Goal: Transaction & Acquisition: Purchase product/service

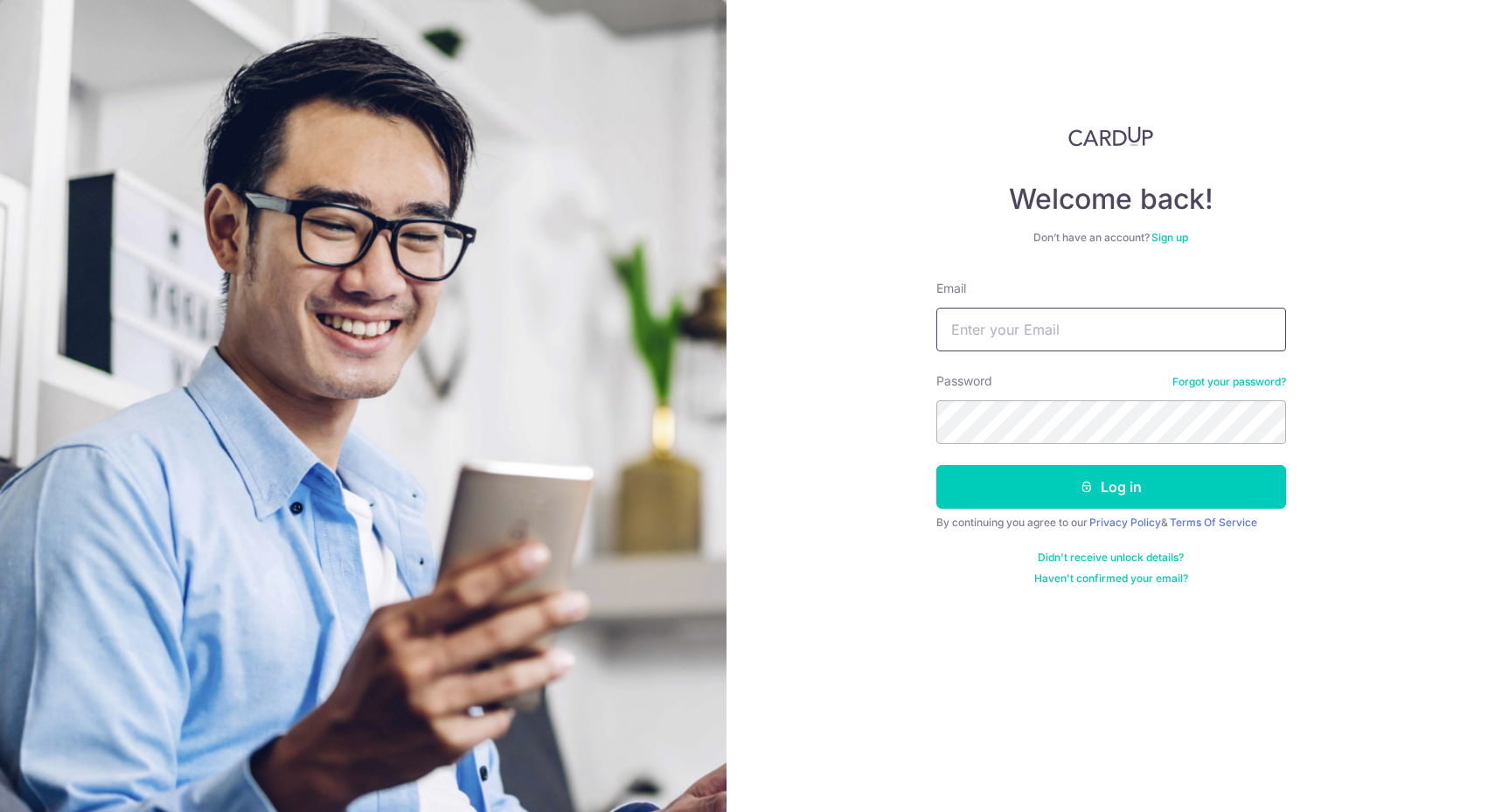
click at [1101, 326] on input "Email" at bounding box center [1110, 329] width 349 height 44
type input "markandlixia@gmail.com"
click at [1150, 469] on button "Log in" at bounding box center [1110, 486] width 349 height 44
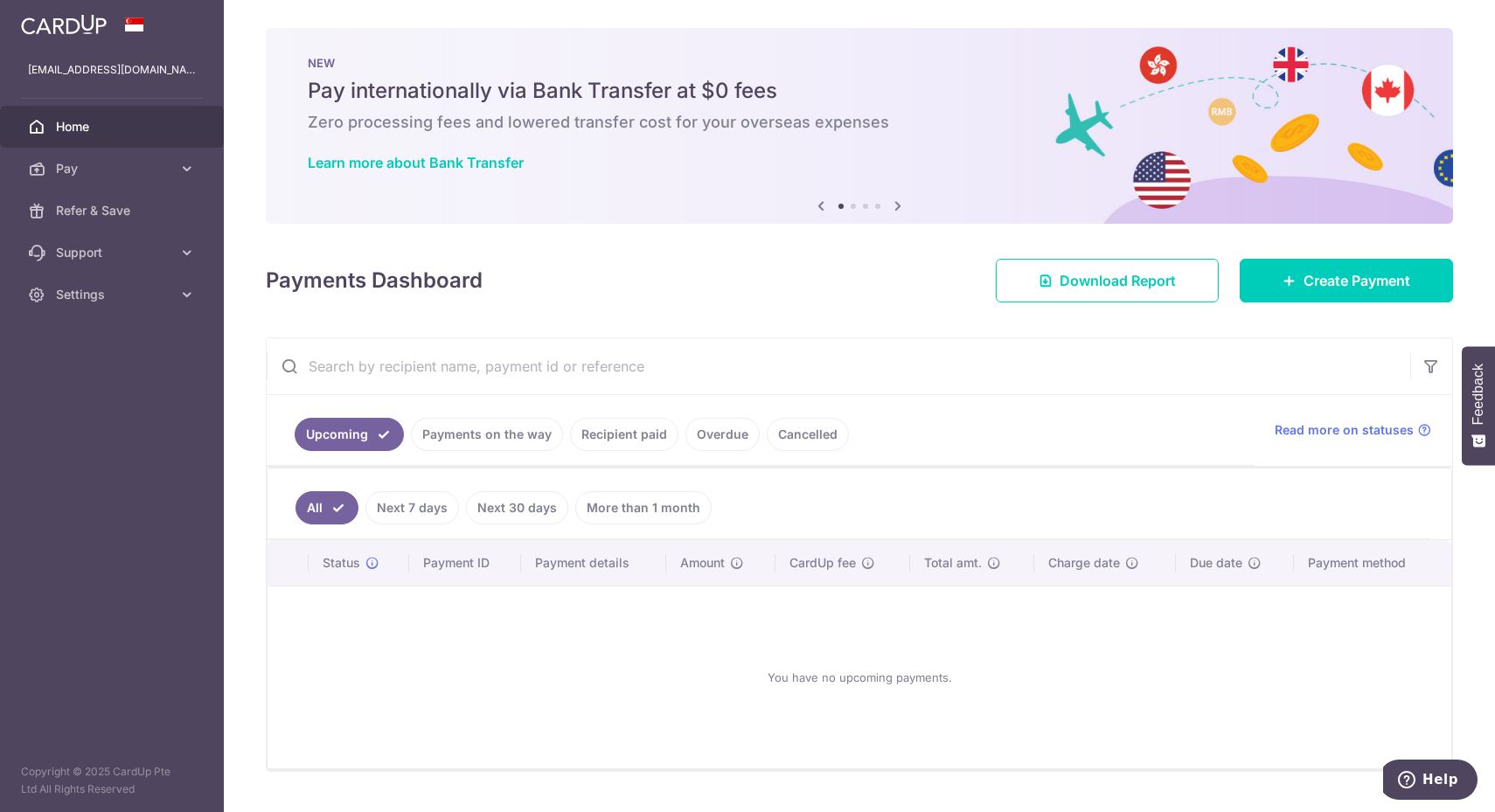
scroll to position [36, 0]
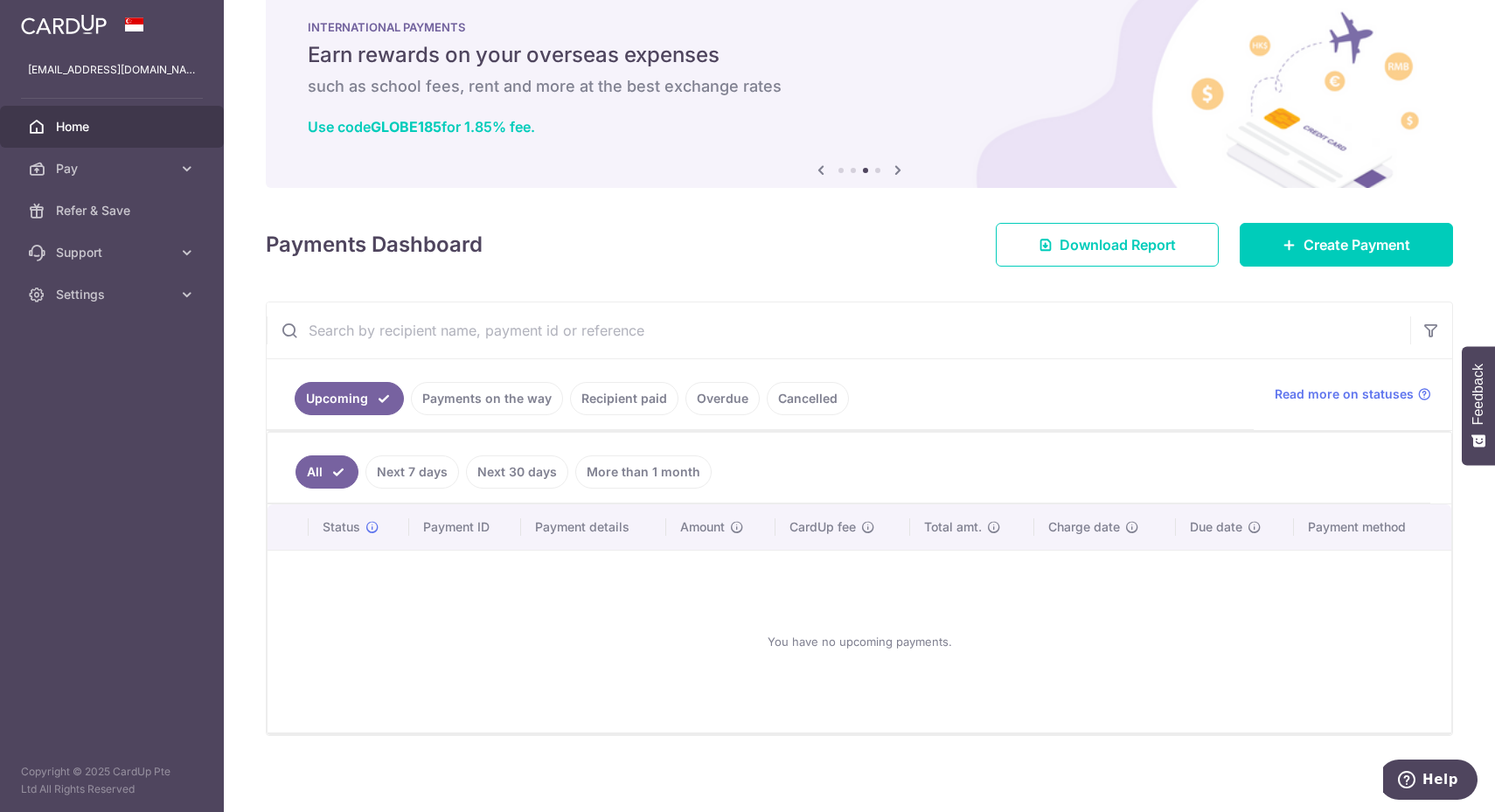
click at [155, 167] on span "Pay" at bounding box center [114, 168] width 116 height 18
click at [1321, 237] on span "Create Payment" at bounding box center [1357, 245] width 107 height 21
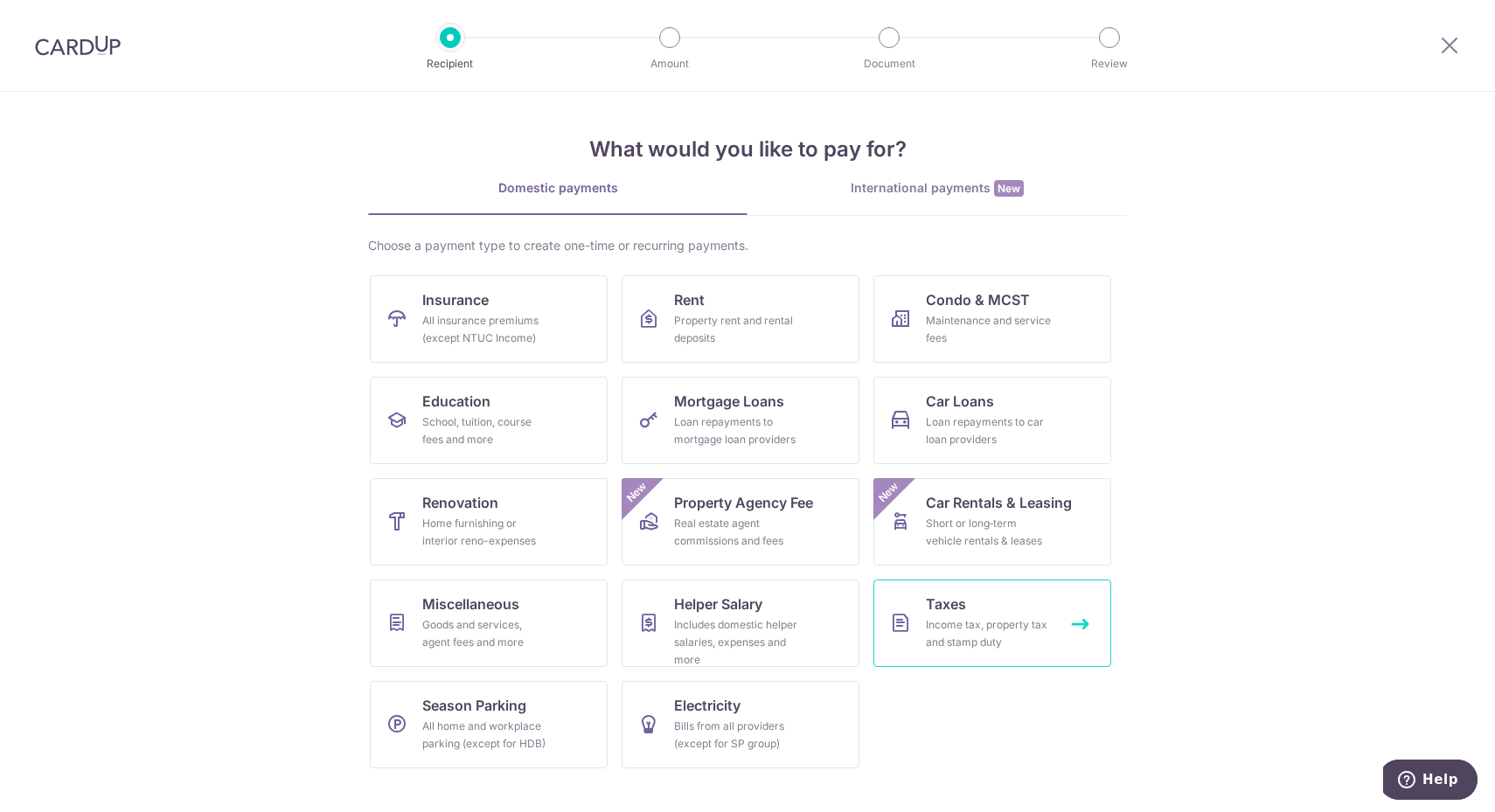
click at [999, 617] on div "Income tax, property tax and stamp duty" at bounding box center [988, 634] width 125 height 35
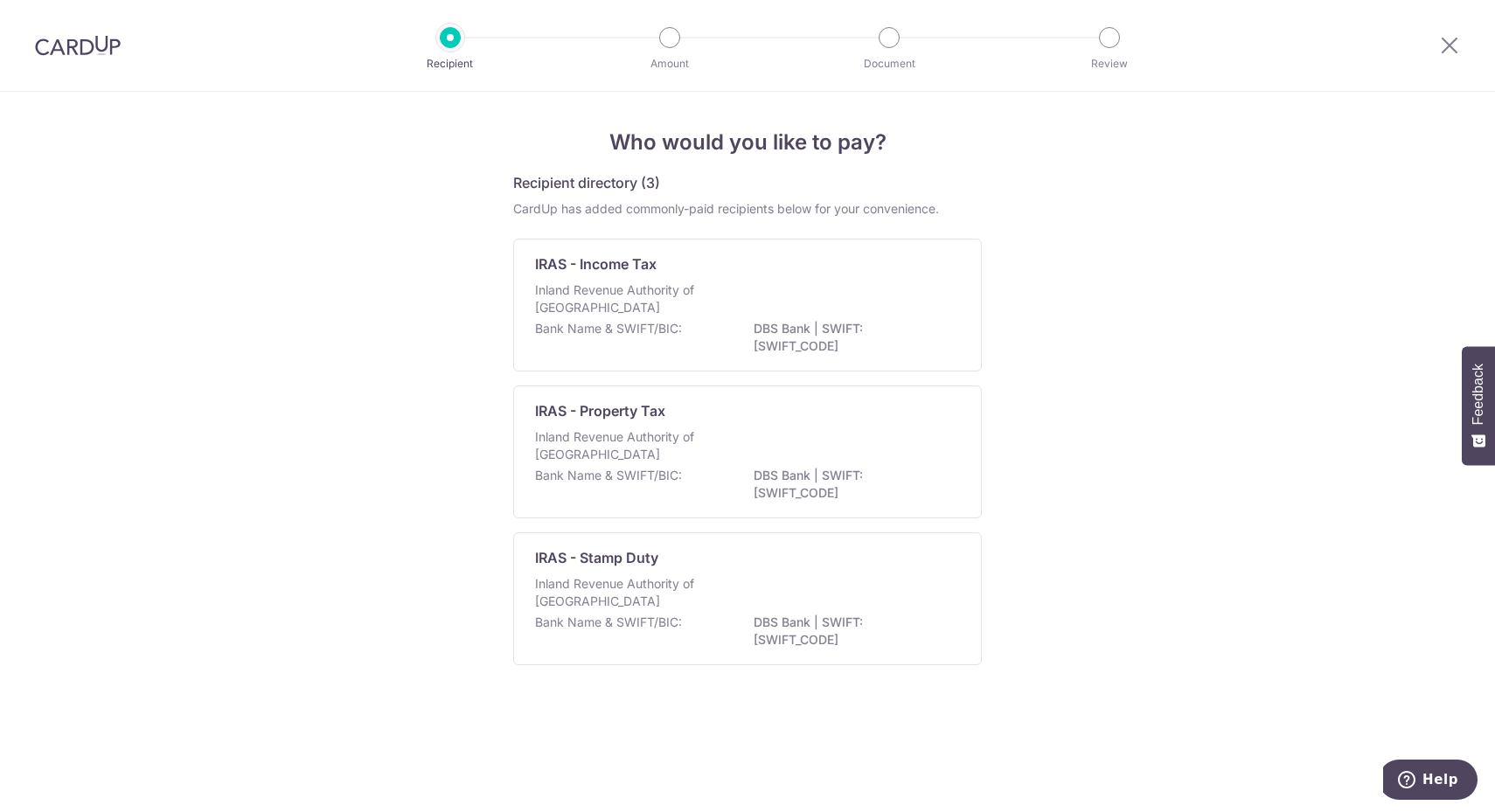
click at [828, 255] on div "IRAS - Income Tax" at bounding box center [736, 265] width 404 height 21
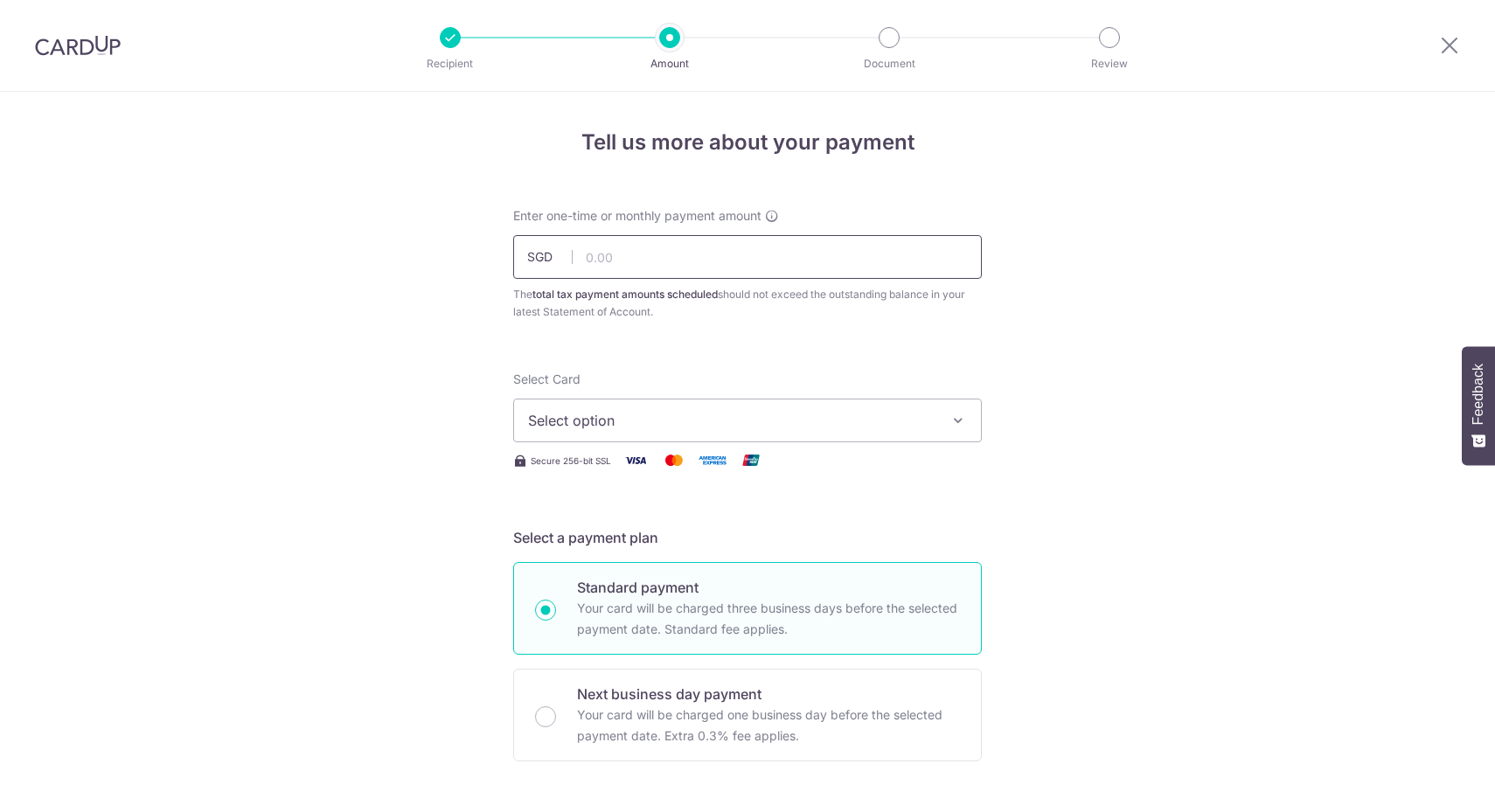
drag, startPoint x: 0, startPoint y: 0, endPoint x: 824, endPoint y: 263, distance: 865.0
click at [824, 263] on input "text" at bounding box center [748, 257] width 469 height 44
click at [876, 429] on span "Select option" at bounding box center [731, 420] width 408 height 21
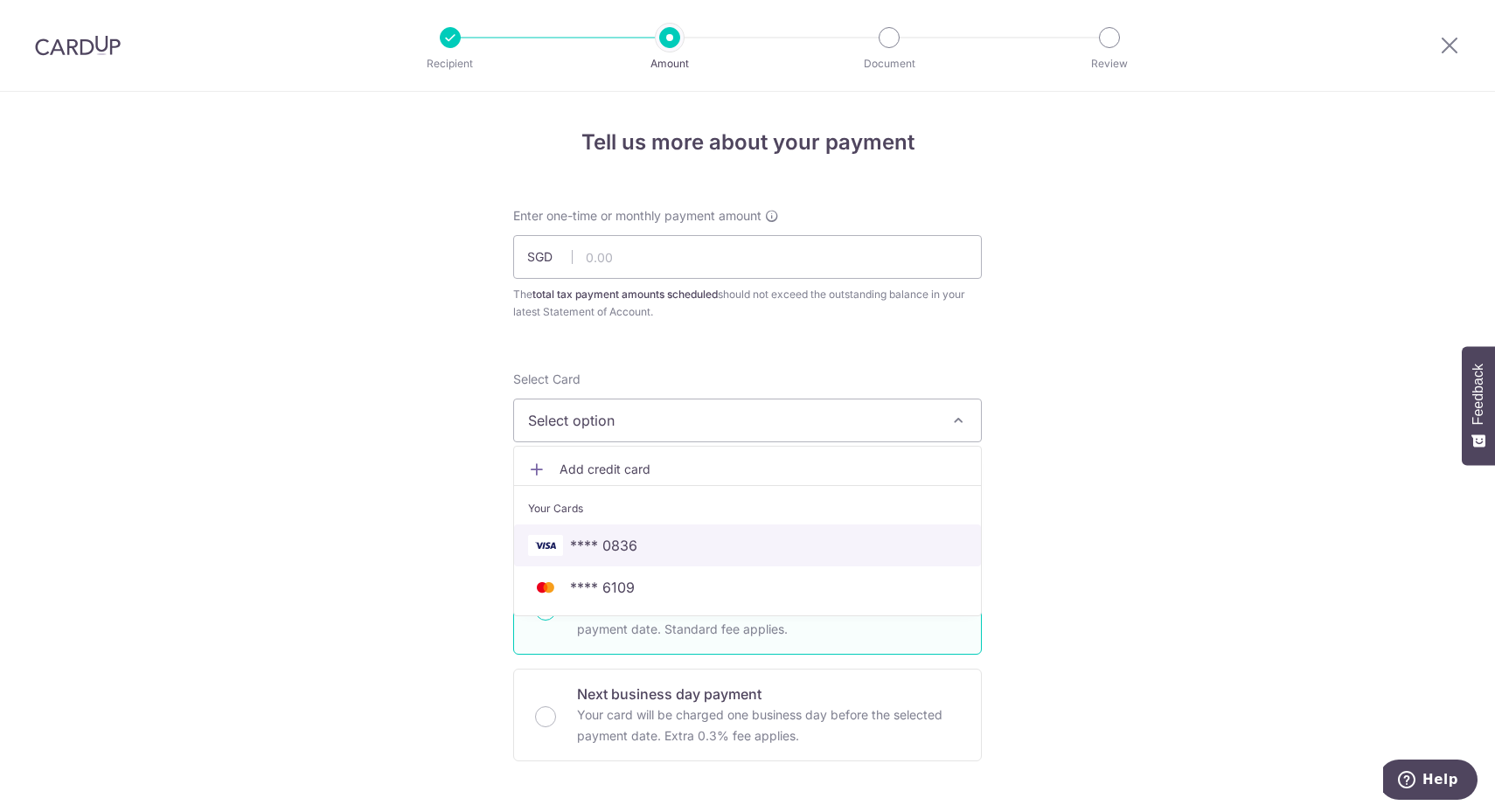
click at [797, 541] on span "**** 0836" at bounding box center [747, 546] width 439 height 21
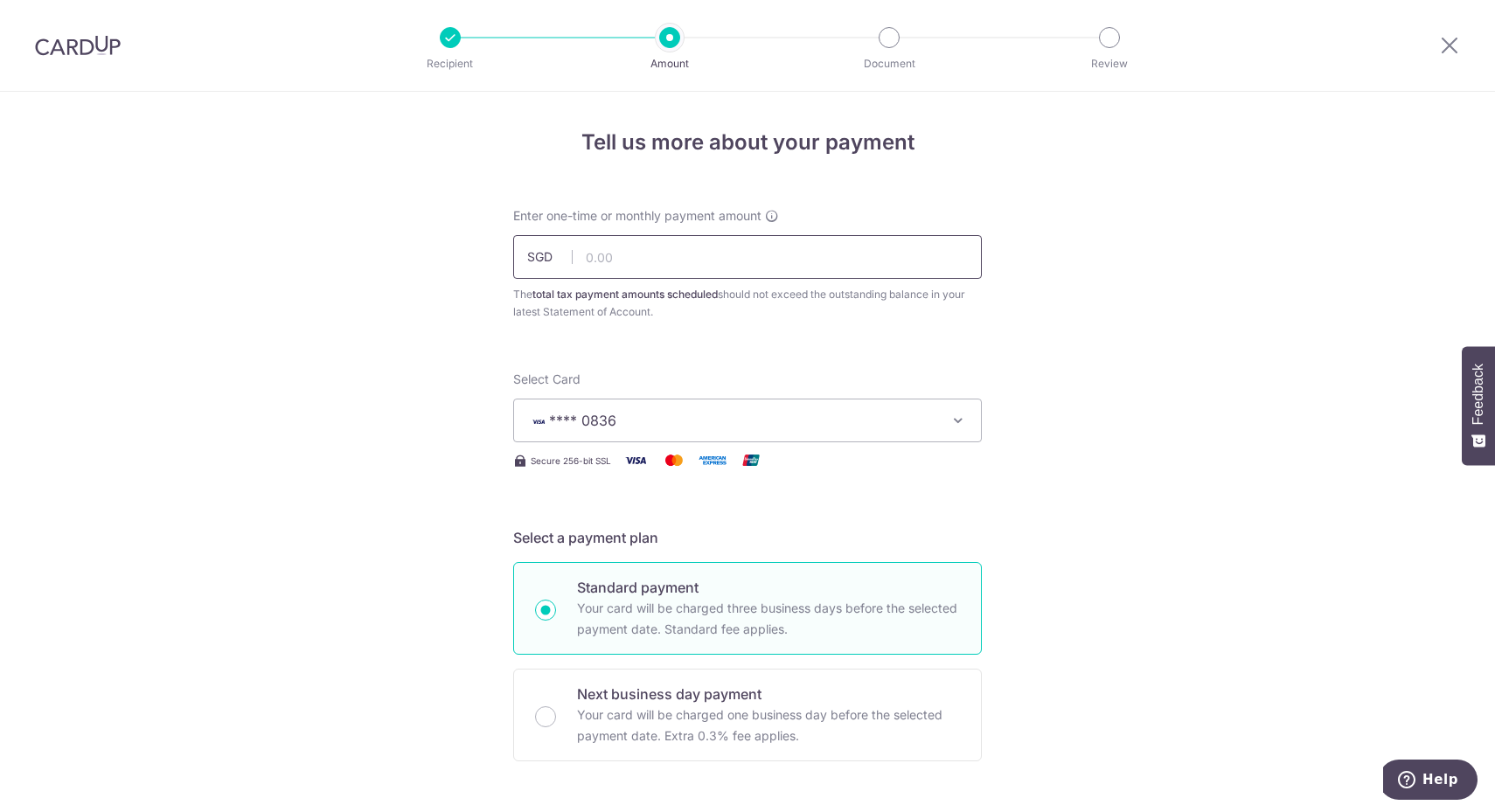
click at [860, 271] on input "text" at bounding box center [748, 257] width 469 height 44
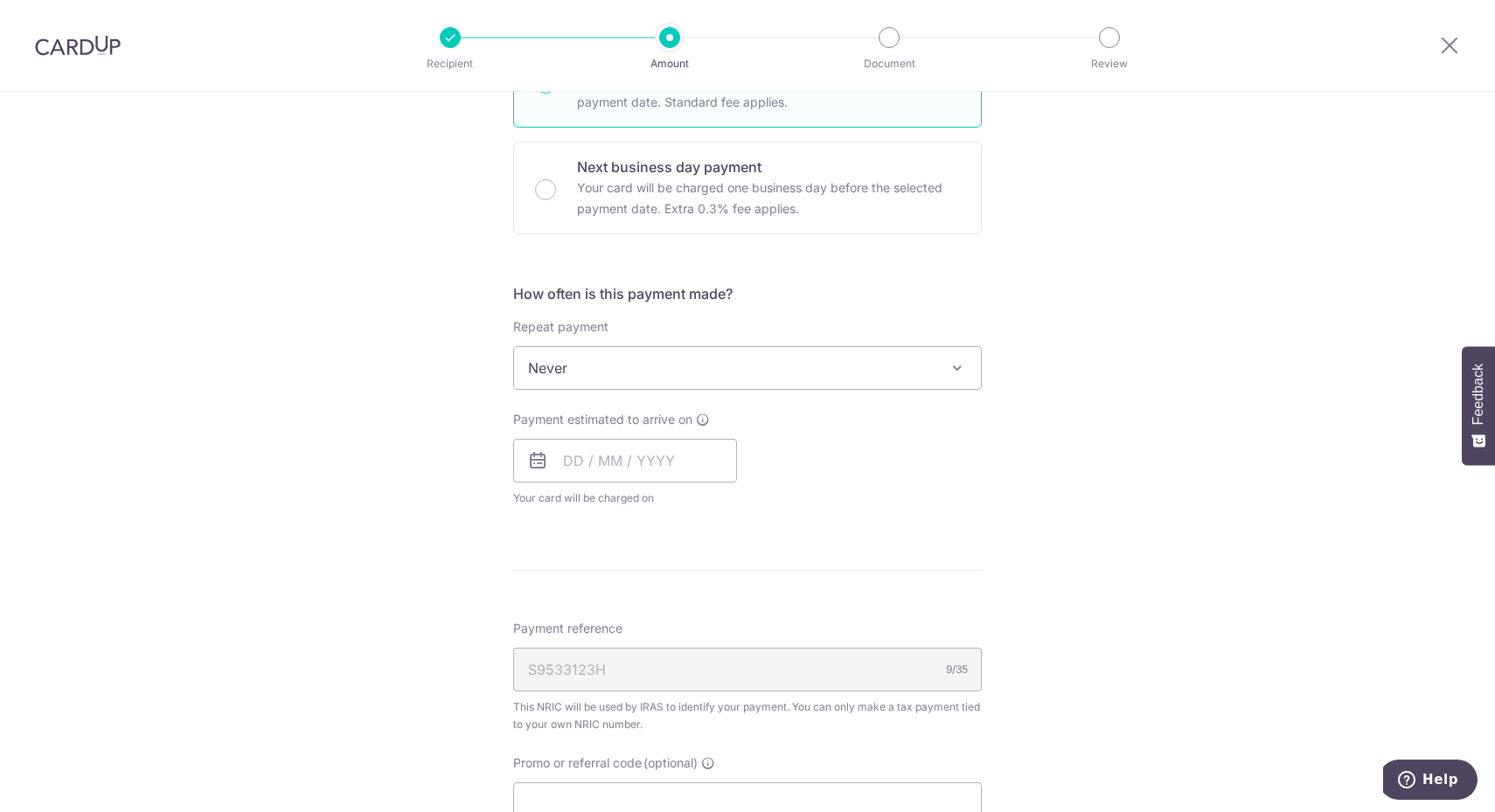
scroll to position [437, 0]
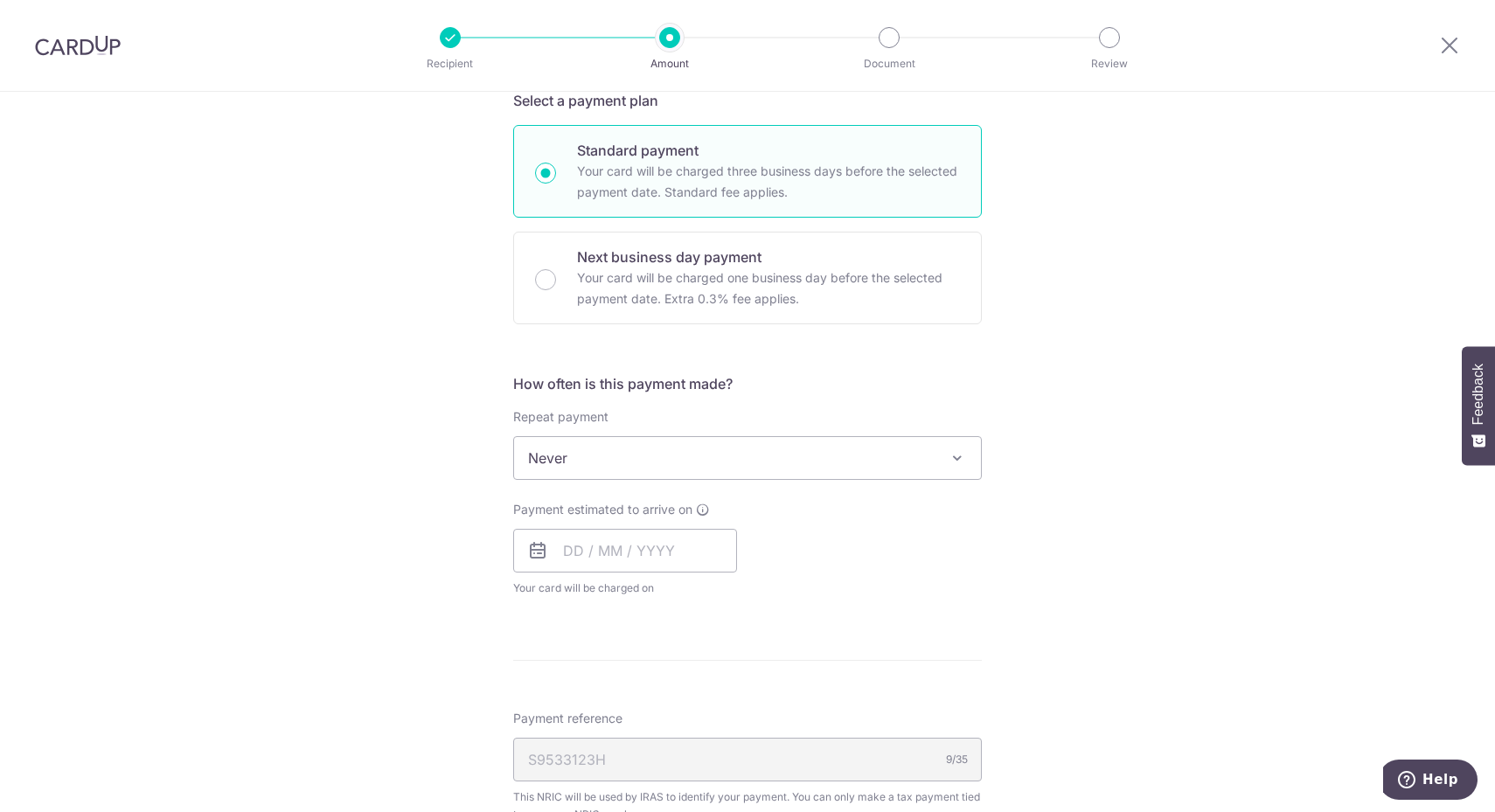
click at [871, 472] on span "Never" at bounding box center [747, 457] width 467 height 42
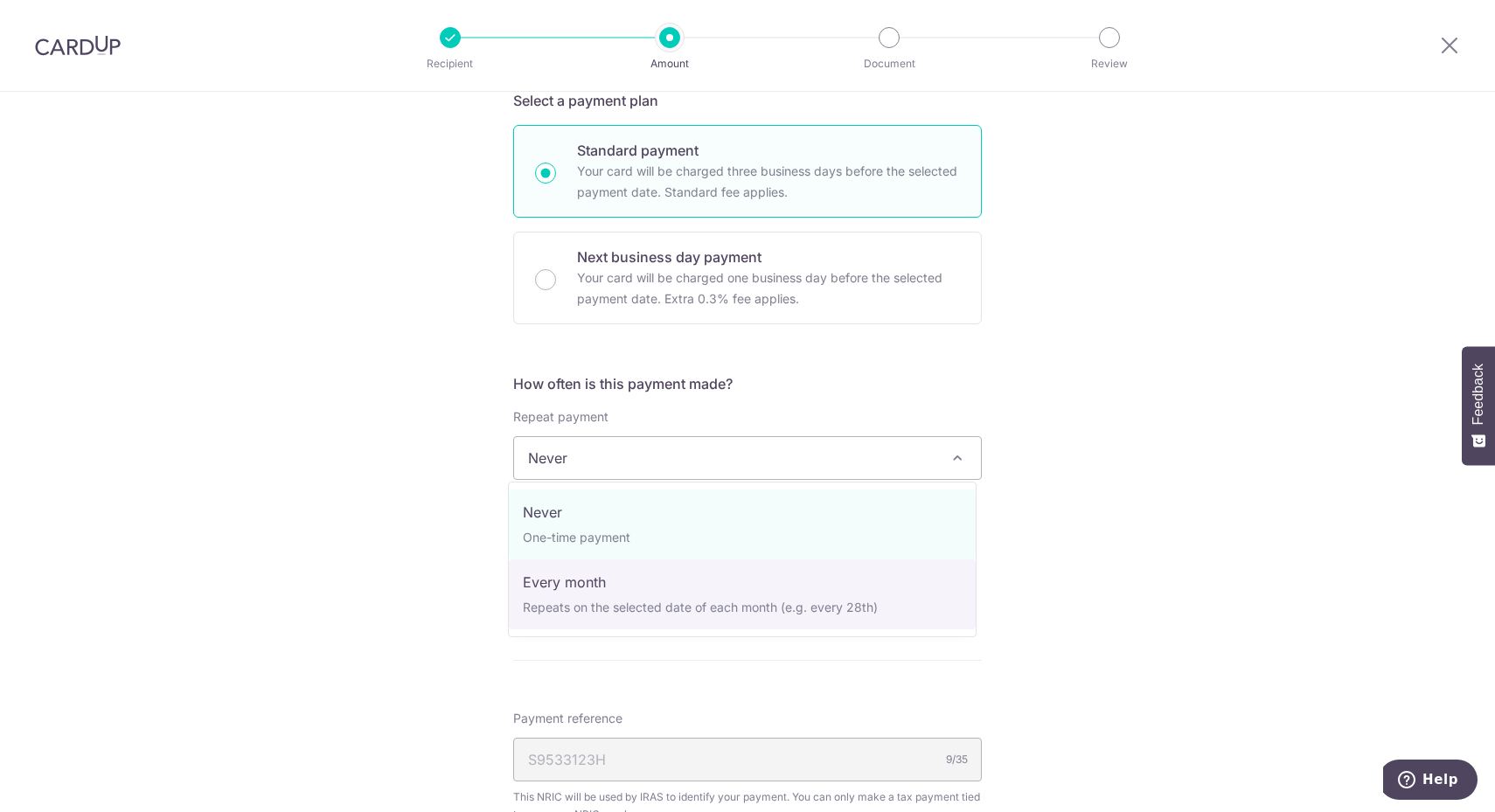
select select "3"
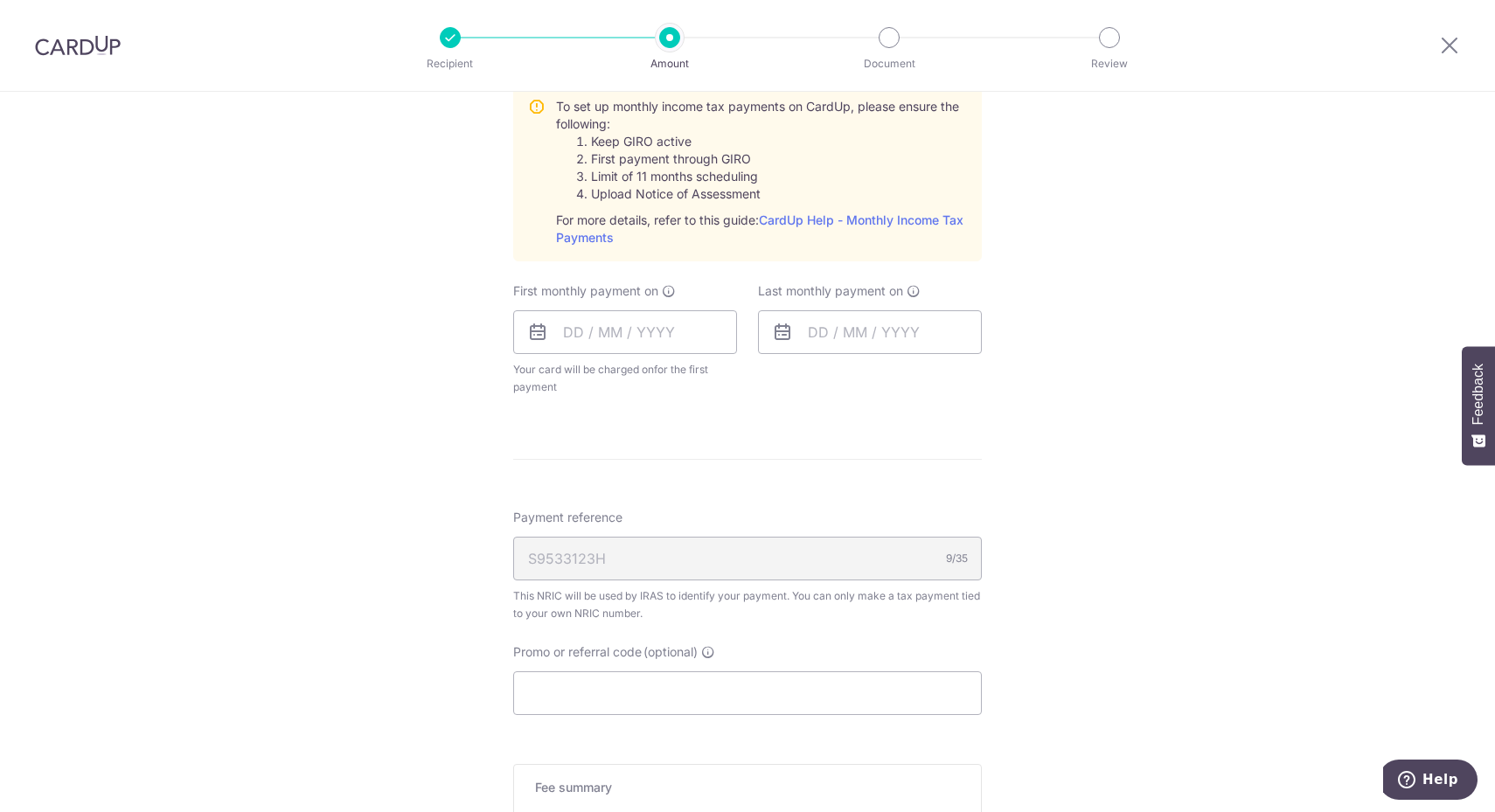
scroll to position [874, 0]
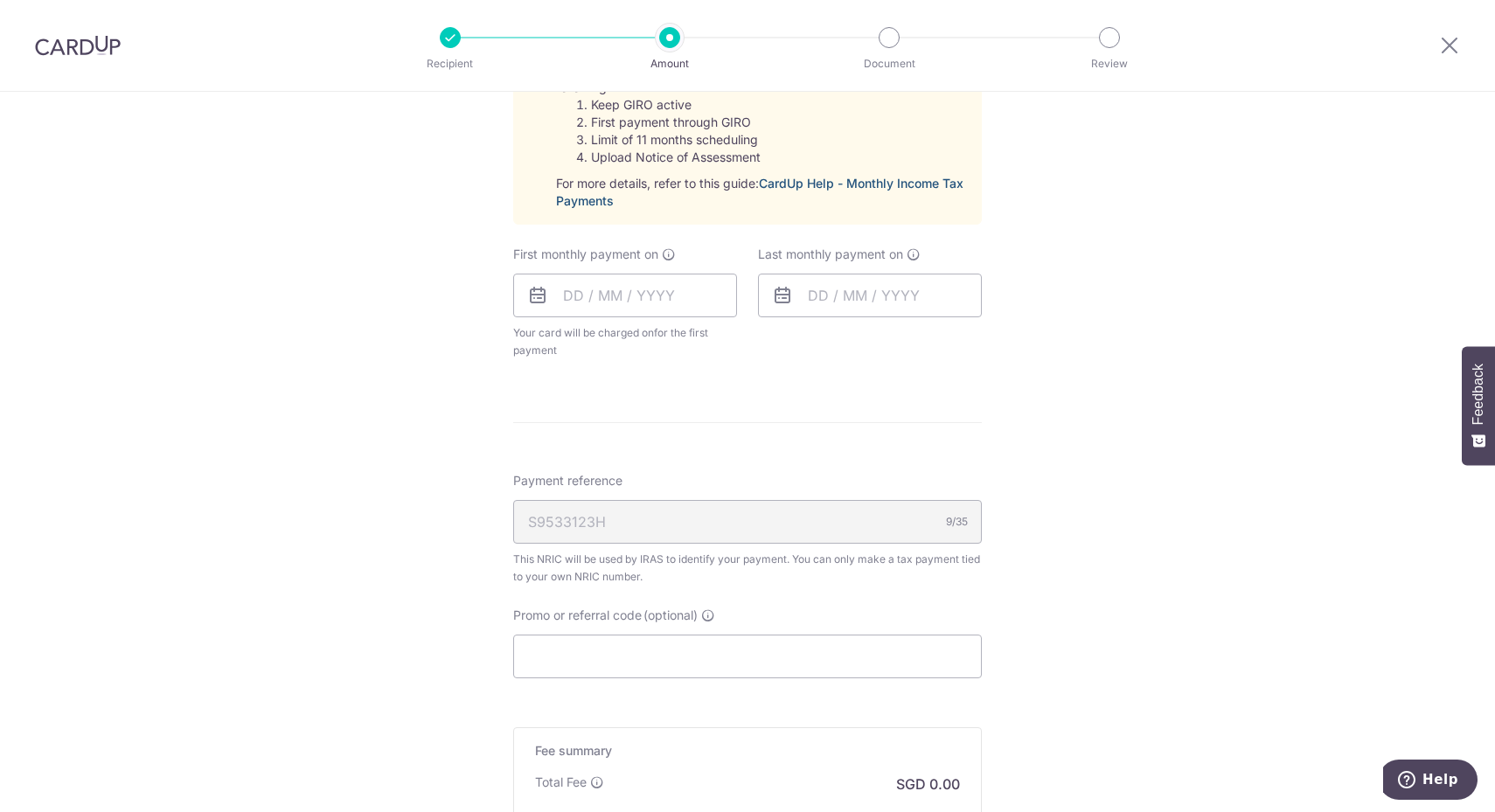
click at [908, 183] on link "CardUp Help - Monthly Income Tax Payments" at bounding box center [760, 192] width 408 height 32
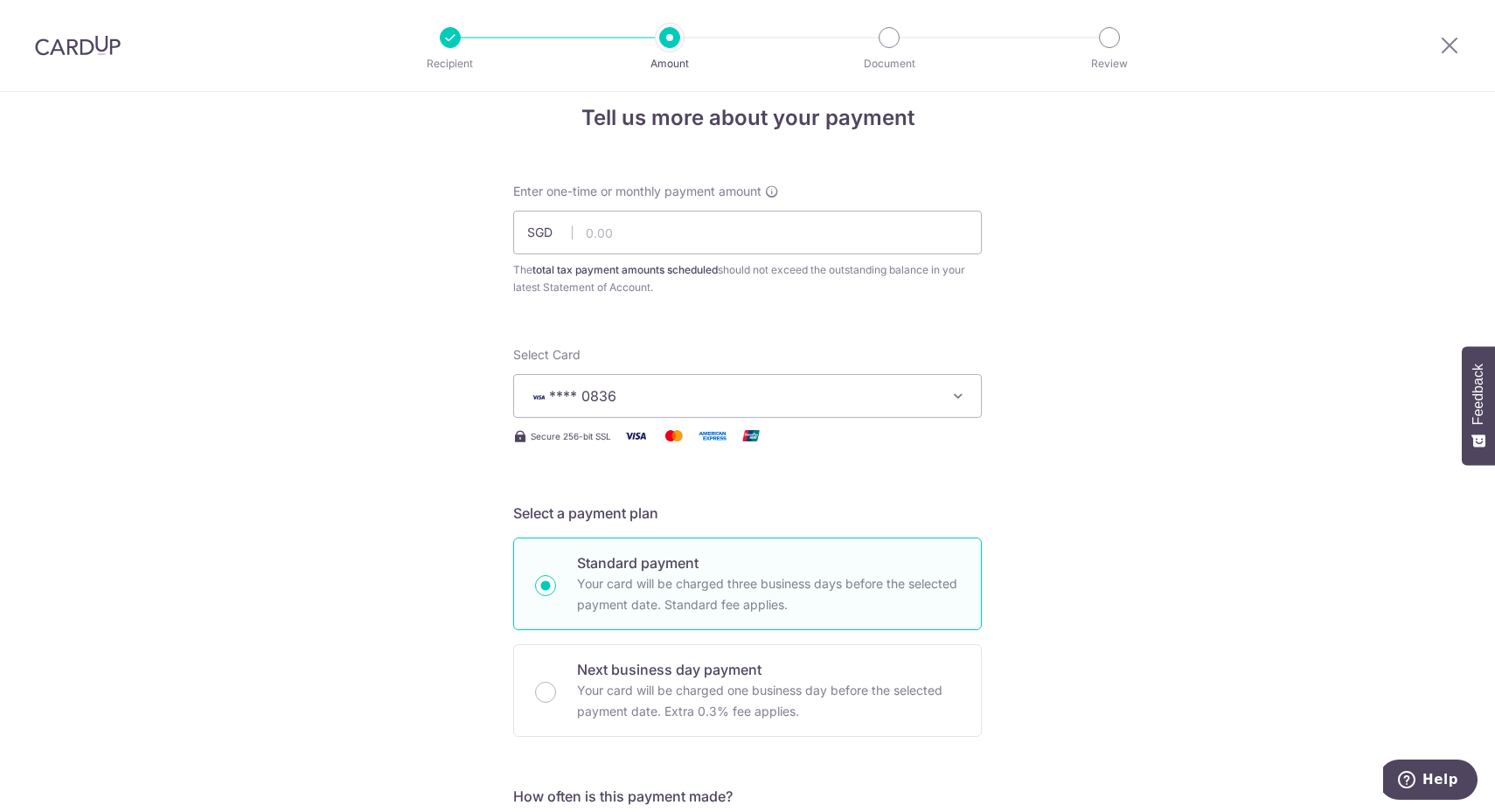
scroll to position [0, 0]
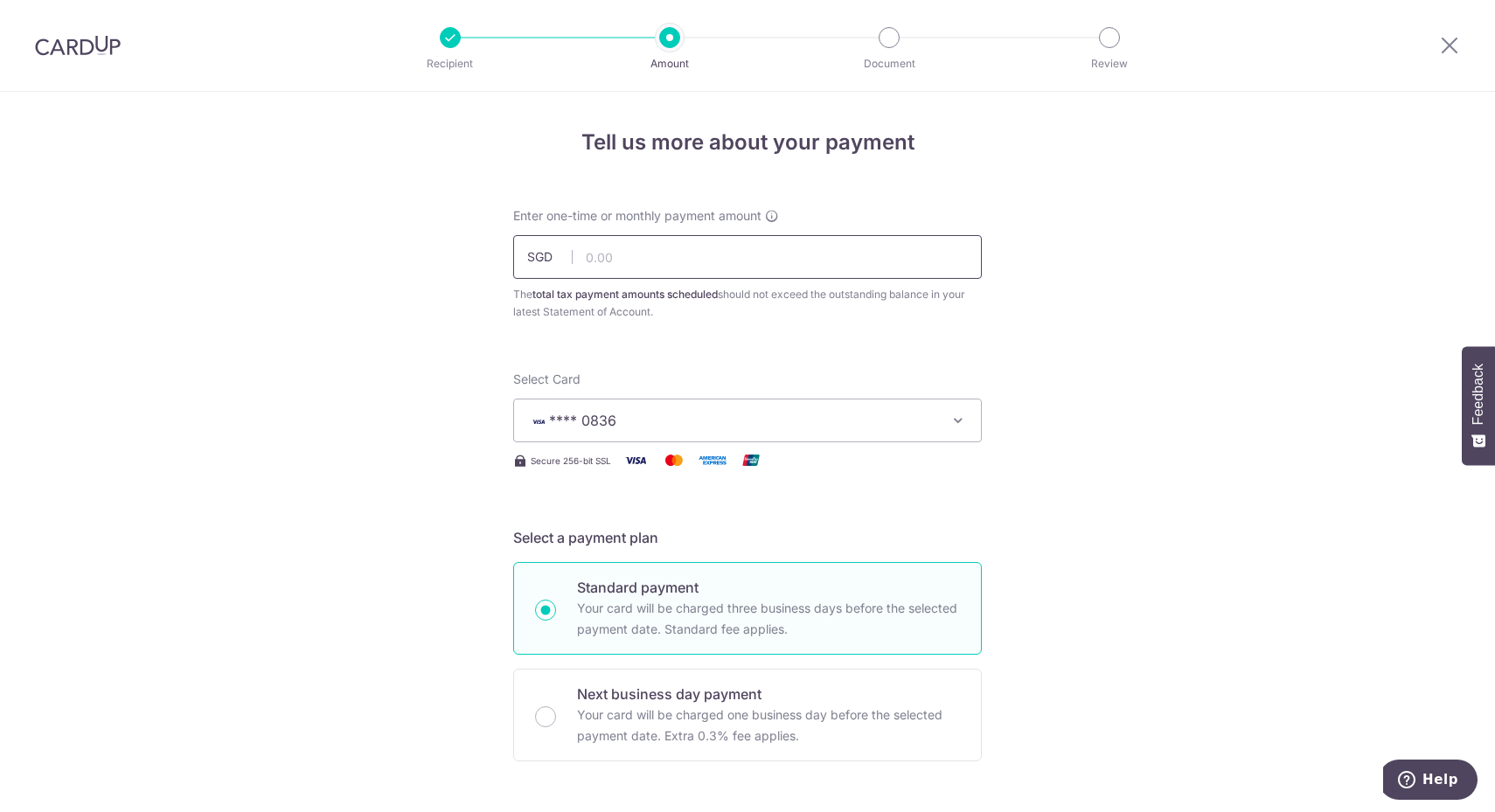
click at [643, 238] on input "text" at bounding box center [748, 257] width 469 height 44
paste input "98.77"
type input "98.77"
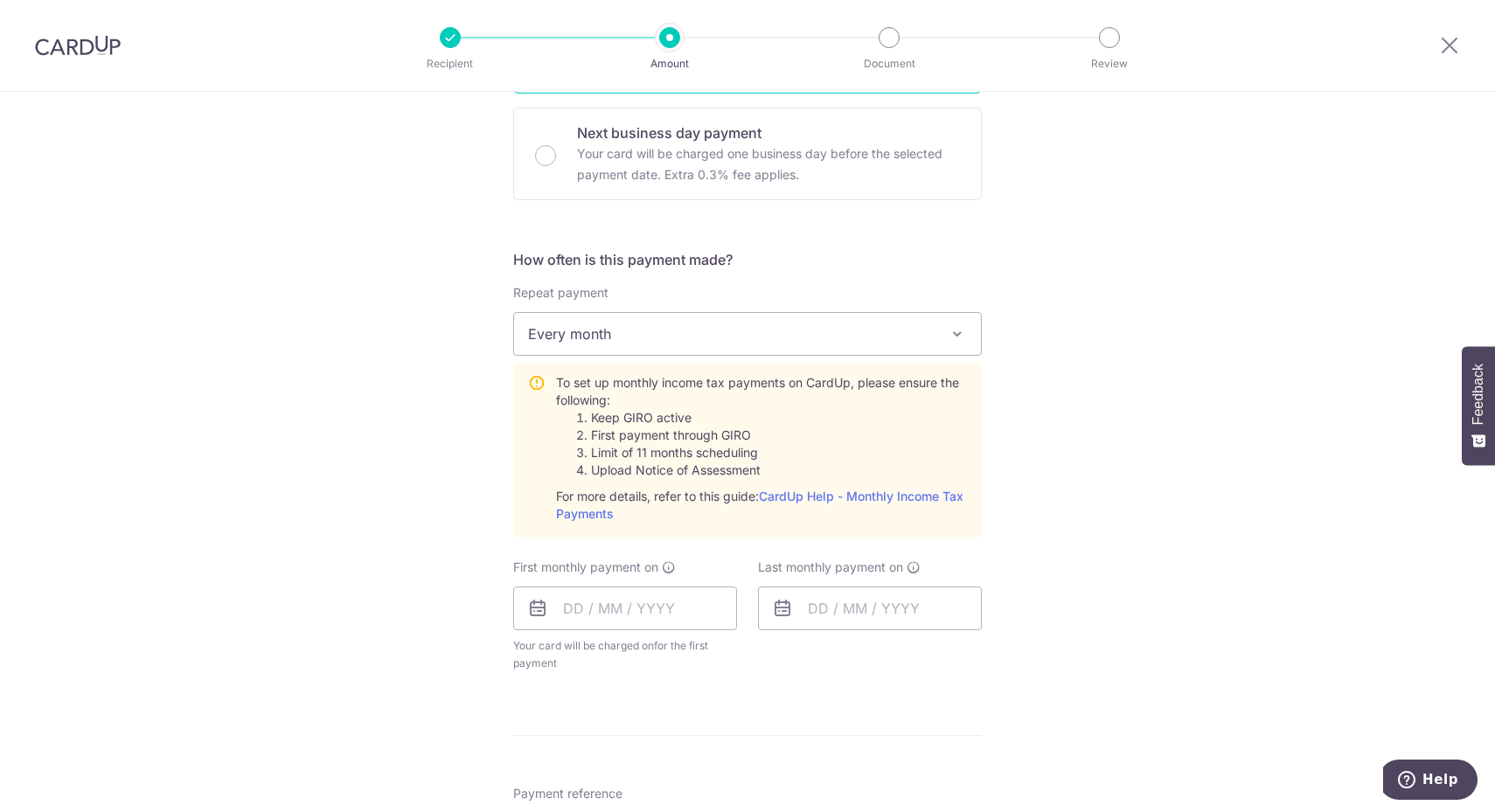
scroll to position [655, 0]
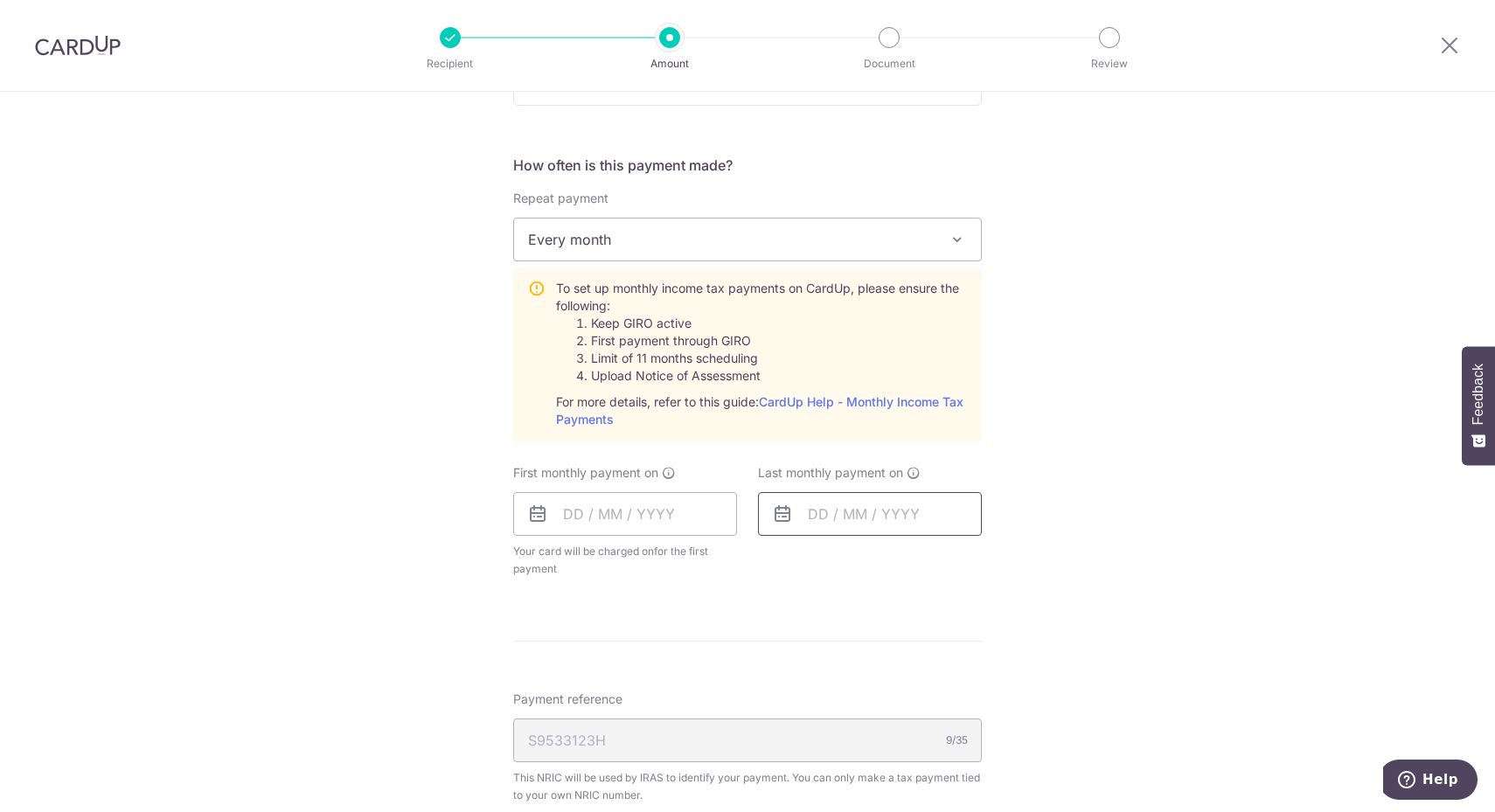
drag, startPoint x: 916, startPoint y: 513, endPoint x: 981, endPoint y: 18, distance: 499.2
click at [915, 513] on input "text" at bounding box center [870, 513] width 224 height 44
click at [949, 557] on select "2025 2026" at bounding box center [939, 561] width 47 height 14
click at [872, 558] on select "Jan Feb Mar Apr May Jun [DATE] Aug Sep Oct" at bounding box center [857, 561] width 47 height 14
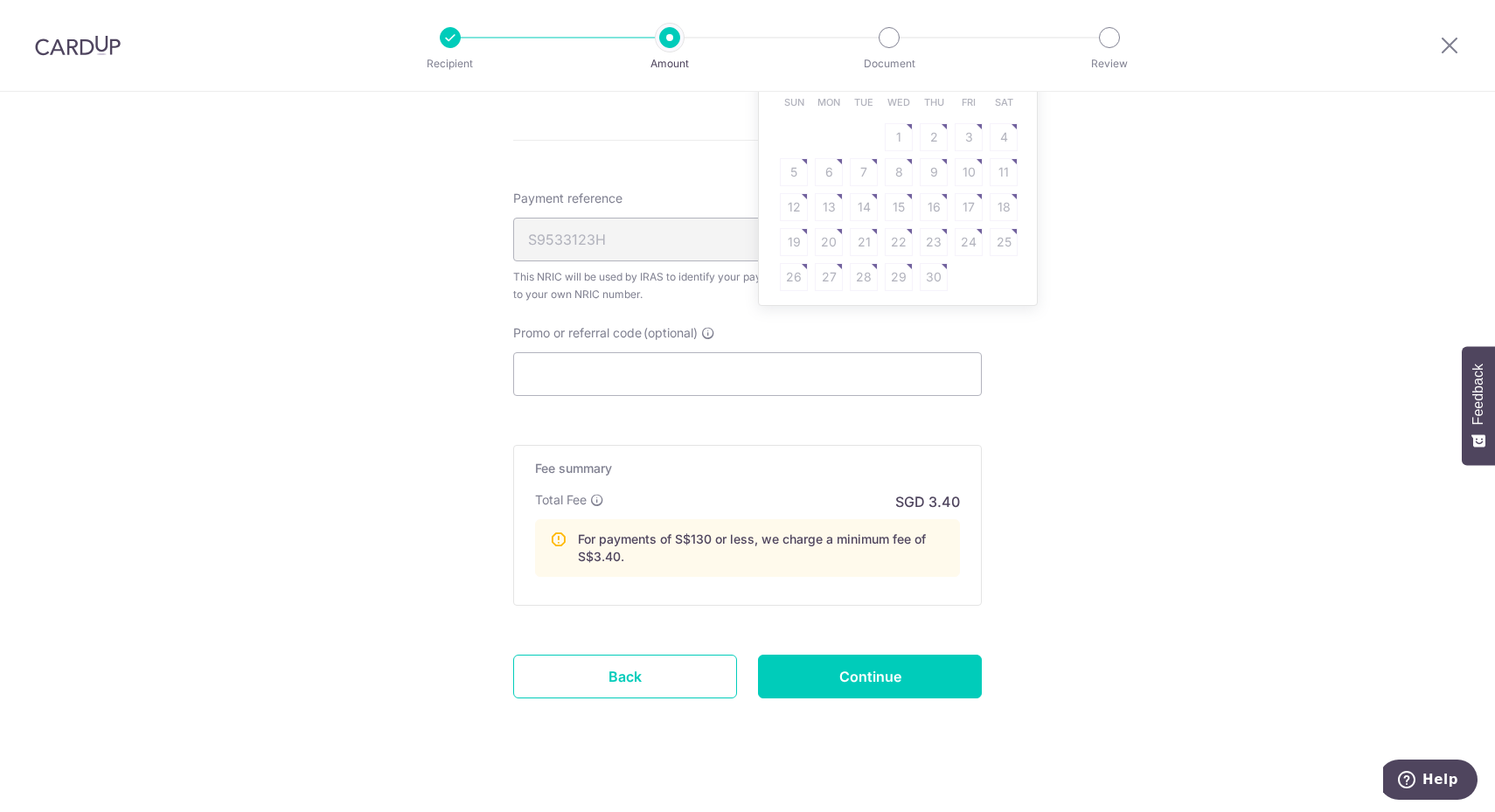
scroll to position [1169, 0]
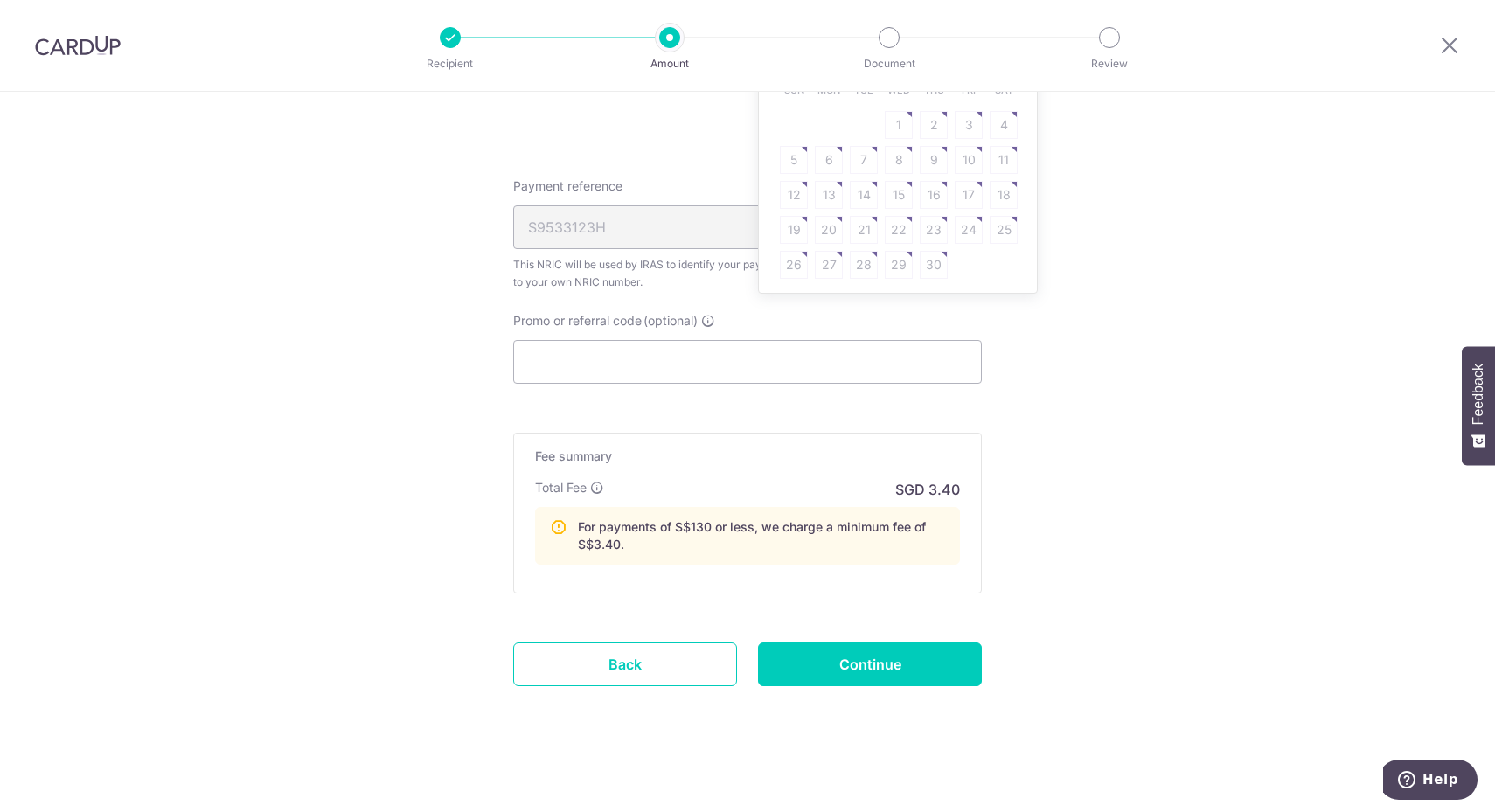
click at [884, 184] on table "Sun Mon Tue Wed Thu Fri Sat 1 2 3 4 5 6 7 8 9 10 11 12 13 14 15 16 17 18 19 20 …" at bounding box center [899, 178] width 245 height 210
click at [893, 188] on table "Sun Mon Tue Wed Thu Fri Sat 1 2 3 4 5 6 7 8 9 10 11 12 13 14 15 16 17 18 19 20 …" at bounding box center [899, 178] width 245 height 210
drag, startPoint x: 785, startPoint y: 220, endPoint x: 783, endPoint y: 229, distance: 9.2
click at [785, 223] on table "Sun Mon Tue Wed Thu Fri Sat 1 2 3 4 5 6 7 8 9 10 11 12 13 14 15 16 17 18 19 20 …" at bounding box center [899, 178] width 245 height 210
click at [783, 229] on table "Sun Mon Tue Wed Thu Fri Sat 1 2 3 4 5 6 7 8 9 10 11 12 13 14 15 16 17 18 19 20 …" at bounding box center [899, 178] width 245 height 210
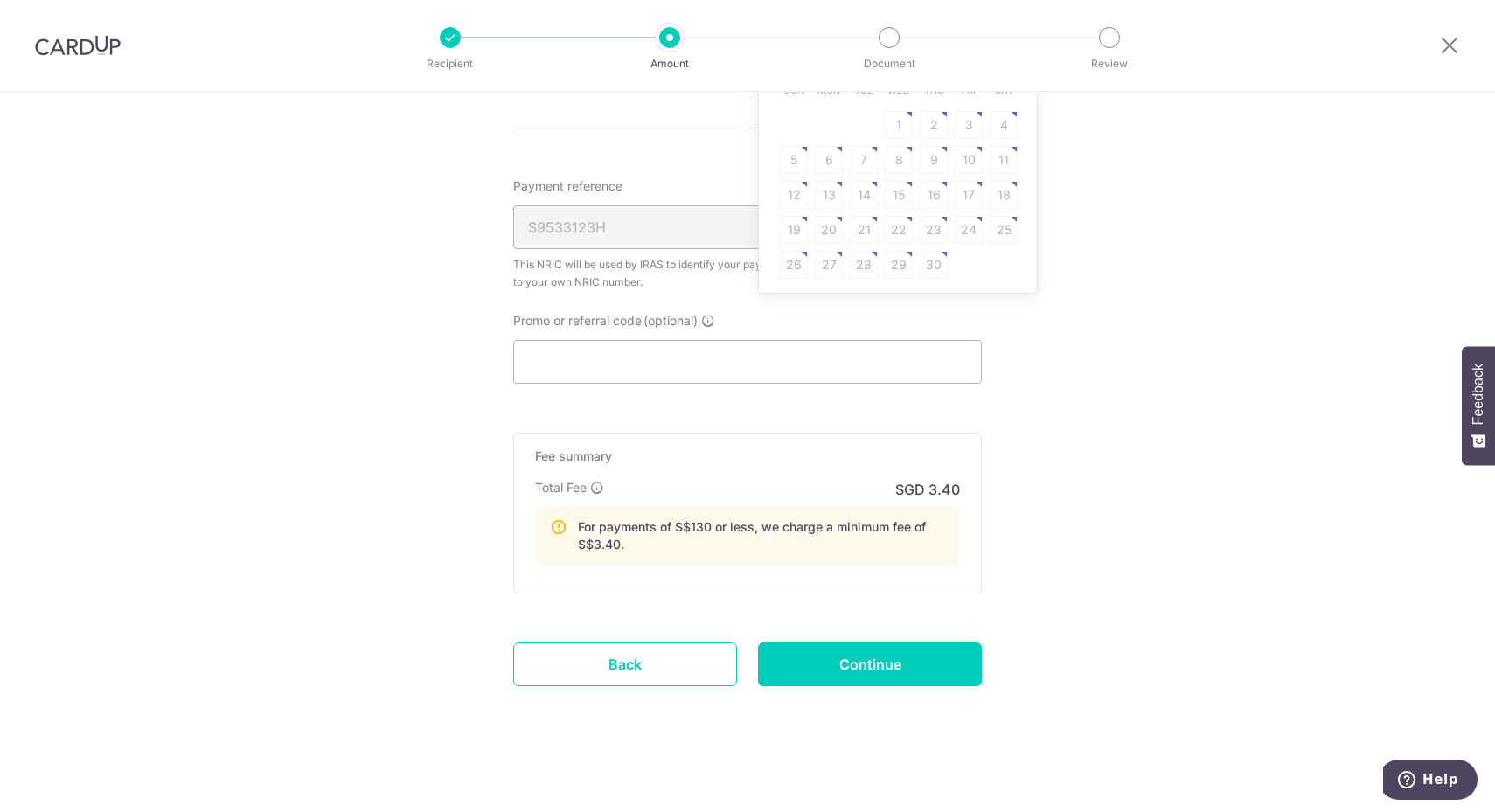
drag, startPoint x: 809, startPoint y: 211, endPoint x: 781, endPoint y: 218, distance: 28.9
click at [798, 215] on table "Sun Mon Tue Wed Thu Fri Sat 1 2 3 4 5 6 7 8 9 10 11 12 13 14 15 16 17 18 19 20 …" at bounding box center [899, 178] width 245 height 210
click at [781, 218] on table "Sun Mon Tue Wed Thu Fri Sat 1 2 3 4 5 6 7 8 9 10 11 12 13 14 15 16 17 18 19 20 …" at bounding box center [899, 178] width 245 height 210
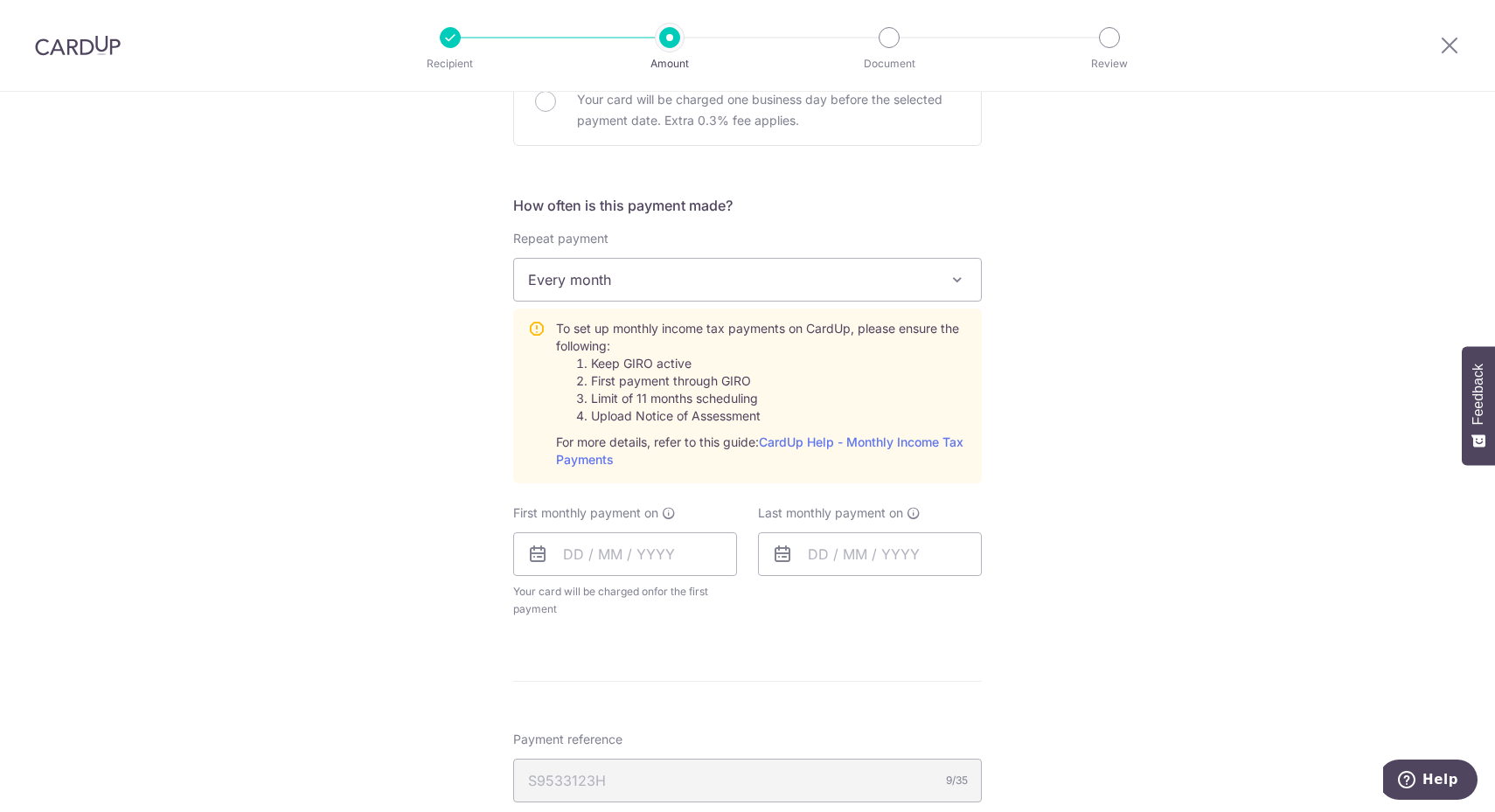
scroll to position [731, 0]
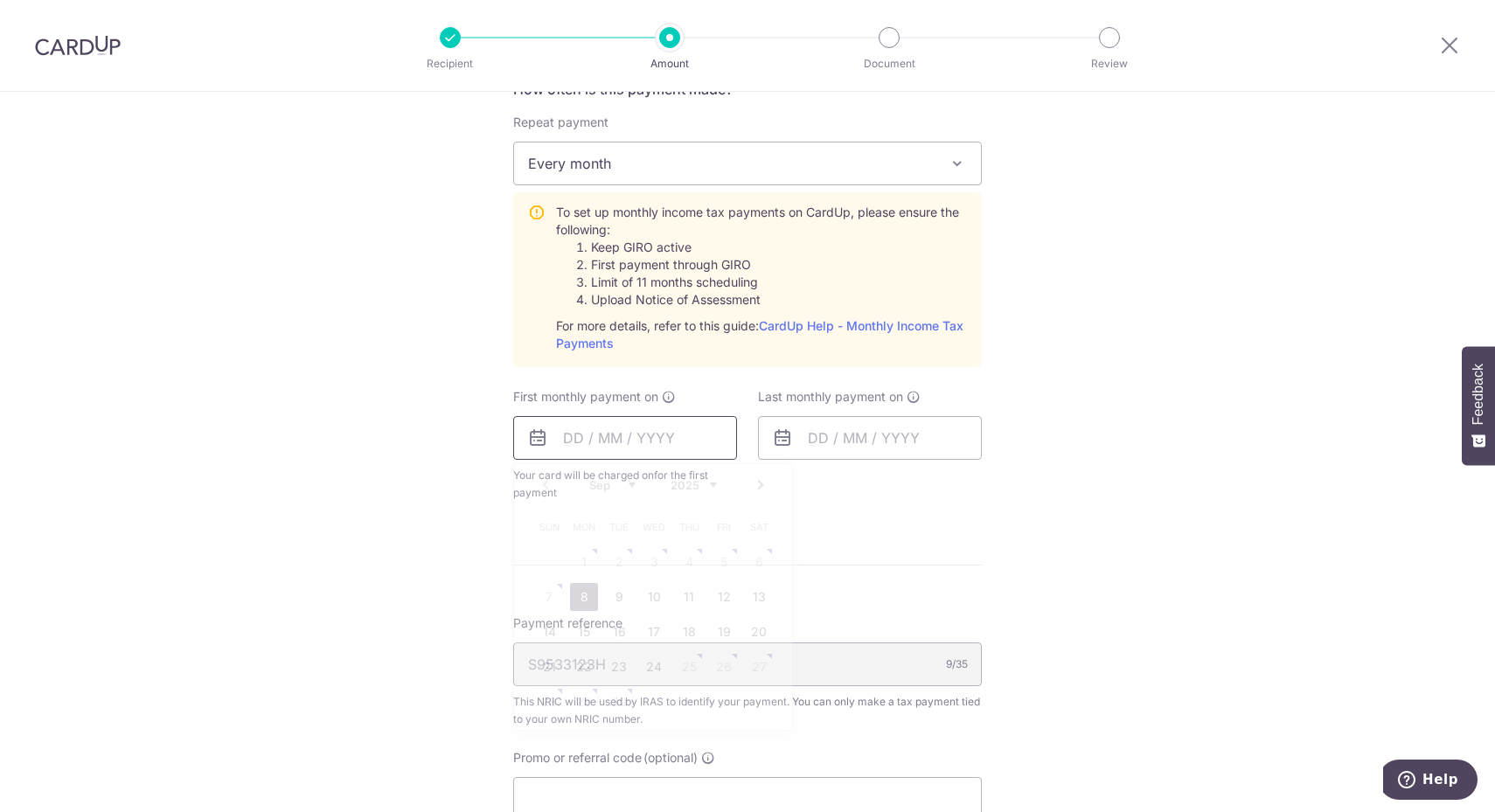
click at [578, 431] on input "text" at bounding box center [625, 438] width 224 height 44
click at [634, 744] on link "Why are some dates not available?" at bounding box center [653, 755] width 236 height 35
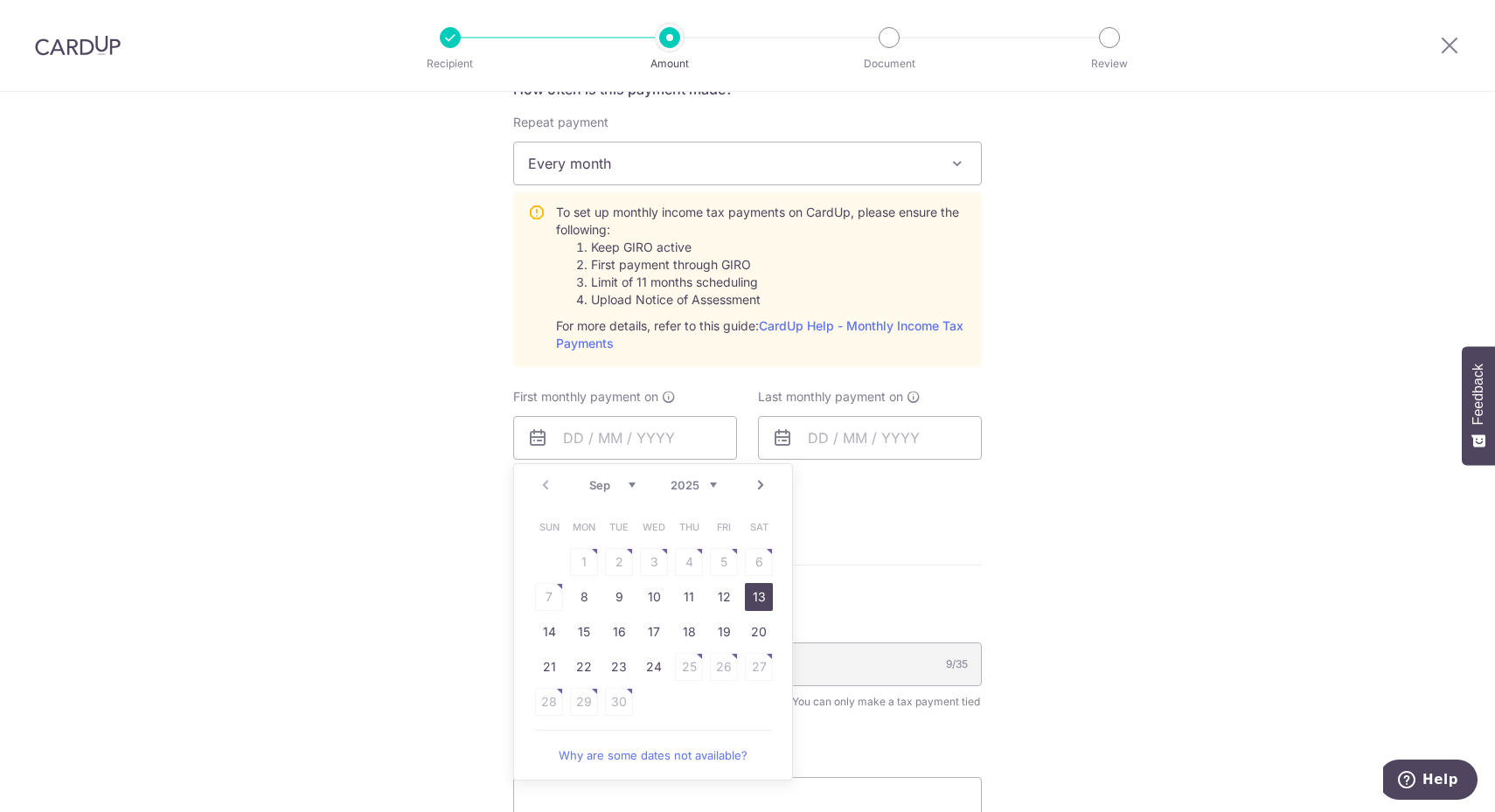
drag, startPoint x: 752, startPoint y: 594, endPoint x: 946, endPoint y: 586, distance: 194.2
click at [752, 594] on link "13" at bounding box center [759, 596] width 28 height 28
type input "13/09/2025"
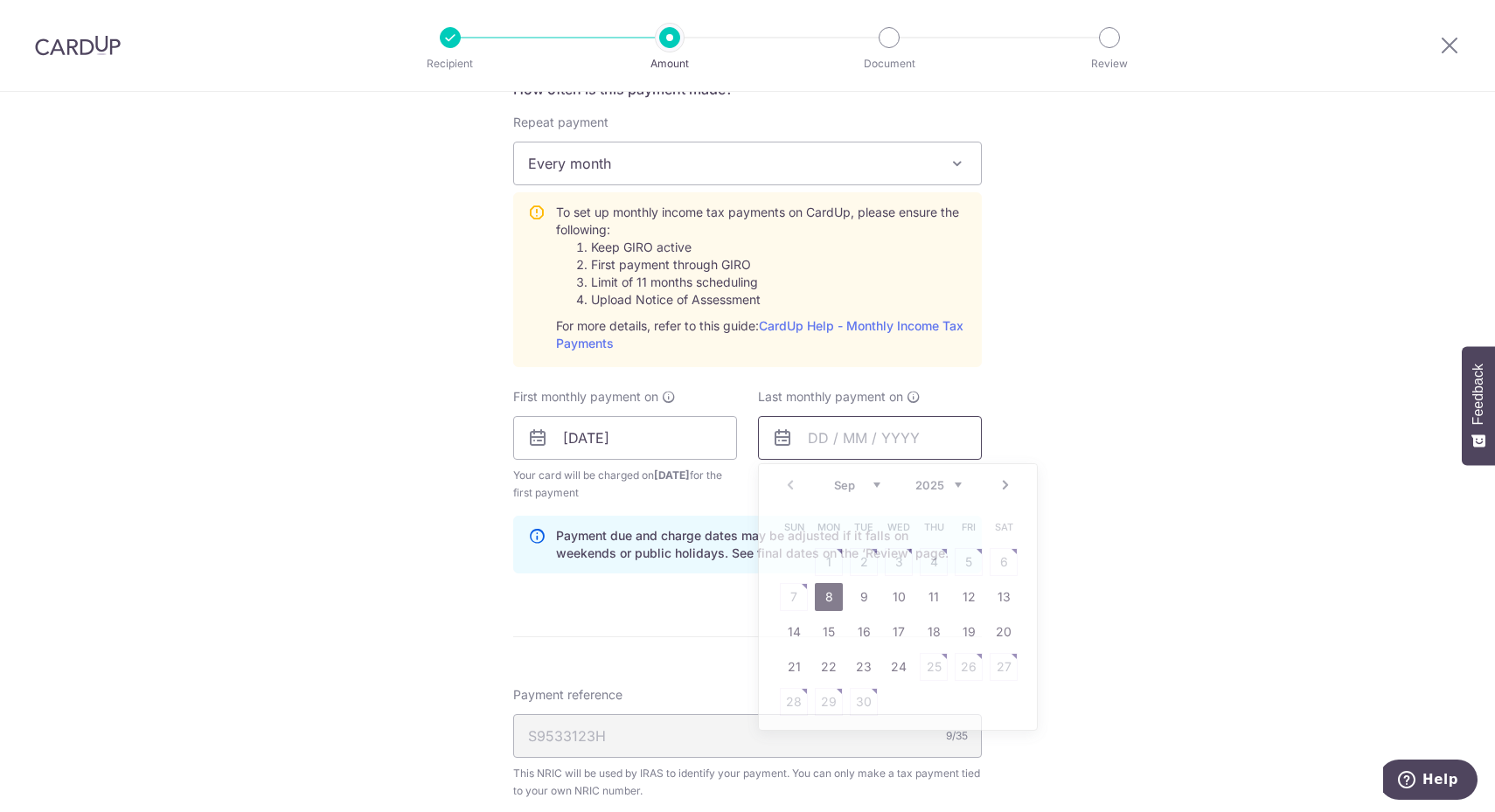
click at [852, 429] on input "text" at bounding box center [870, 438] width 224 height 44
click at [958, 481] on div "Prev Next Sep Oct Nov Dec 2025 2026" at bounding box center [898, 484] width 278 height 42
click at [948, 478] on select "2025 2026" at bounding box center [939, 485] width 47 height 14
click at [870, 478] on select "Jan Feb Mar Apr May Jun Jul Aug Sep Oct" at bounding box center [857, 485] width 47 height 14
click at [906, 617] on table "Sun Mon Tue Wed Thu Fri Sat 1 2 3 4 5 6 7 8 9 10 11 12 13 14 15 16 17 18 19 20 …" at bounding box center [899, 615] width 245 height 210
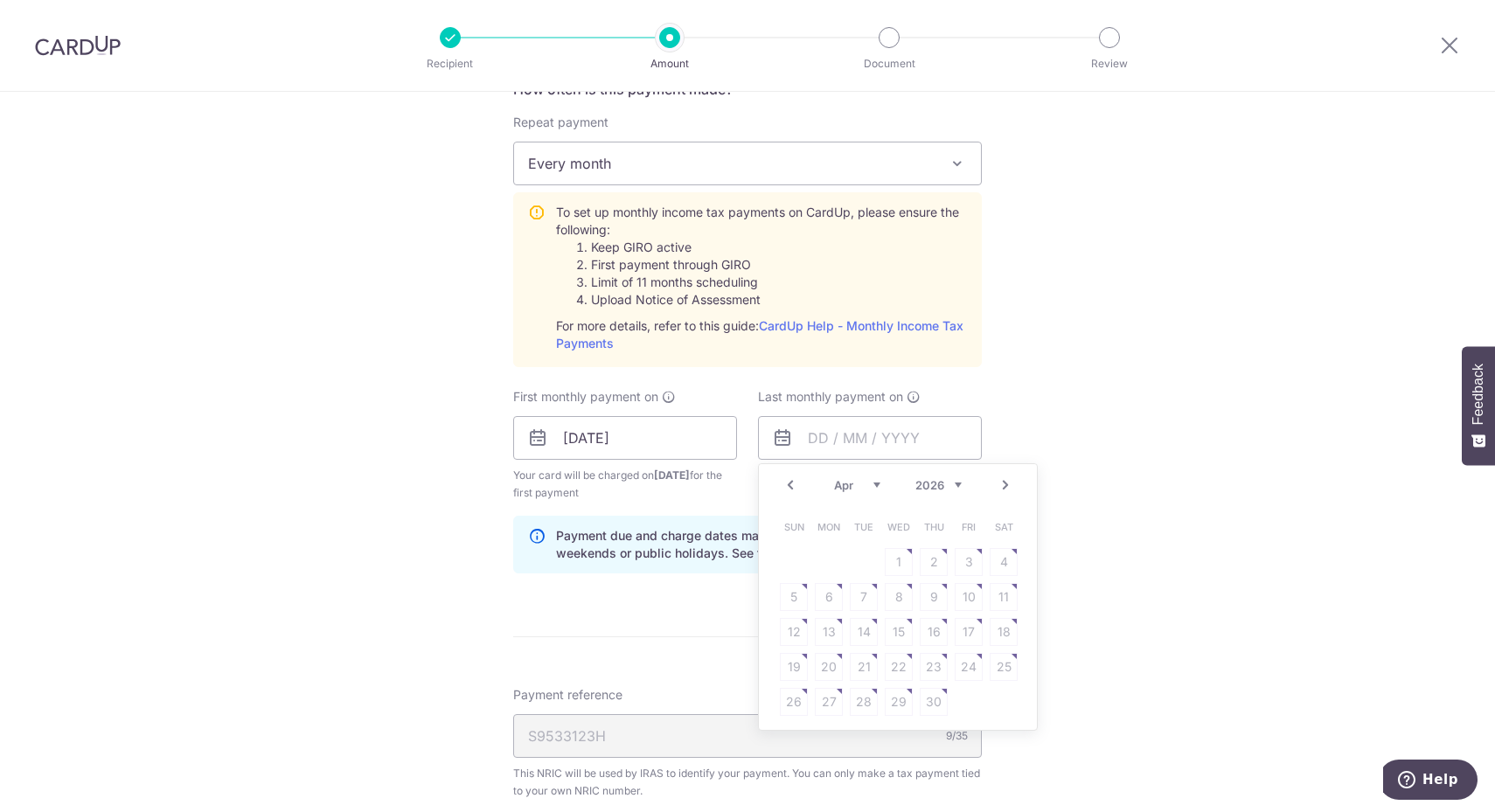
drag, startPoint x: 905, startPoint y: 621, endPoint x: 897, endPoint y: 626, distance: 9.4
click at [901, 625] on table "Sun Mon Tue Wed Thu Fri Sat 1 2 3 4 5 6 7 8 9 10 11 12 13 14 15 16 17 18 19 20 …" at bounding box center [899, 615] width 245 height 210
drag, startPoint x: 897, startPoint y: 626, endPoint x: 870, endPoint y: 629, distance: 27.2
click at [892, 628] on table "Sun Mon Tue Wed Thu Fri Sat 1 2 3 4 5 6 7 8 9 10 11 12 13 14 15 16 17 18 19 20 …" at bounding box center [899, 615] width 245 height 210
drag, startPoint x: 870, startPoint y: 629, endPoint x: 853, endPoint y: 618, distance: 20.2
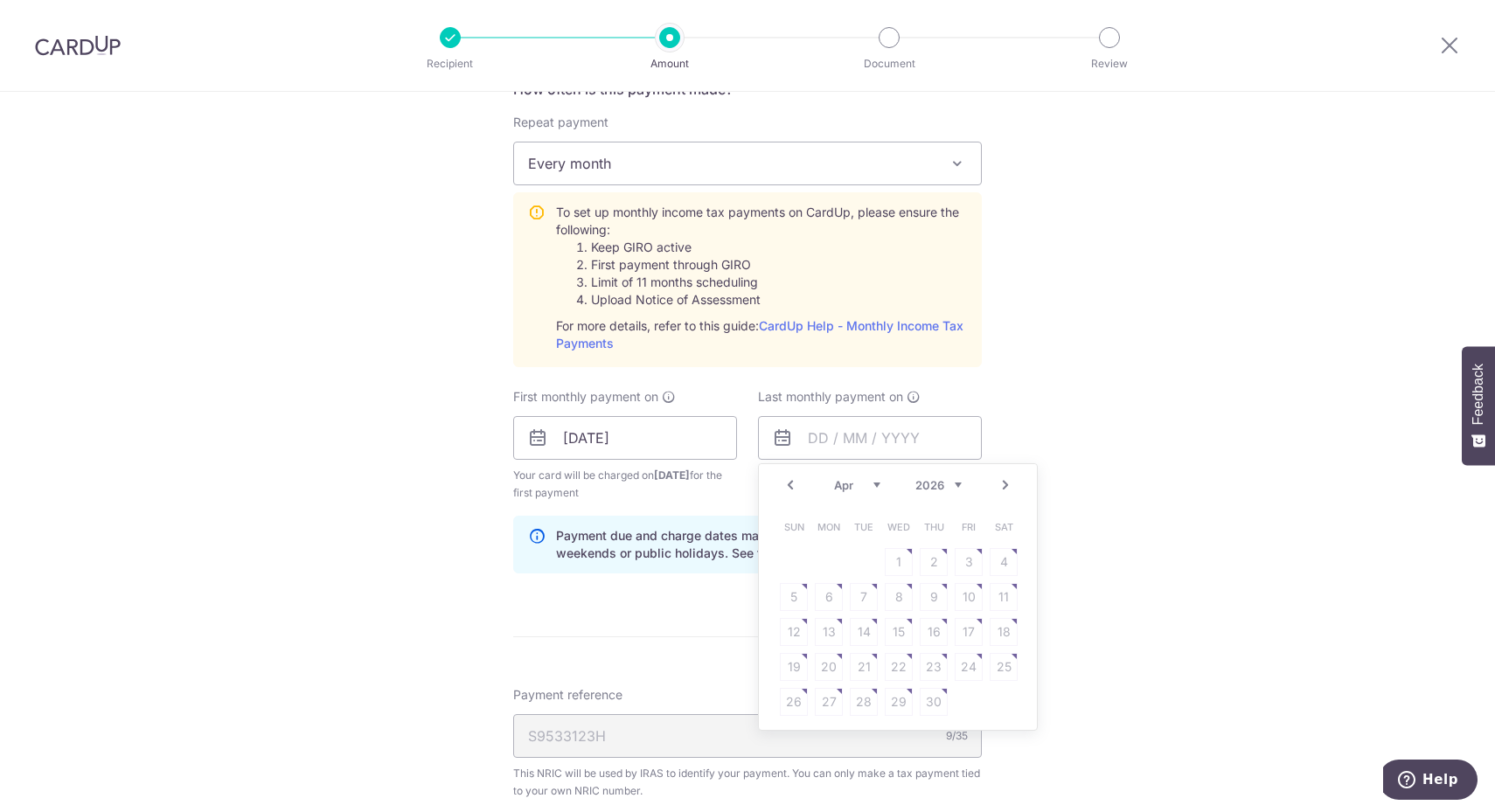
click at [860, 624] on table "Sun Mon Tue Wed Thu Fri Sat 1 2 3 4 5 6 7 8 9 10 11 12 13 14 15 16 17 18 19 20 …" at bounding box center [899, 615] width 245 height 210
drag, startPoint x: 853, startPoint y: 618, endPoint x: 849, endPoint y: 609, distance: 9.8
click at [849, 609] on table "Sun Mon Tue Wed Thu Fri Sat 1 2 3 4 5 6 7 8 9 10 11 12 13 14 15 16 17 18 19 20 …" at bounding box center [899, 615] width 245 height 210
click at [789, 481] on link "Prev" at bounding box center [791, 485] width 21 height 21
click at [889, 662] on link "25" at bounding box center [898, 666] width 28 height 28
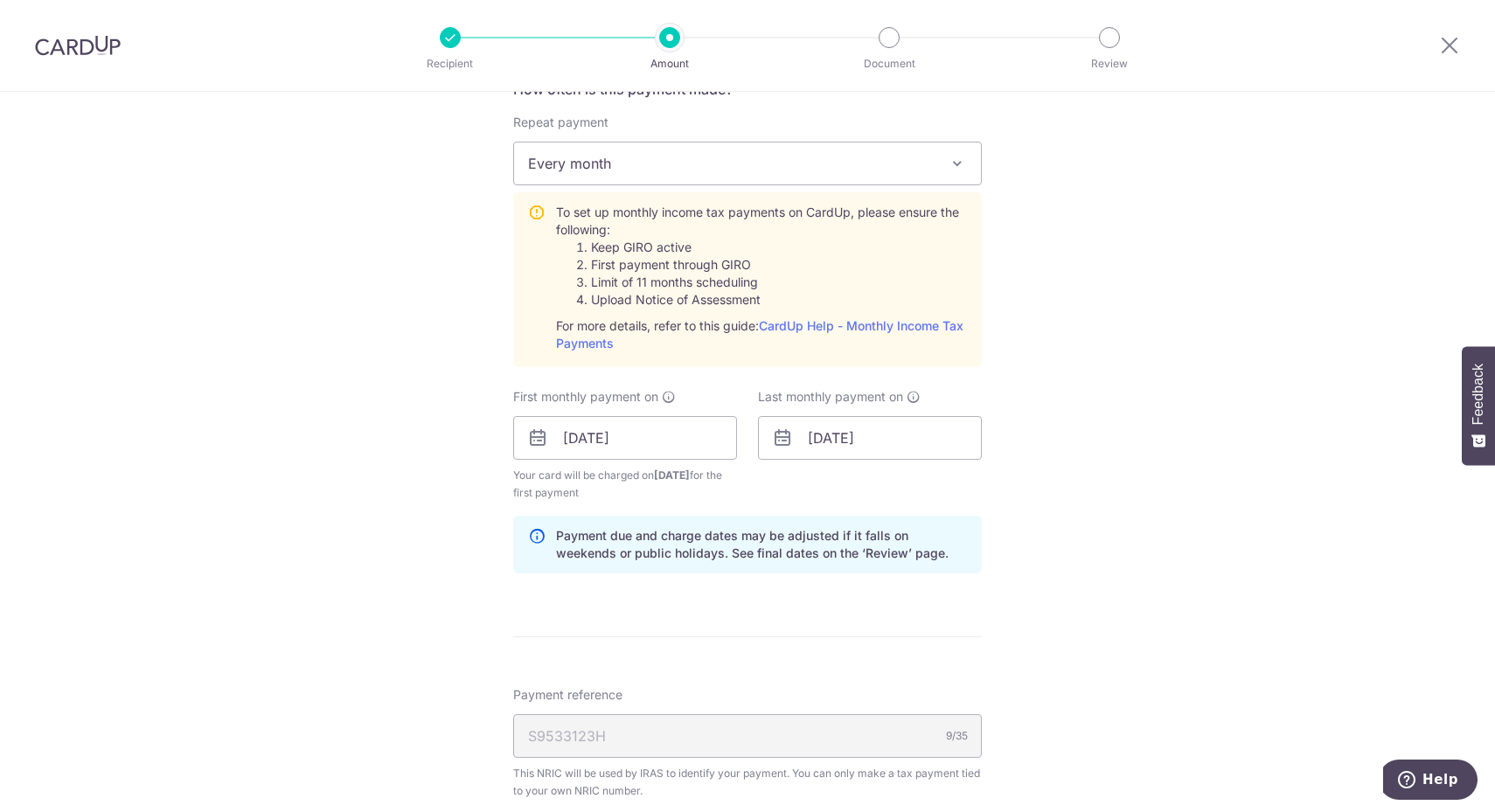
click at [1177, 618] on div "Tell us more about your payment Enter one-time or monthly payment amount SGD 98…" at bounding box center [747, 342] width 1495 height 1965
click at [819, 429] on input "25/03/2026" at bounding box center [870, 438] width 224 height 44
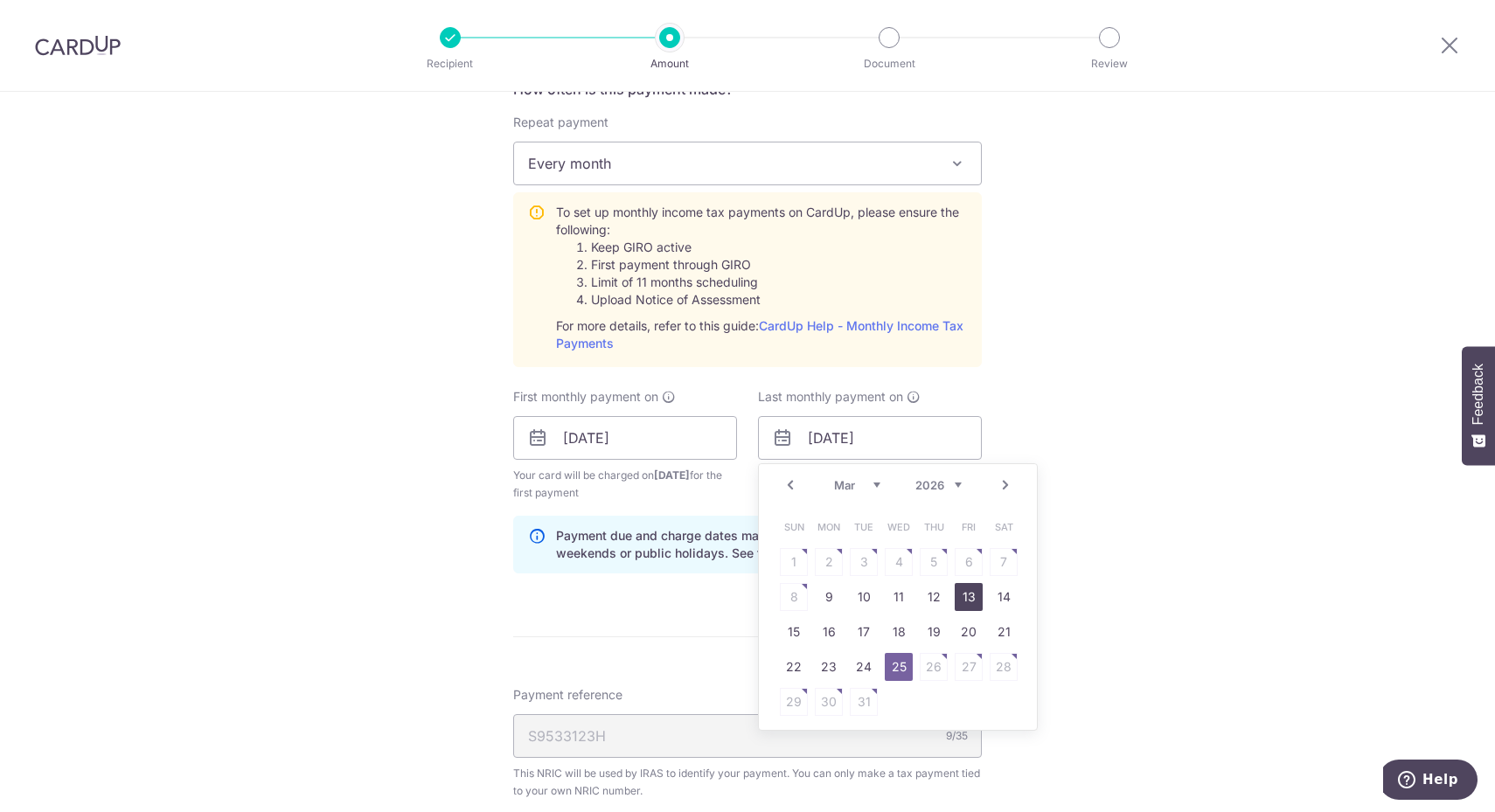
click at [962, 597] on link "13" at bounding box center [968, 596] width 28 height 28
type input "13/03/2026"
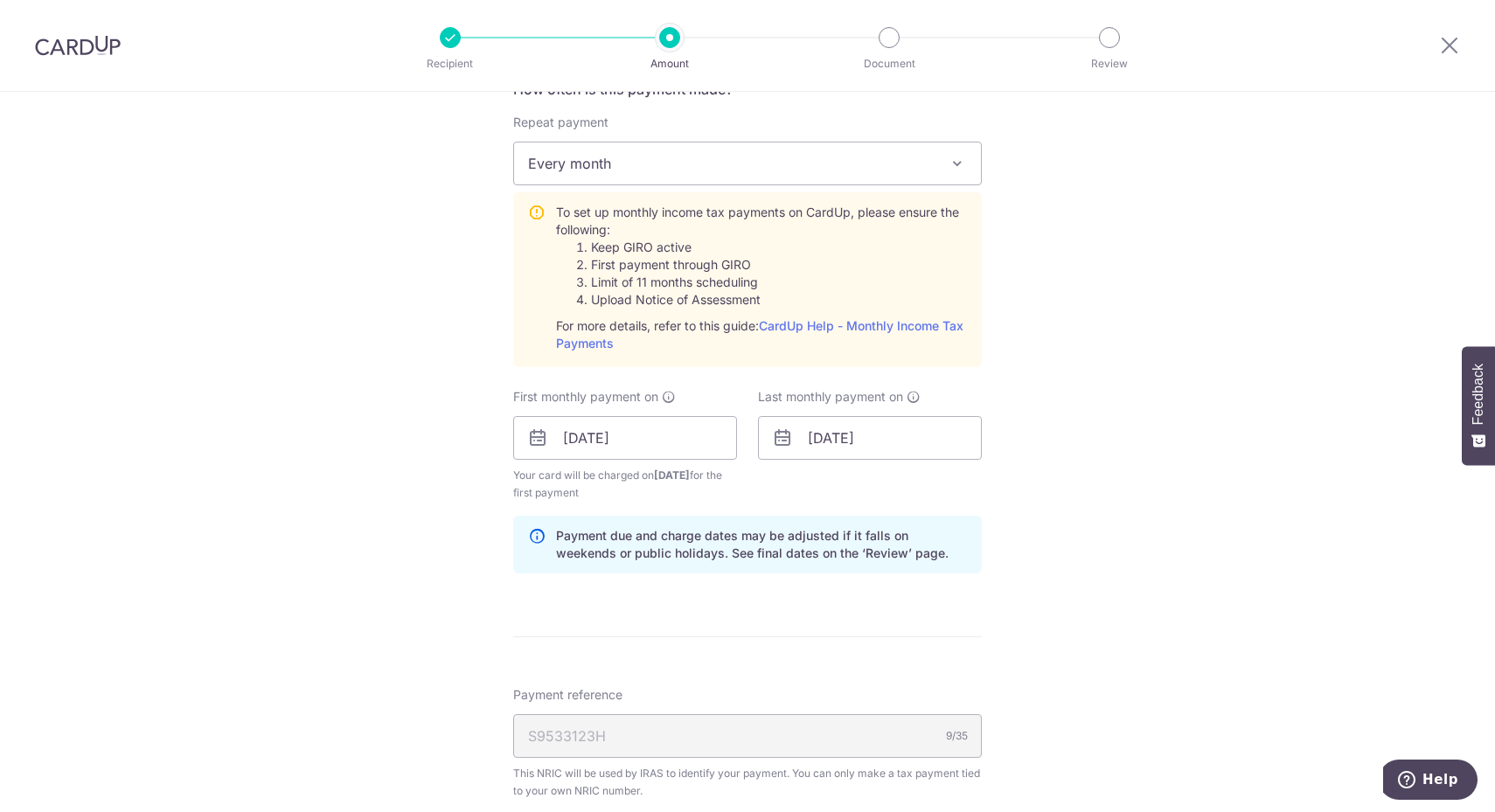
click at [1084, 574] on div "Tell us more about your payment Enter one-time or monthly payment amount SGD 98…" at bounding box center [747, 342] width 1495 height 1965
click at [908, 395] on icon at bounding box center [913, 397] width 14 height 14
click at [1173, 465] on div "Tell us more about your payment Enter one-time or monthly payment amount SGD 98…" at bounding box center [747, 342] width 1495 height 1965
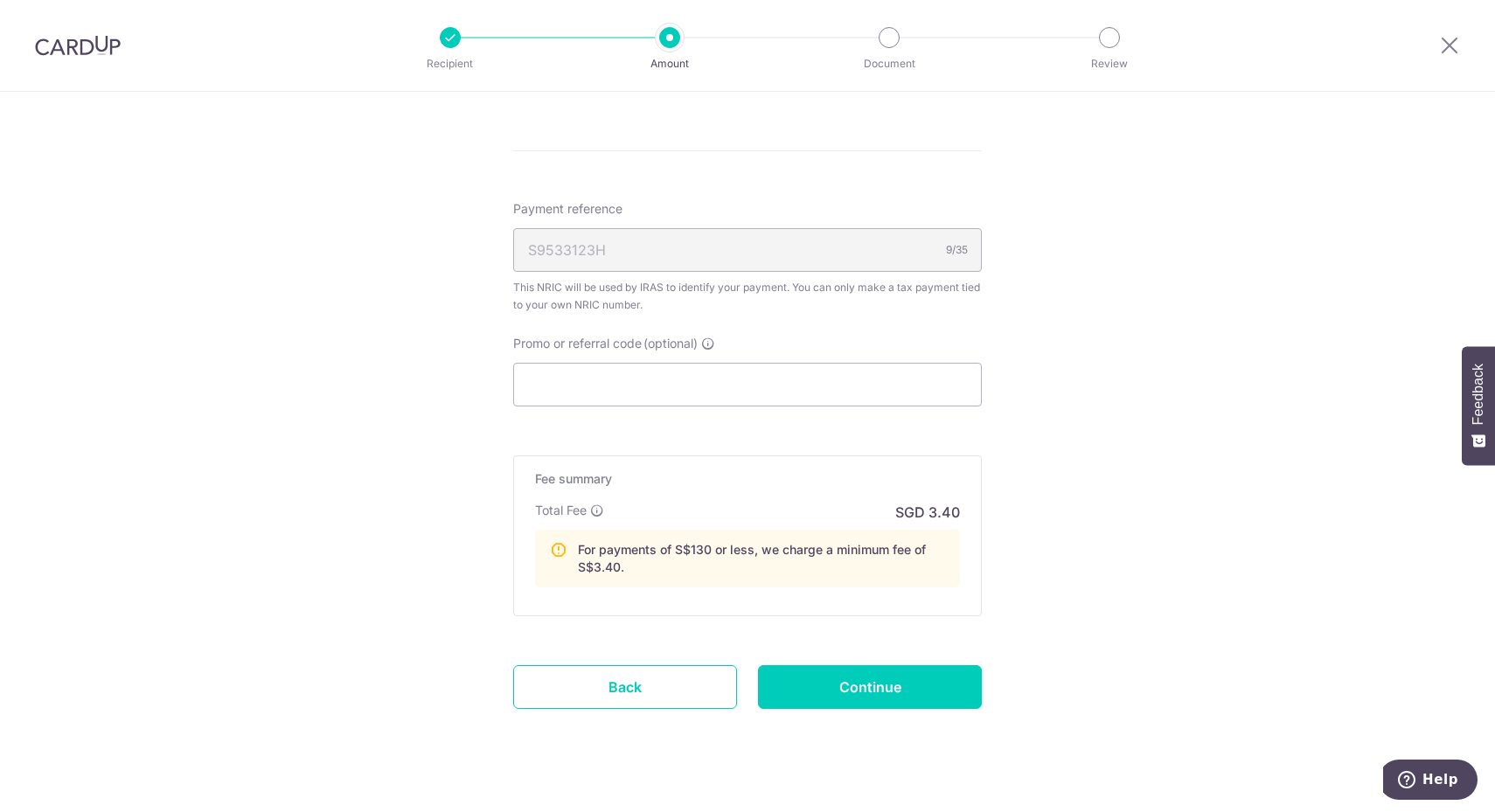
scroll to position [1239, 0]
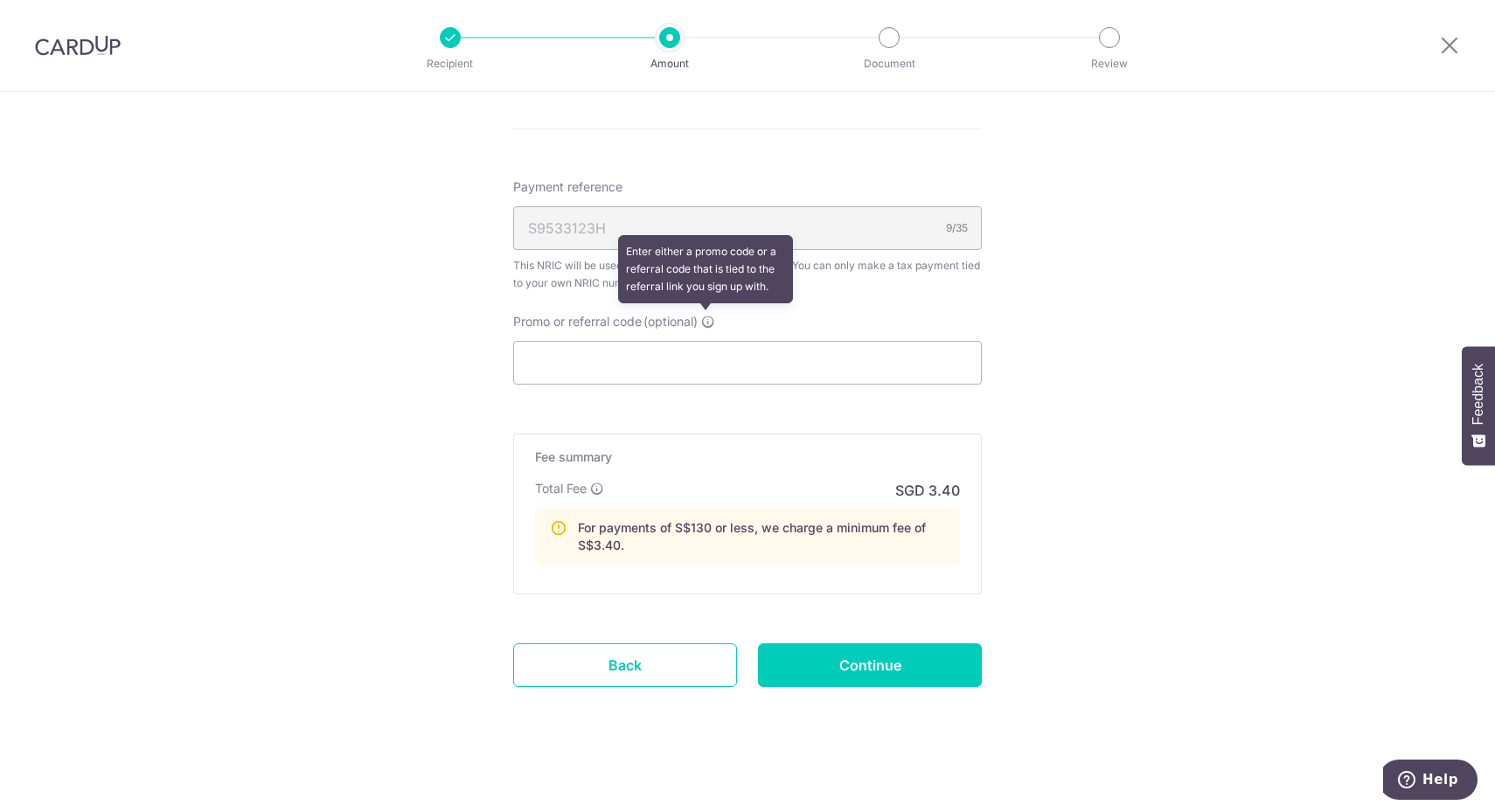
click at [708, 321] on icon at bounding box center [708, 322] width 14 height 14
click at [708, 340] on input "Promo or referral code (optional) Enter either a promo code or a referral code …" at bounding box center [748, 362] width 469 height 44
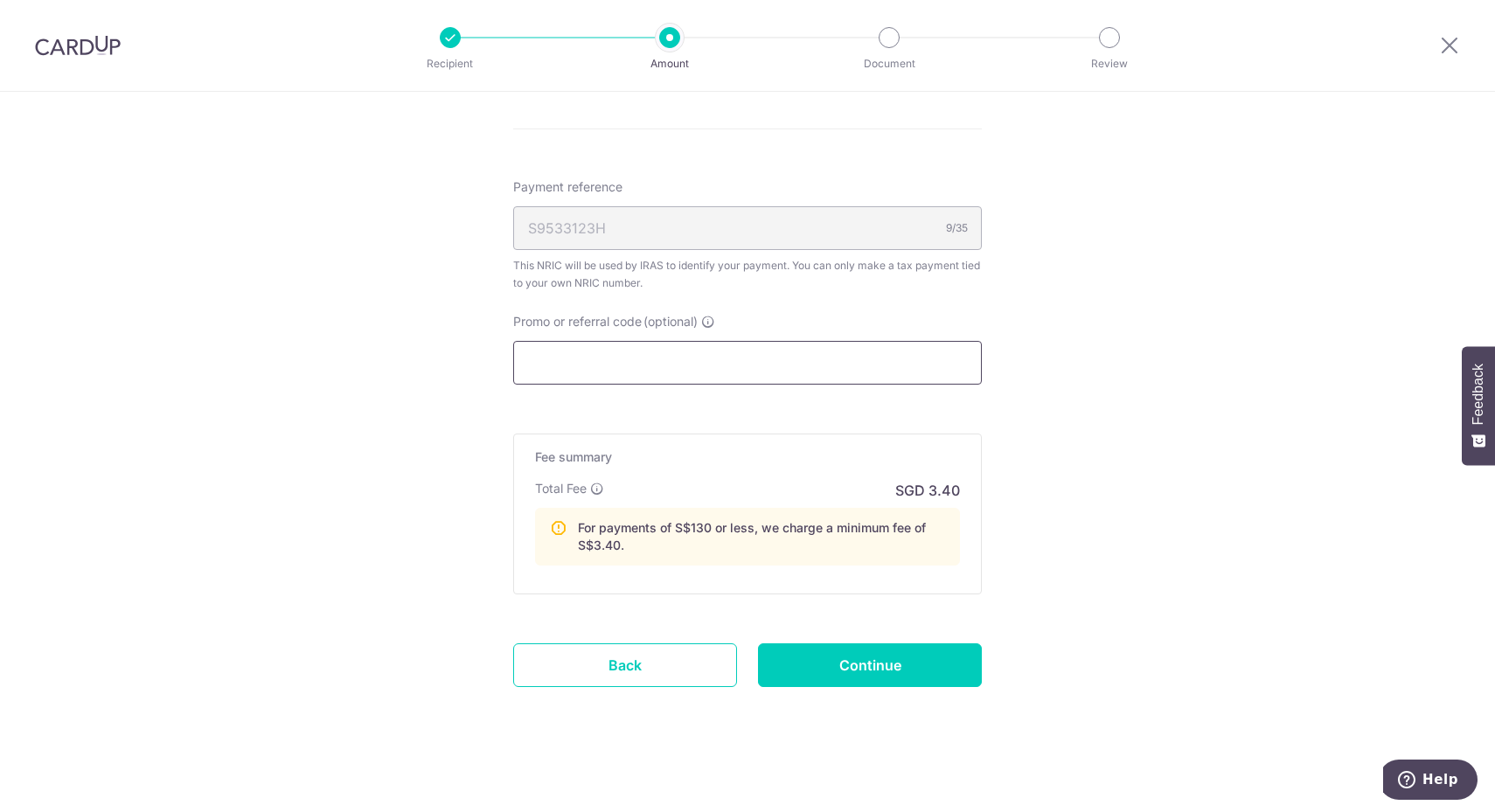
paste input "VTAX25R"
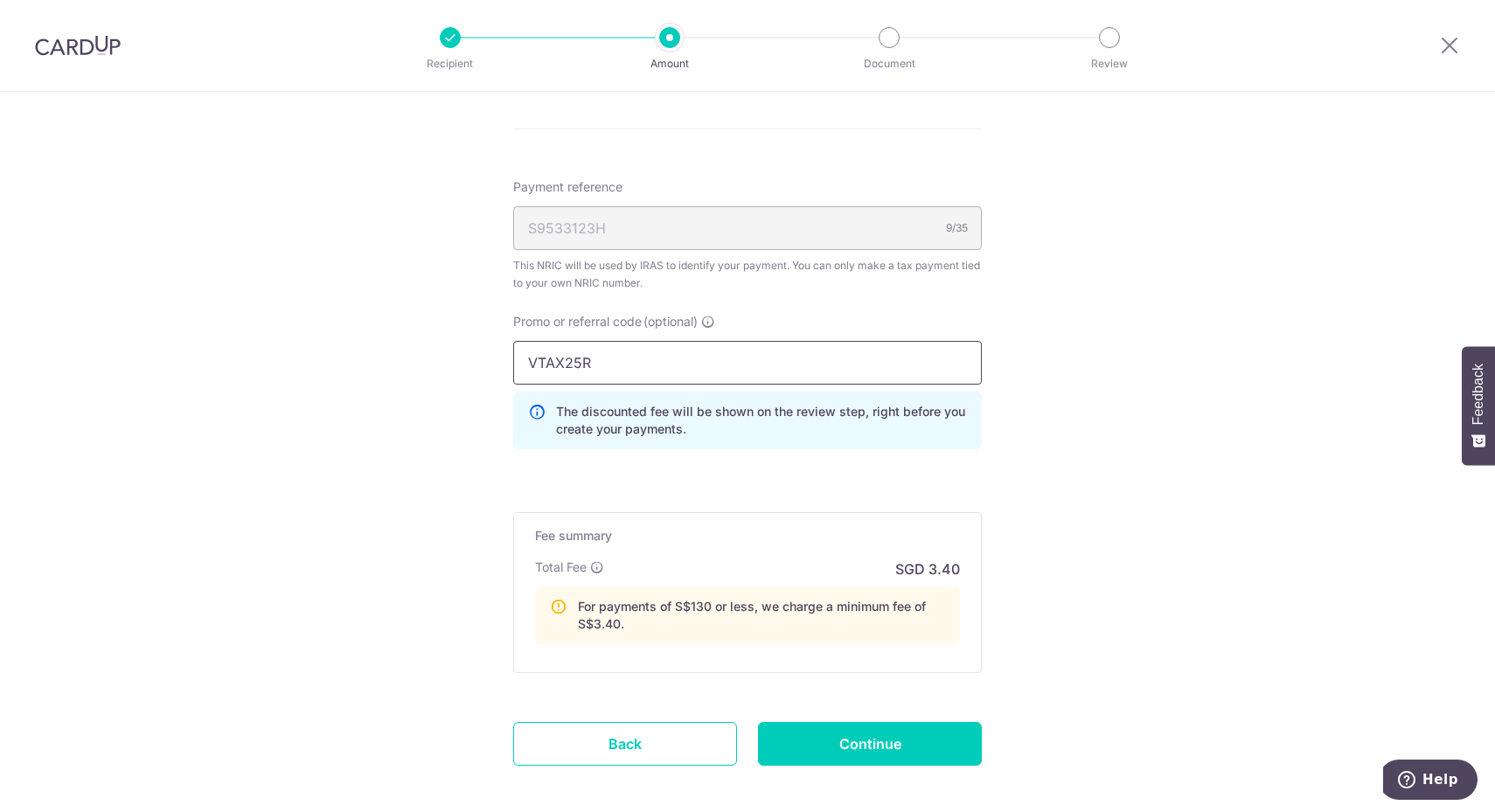
type input "VTAX25R"
click at [905, 737] on input "Continue" at bounding box center [870, 743] width 224 height 44
type input "Create Schedule"
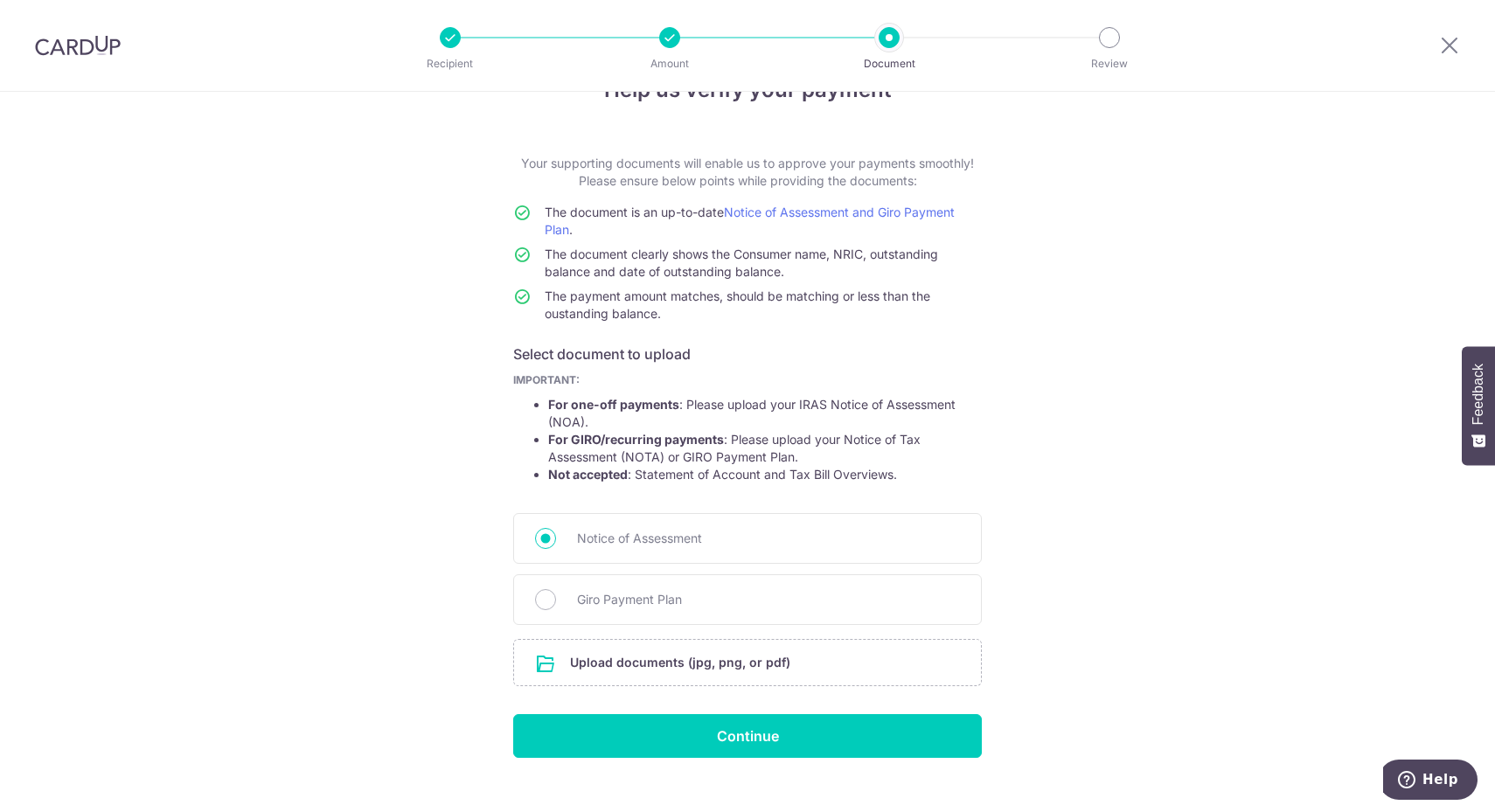
scroll to position [78, 0]
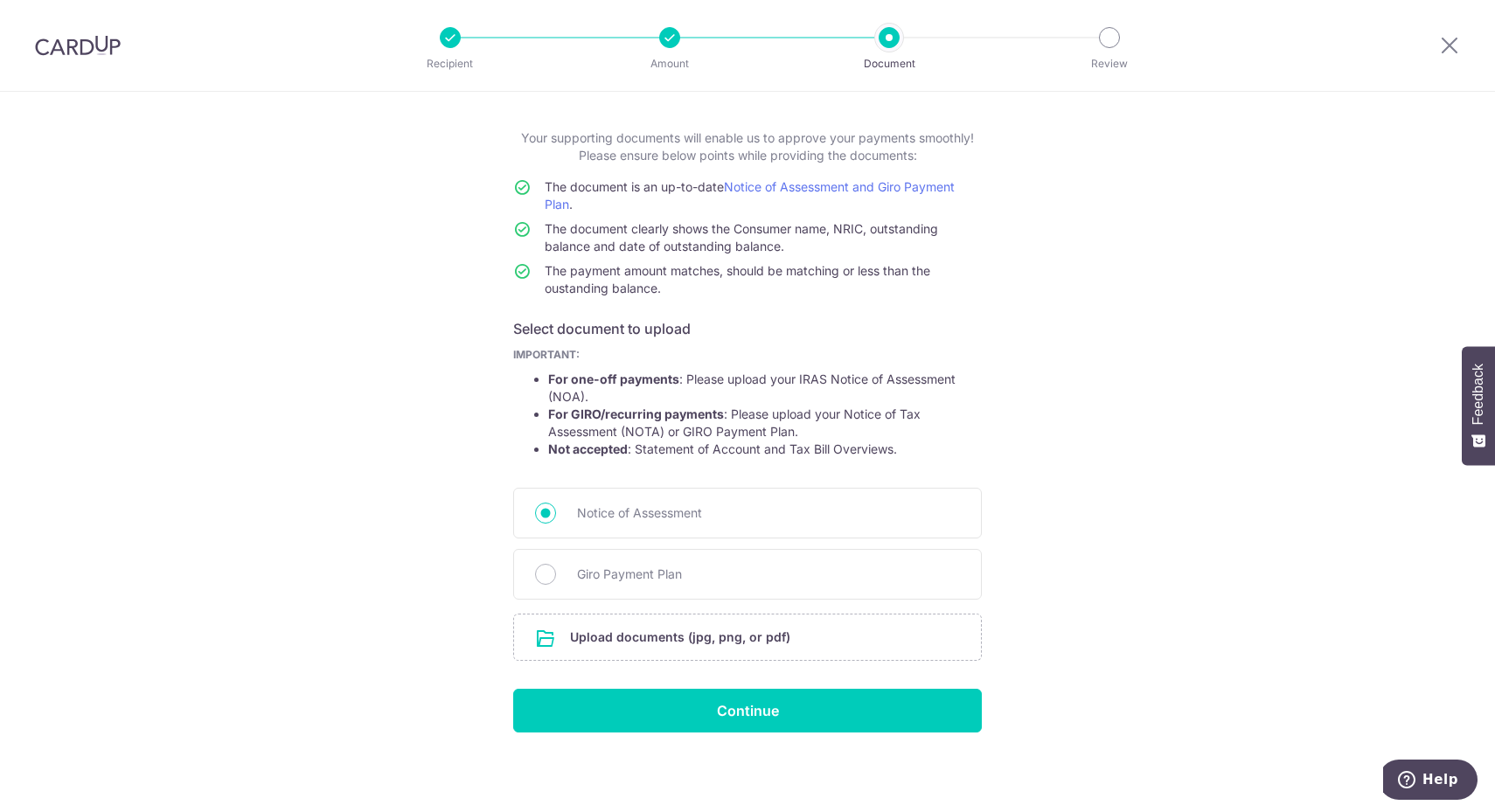
click at [711, 566] on span "Giro Payment Plan" at bounding box center [768, 575] width 383 height 21
click at [556, 566] on input "Giro Payment Plan" at bounding box center [546, 575] width 21 height 21
radio input "true"
click at [747, 507] on span "Notice of Assessment" at bounding box center [768, 513] width 383 height 21
click at [556, 507] on input "Notice of Assessment" at bounding box center [546, 513] width 21 height 21
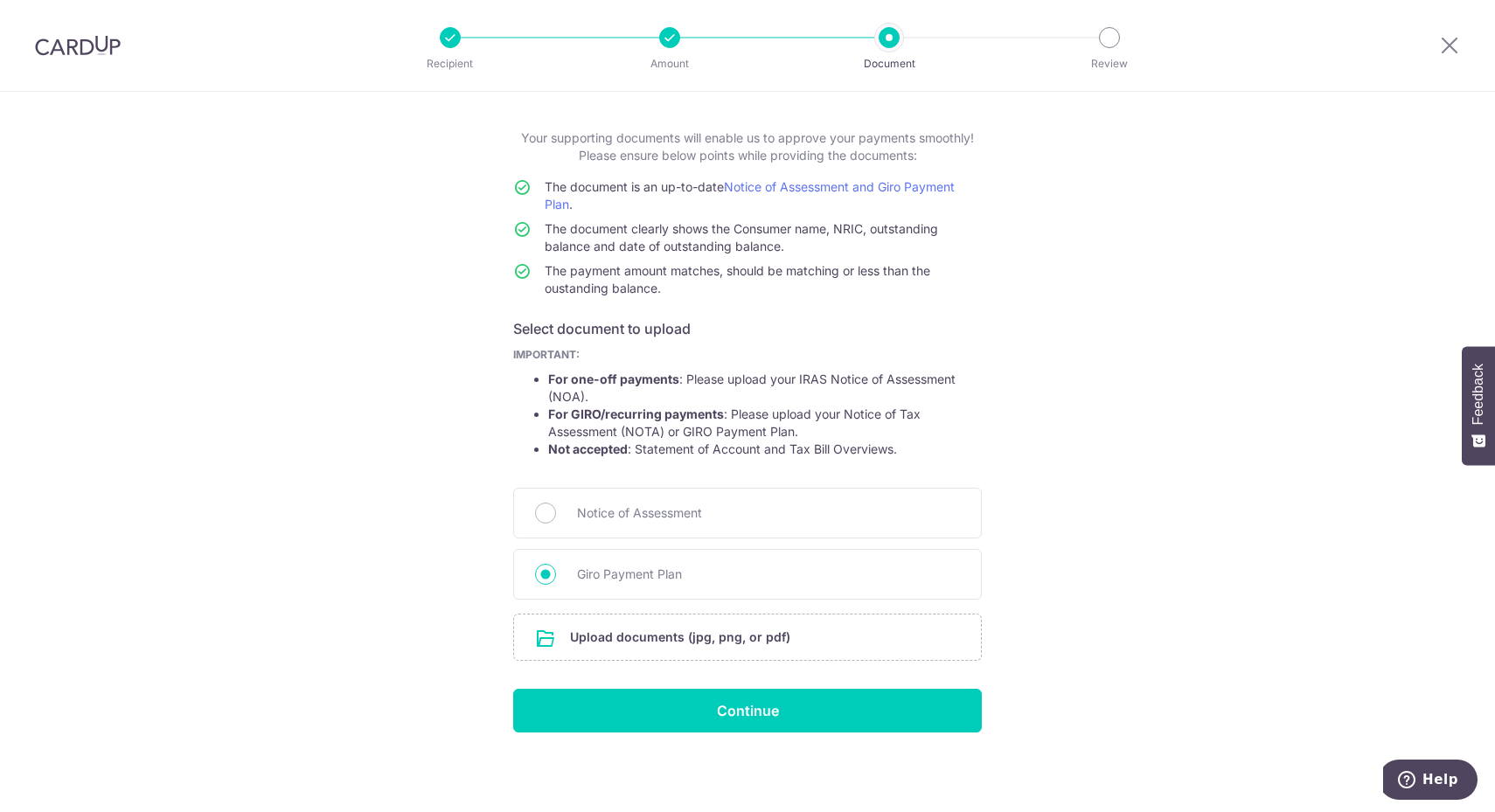
radio input "true"
click at [736, 645] on input "file" at bounding box center [747, 637] width 467 height 46
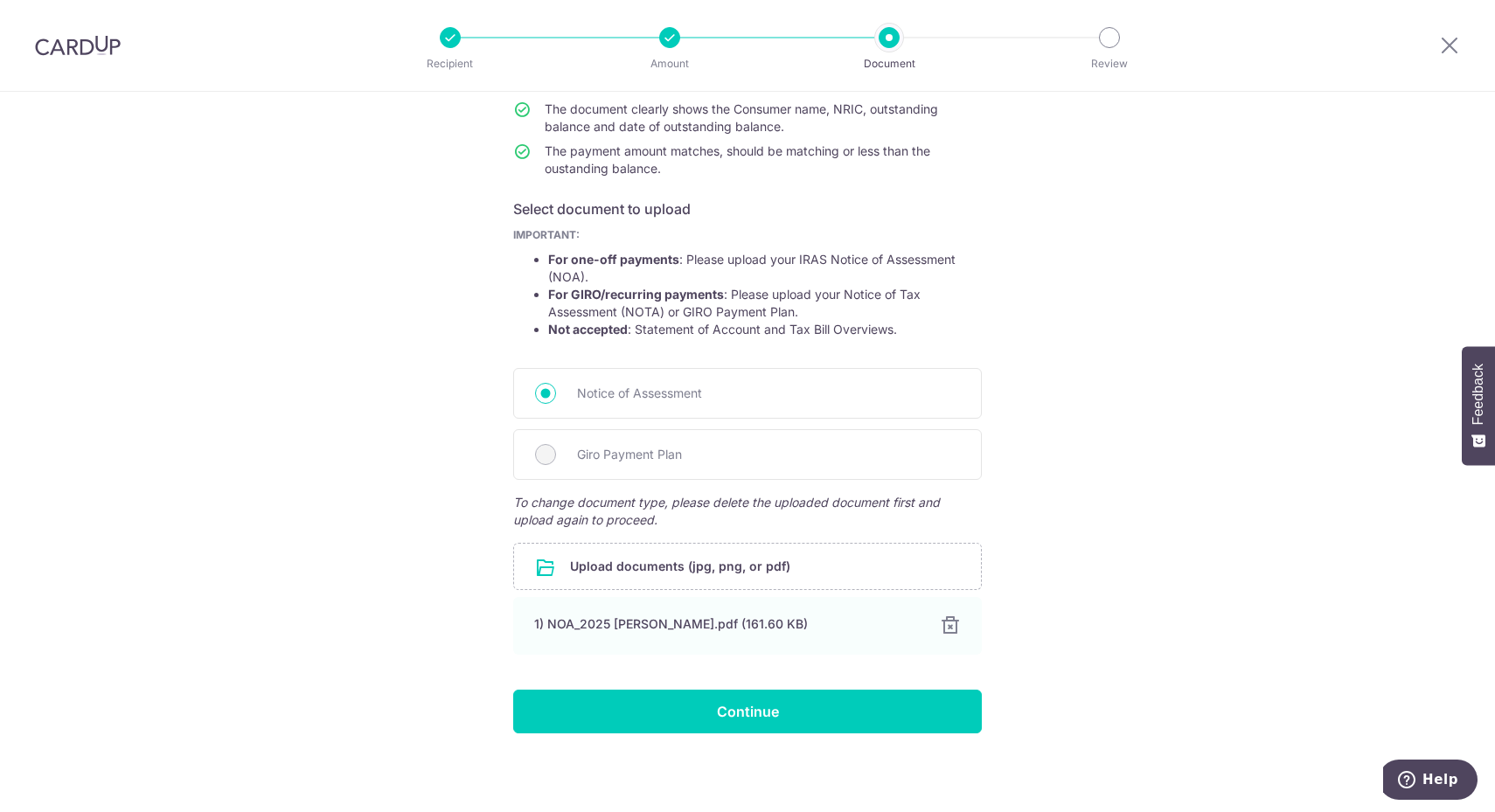
scroll to position [197, 0]
click at [582, 457] on span "Giro Payment Plan" at bounding box center [768, 455] width 383 height 21
click at [552, 451] on div "Giro Payment Plan" at bounding box center [748, 454] width 469 height 51
click at [551, 451] on div "Giro Payment Plan" at bounding box center [748, 454] width 469 height 51
click at [549, 449] on div "Giro Payment Plan" at bounding box center [748, 454] width 469 height 51
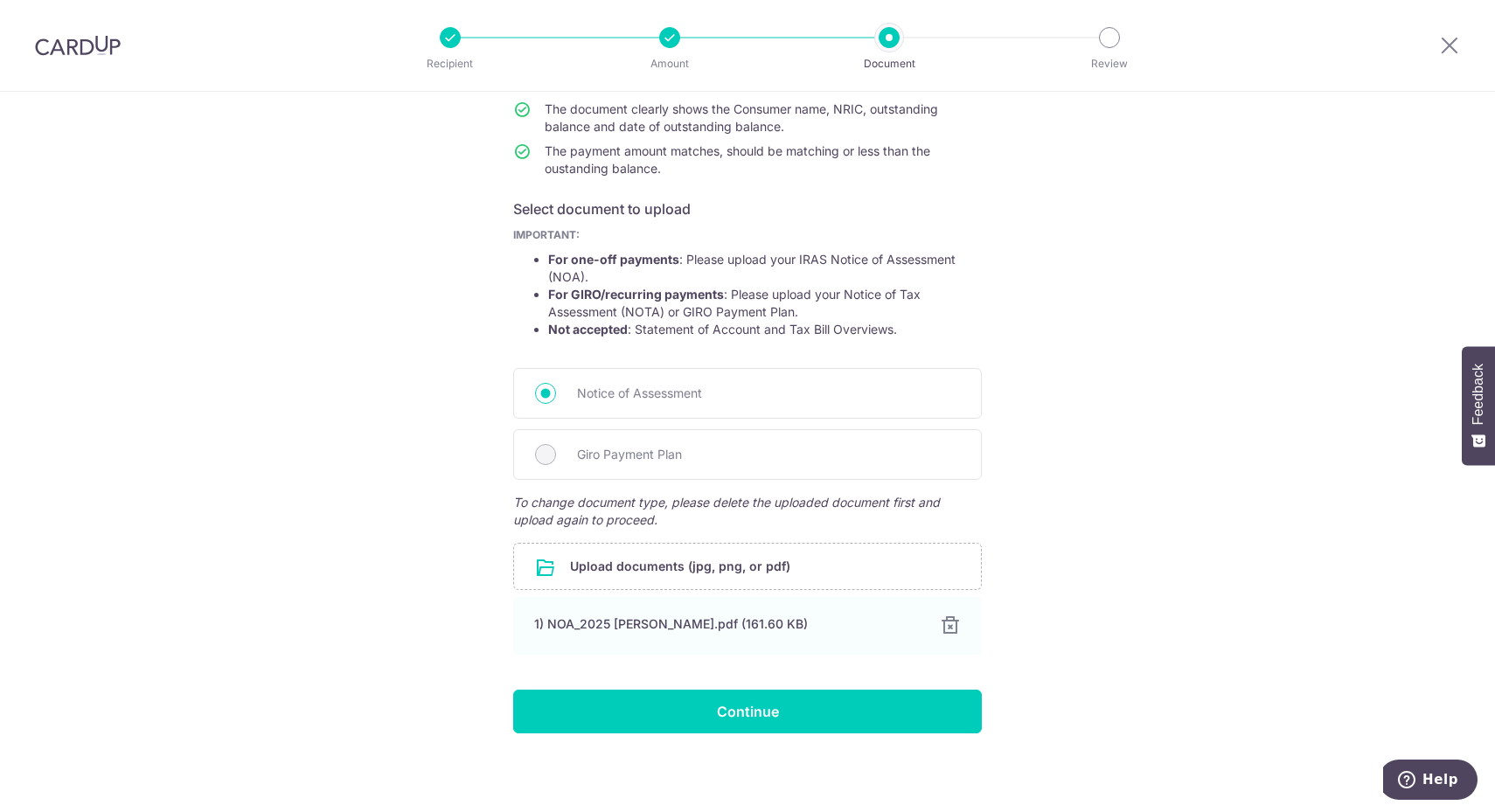
click at [676, 569] on input "file" at bounding box center [747, 566] width 467 height 46
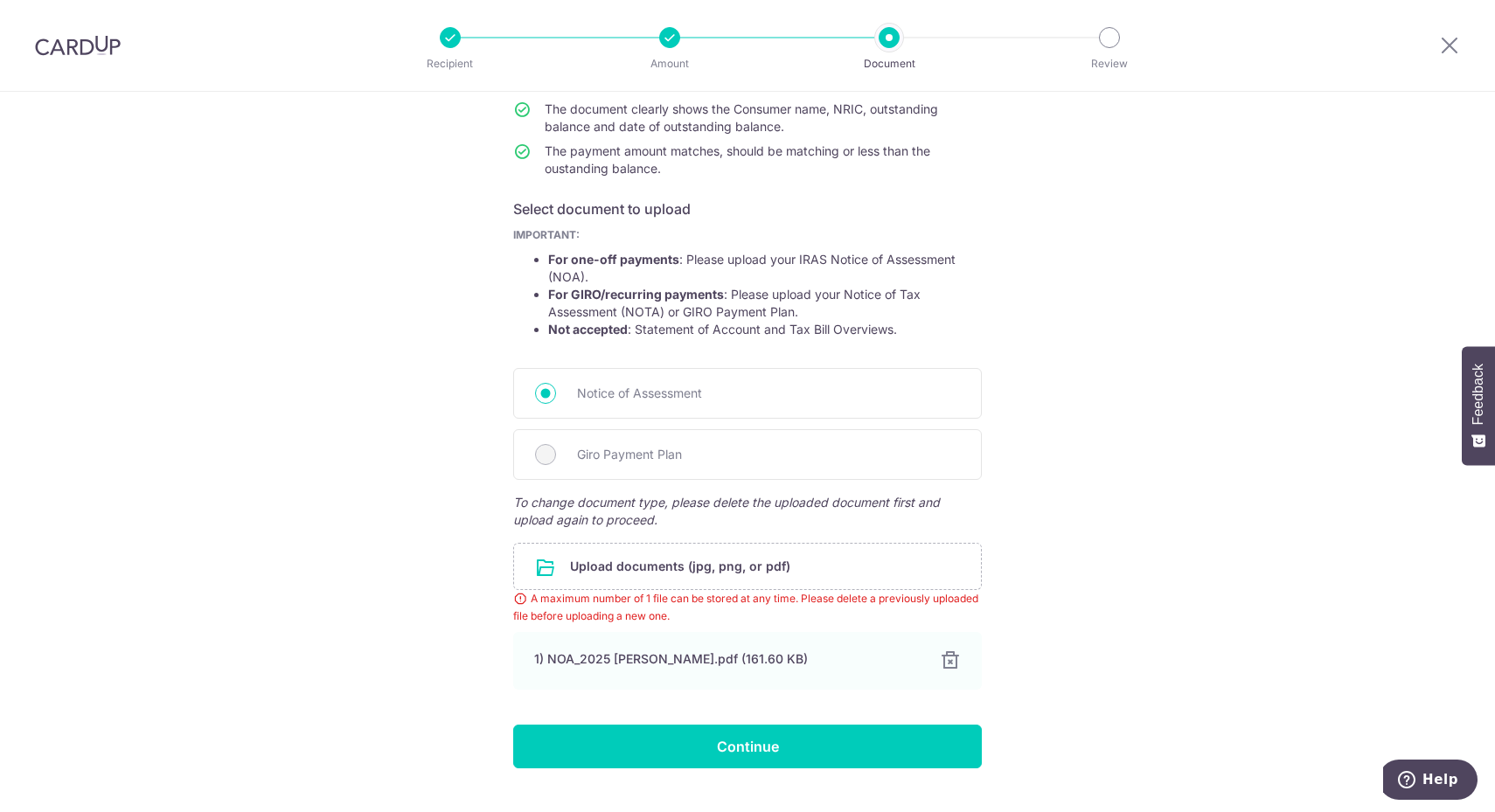
click at [950, 664] on div at bounding box center [950, 661] width 21 height 21
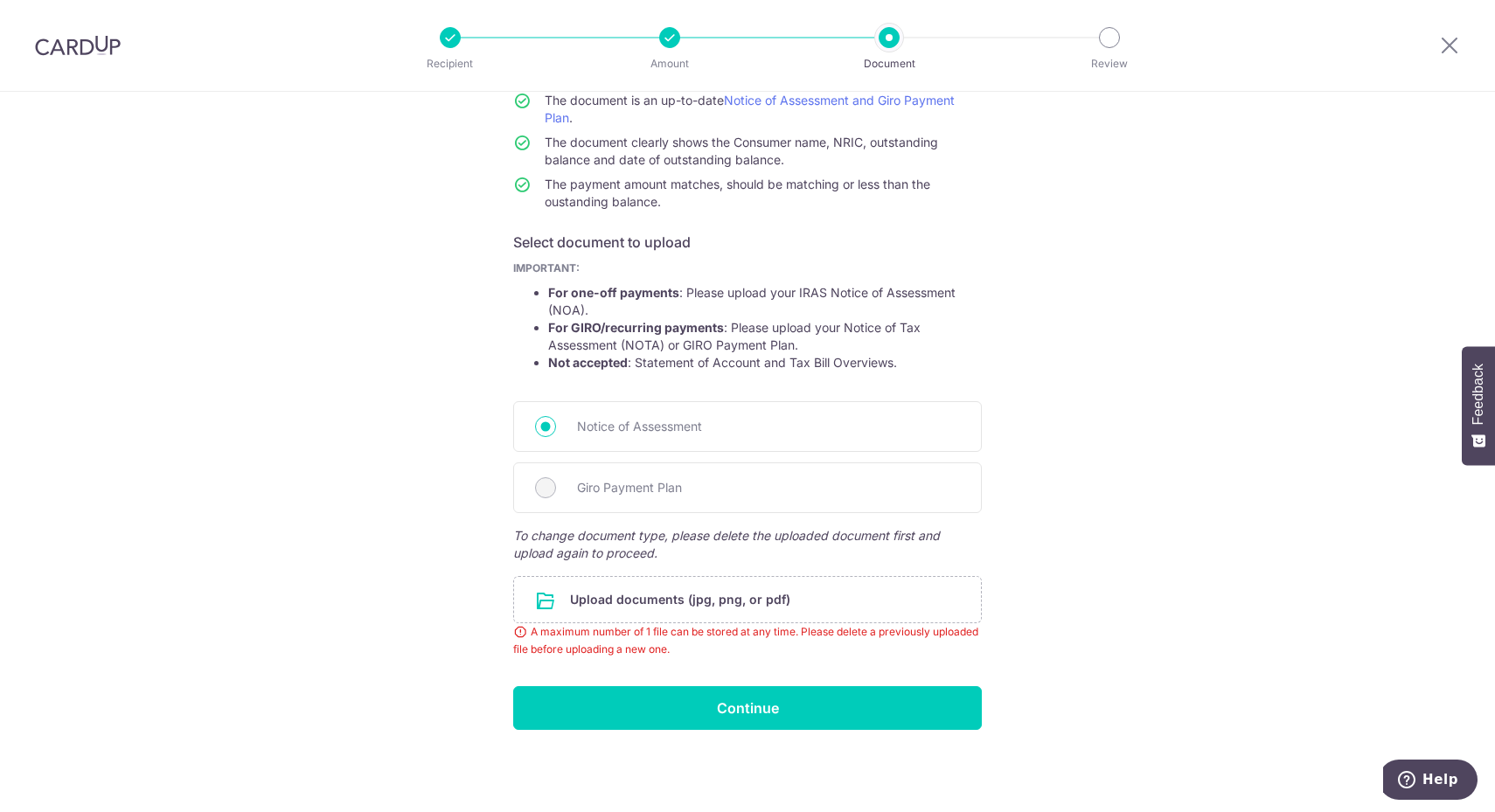
scroll to position [113, 0]
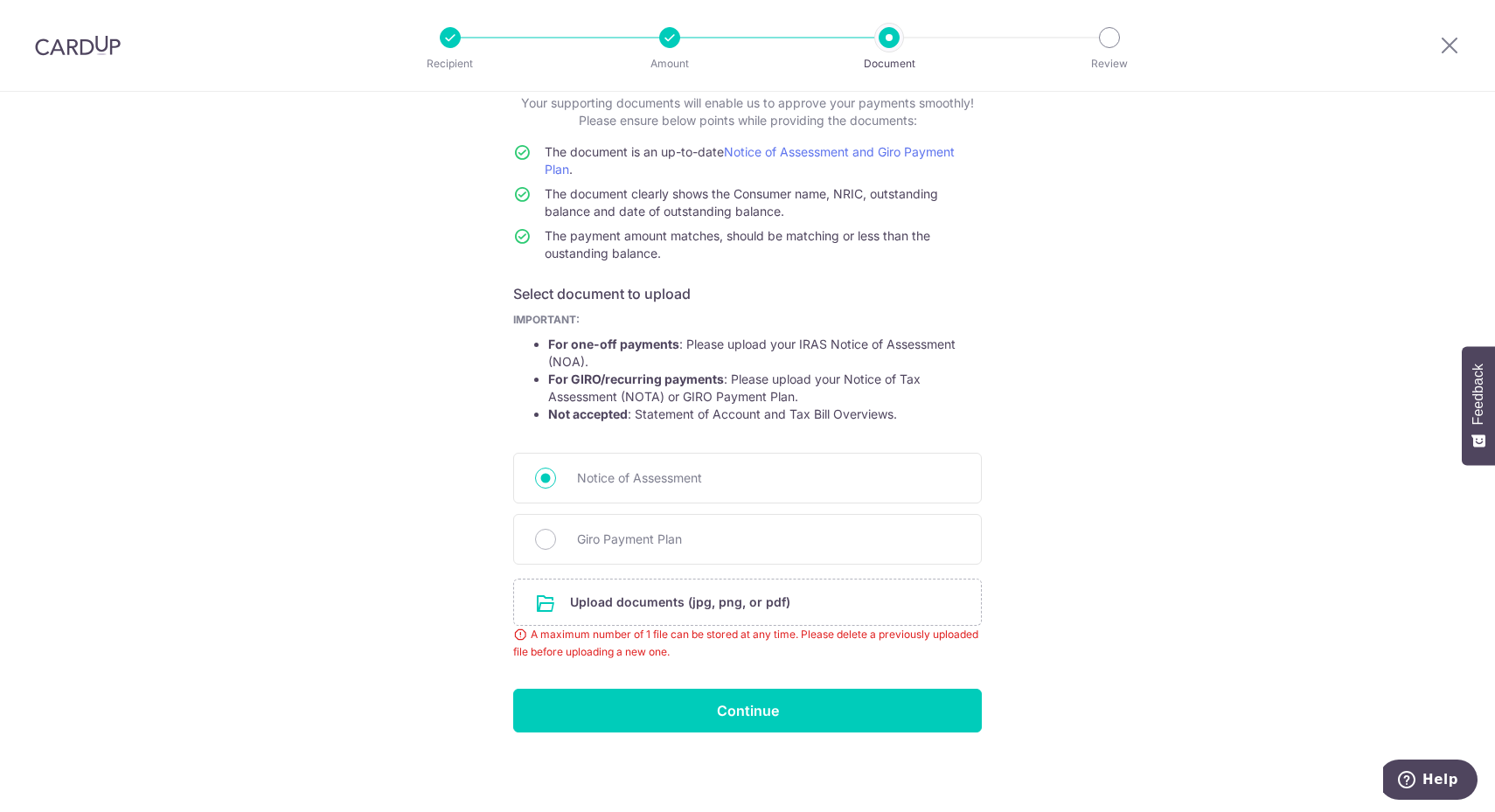
click at [659, 600] on input "file" at bounding box center [747, 602] width 467 height 46
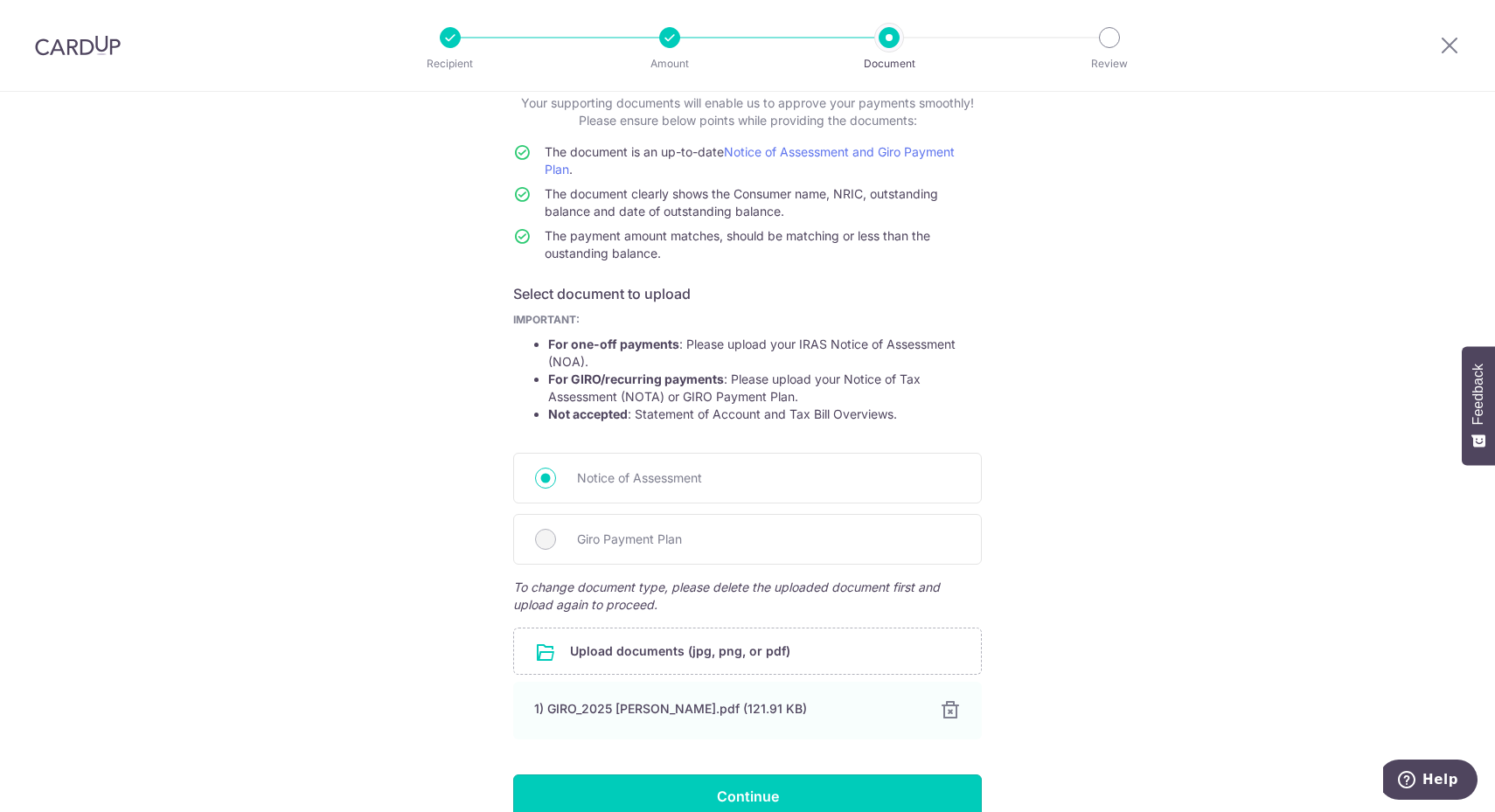
click at [803, 785] on input "Continue" at bounding box center [748, 795] width 469 height 44
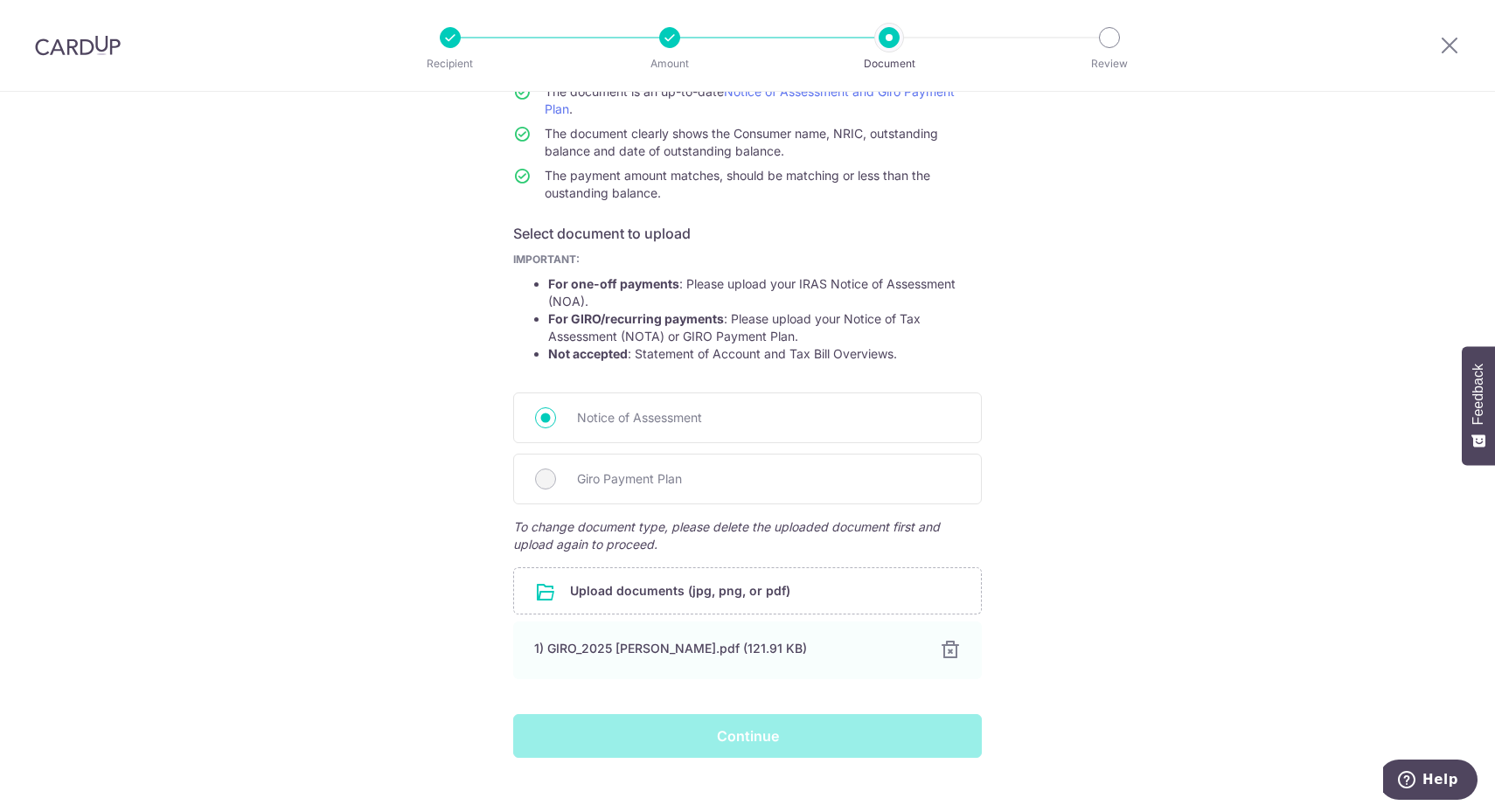
scroll to position [197, 0]
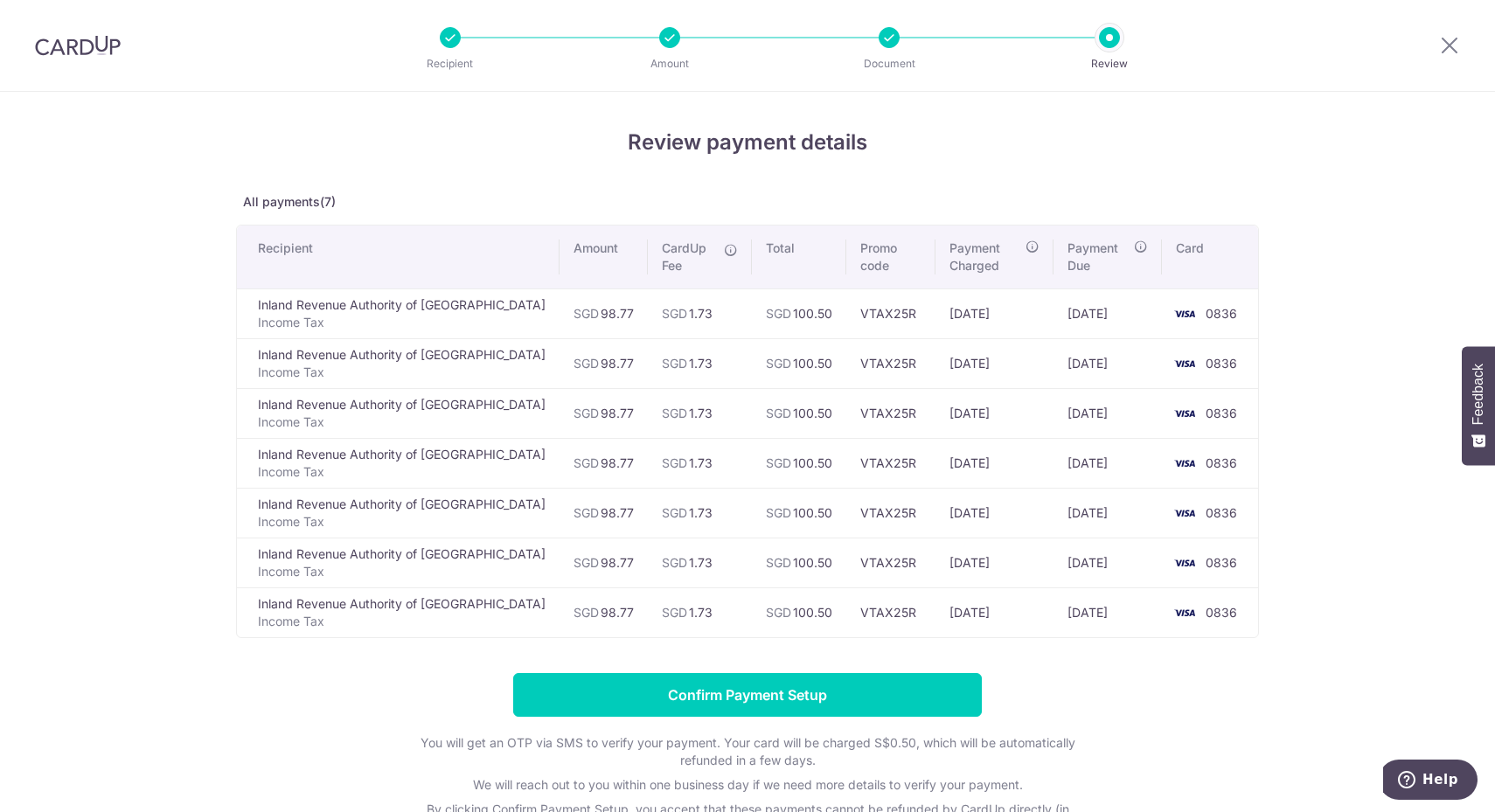
click at [888, 40] on div at bounding box center [889, 38] width 21 height 21
click at [1463, 48] on div at bounding box center [1448, 45] width 90 height 90
drag, startPoint x: 1447, startPoint y: 47, endPoint x: 859, endPoint y: 124, distance: 593.0
click at [1447, 47] on icon at bounding box center [1449, 45] width 21 height 21
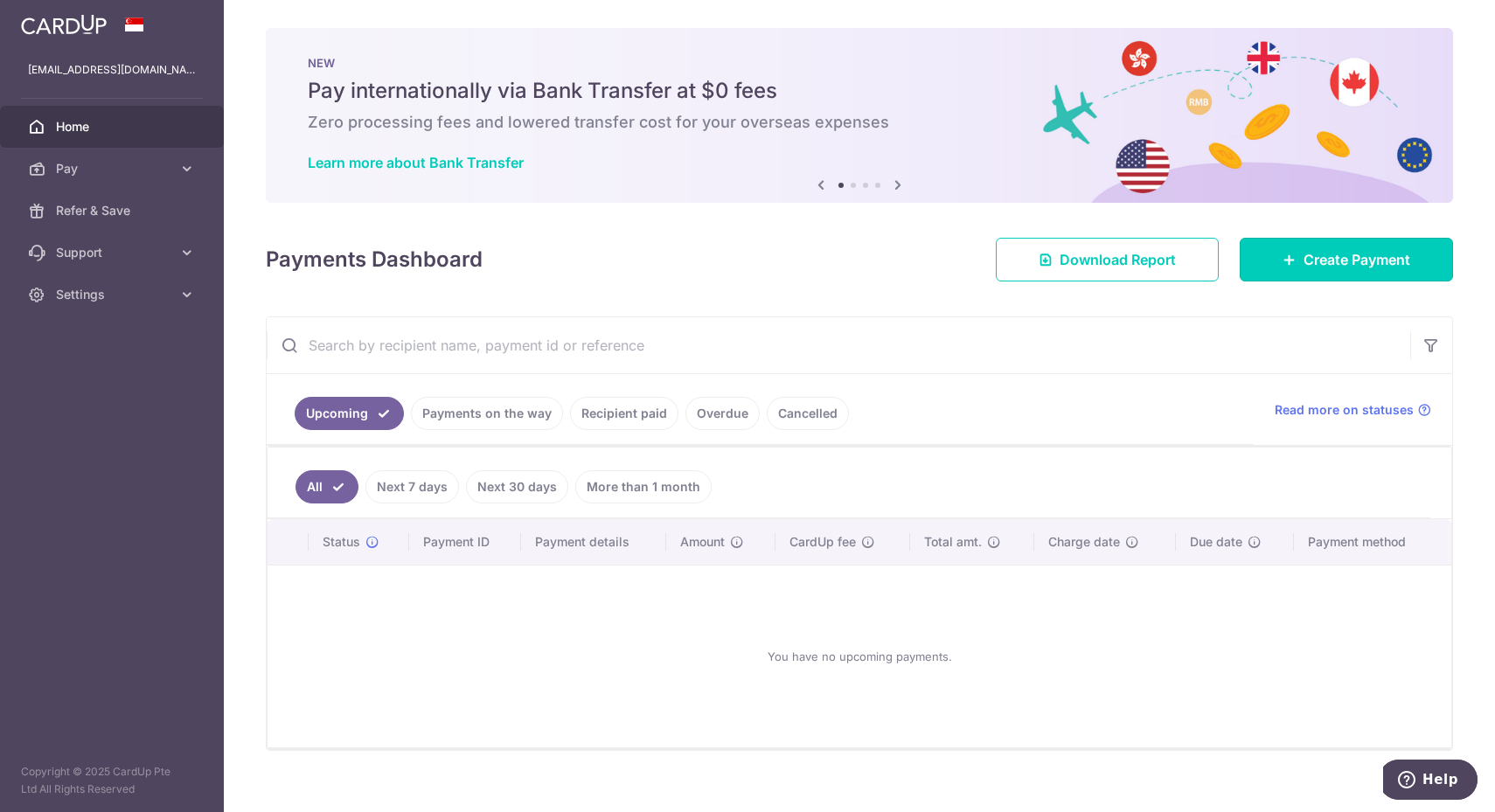
click at [1324, 260] on span "Create Payment" at bounding box center [1357, 260] width 107 height 21
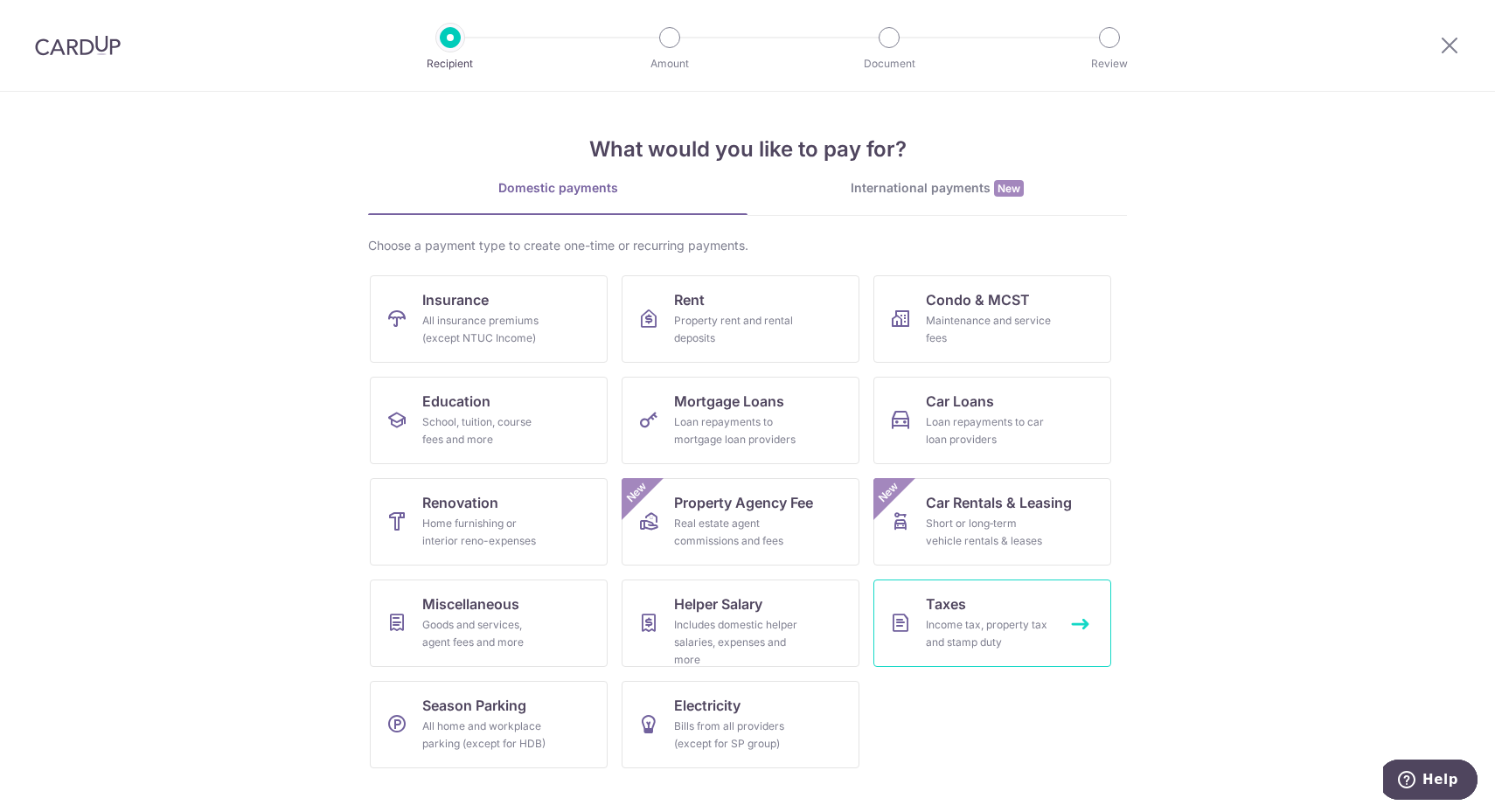
click at [958, 638] on div "Income tax, property tax and stamp duty" at bounding box center [988, 634] width 125 height 35
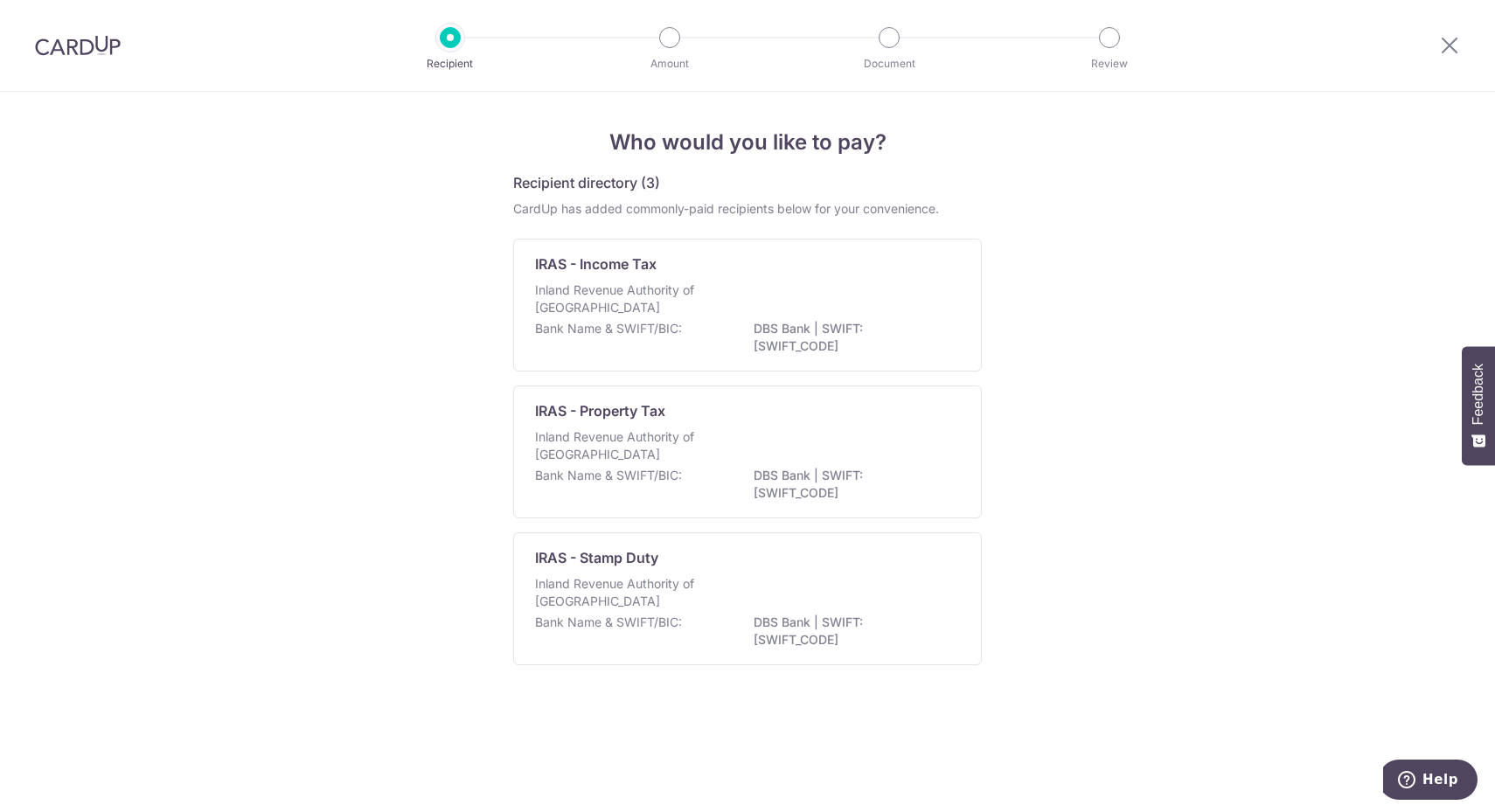
click at [777, 297] on div "Inland Revenue Authority of Singapore" at bounding box center [747, 300] width 425 height 39
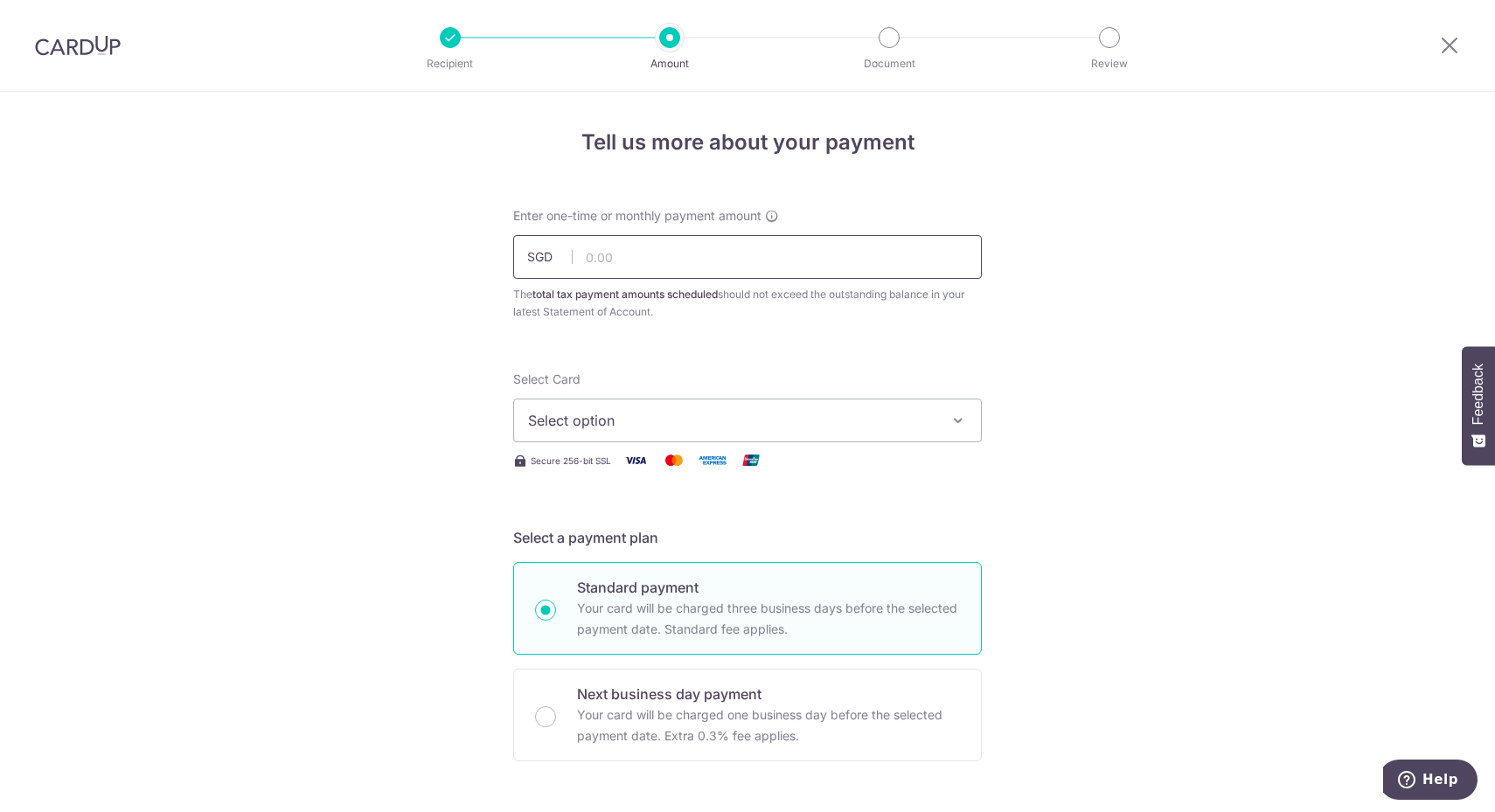
paste input "98.77"
type input "98.77"
click at [801, 434] on button "Select option" at bounding box center [748, 420] width 469 height 44
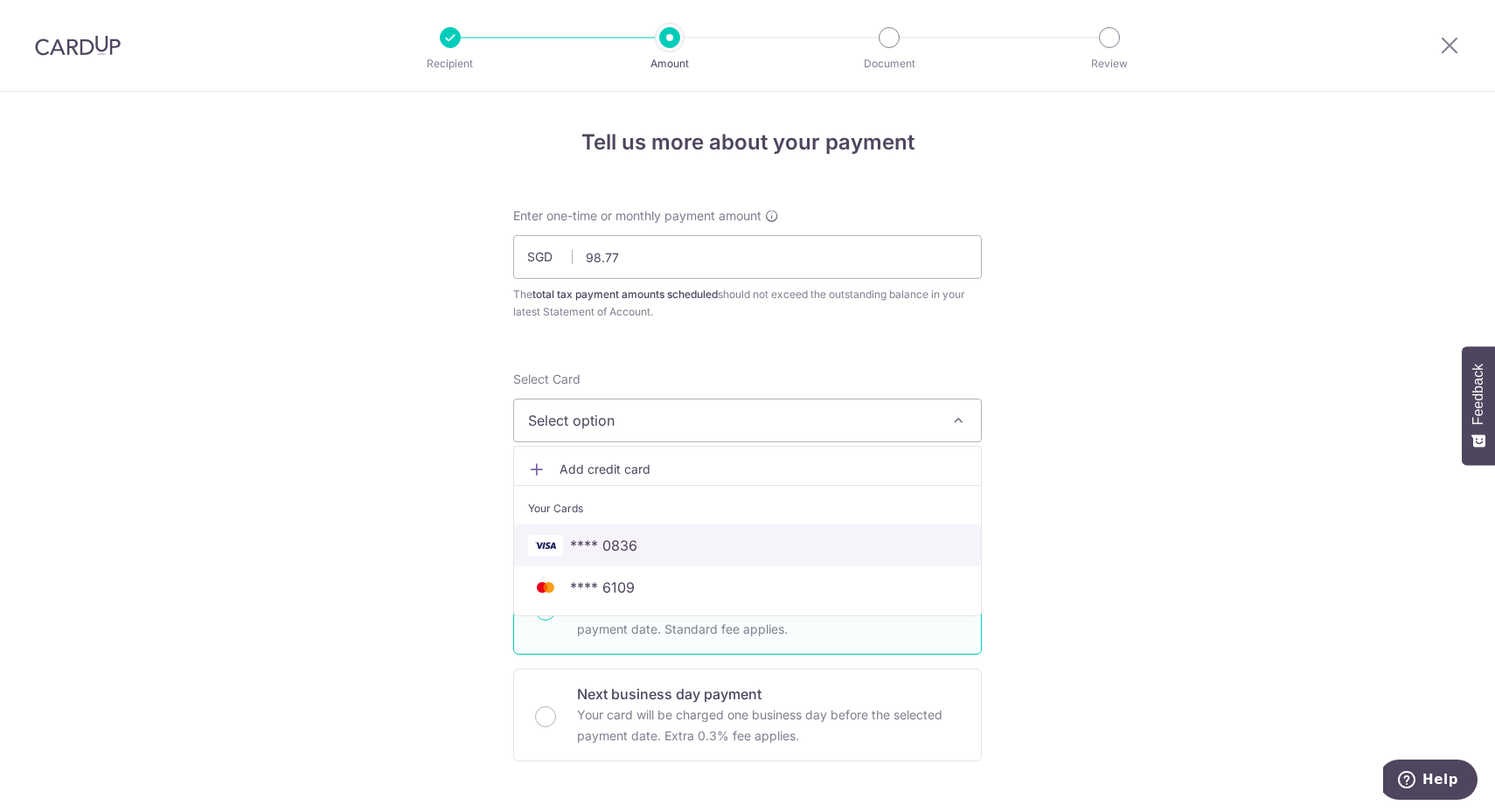
click at [741, 556] on link "**** 0836" at bounding box center [747, 545] width 467 height 42
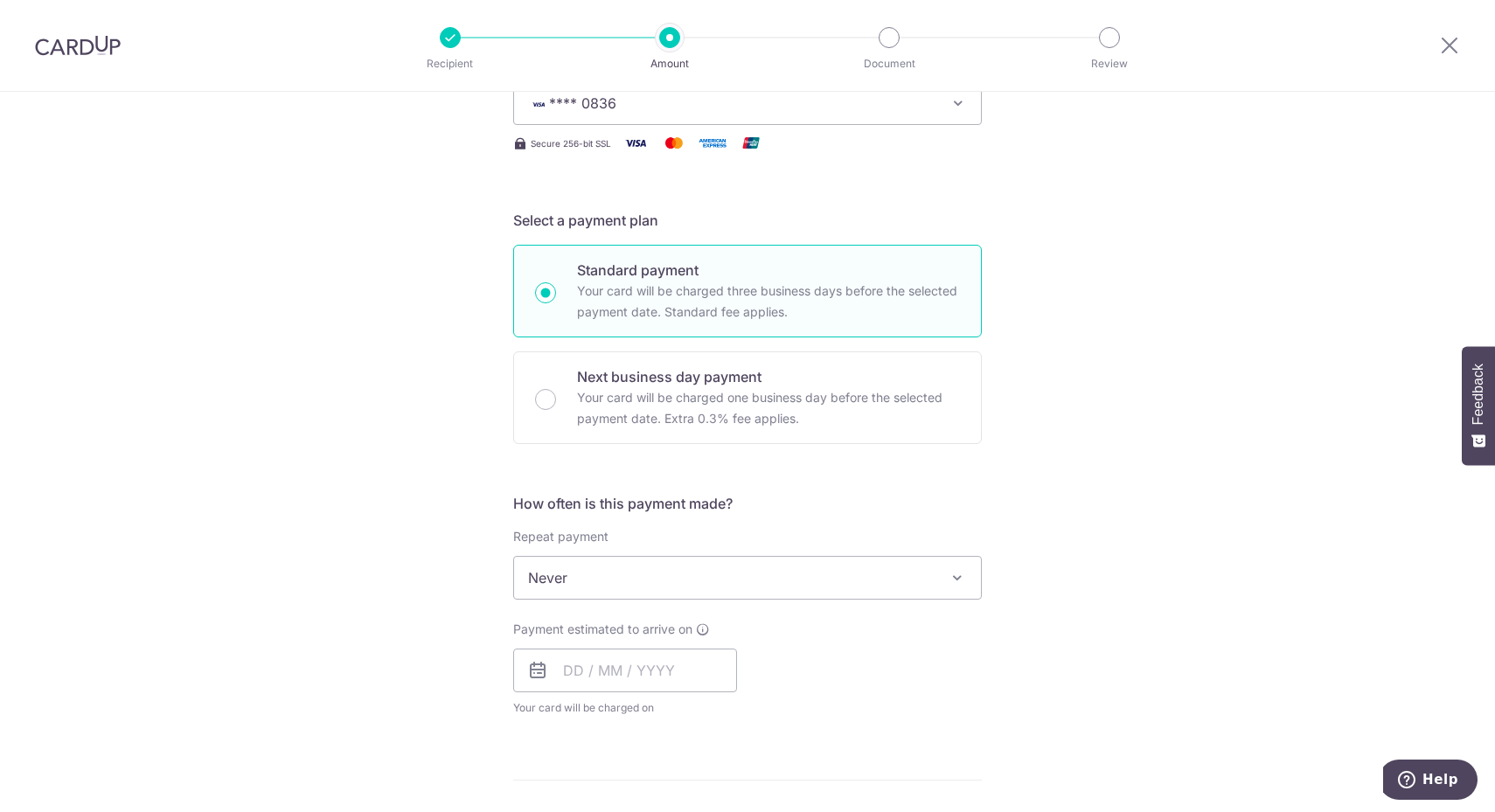
scroll to position [437, 0]
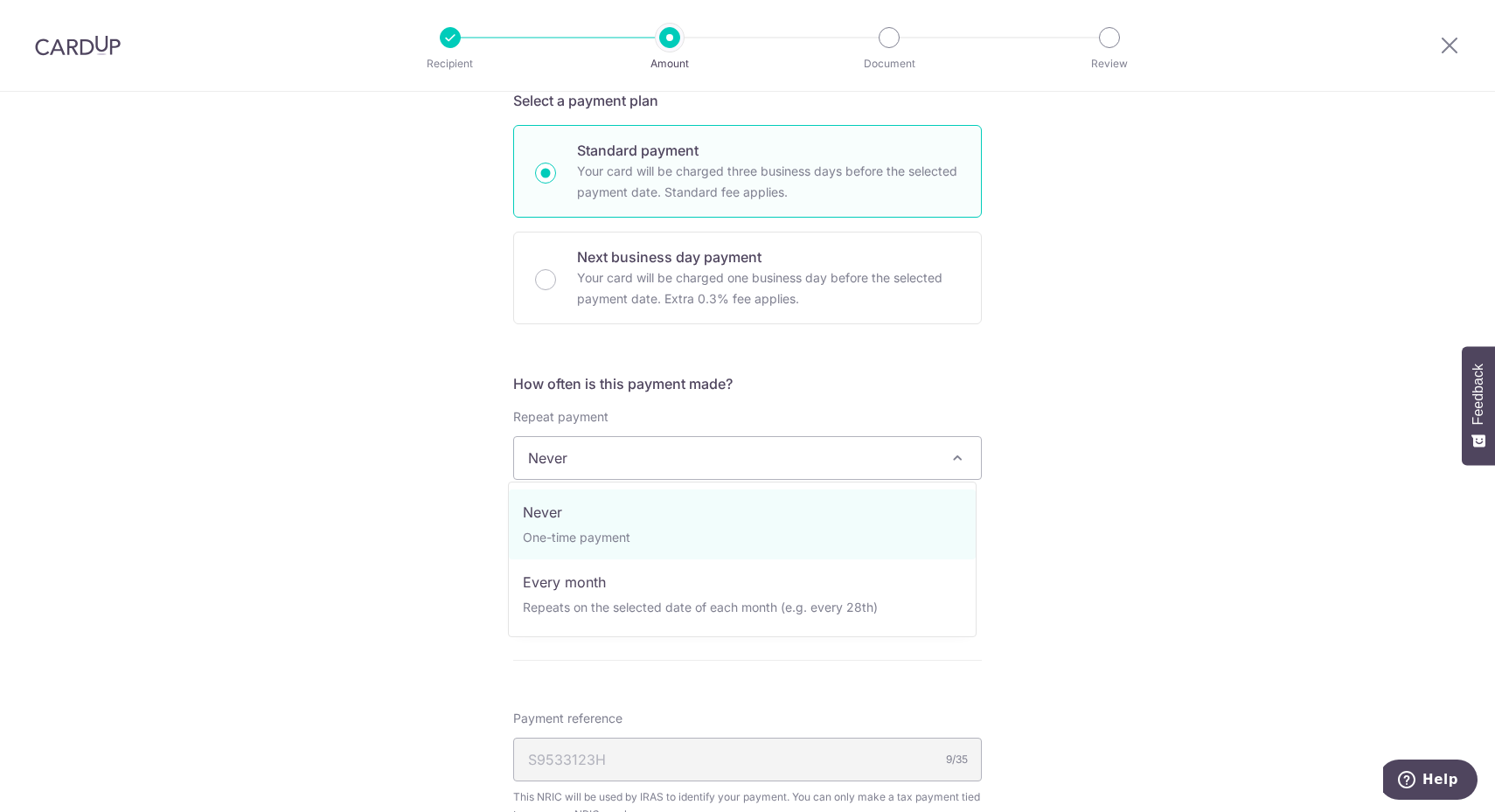
click at [769, 450] on span "Never" at bounding box center [747, 457] width 467 height 42
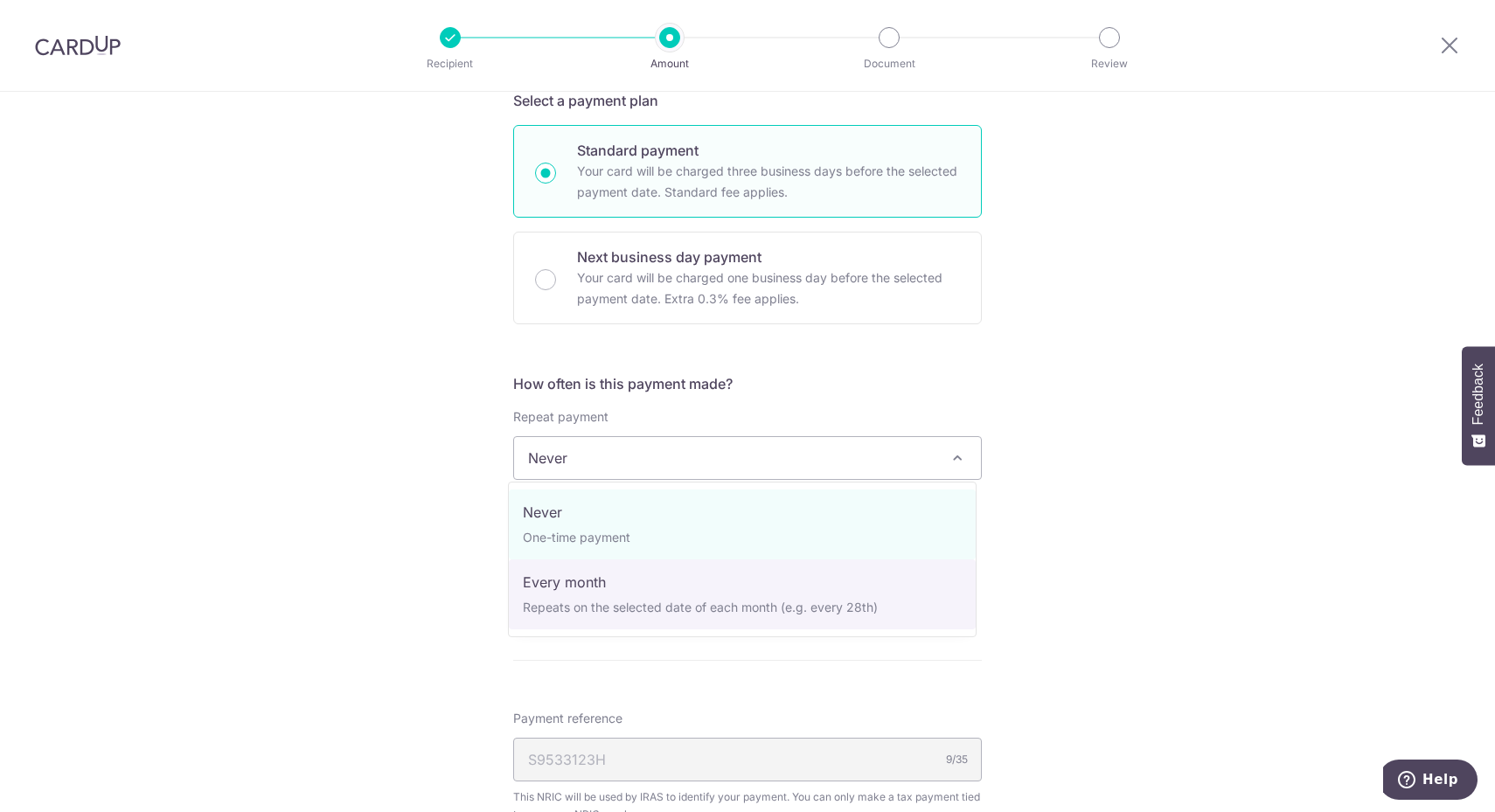
select select "3"
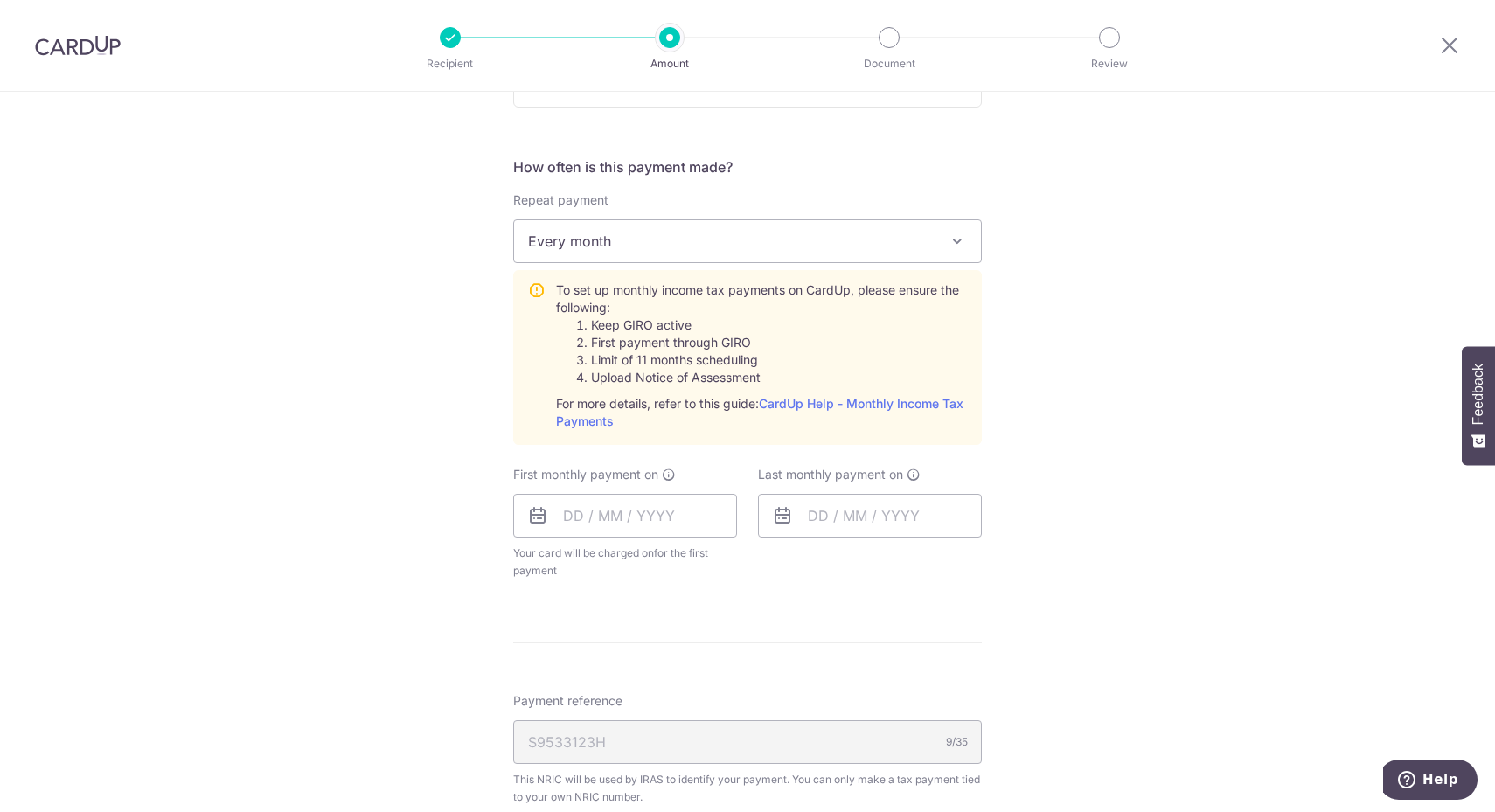
scroll to position [655, 0]
click at [553, 515] on input "text" at bounding box center [625, 513] width 224 height 44
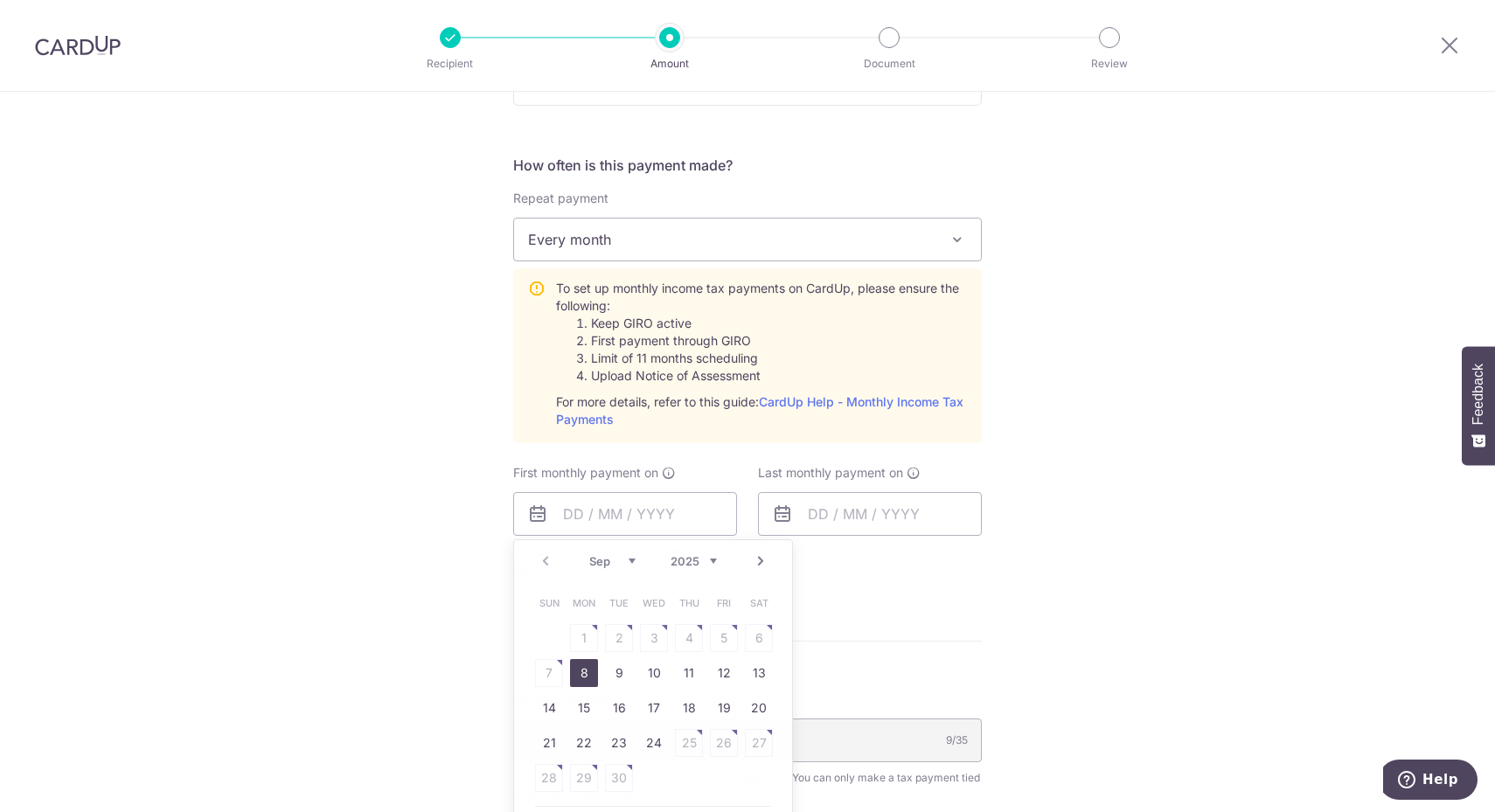
drag, startPoint x: 1018, startPoint y: 599, endPoint x: 1002, endPoint y: 604, distance: 16.8
click at [1018, 599] on div "Tell us more about your payment Enter one-time or monthly payment amount SGD 98…" at bounding box center [747, 382] width 1495 height 1893
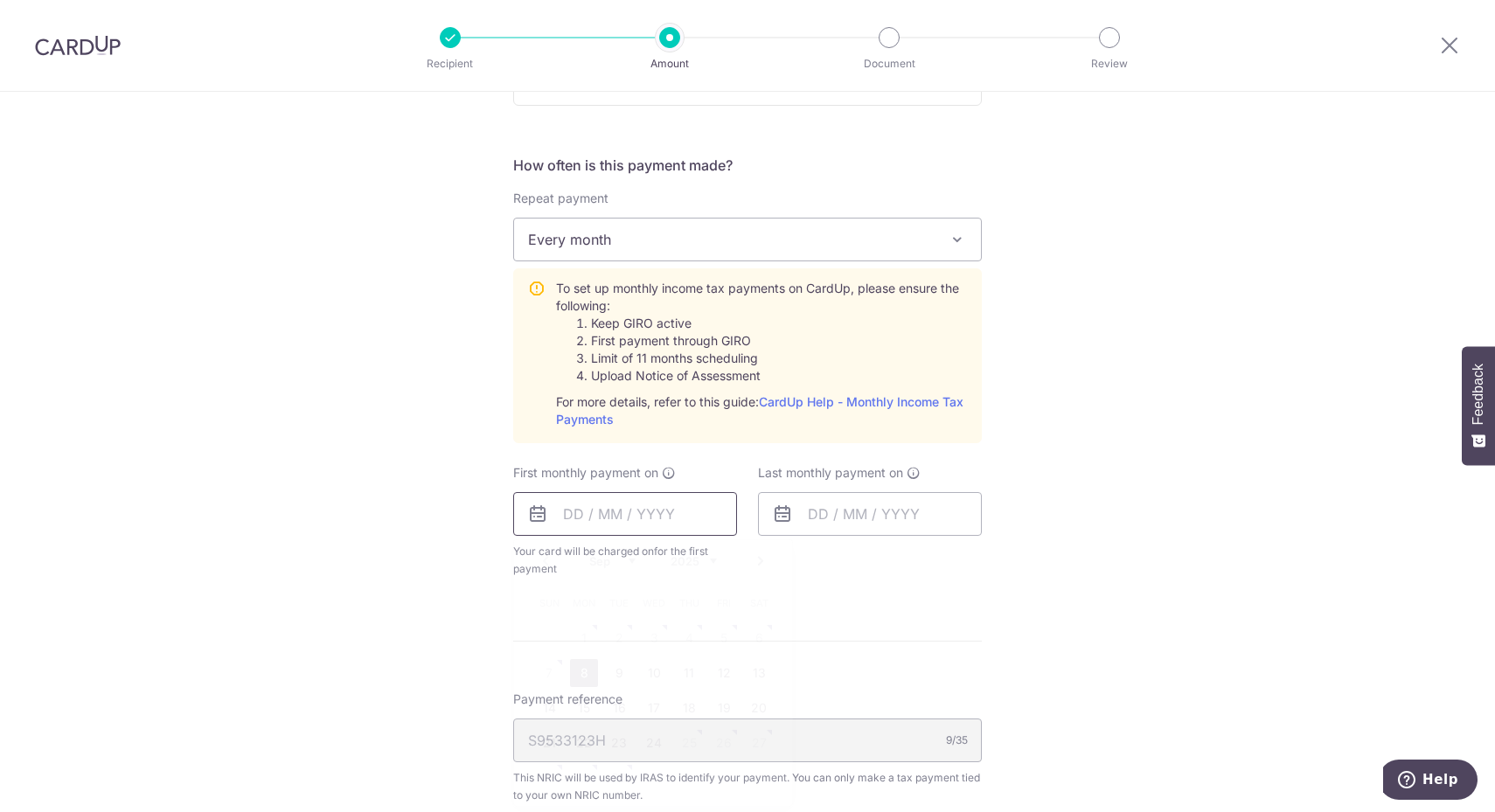
click at [652, 522] on input "text" at bounding box center [625, 513] width 224 height 44
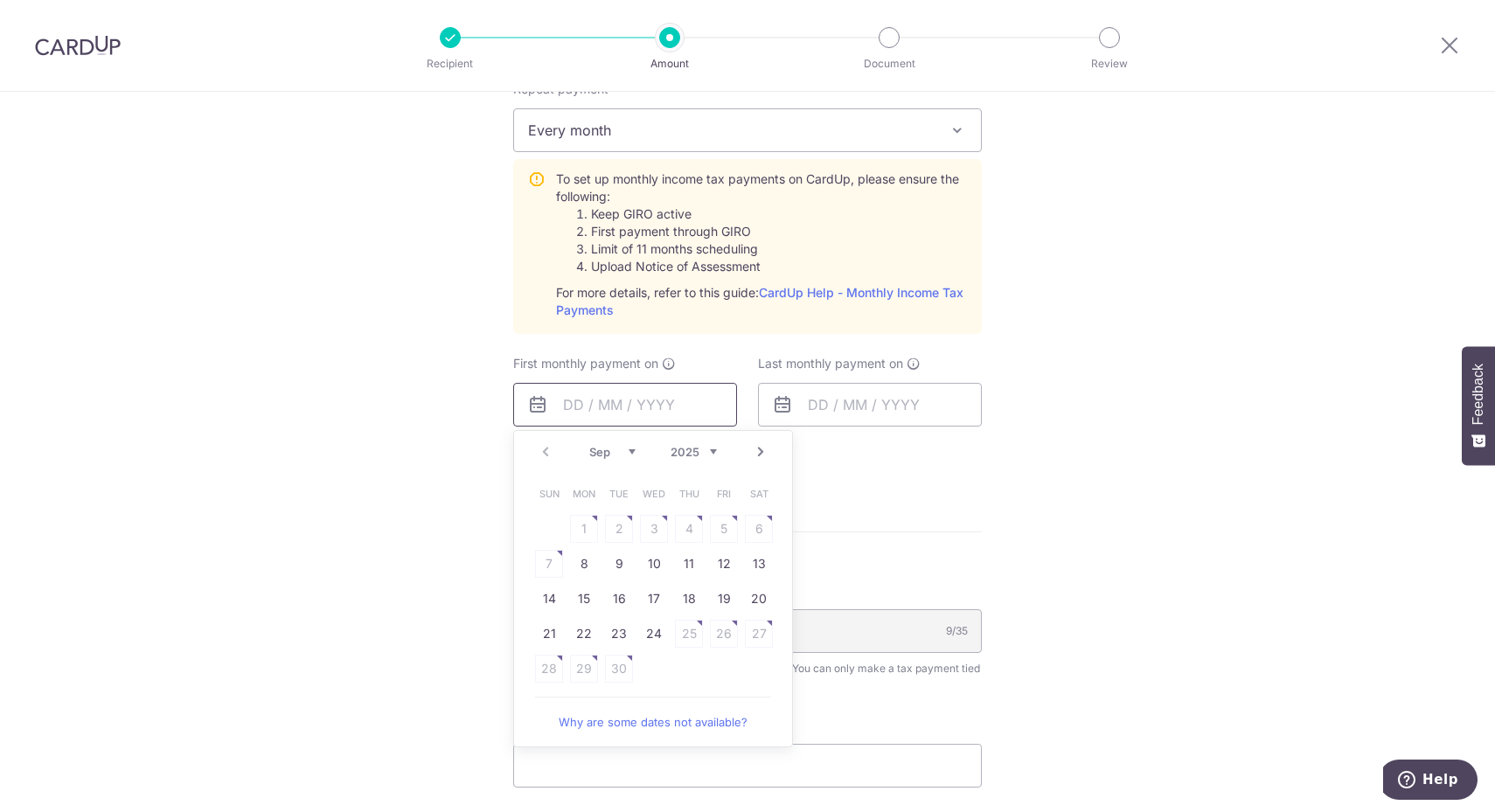
scroll to position [874, 0]
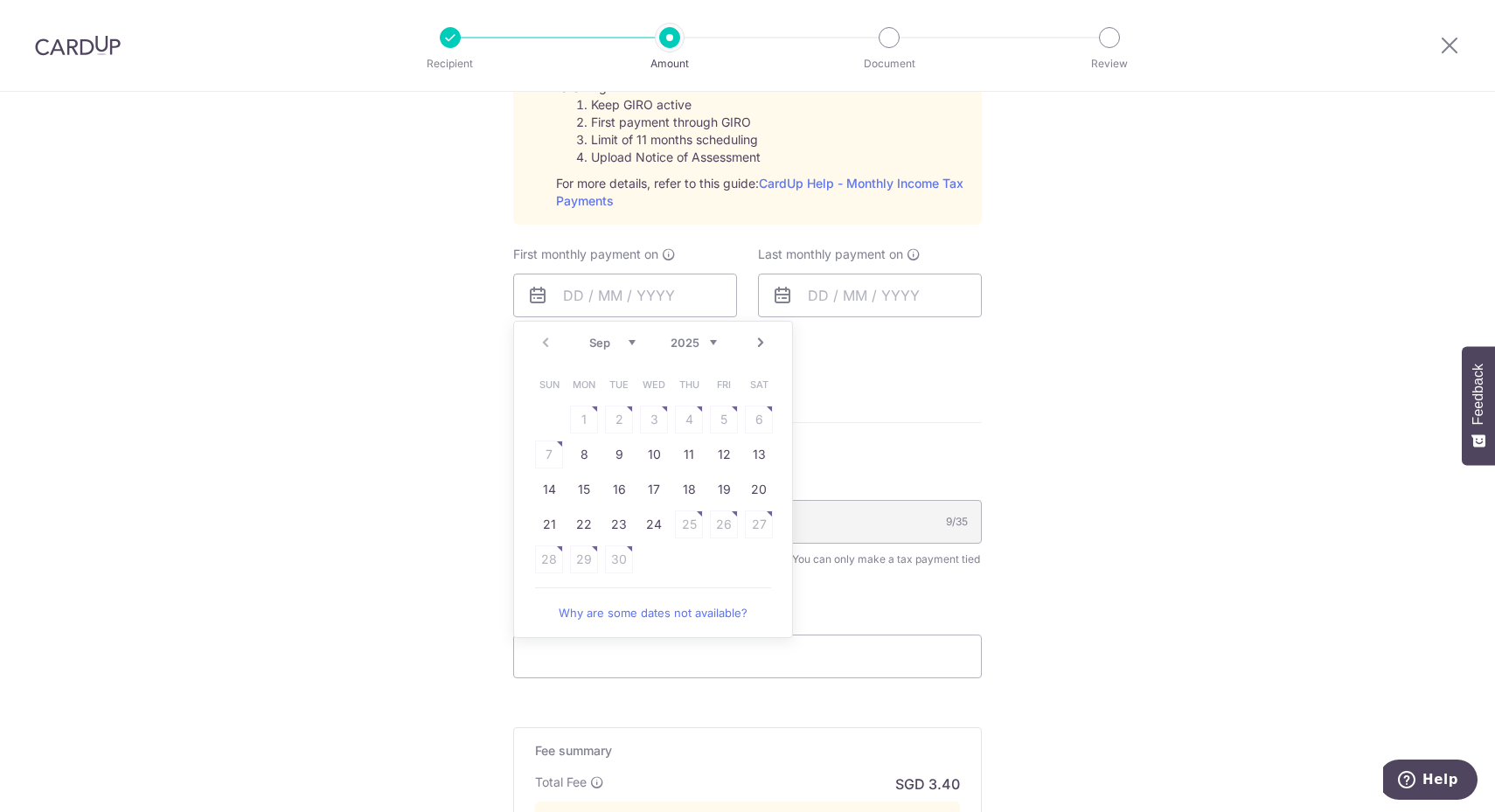
click at [701, 605] on link "Why are some dates not available?" at bounding box center [653, 613] width 236 height 35
click at [583, 451] on link "8" at bounding box center [584, 454] width 28 height 28
type input "[DATE]"
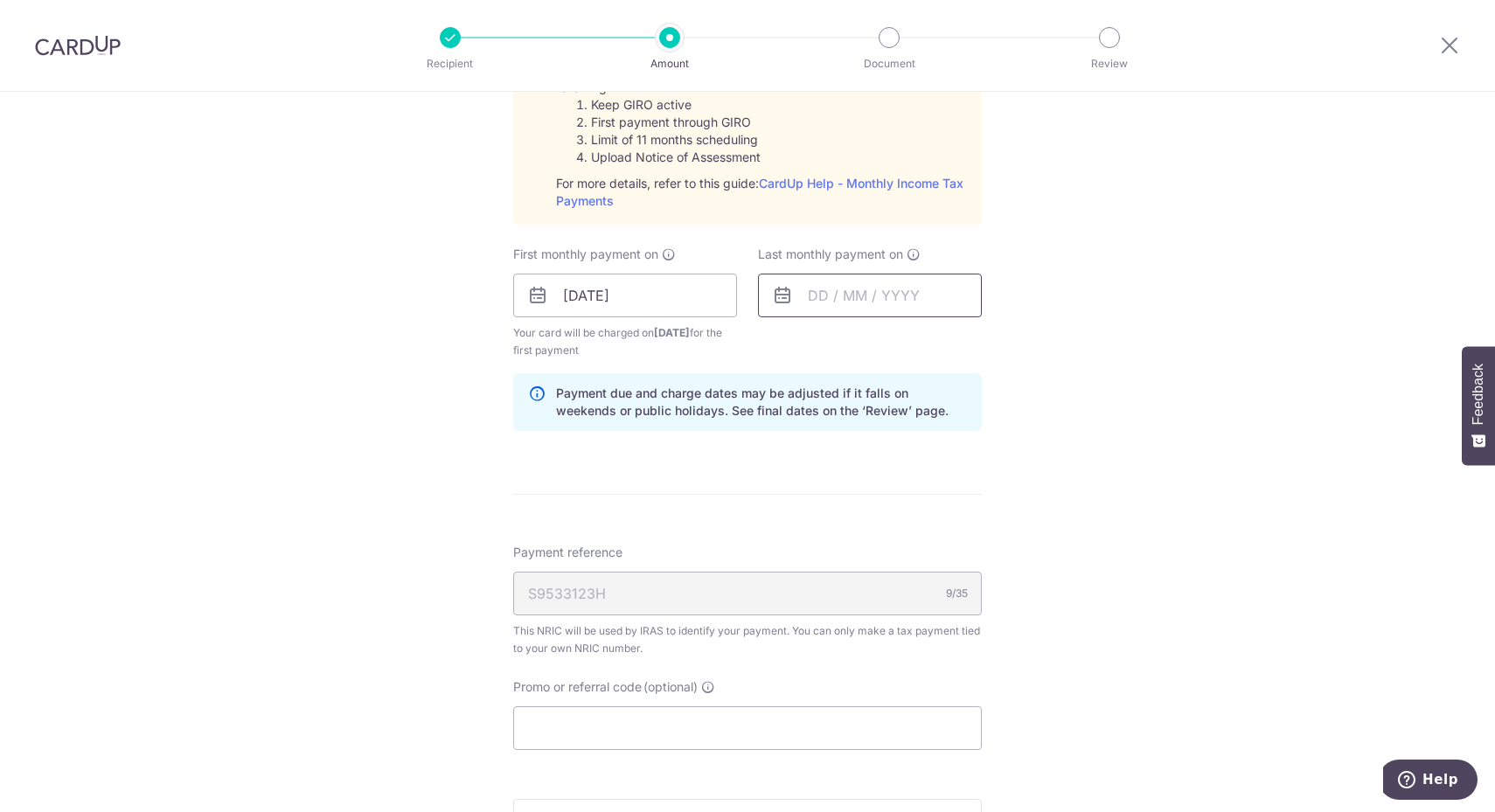
click at [911, 310] on input "text" at bounding box center [870, 295] width 224 height 44
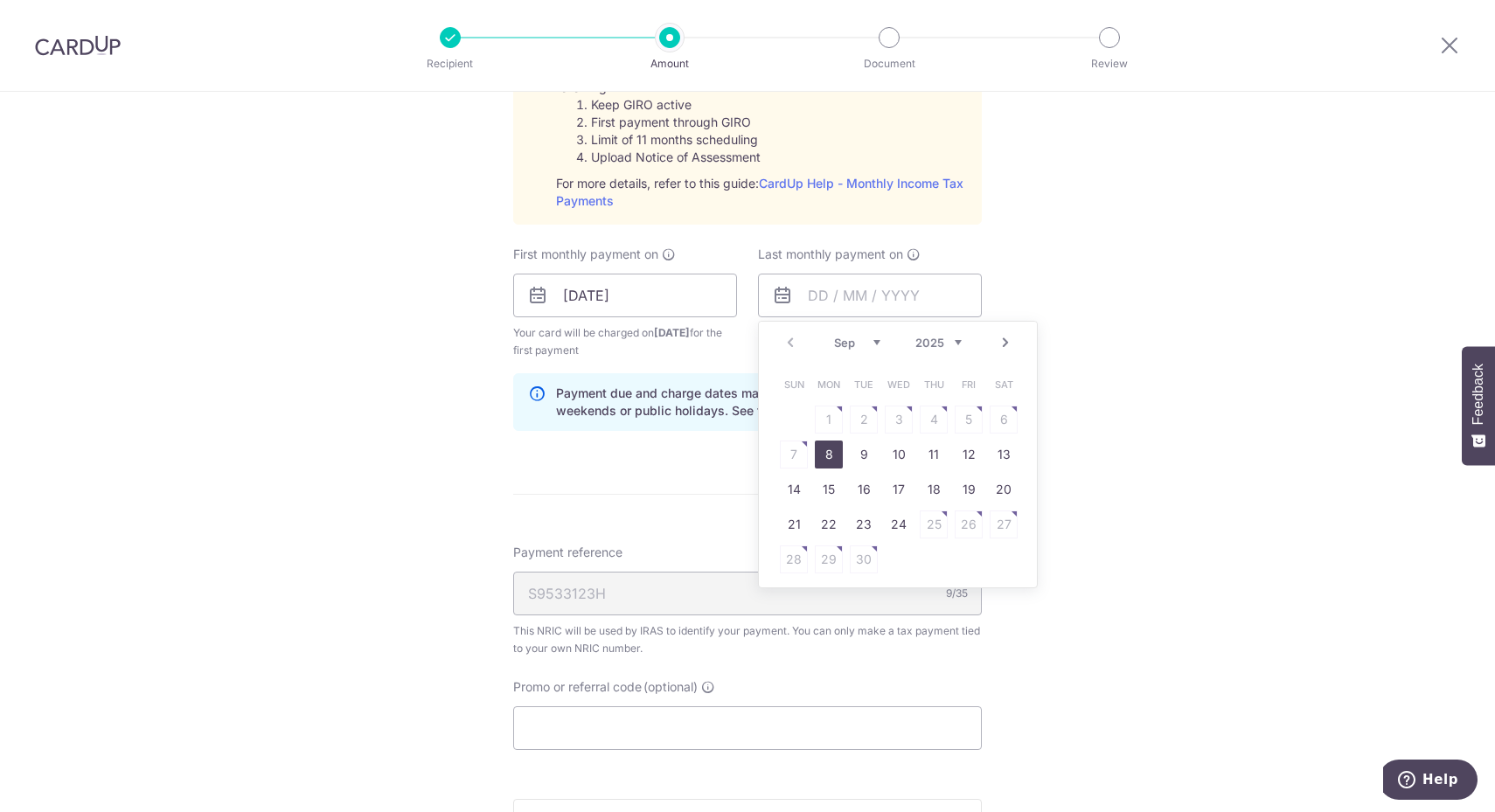
click at [955, 335] on select "2025 2026" at bounding box center [939, 342] width 47 height 14
click at [861, 330] on div "Prev Next Jan Feb Mar Apr May Jun Jul Aug Sep Oct 2025 2026" at bounding box center [898, 342] width 278 height 42
click at [870, 339] on select "Jan Feb Mar Apr May Jun Jul Aug Sep Oct" at bounding box center [857, 342] width 47 height 14
click at [825, 447] on link "9" at bounding box center [829, 454] width 28 height 28
type input "[DATE]"
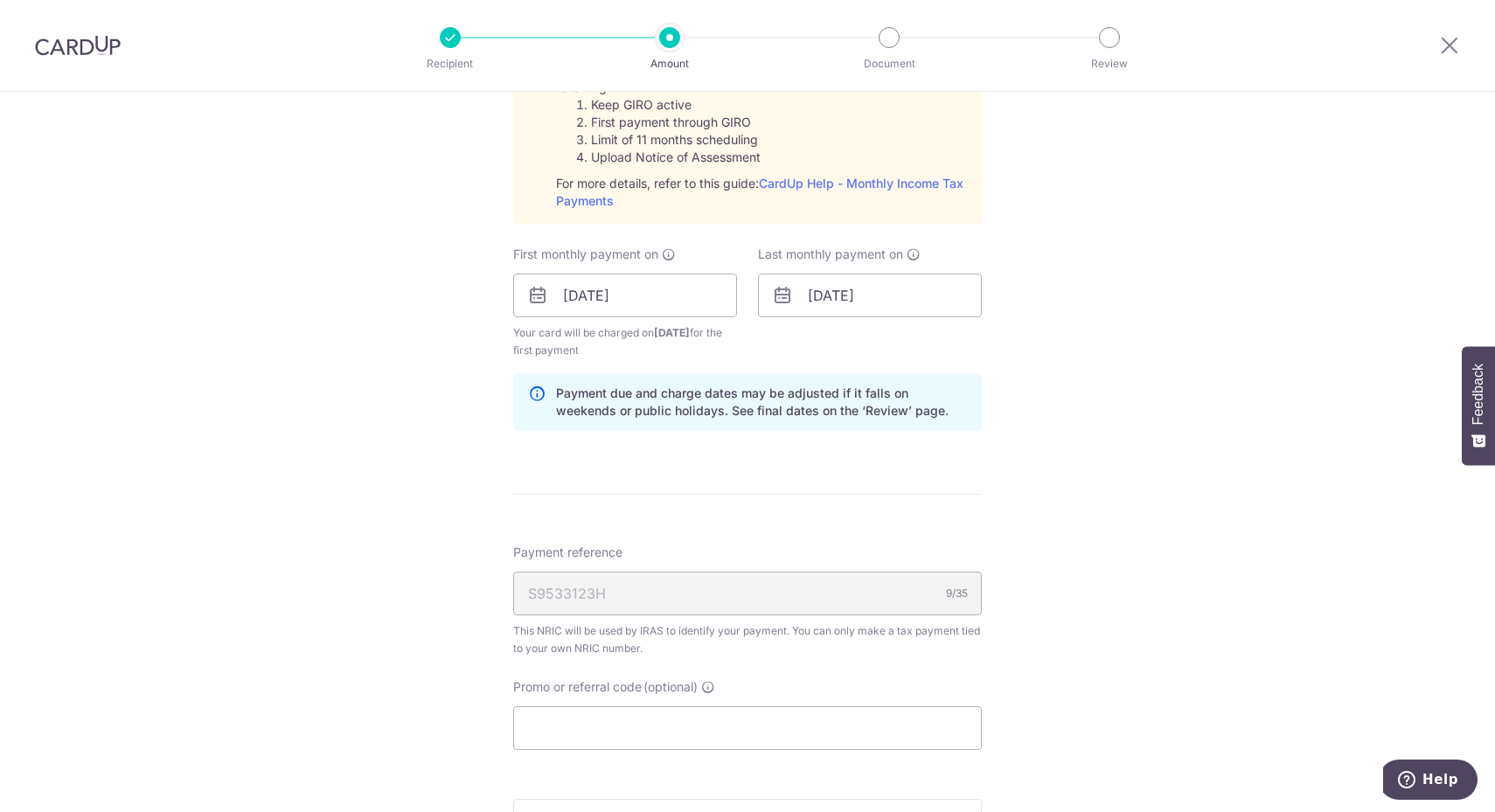
click at [1114, 457] on div "Tell us more about your payment Enter one-time or monthly payment amount SGD 98…" at bounding box center [747, 200] width 1495 height 1965
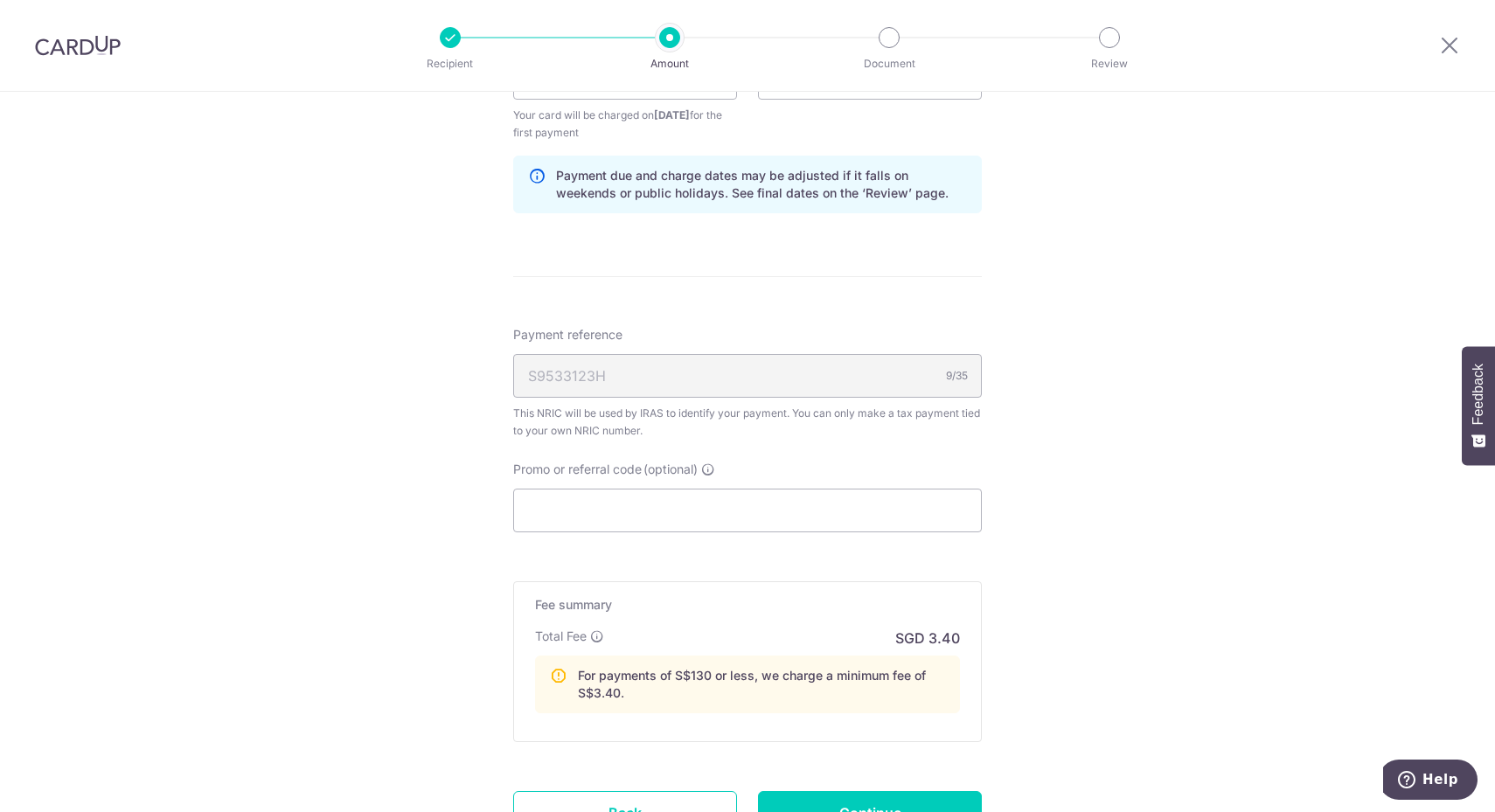
scroll to position [1092, 0]
drag, startPoint x: 752, startPoint y: 520, endPoint x: 762, endPoint y: 520, distance: 10.0
click at [752, 520] on input "Promo or referral code (optional)" at bounding box center [748, 509] width 469 height 44
paste input "VTAX25R"
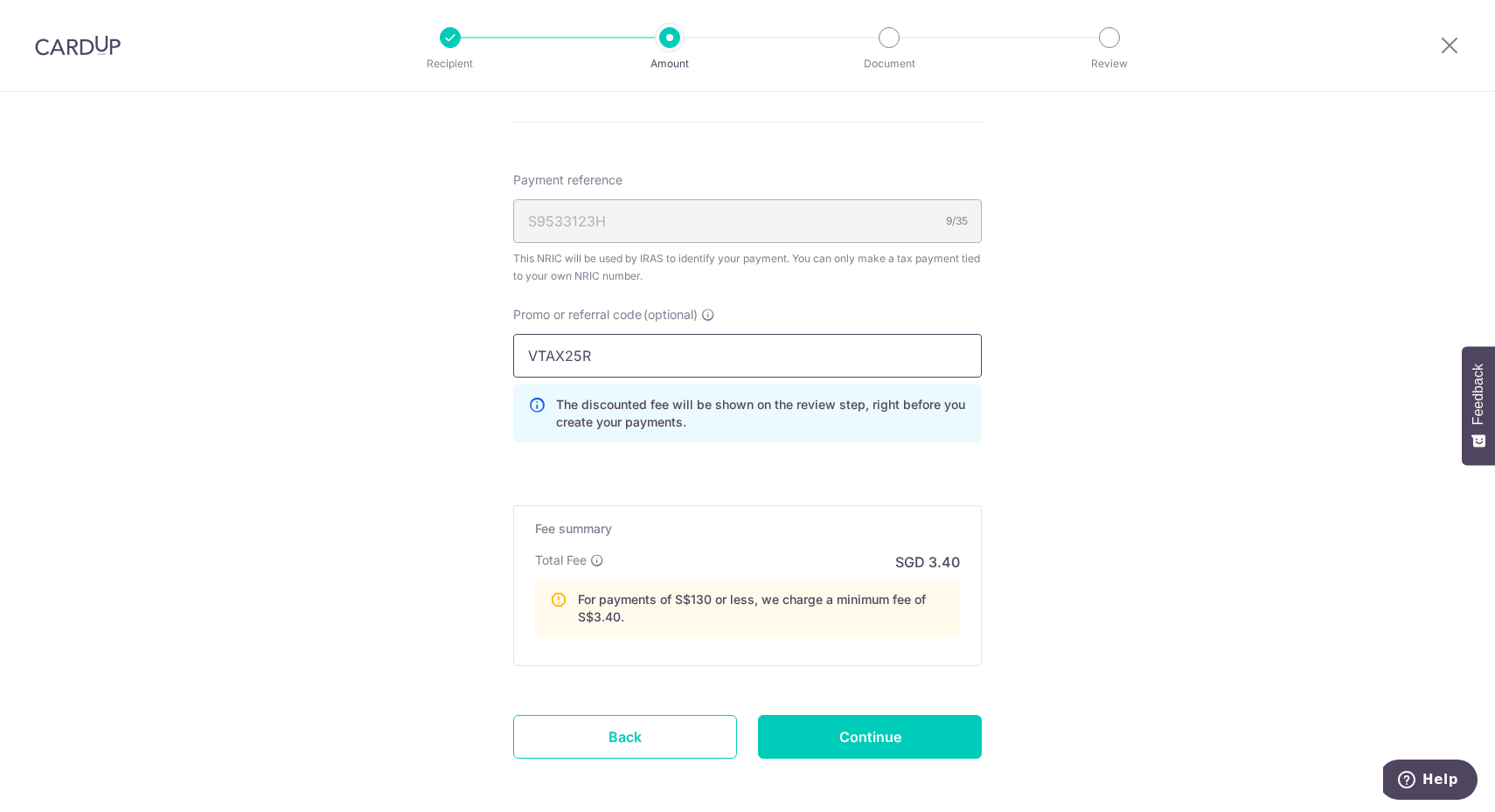
scroll to position [1311, 0]
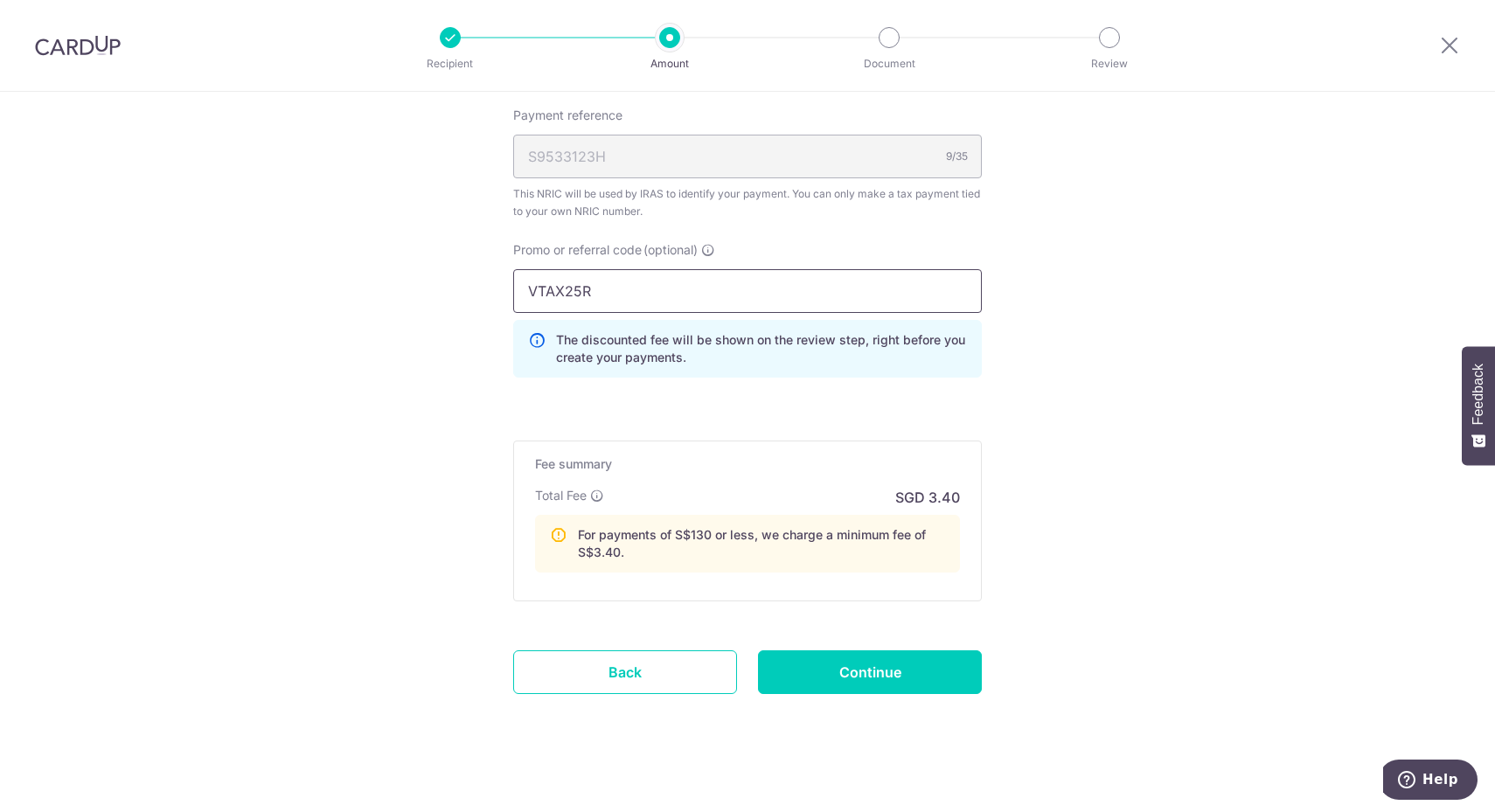
type input "VTAX25R"
click at [905, 670] on input "Continue" at bounding box center [870, 672] width 224 height 44
type input "Create Schedule"
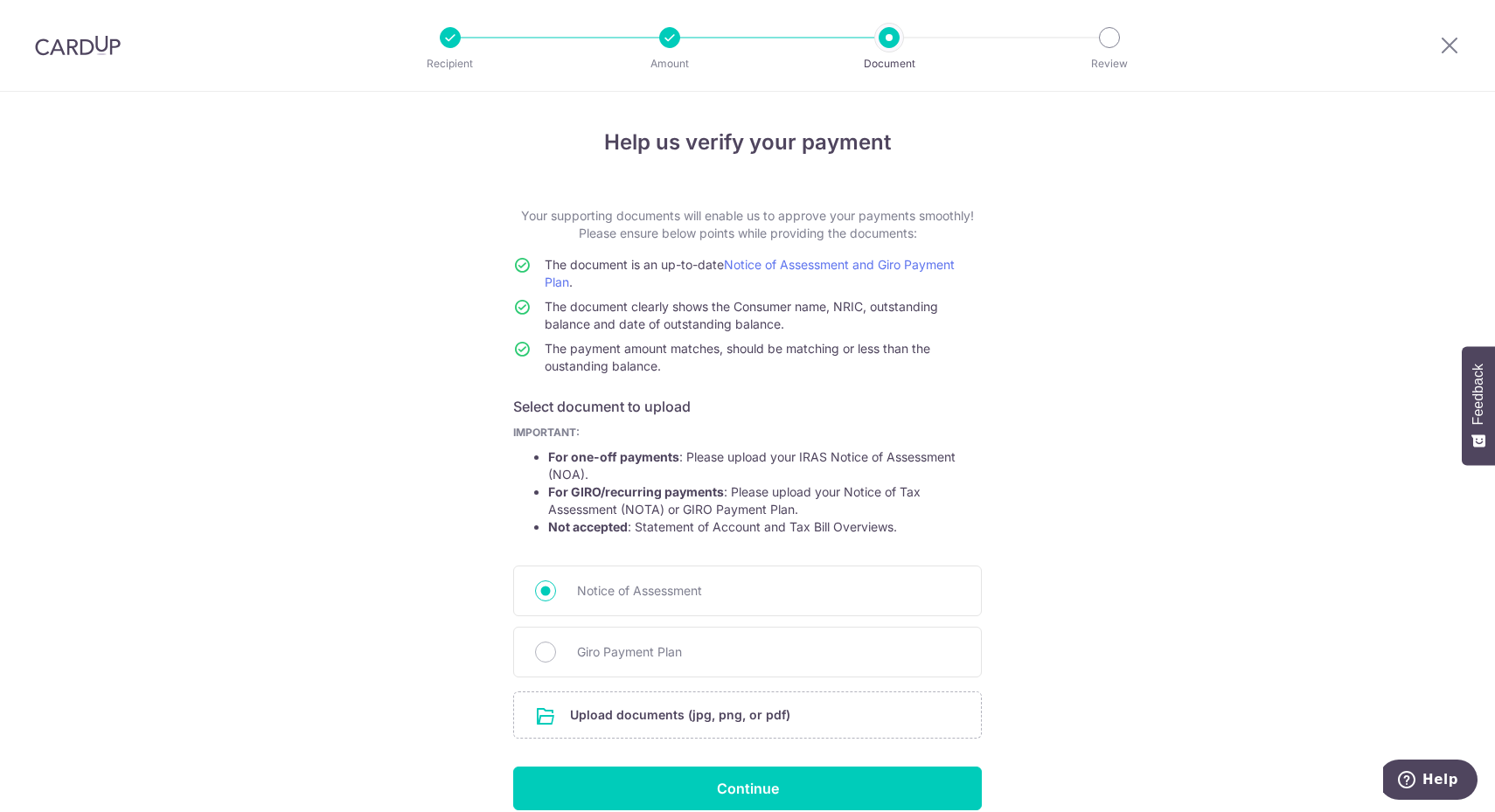
drag, startPoint x: 615, startPoint y: 634, endPoint x: 787, endPoint y: 630, distance: 172.0
click at [616, 639] on div "Giro Payment Plan" at bounding box center [748, 652] width 469 height 51
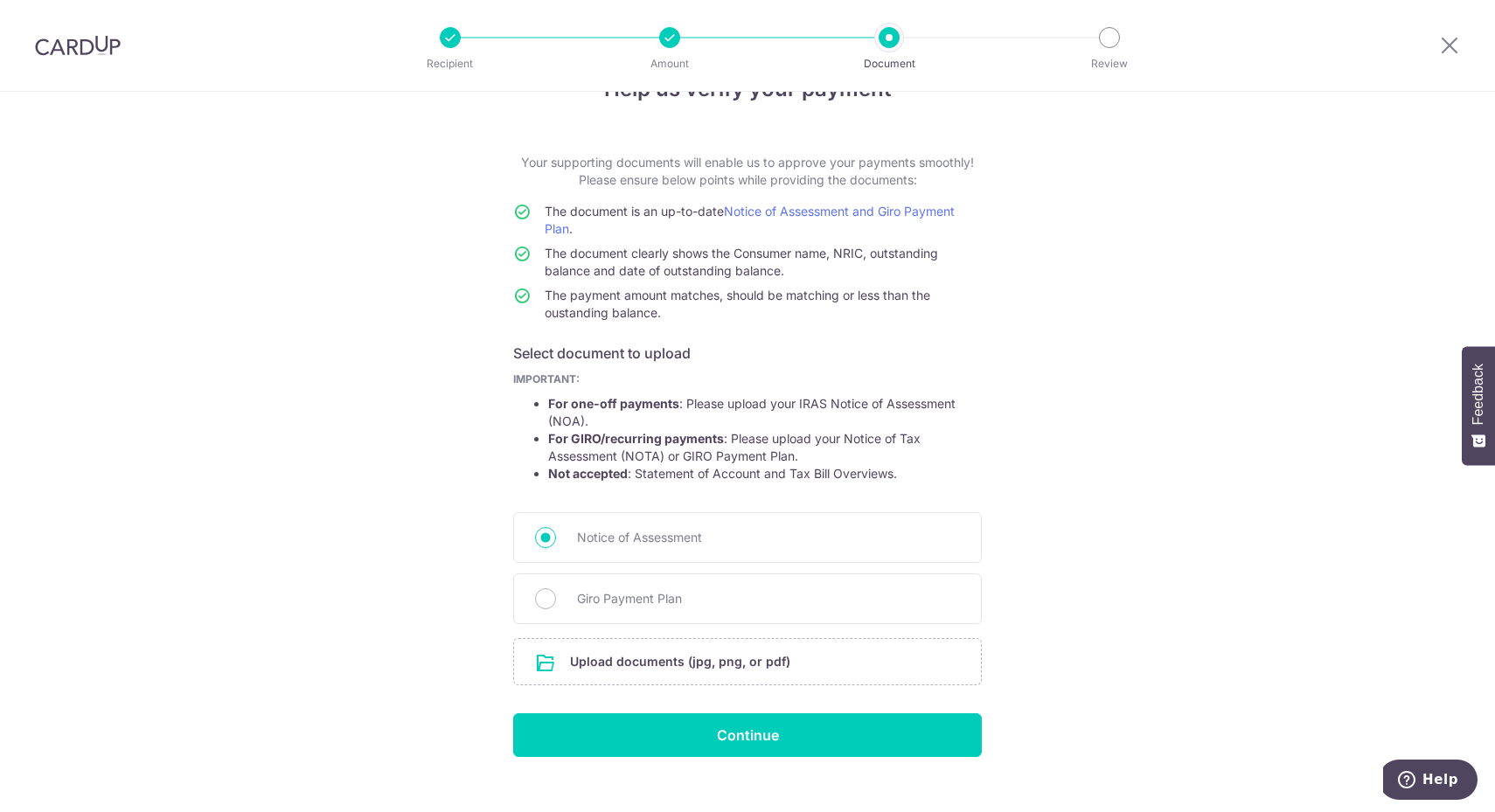
scroll to position [78, 0]
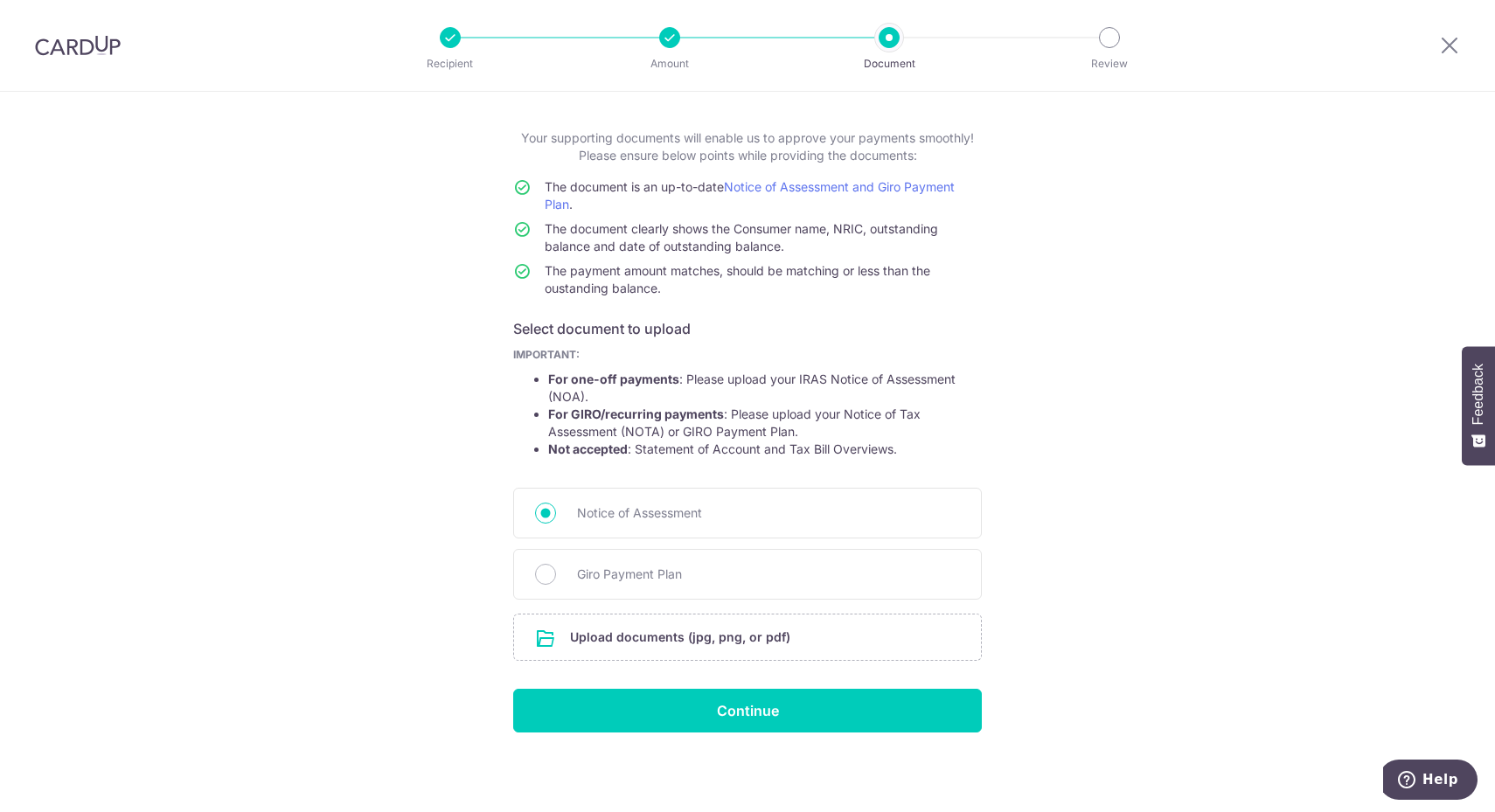
click at [548, 567] on div "Giro Payment Plan" at bounding box center [748, 574] width 469 height 51
click at [555, 578] on div "Giro Payment Plan" at bounding box center [748, 574] width 469 height 51
click at [552, 569] on div "Giro Payment Plan" at bounding box center [748, 574] width 469 height 51
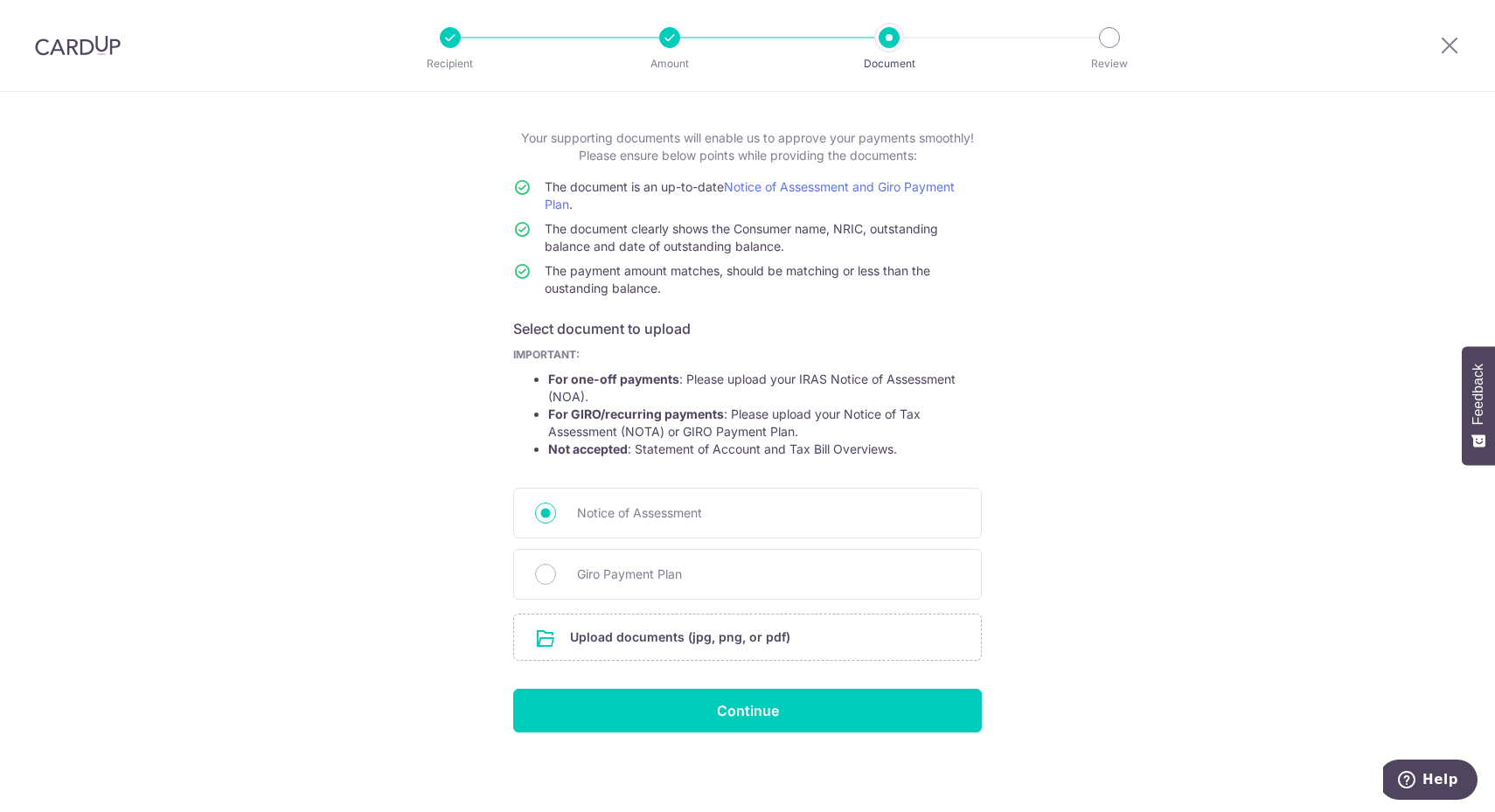
click at [525, 578] on div "Giro Payment Plan" at bounding box center [748, 574] width 469 height 51
click at [528, 573] on div "Giro Payment Plan" at bounding box center [748, 574] width 469 height 51
click at [604, 520] on span "Notice of Assessment" at bounding box center [768, 513] width 383 height 21
click at [556, 520] on input "Notice of Assessment" at bounding box center [546, 513] width 21 height 21
click at [603, 582] on span "Giro Payment Plan" at bounding box center [768, 575] width 383 height 21
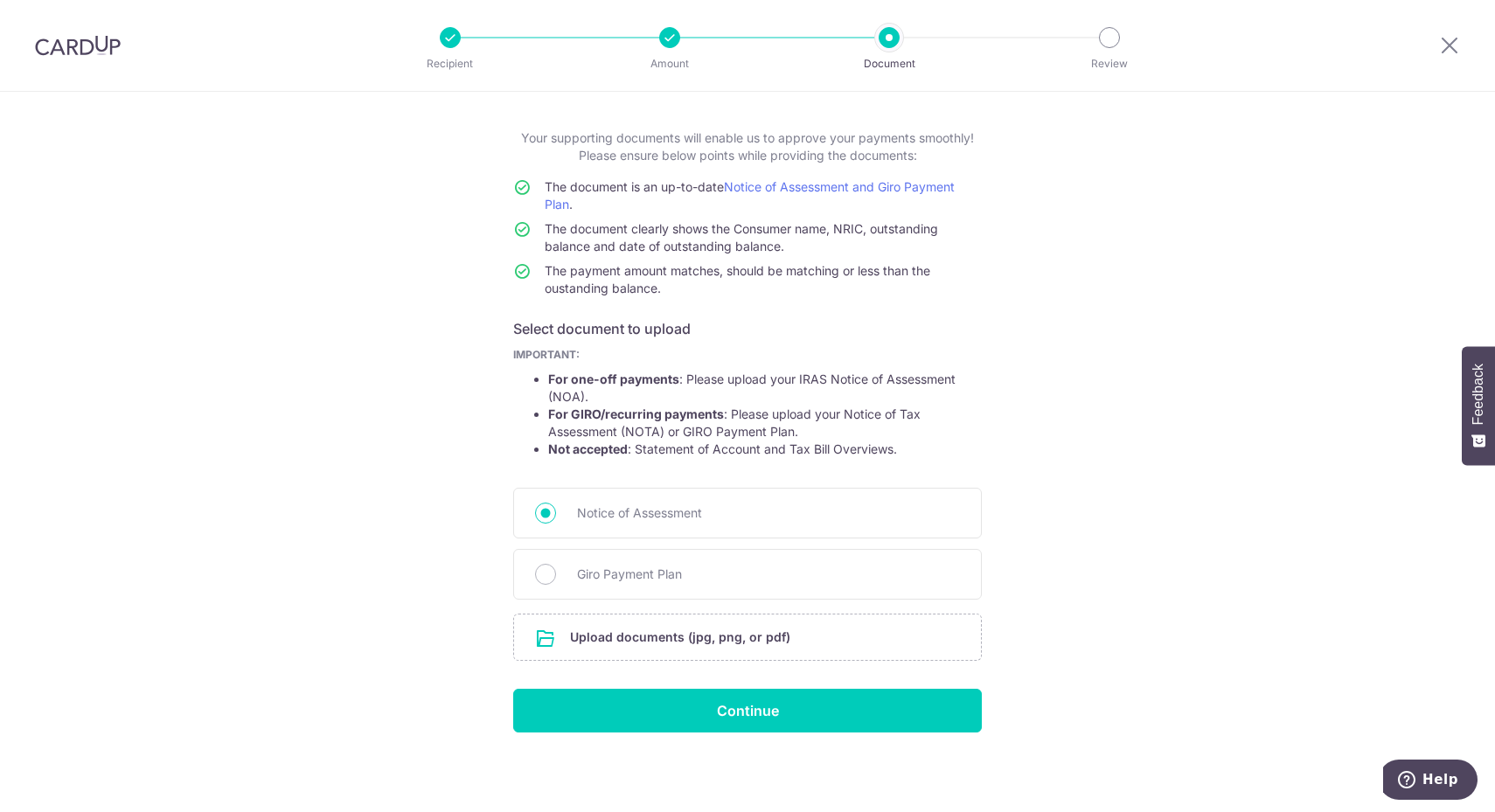
drag, startPoint x: 829, startPoint y: 565, endPoint x: 845, endPoint y: 569, distance: 16.5
click at [831, 566] on span "Giro Payment Plan" at bounding box center [768, 575] width 383 height 21
click at [556, 566] on input "Giro Payment Plan" at bounding box center [546, 575] width 21 height 21
radio input "true"
click at [728, 641] on input "file" at bounding box center [747, 637] width 467 height 46
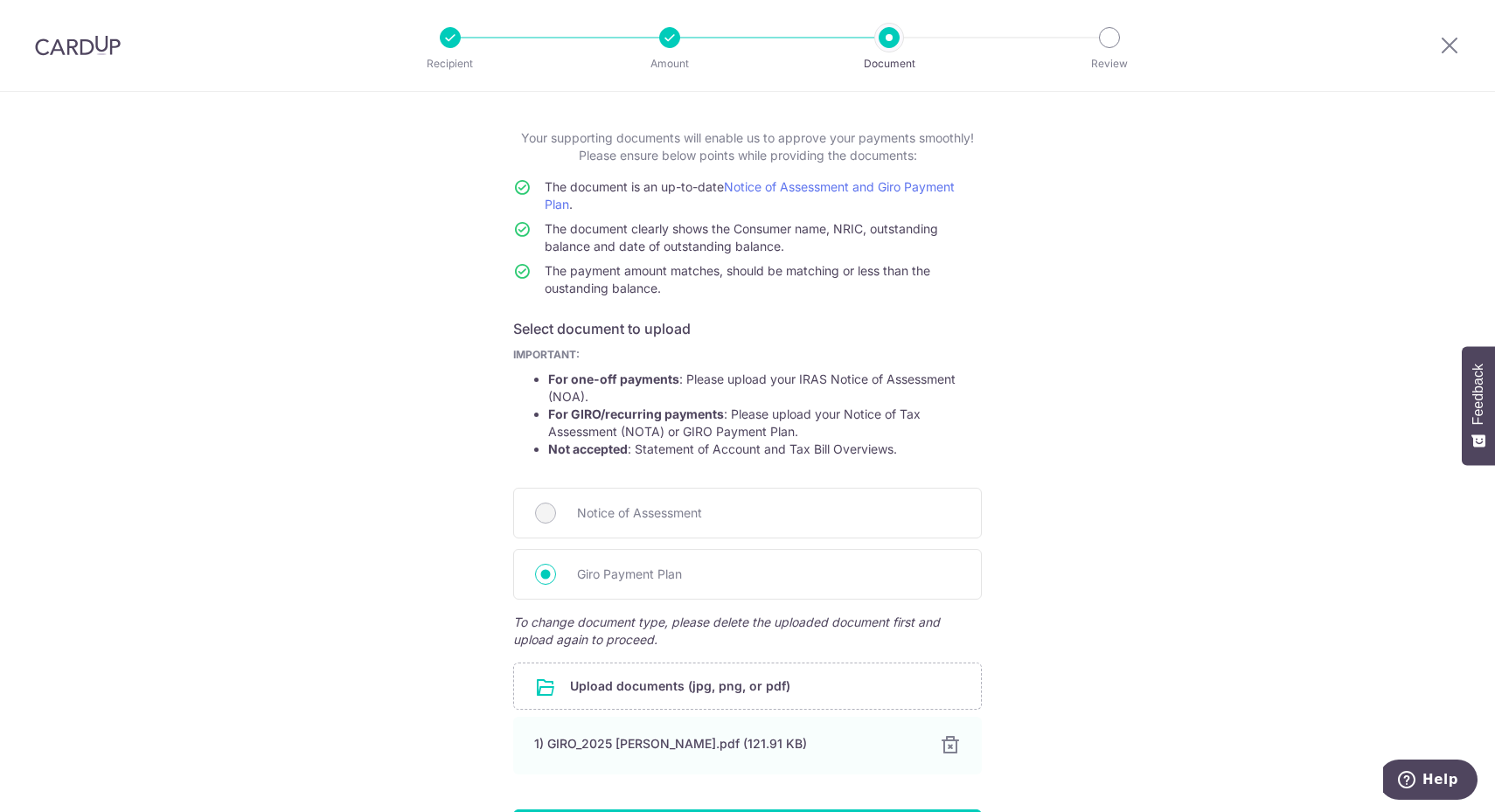
scroll to position [197, 0]
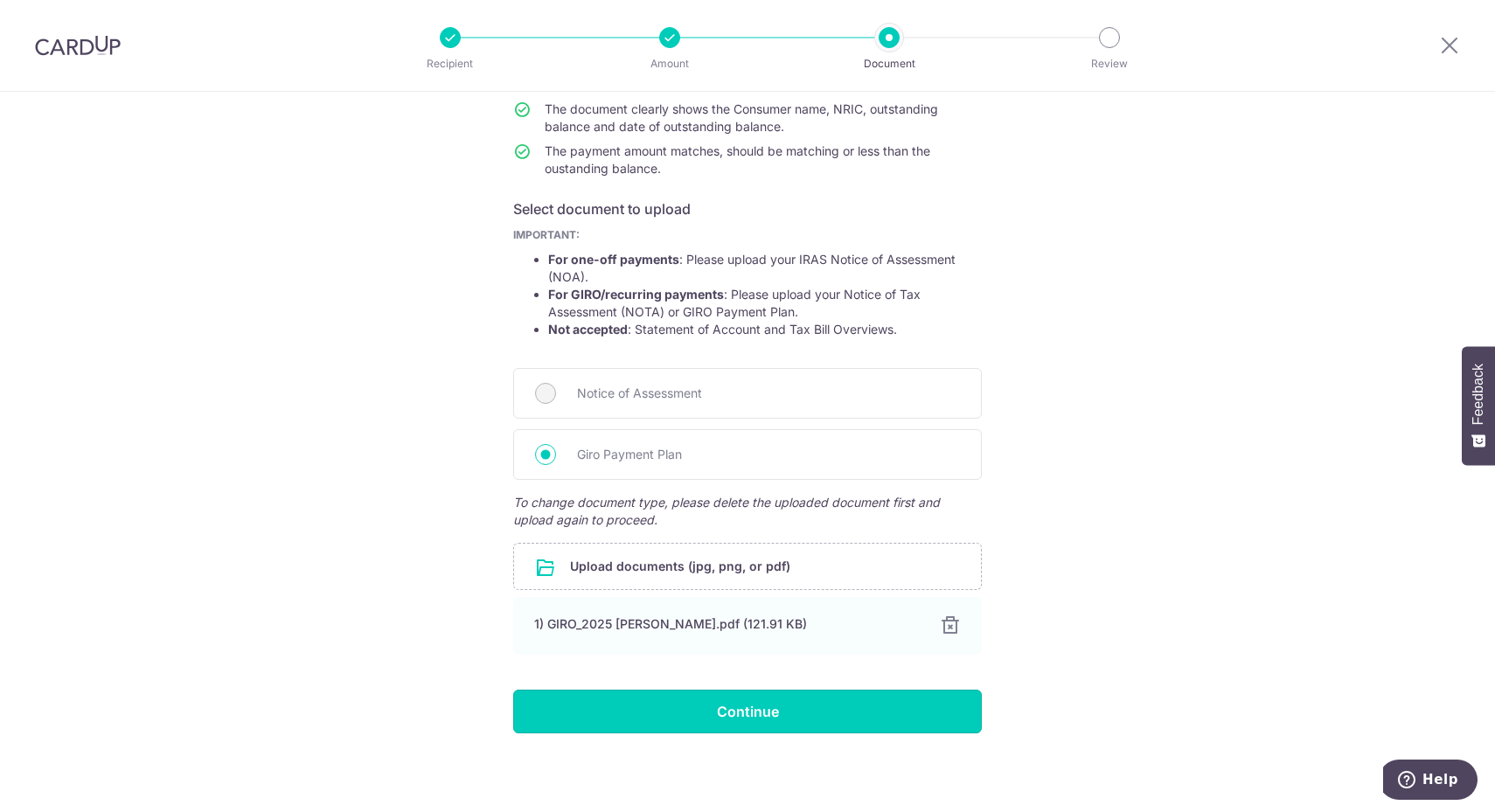
click at [849, 717] on input "Continue" at bounding box center [748, 711] width 469 height 44
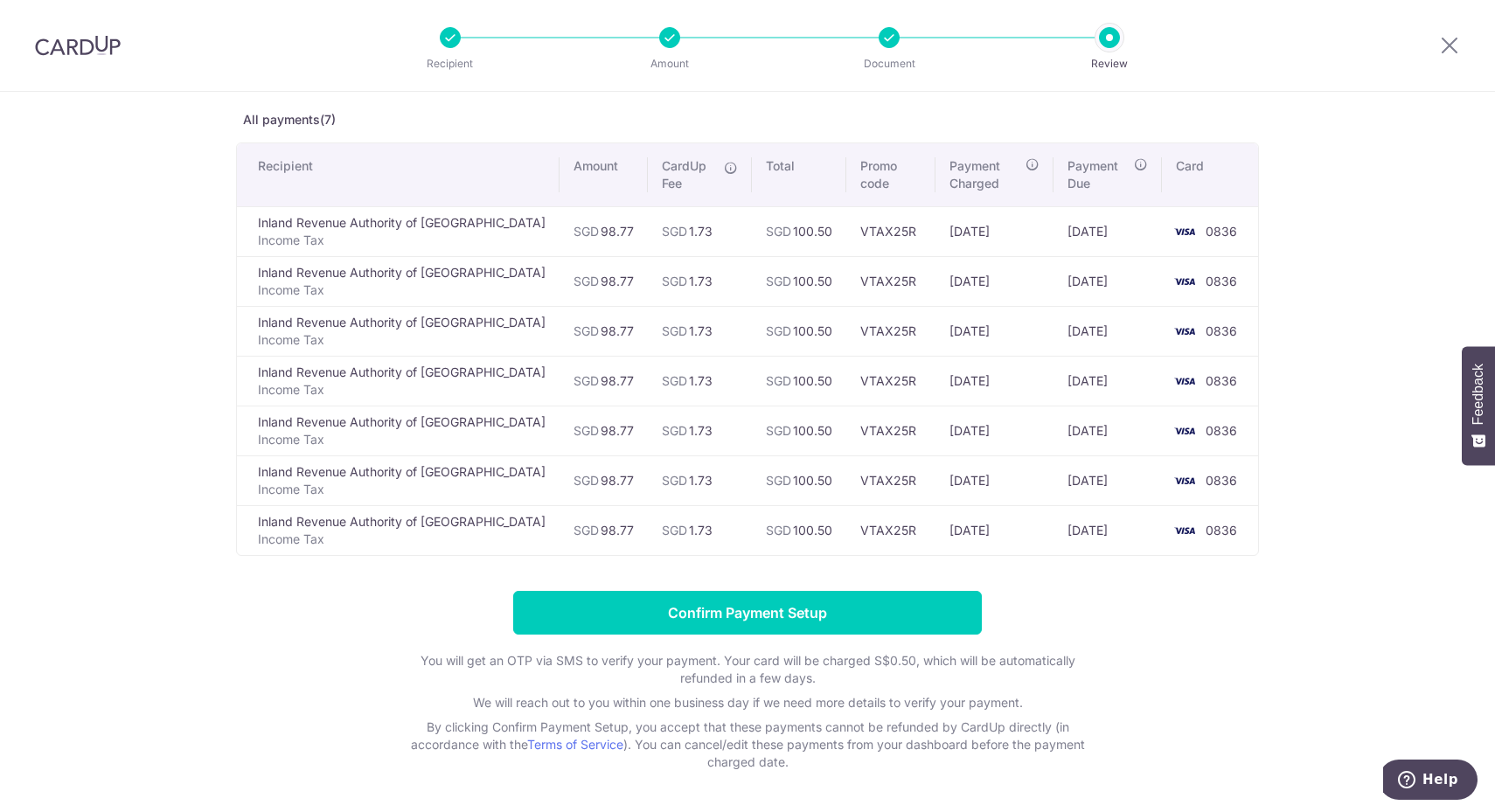
scroll to position [141, 0]
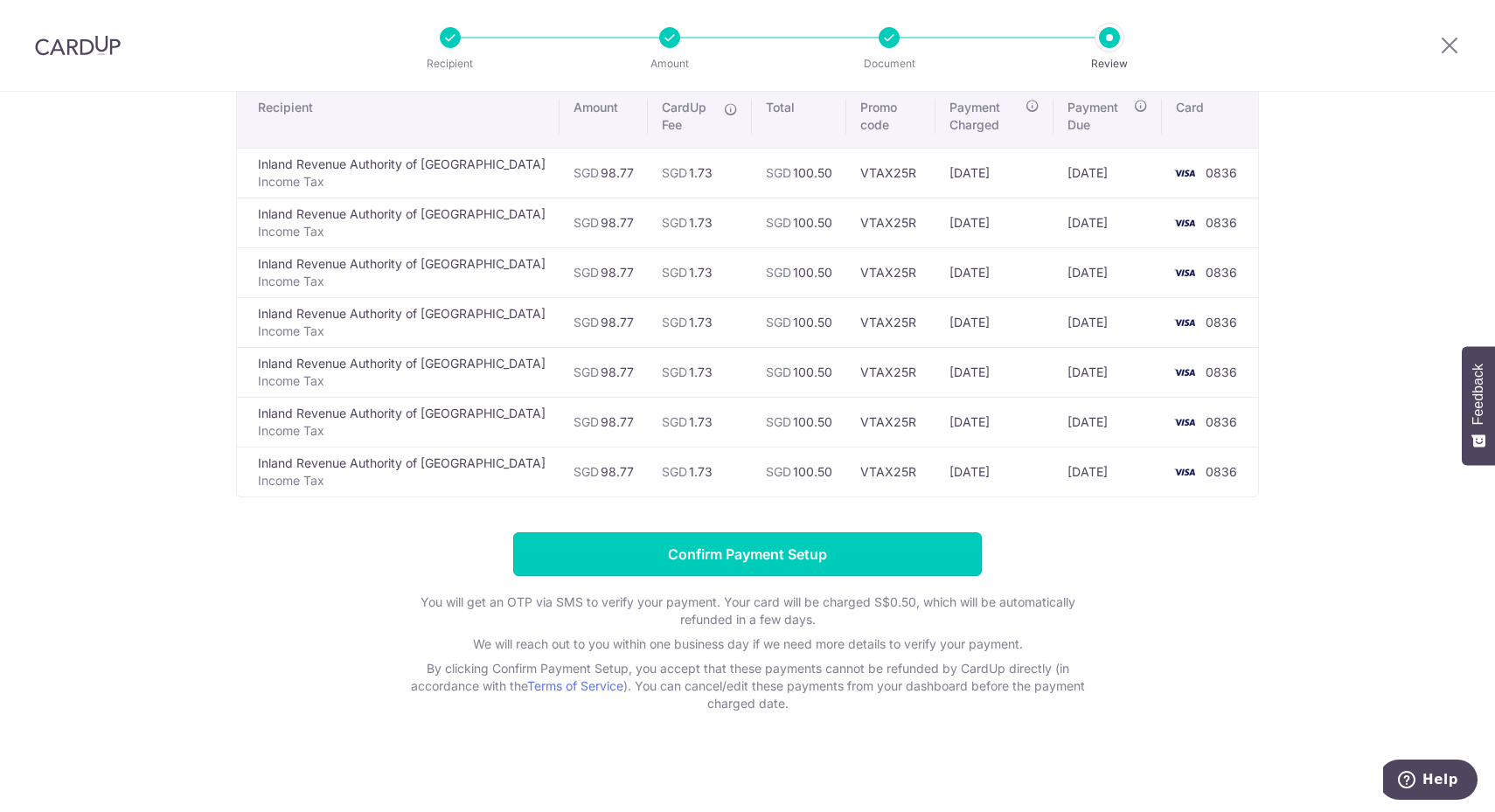
click at [879, 548] on input "Confirm Payment Setup" at bounding box center [748, 553] width 469 height 44
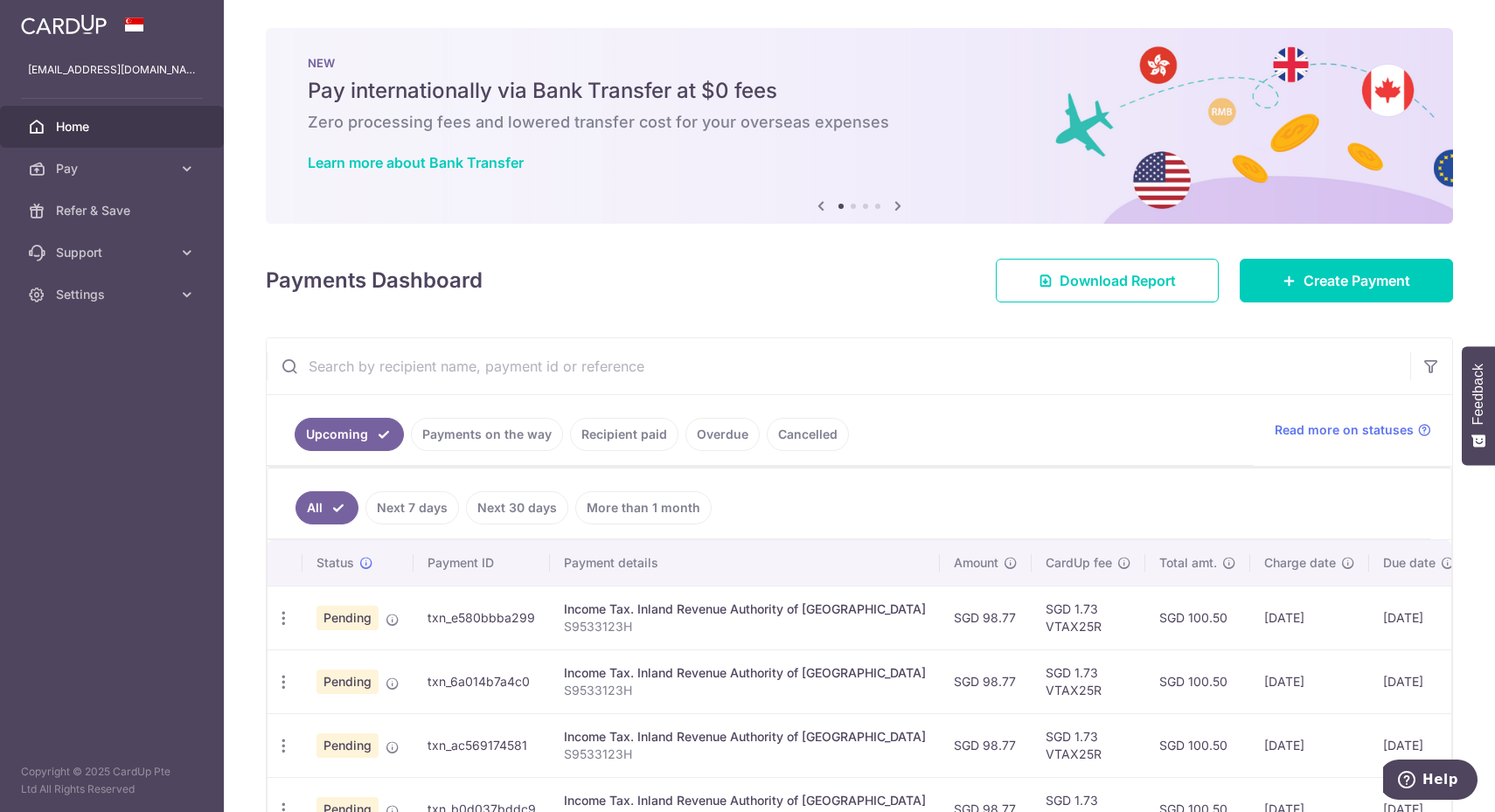
click at [475, 427] on link "Payments on the way" at bounding box center [486, 435] width 152 height 33
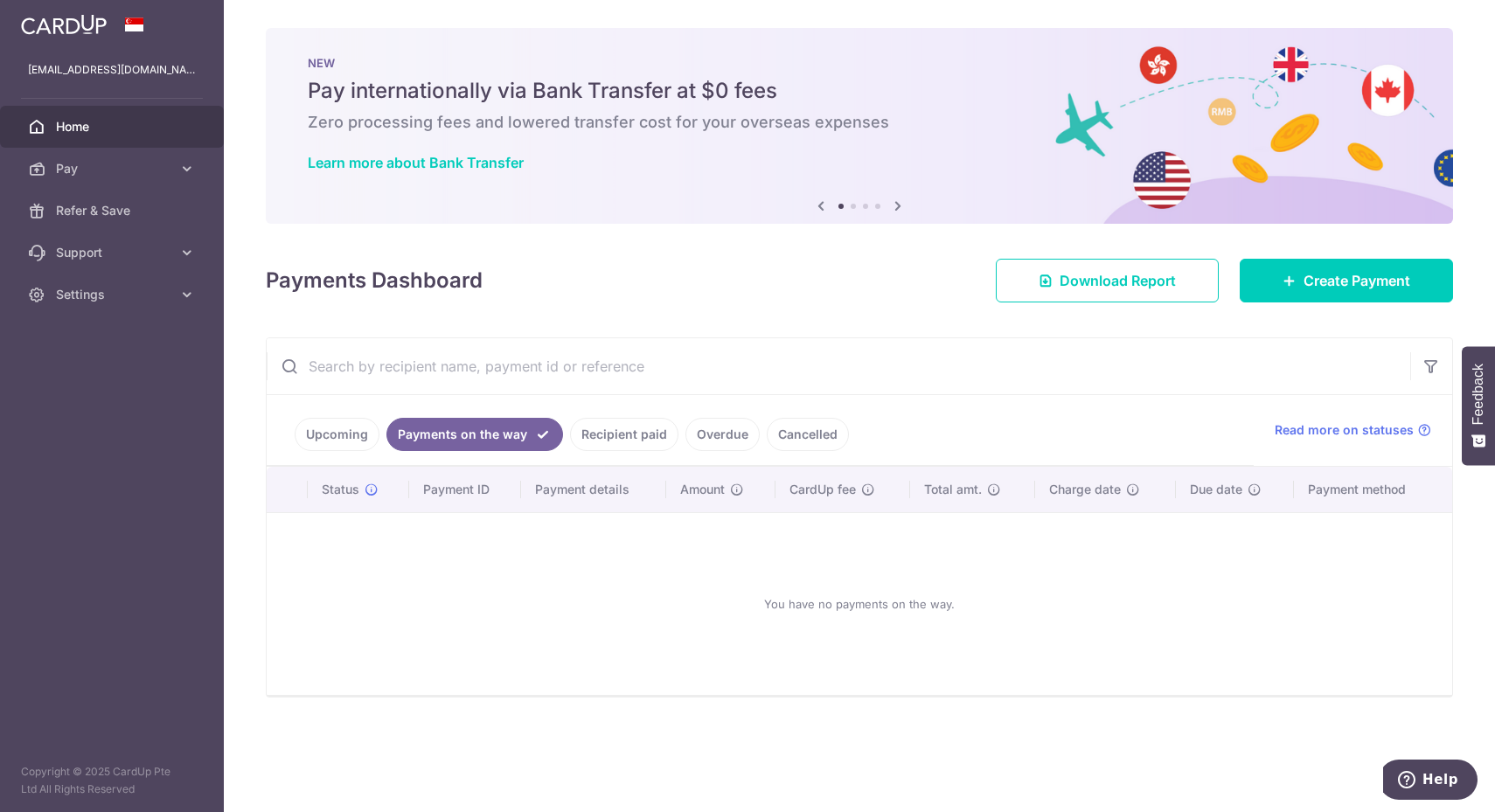
click at [612, 418] on link "Recipient paid" at bounding box center [623, 435] width 108 height 33
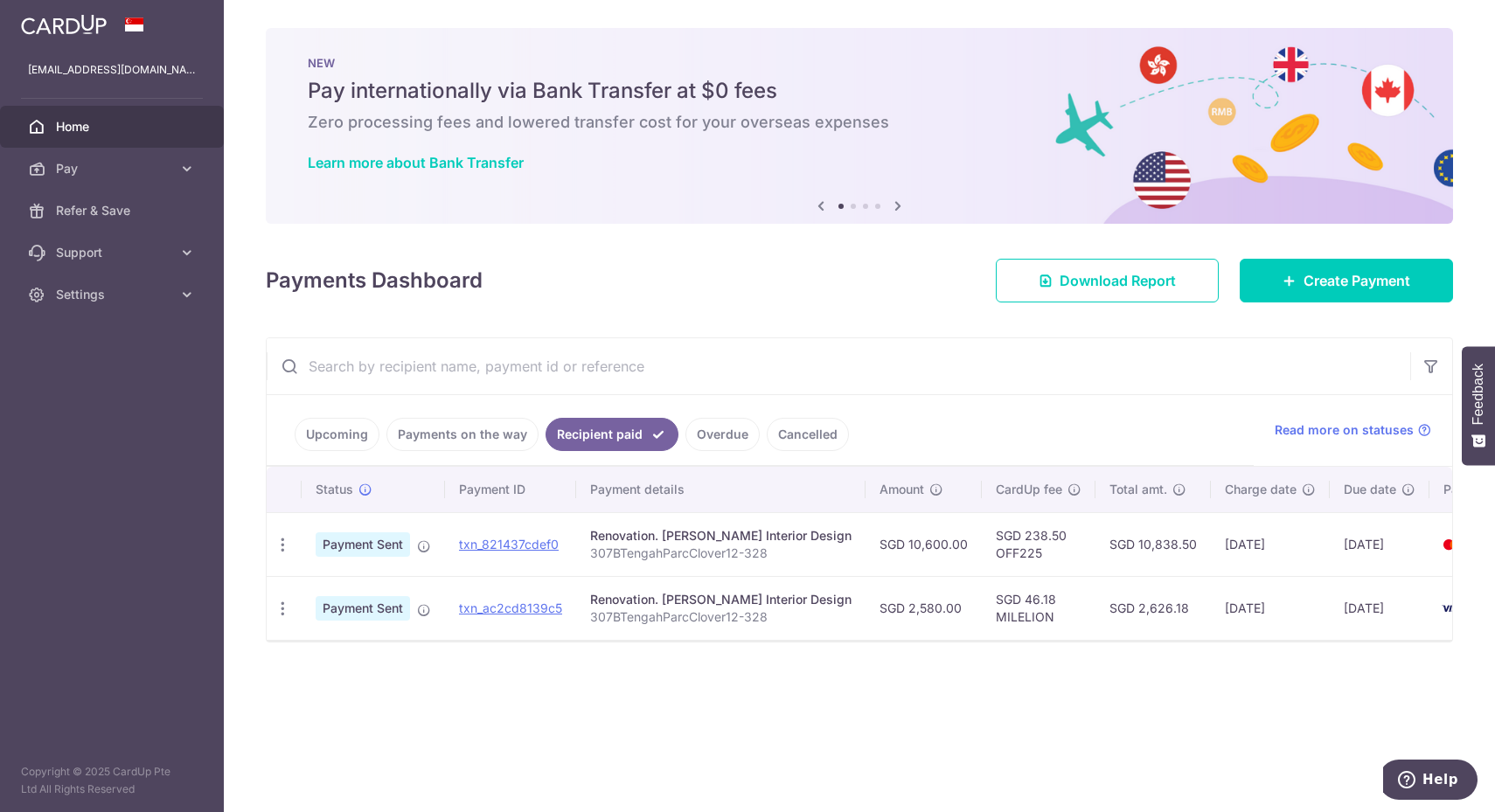
click at [712, 425] on link "Overdue" at bounding box center [723, 435] width 74 height 33
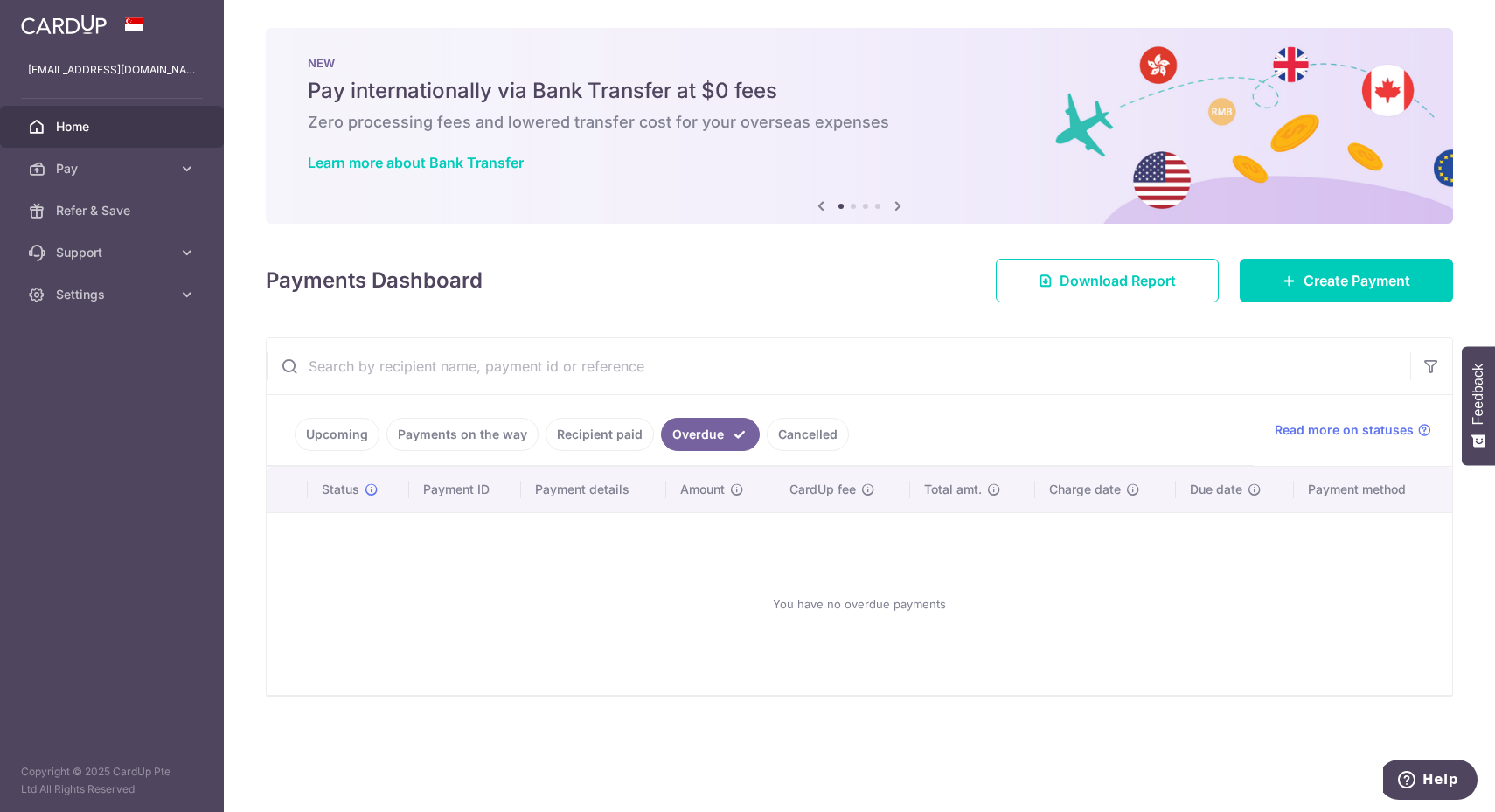
click at [817, 430] on link "Cancelled" at bounding box center [807, 435] width 82 height 33
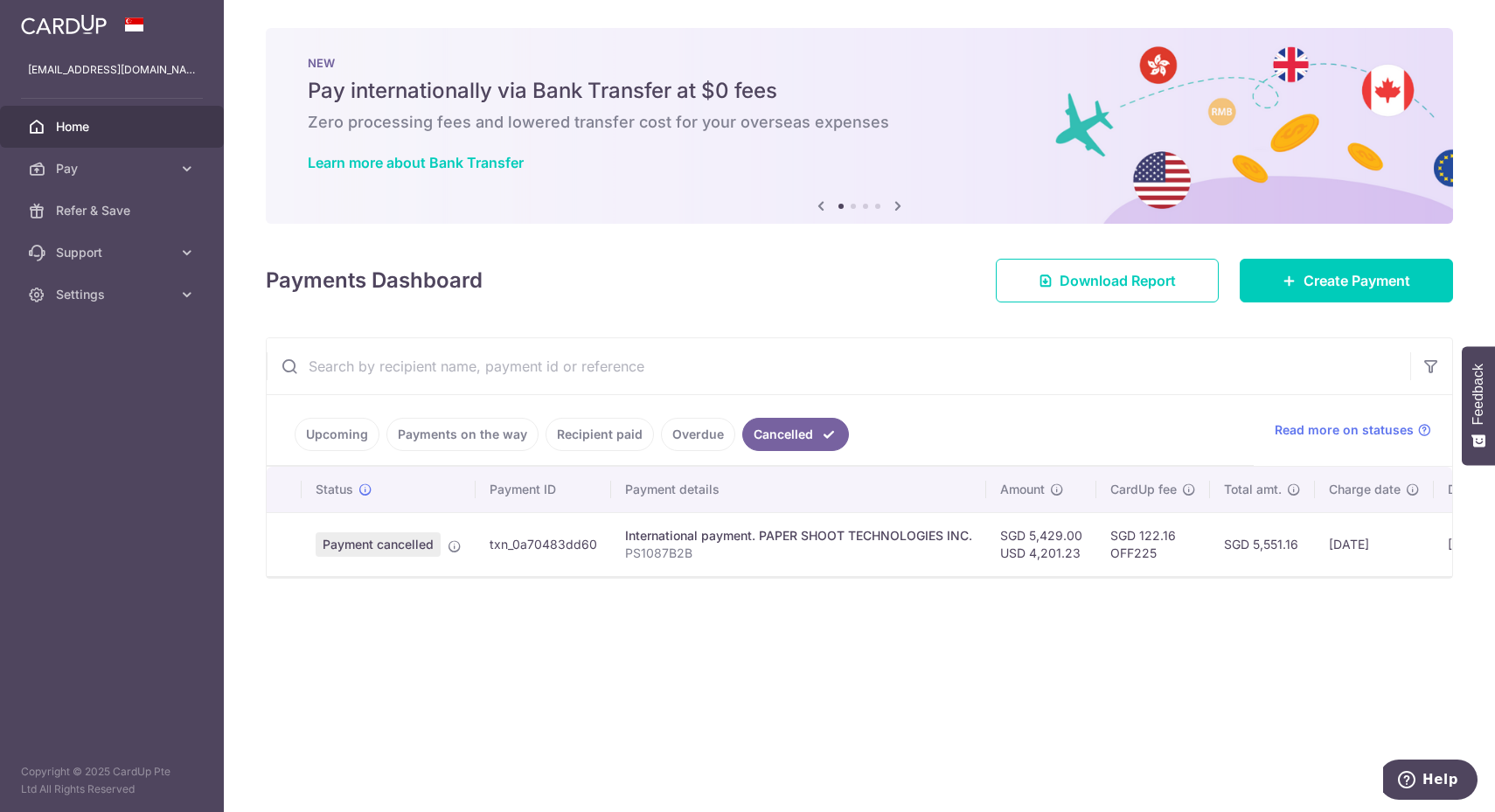
click at [343, 428] on link "Upcoming" at bounding box center [337, 435] width 85 height 33
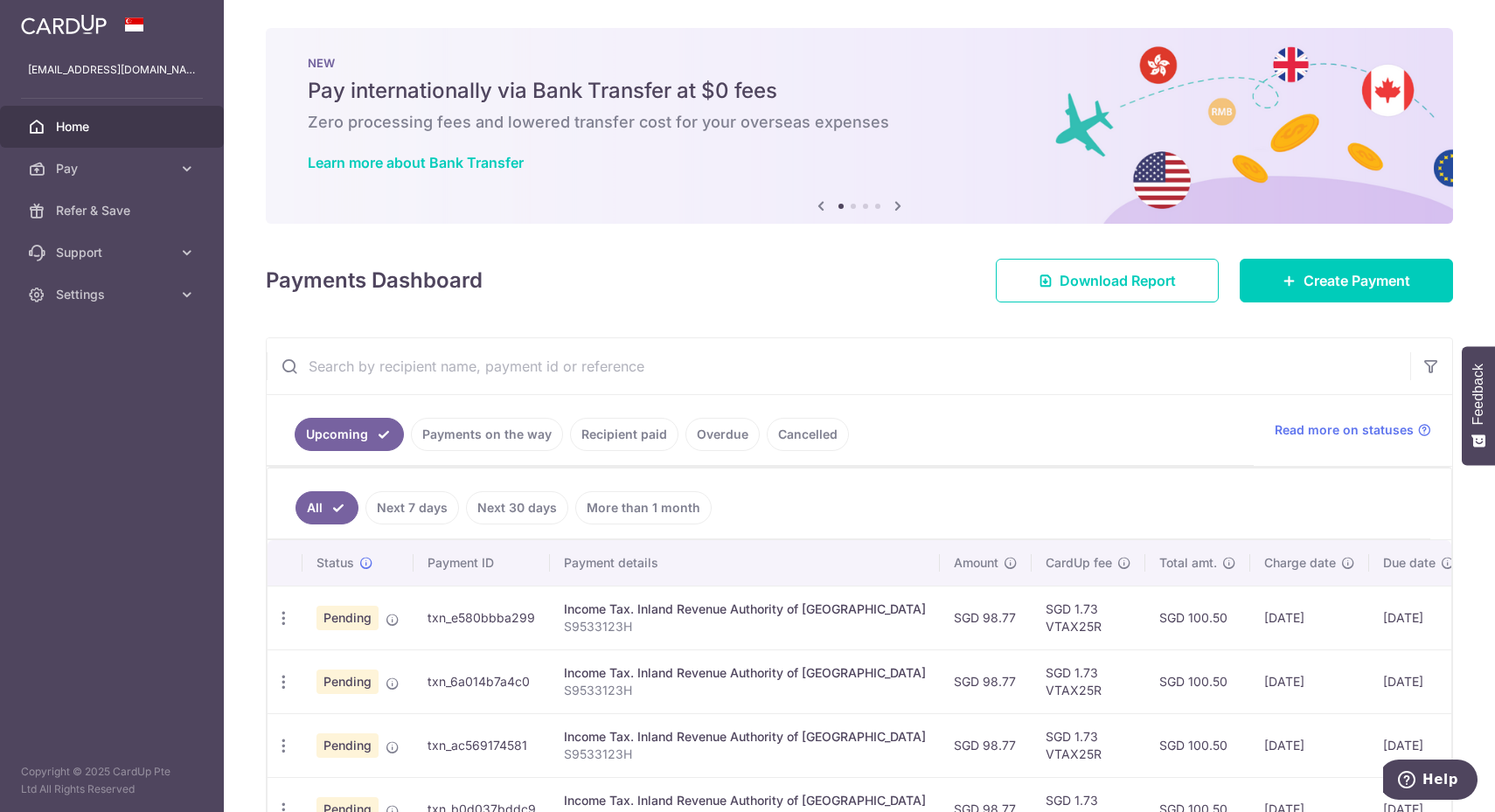
click at [140, 175] on span "Pay" at bounding box center [114, 168] width 116 height 18
click at [1327, 285] on span "Create Payment" at bounding box center [1357, 281] width 107 height 21
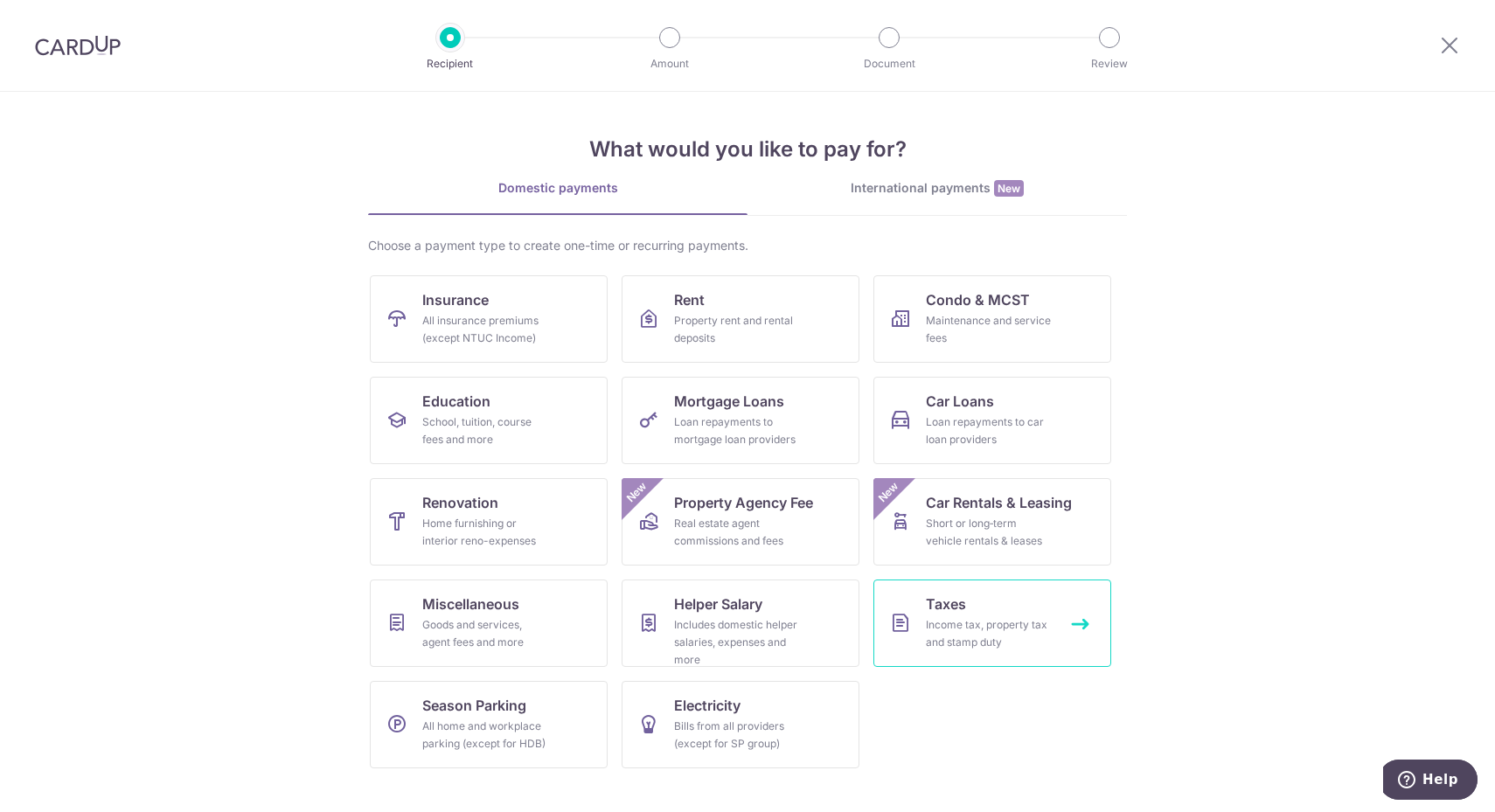
click at [981, 617] on div "Income tax, property tax and stamp duty" at bounding box center [988, 634] width 125 height 35
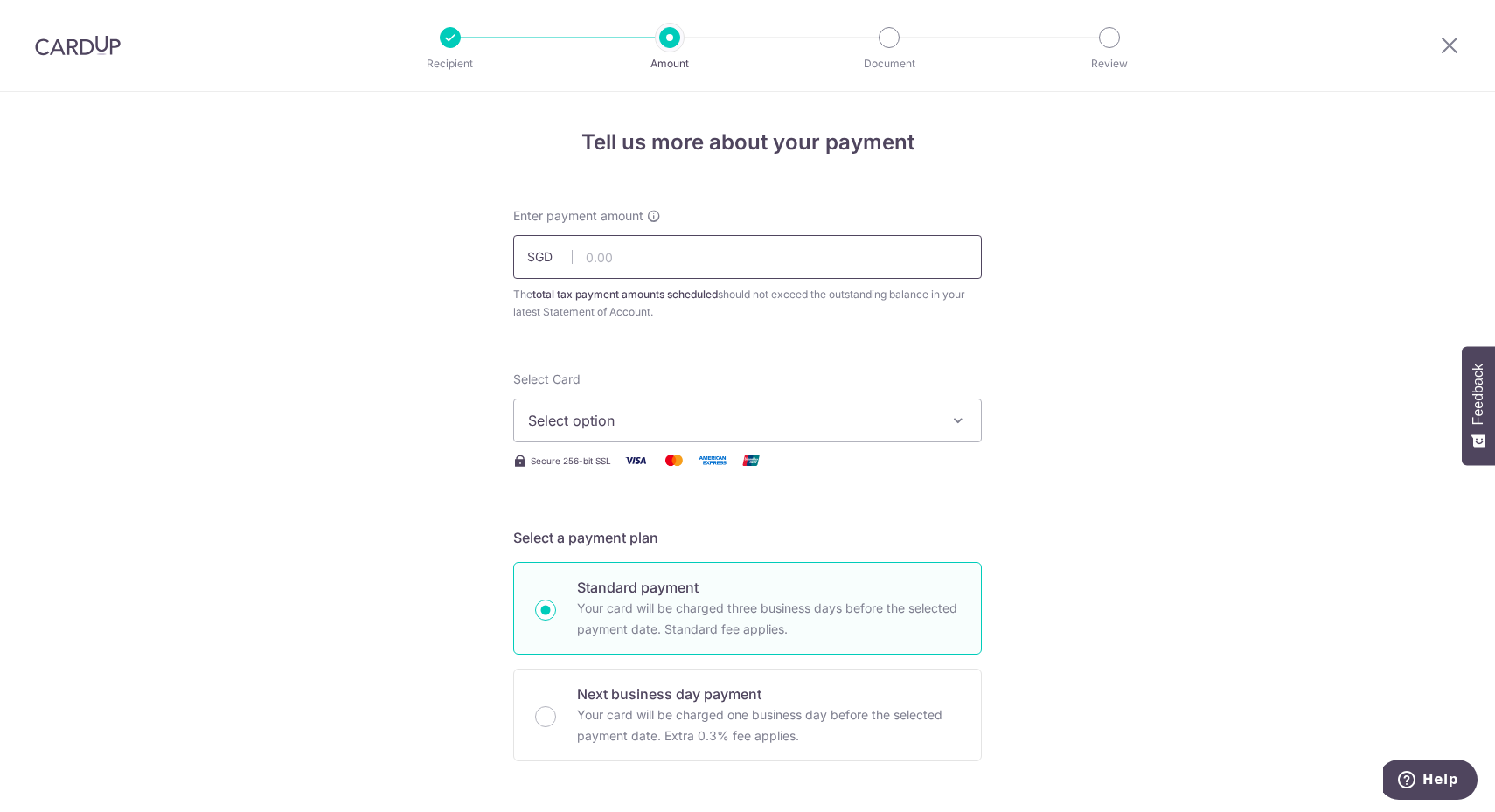
click at [784, 250] on input "text" at bounding box center [748, 257] width 469 height 44
paste input "14.55"
type input "14.55"
click at [884, 420] on span "Select option" at bounding box center [731, 420] width 408 height 21
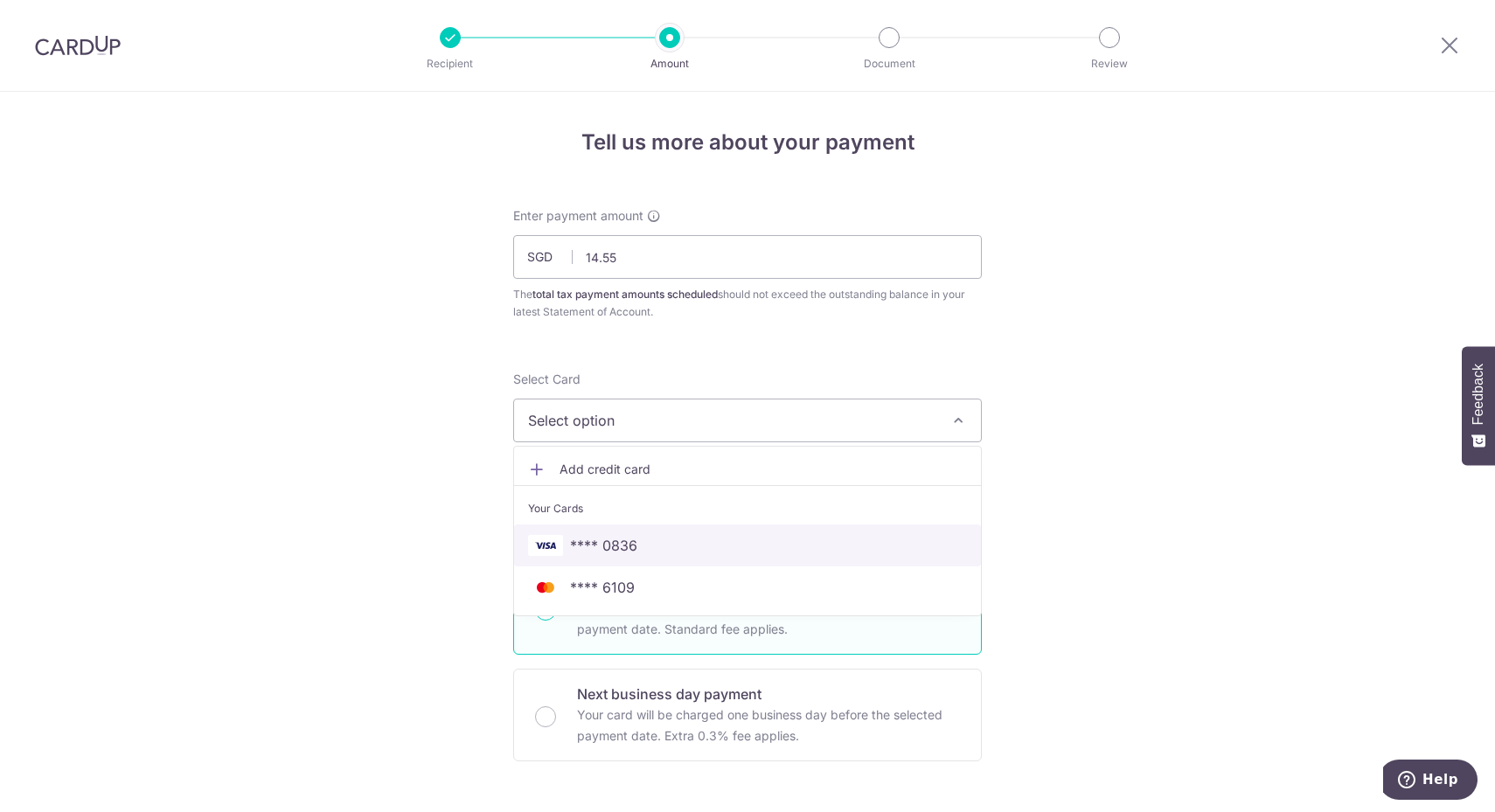
click at [826, 546] on span "**** 0836" at bounding box center [747, 546] width 439 height 21
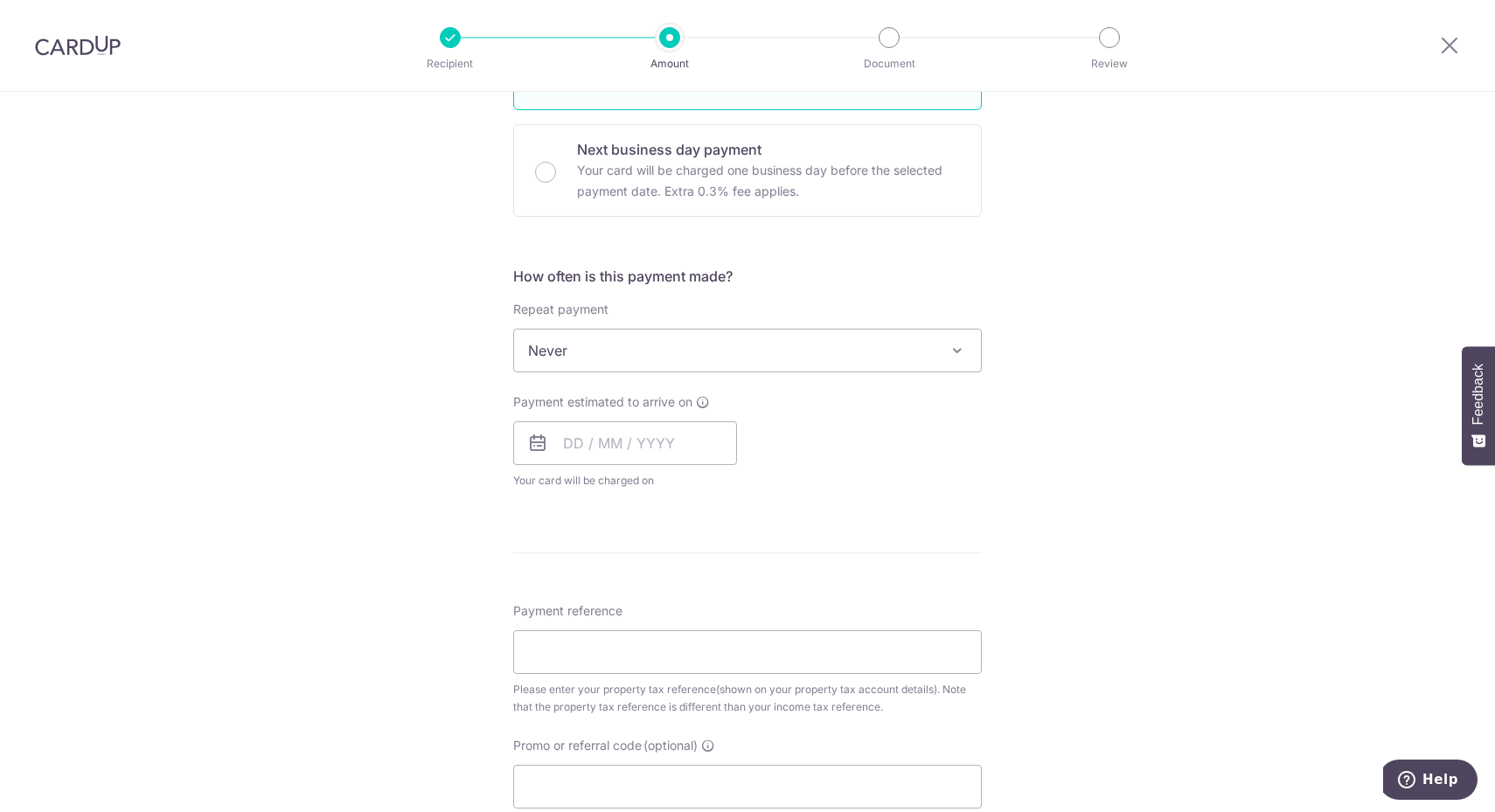
scroll to position [655, 0]
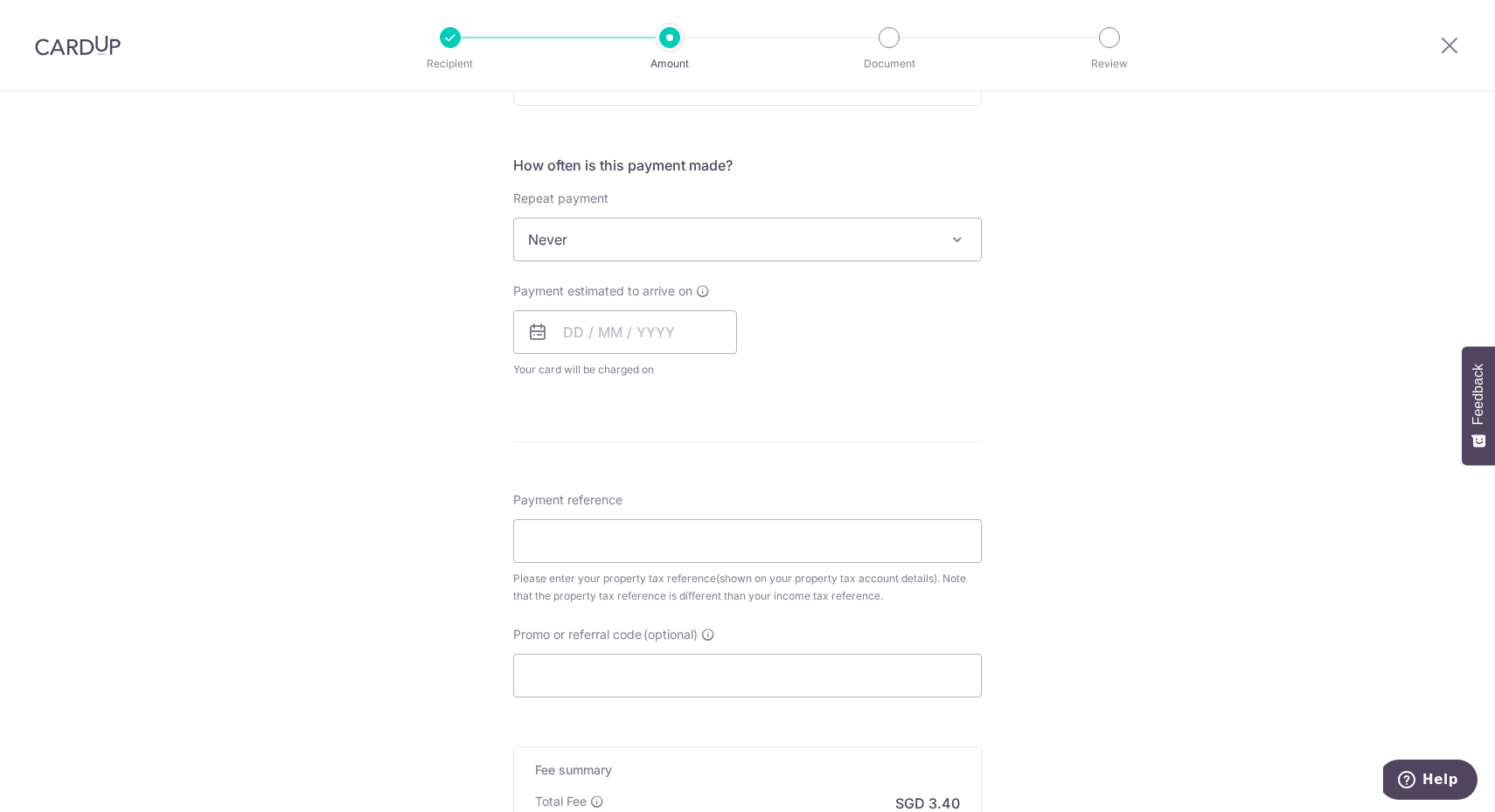
click at [707, 229] on span "Never" at bounding box center [747, 239] width 467 height 42
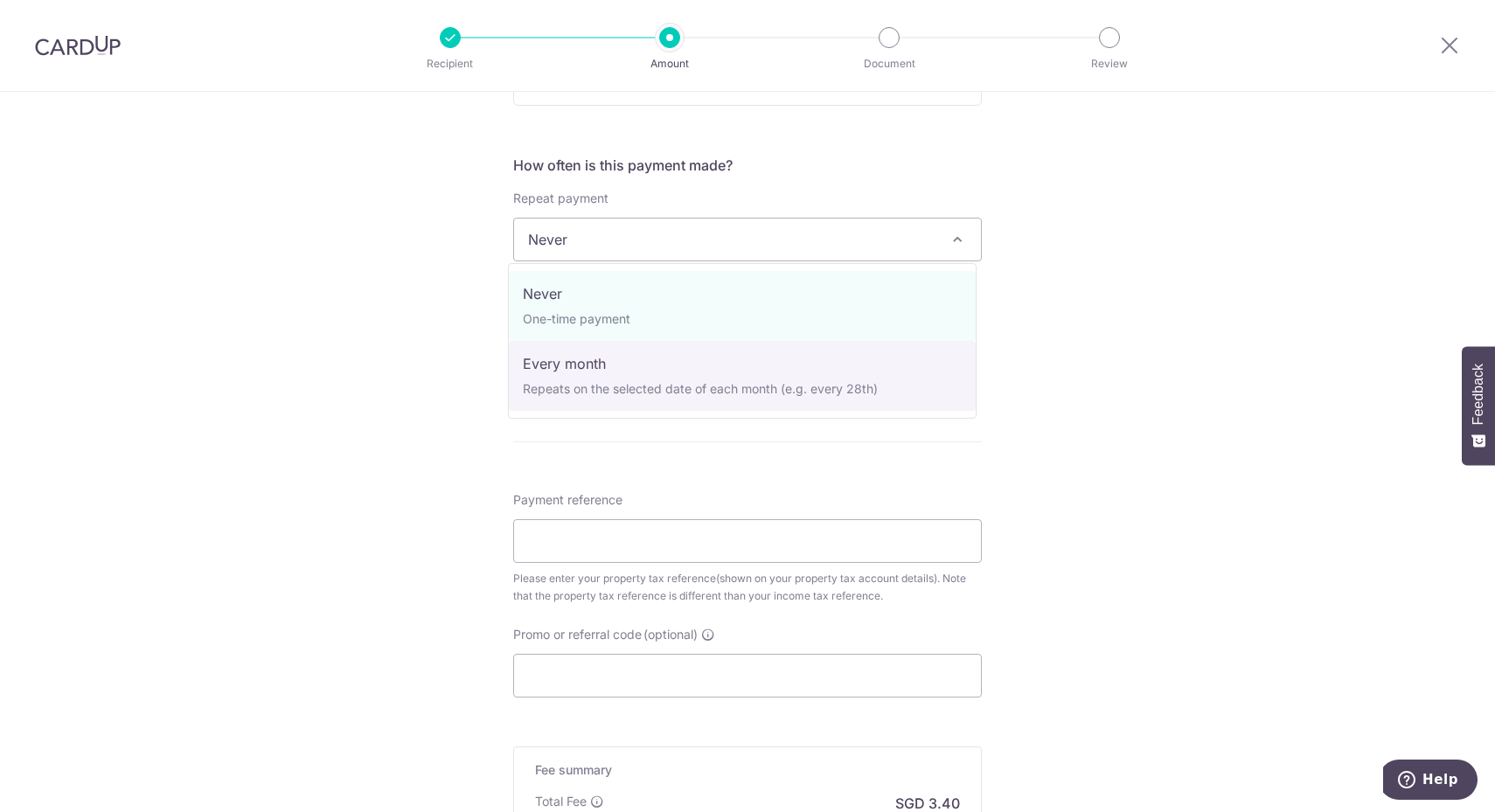
select select "3"
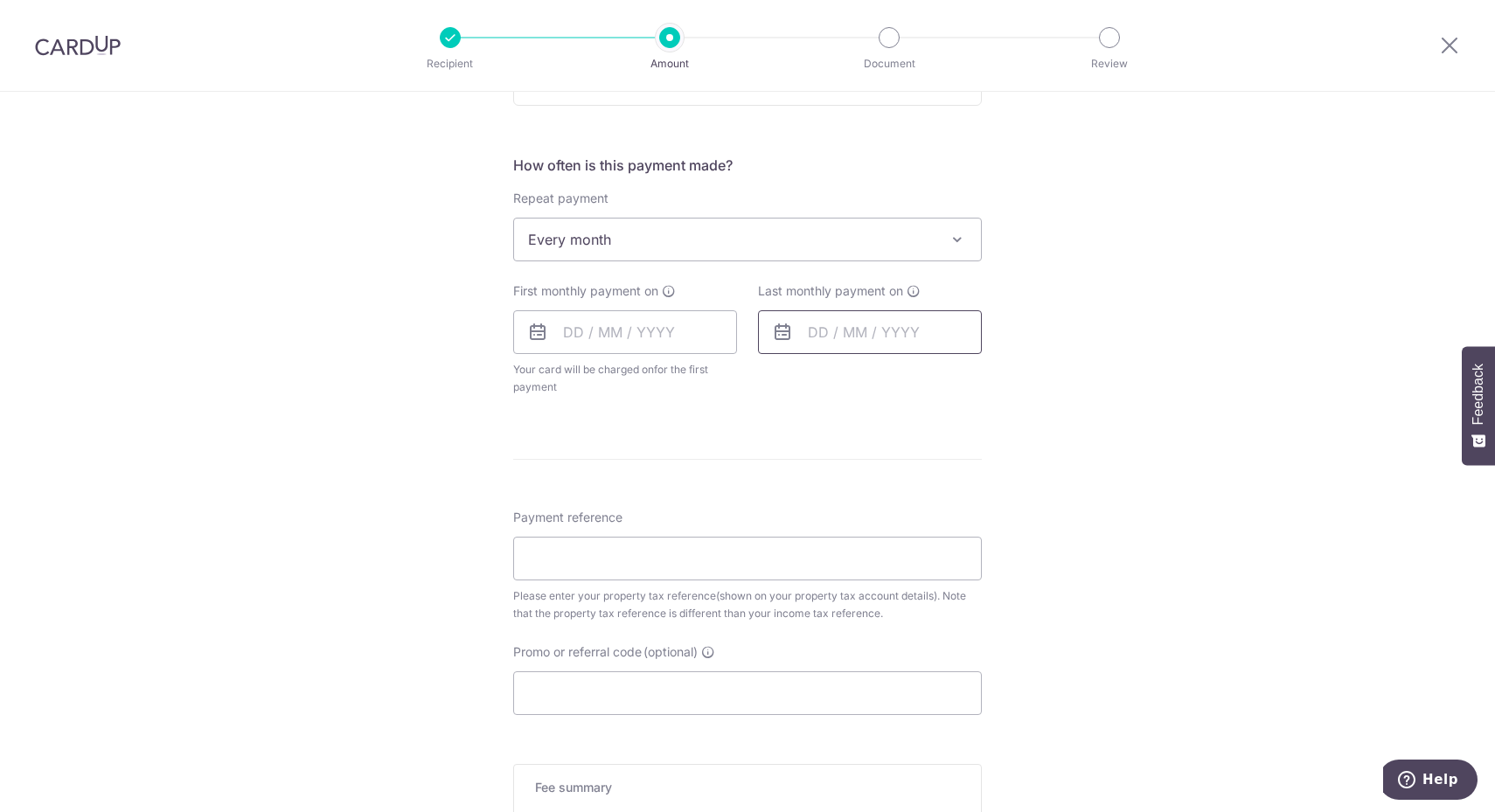
click at [831, 332] on input "text" at bounding box center [870, 332] width 224 height 44
click at [868, 374] on select "Sep Oct Nov Dec" at bounding box center [857, 379] width 47 height 14
click at [828, 489] on link "8" at bounding box center [829, 491] width 28 height 28
type input "08/12/2025"
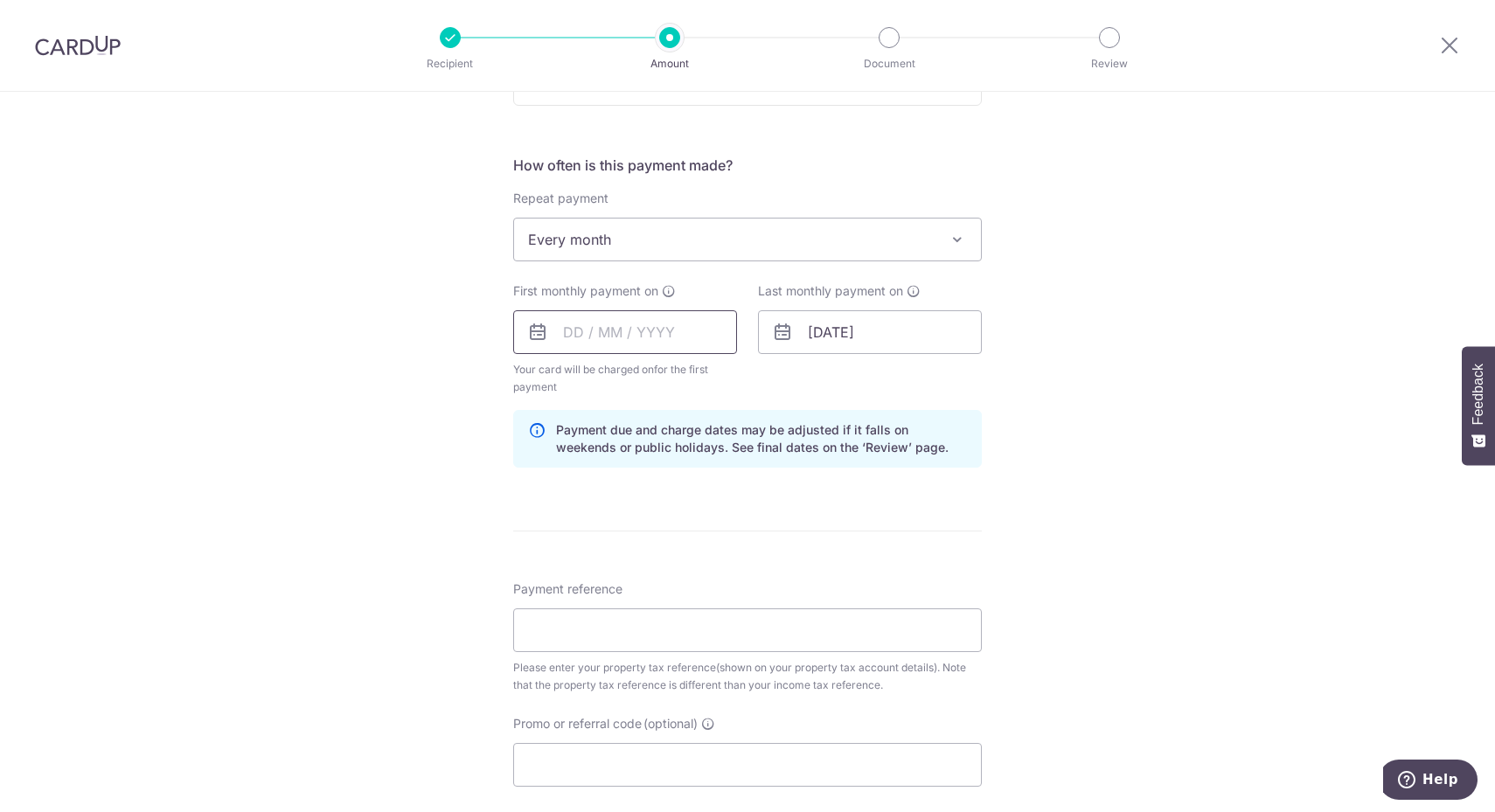
click at [669, 313] on input "text" at bounding box center [625, 332] width 224 height 44
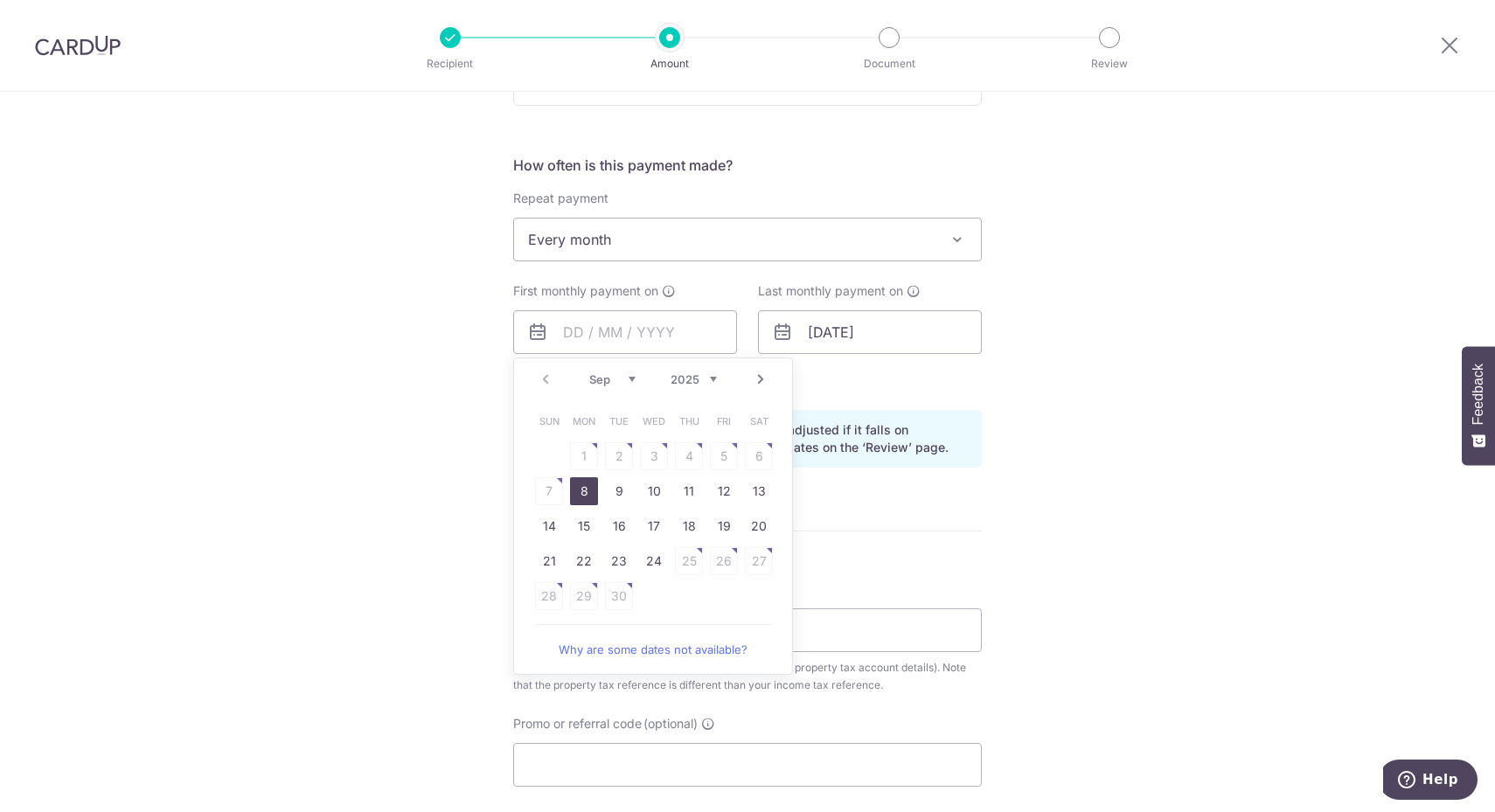
click at [580, 492] on link "8" at bounding box center [584, 491] width 28 height 28
type input "[DATE]"
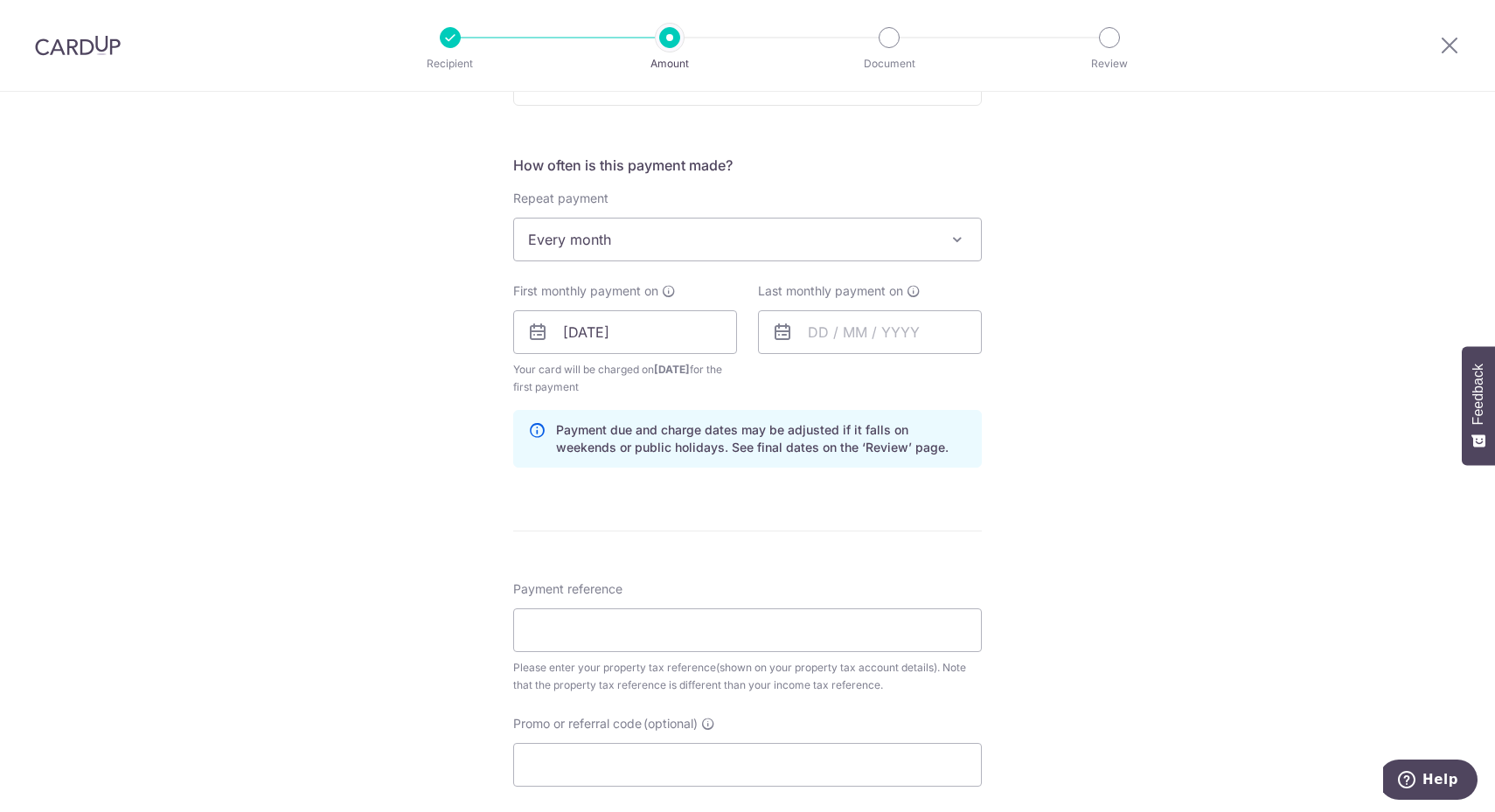
click at [944, 520] on form "Enter payment amount SGD 14.55 14.55 The total tax payment amounts scheduled sh…" at bounding box center [748, 344] width 469 height 1586
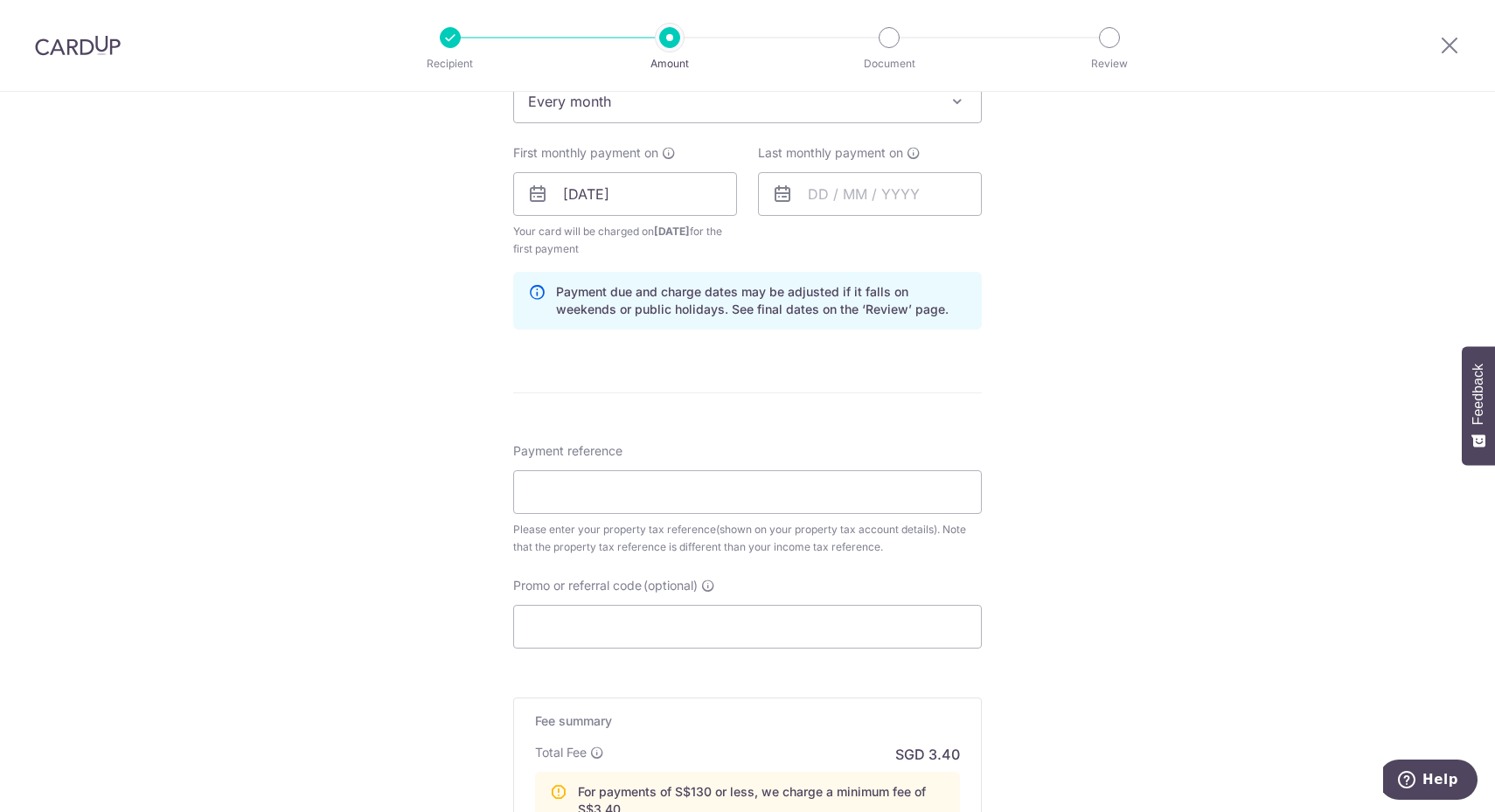
scroll to position [874, 0]
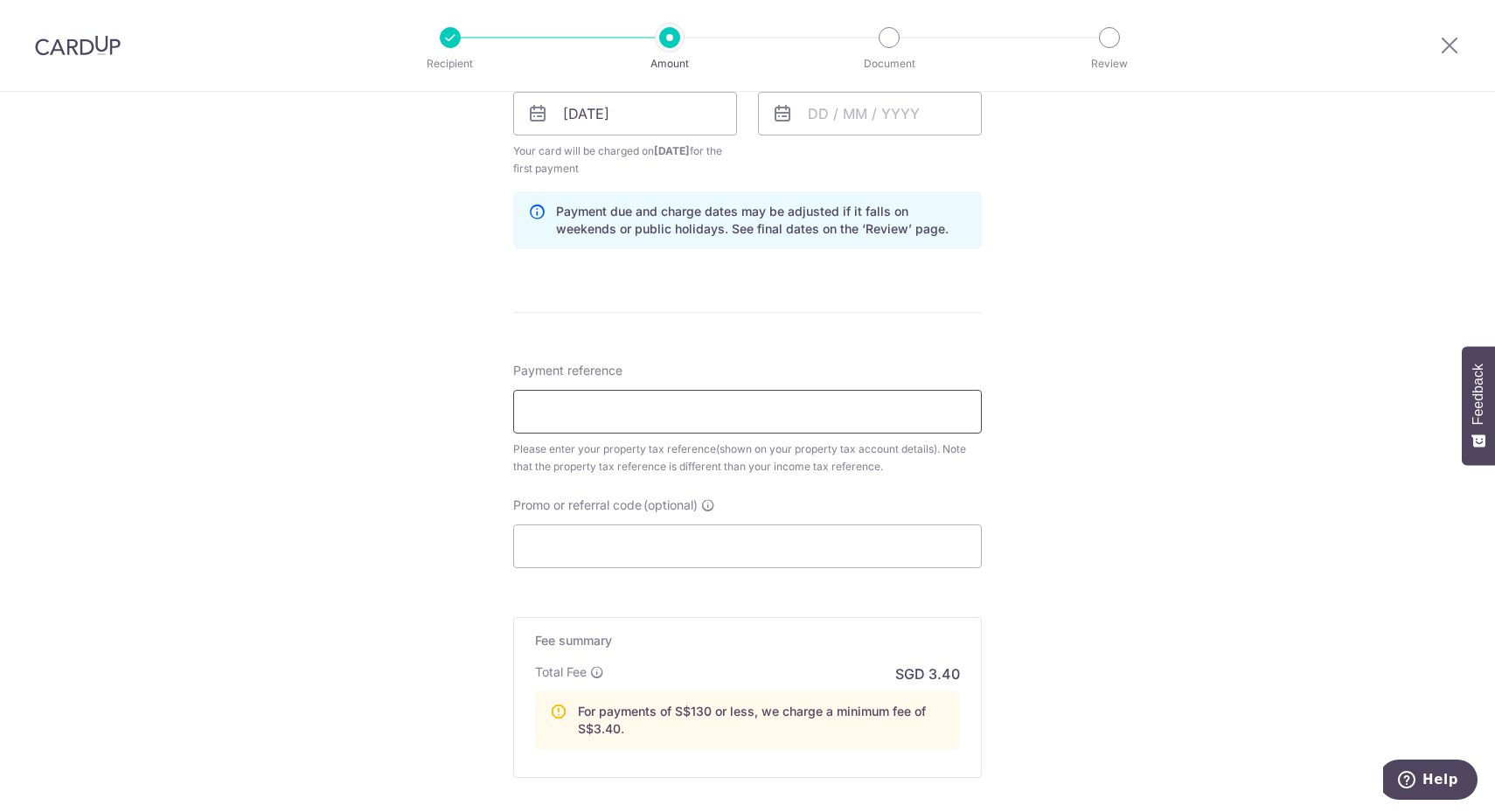
click at [858, 390] on input "Payment reference" at bounding box center [748, 411] width 469 height 44
paste input "307B TEN"
type input "307B TEN"
drag, startPoint x: 722, startPoint y: 418, endPoint x: 409, endPoint y: 402, distance: 313.4
click at [407, 403] on div "Tell us more about your payment Enter payment amount SGD 14.55 14.55 The total …" at bounding box center [747, 110] width 1495 height 1783
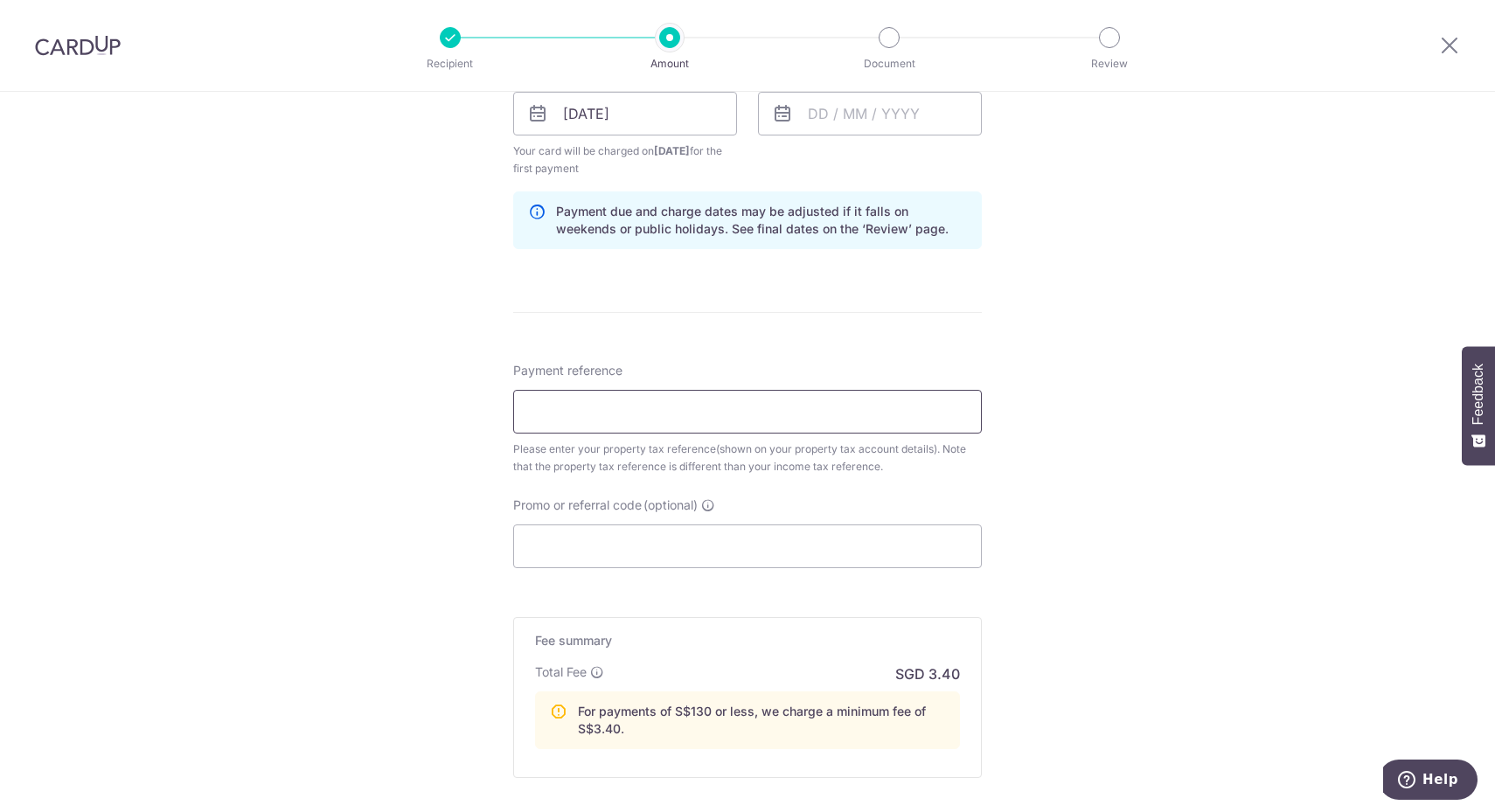
paste input "5486540S"
type input "5486540S"
click at [894, 559] on input "Promo or referral code (optional)" at bounding box center [748, 546] width 469 height 44
paste input "MLTAX25R"
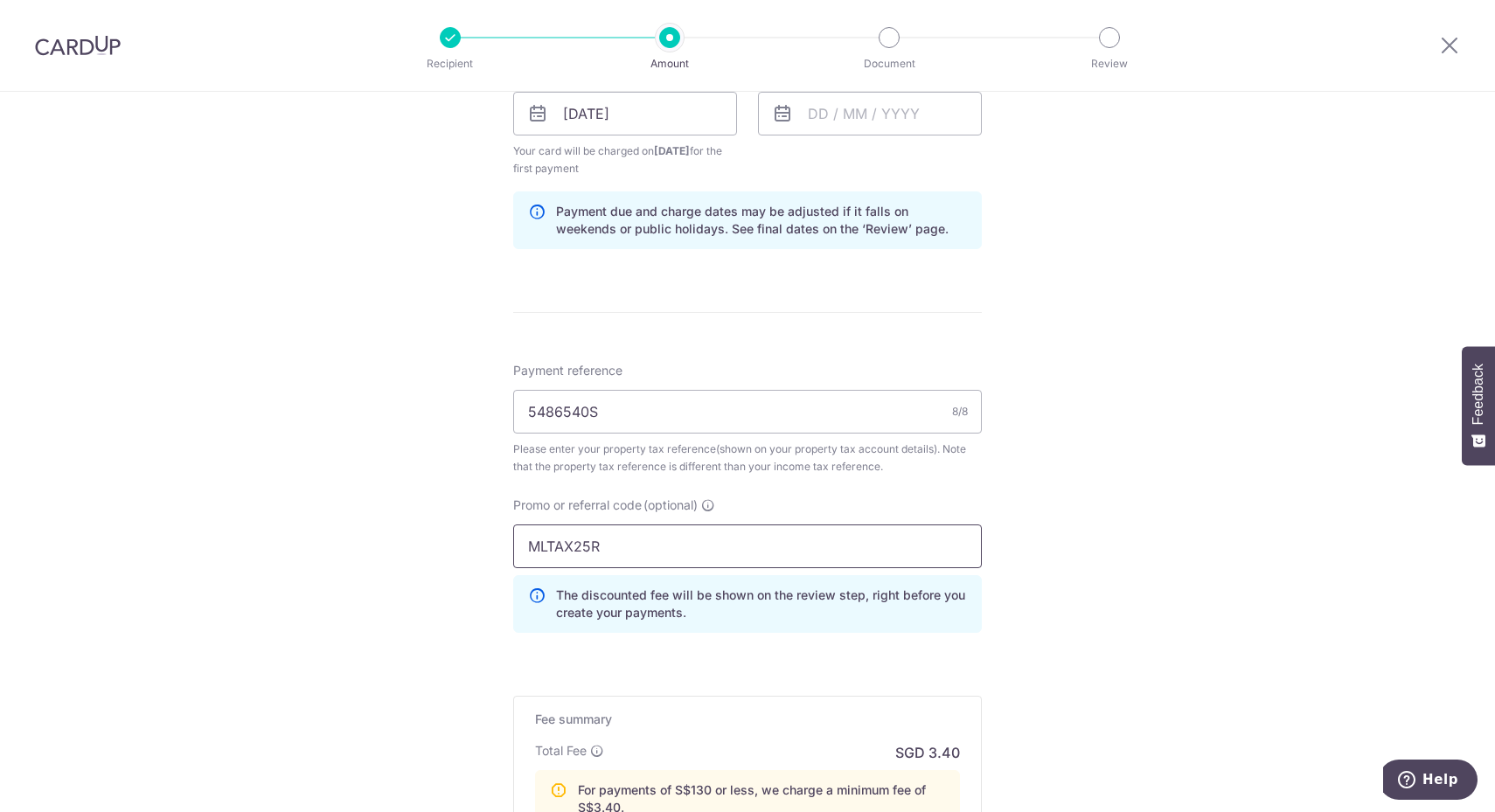
type input "MLTAX25R"
click at [1203, 539] on div "Tell us more about your payment Enter payment amount SGD 14.55 14.55 The total …" at bounding box center [747, 149] width 1495 height 1862
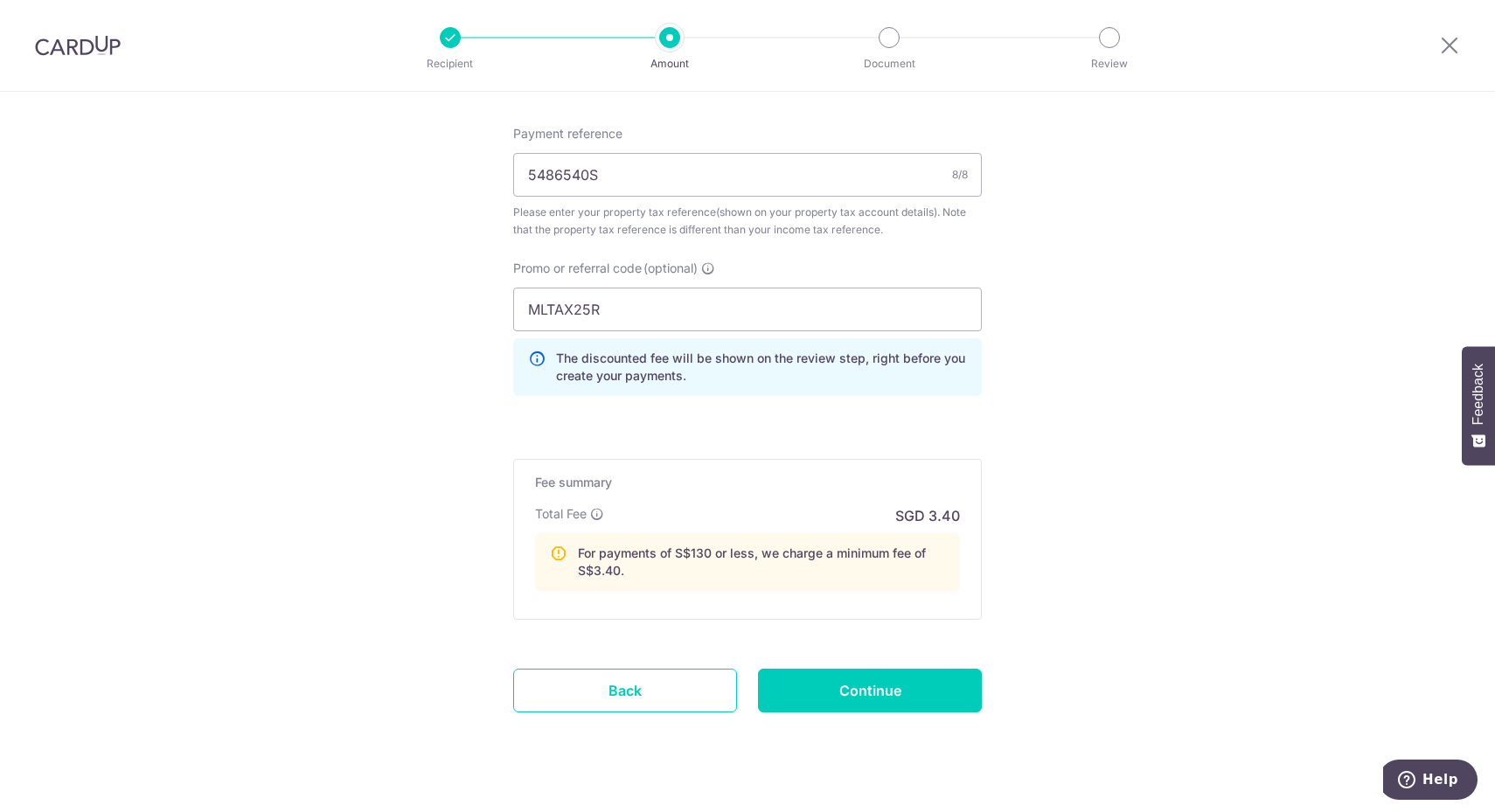
scroll to position [1136, 0]
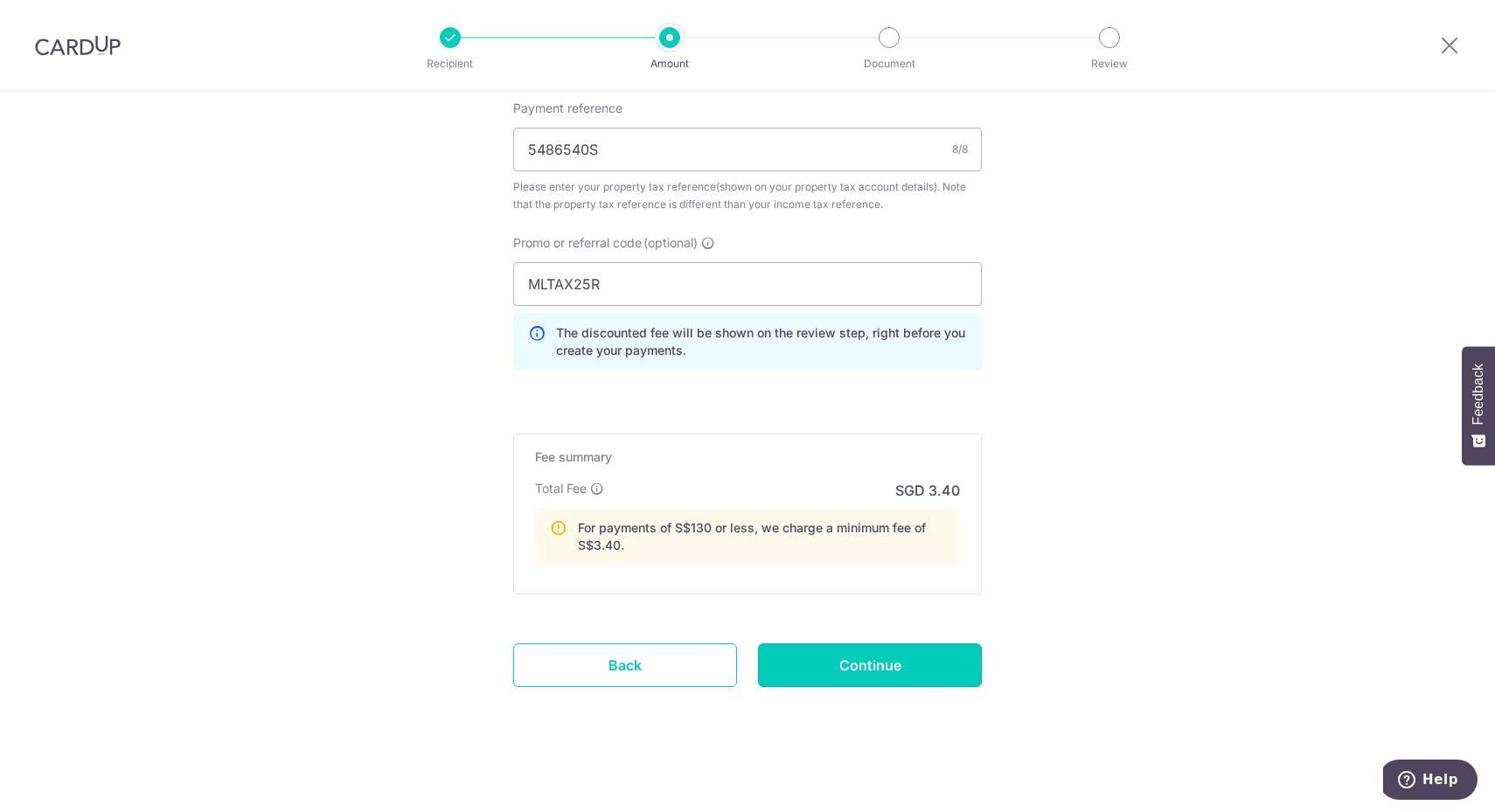
click at [872, 656] on input "Continue" at bounding box center [870, 664] width 224 height 44
type input "Create Schedule"
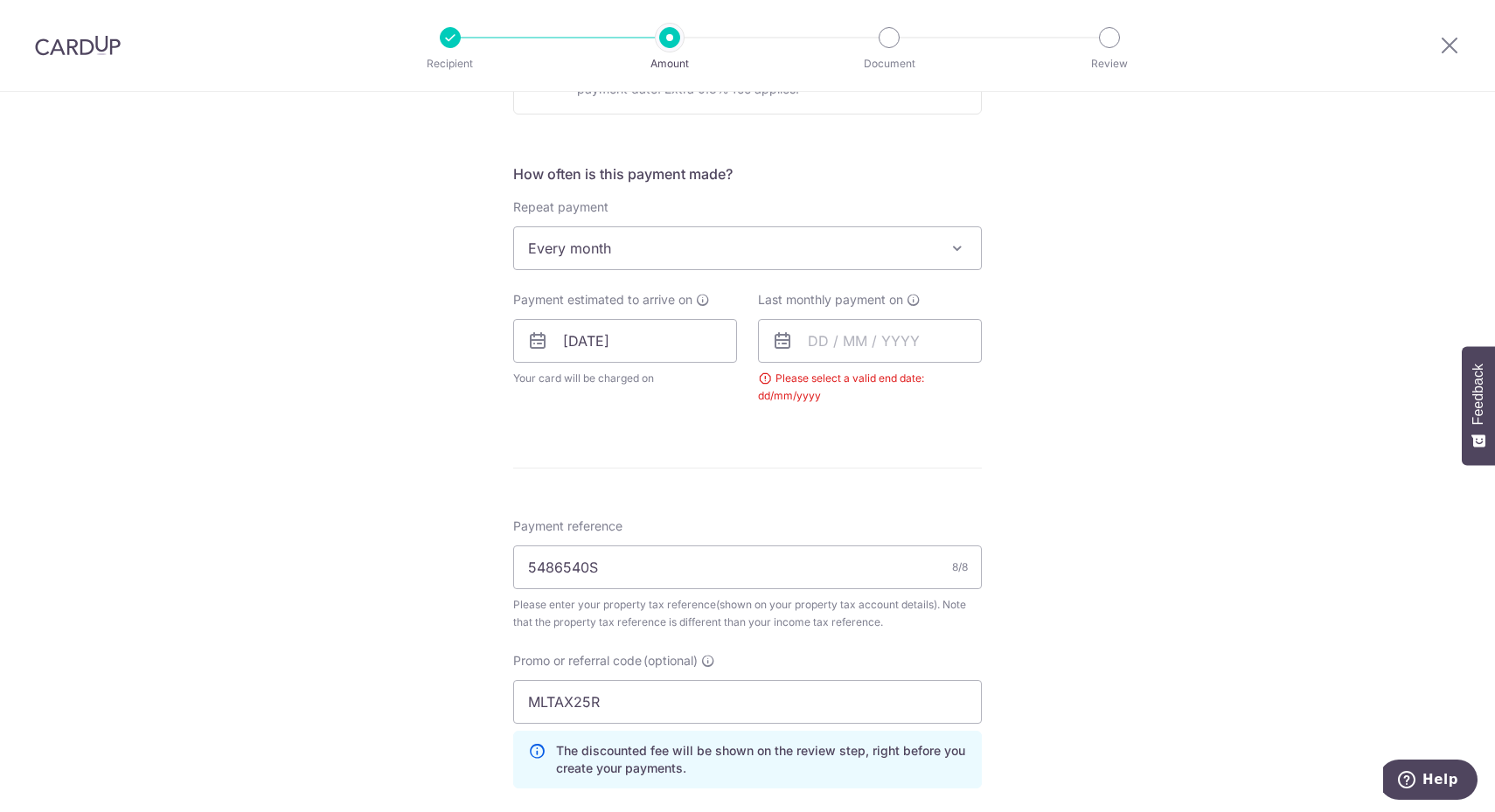
scroll to position [628, 0]
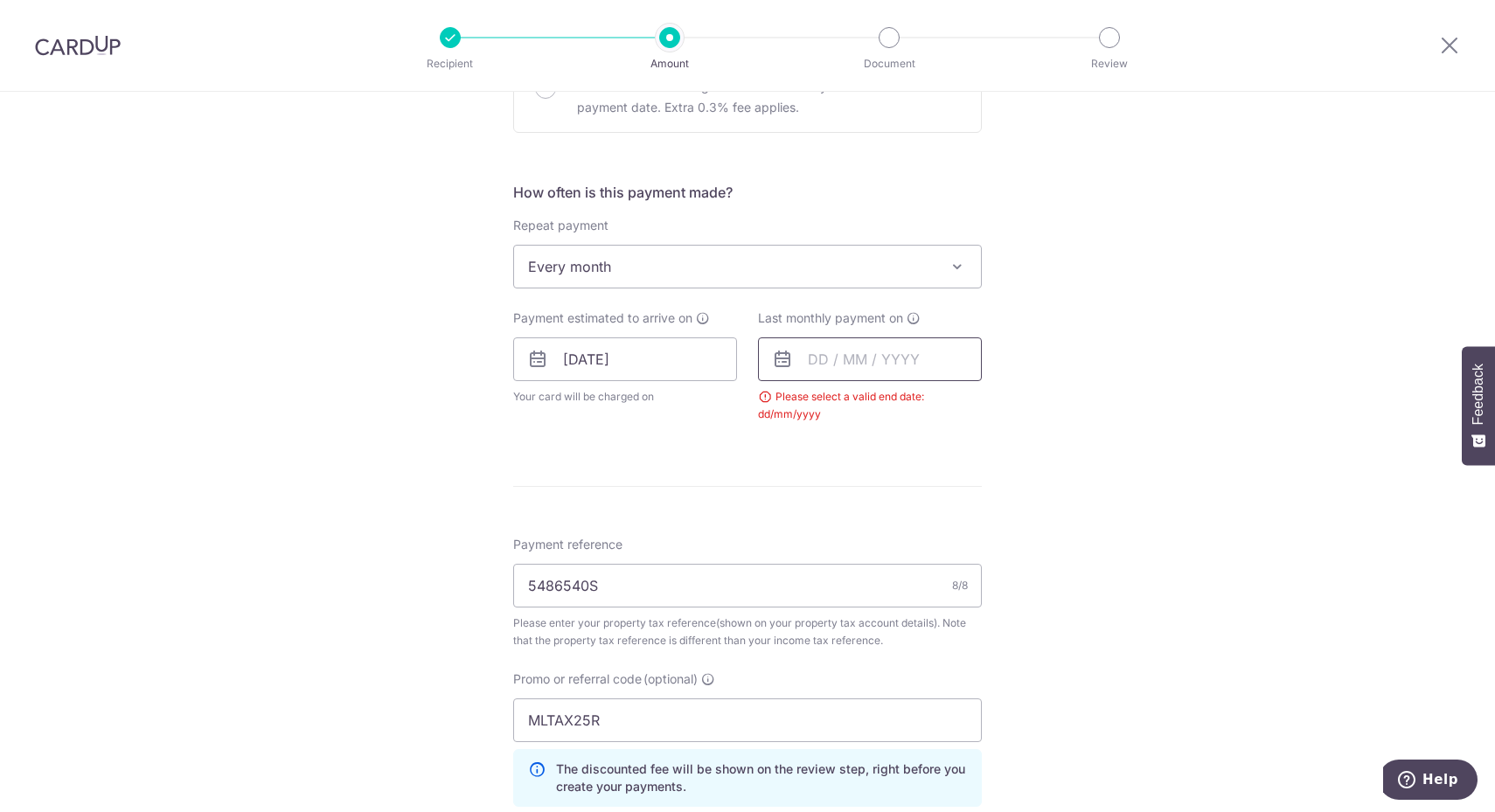
click at [897, 357] on input "text" at bounding box center [870, 359] width 224 height 44
click at [859, 402] on select "Sep Oct Nov Dec" at bounding box center [857, 406] width 47 height 14
click at [818, 517] on link "8" at bounding box center [829, 518] width 28 height 28
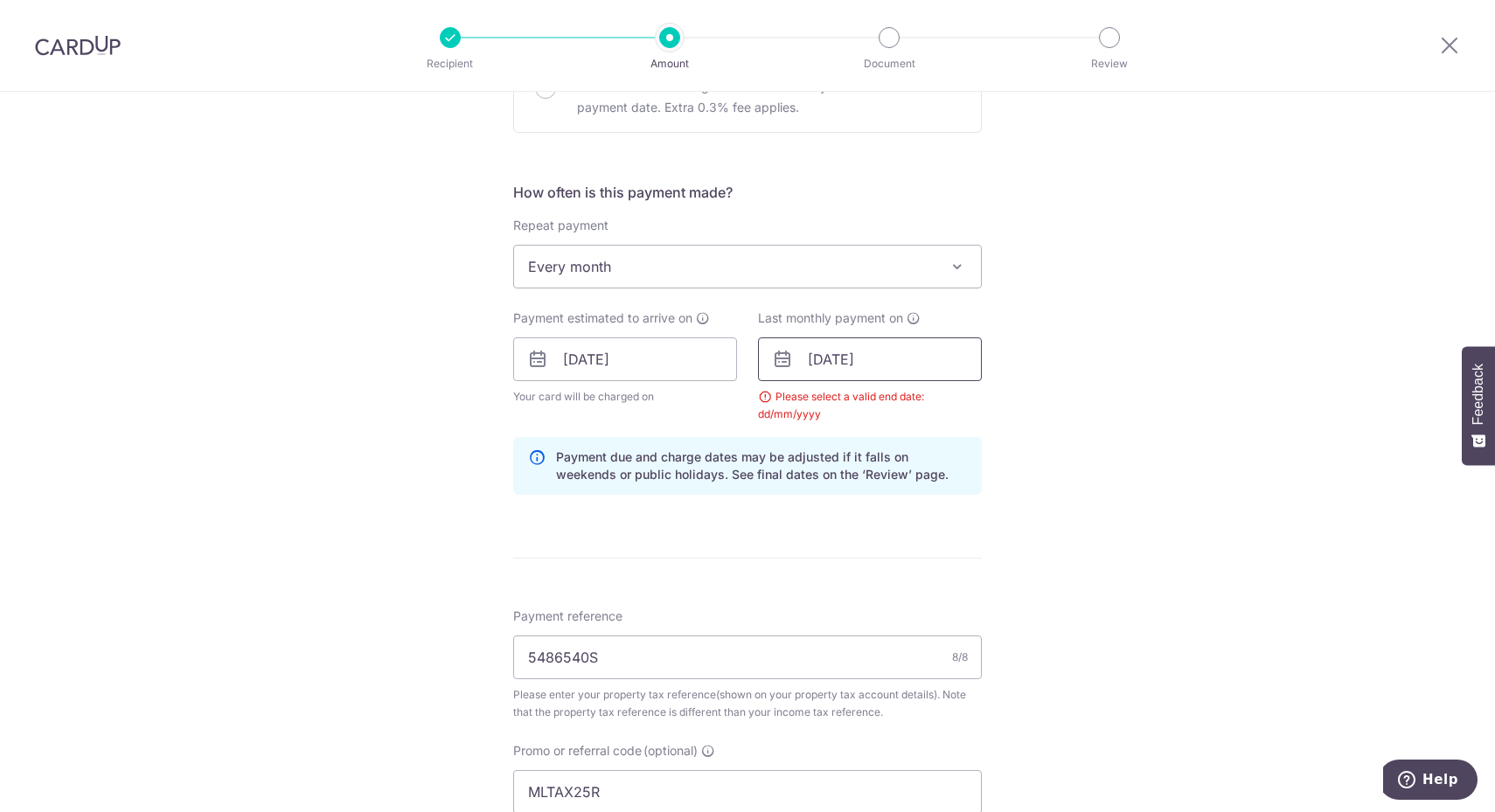
click at [907, 353] on input "08/12/2025" at bounding box center [870, 359] width 224 height 44
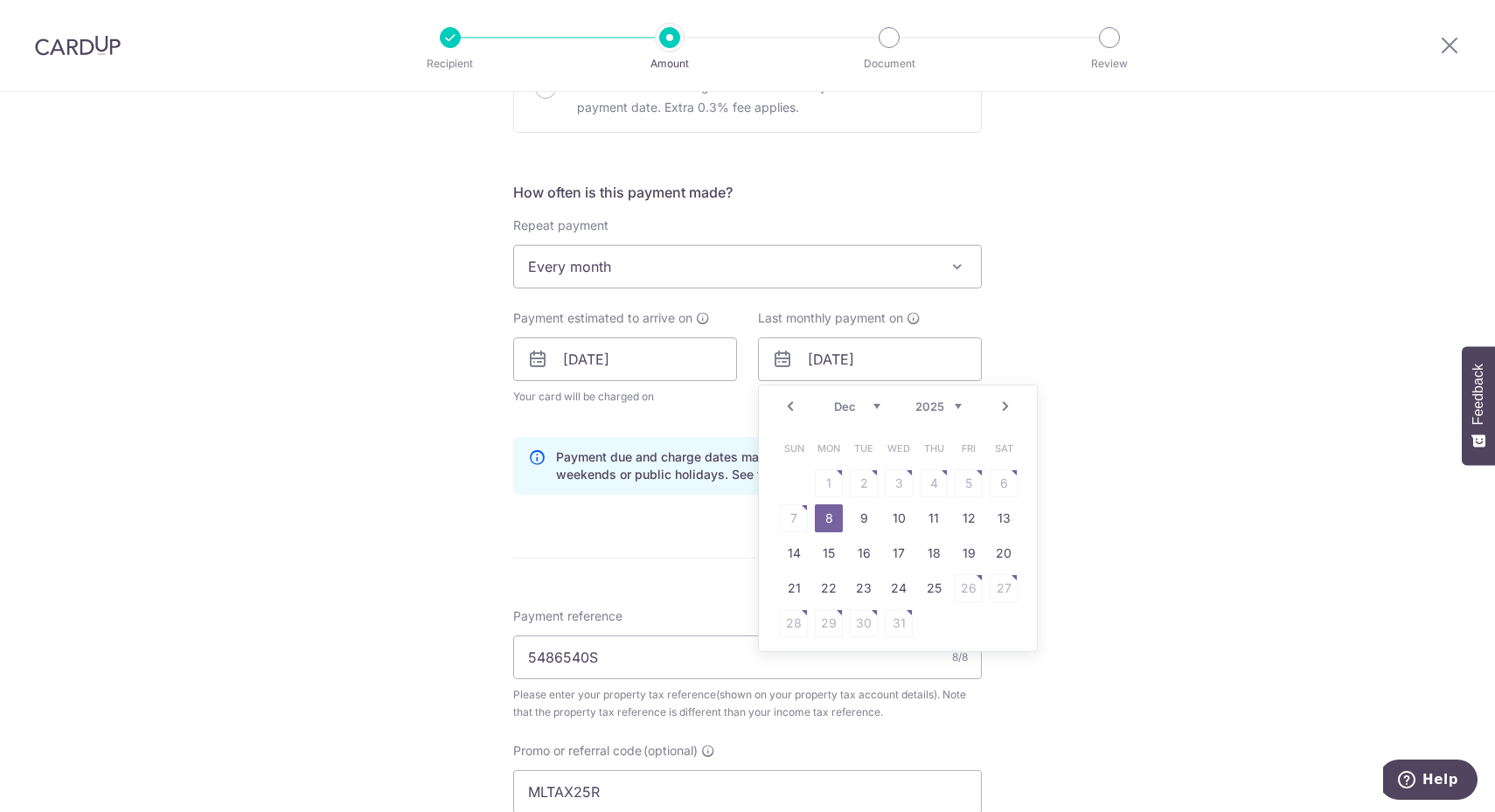
click at [872, 402] on select "Sep Oct Nov Dec" at bounding box center [857, 406] width 47 height 14
click at [954, 520] on link "7" at bounding box center [968, 518] width 28 height 28
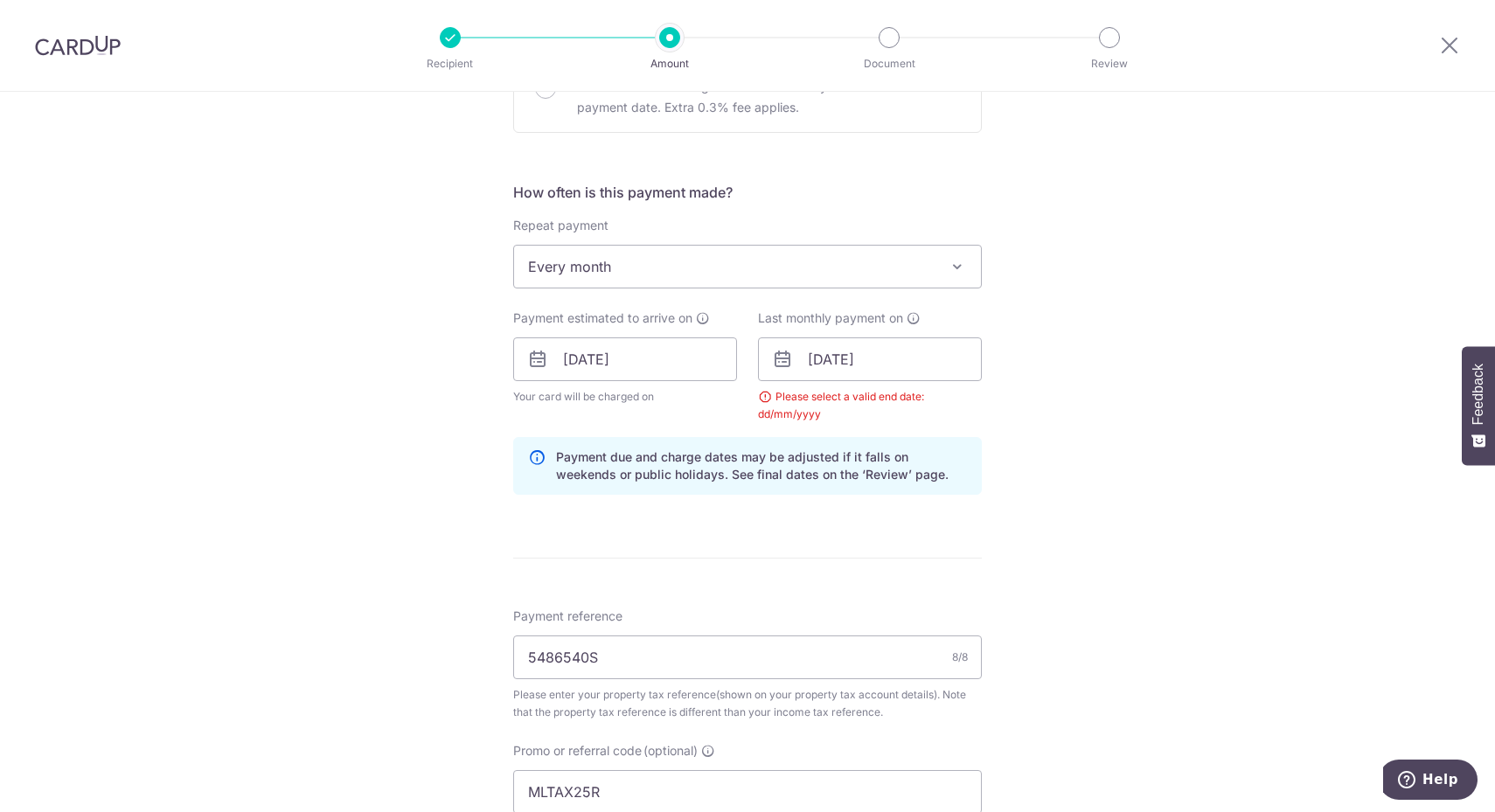
click at [1134, 493] on div "Tell us more about your payment Enter payment amount SGD 14.55 14.55 The total …" at bounding box center [747, 394] width 1495 height 1862
click at [920, 359] on input "07/11/2025" at bounding box center [870, 359] width 224 height 44
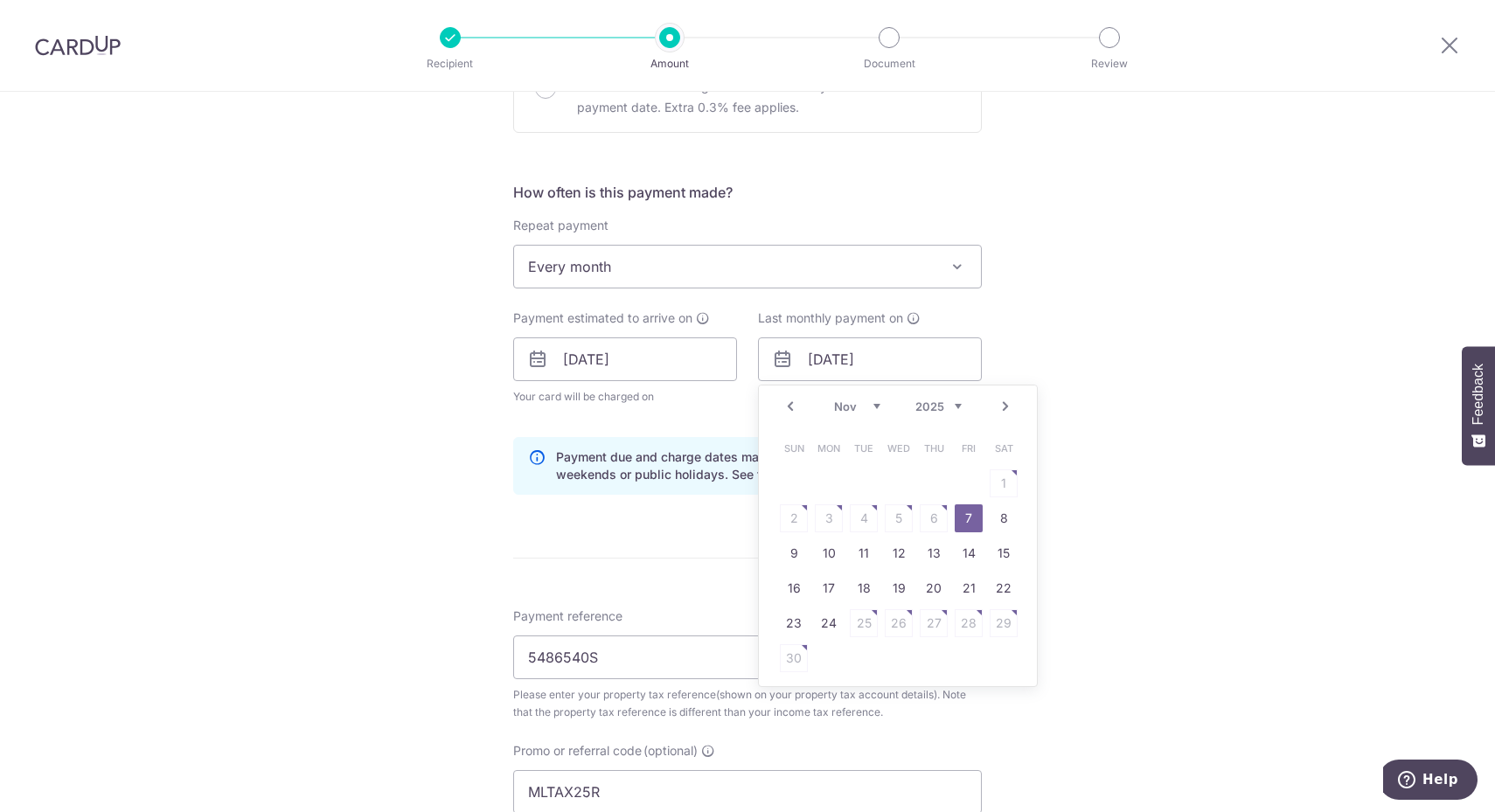
click at [868, 400] on select "Sep Oct Nov Dec" at bounding box center [857, 406] width 47 height 14
click at [855, 518] on link "9" at bounding box center [863, 518] width 28 height 28
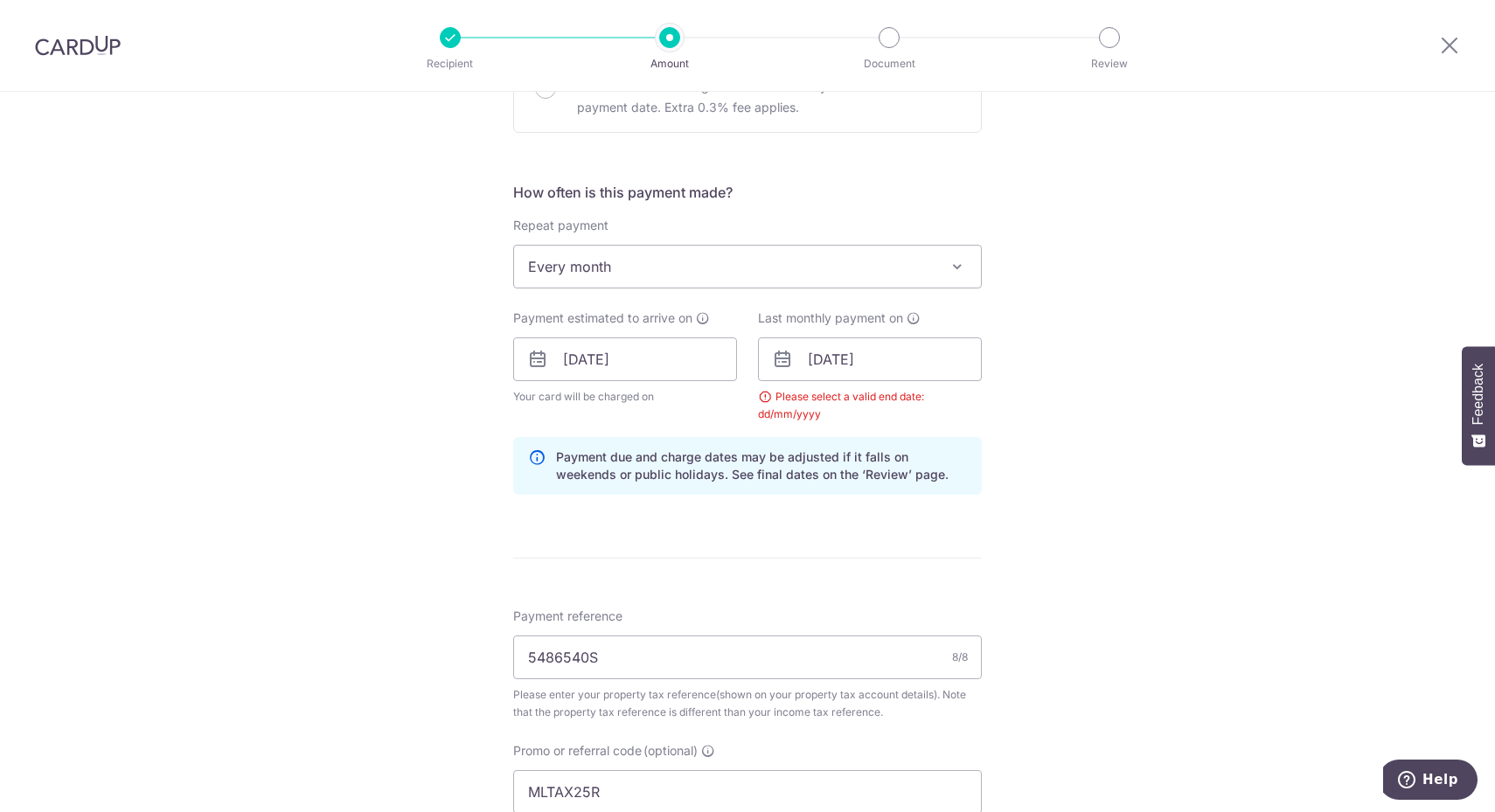
click at [1101, 530] on div "Tell us more about your payment Enter payment amount SGD 14.55 14.55 The total …" at bounding box center [747, 394] width 1495 height 1862
click at [909, 349] on input "09/12/2025" at bounding box center [870, 359] width 224 height 44
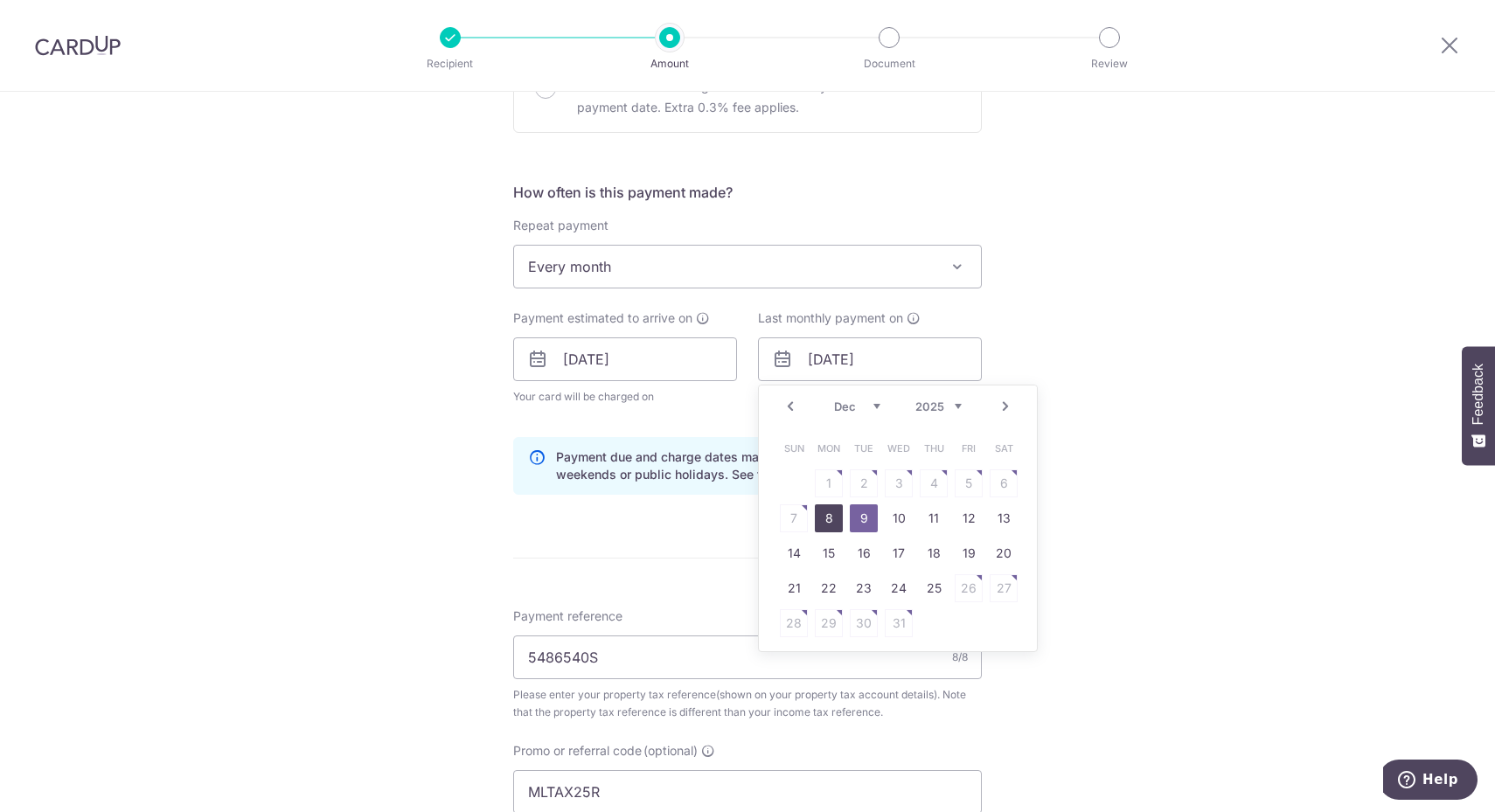
click at [821, 508] on link "8" at bounding box center [829, 518] width 28 height 28
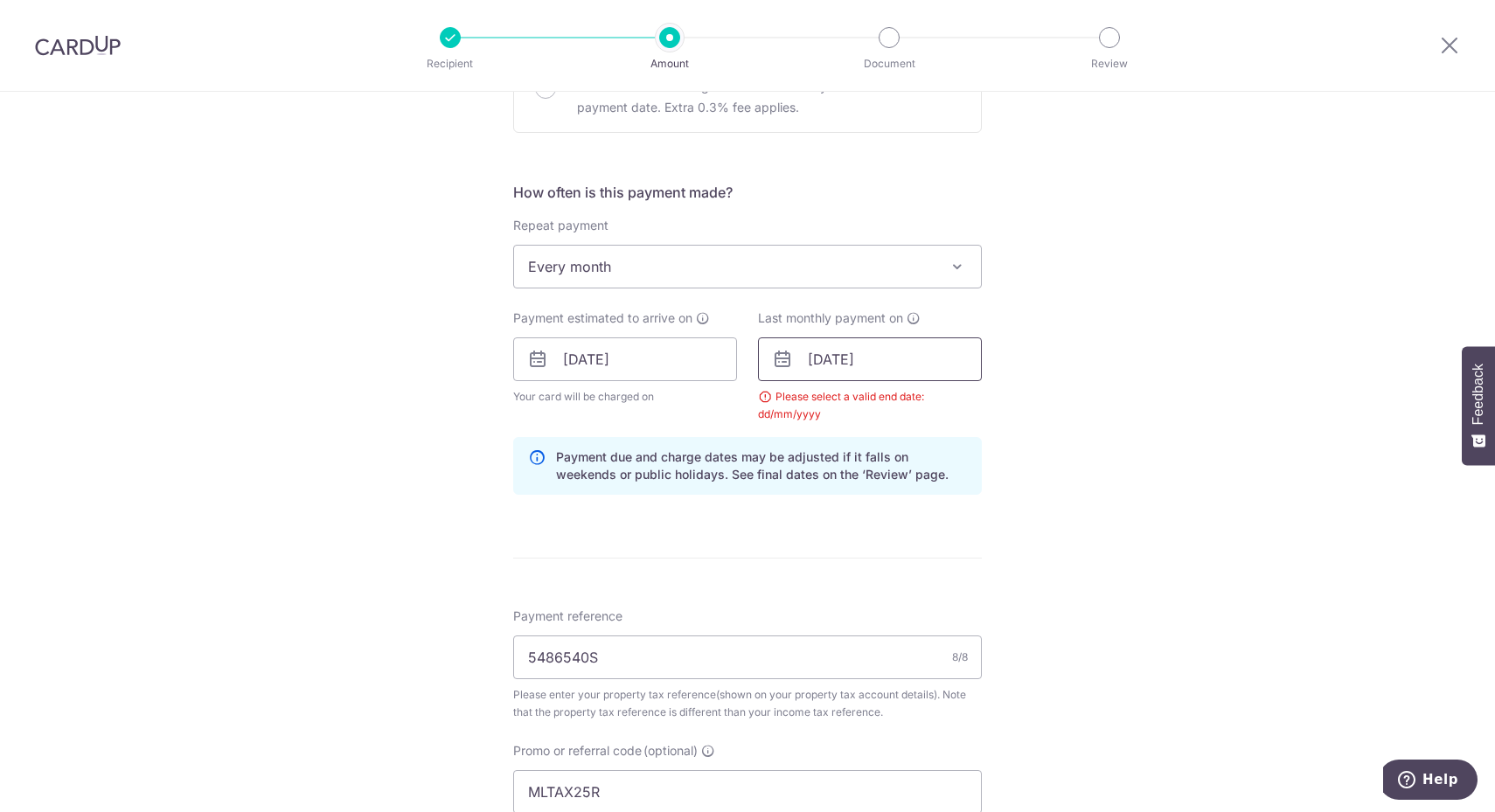
click at [906, 364] on input "[DATE]" at bounding box center [870, 359] width 224 height 44
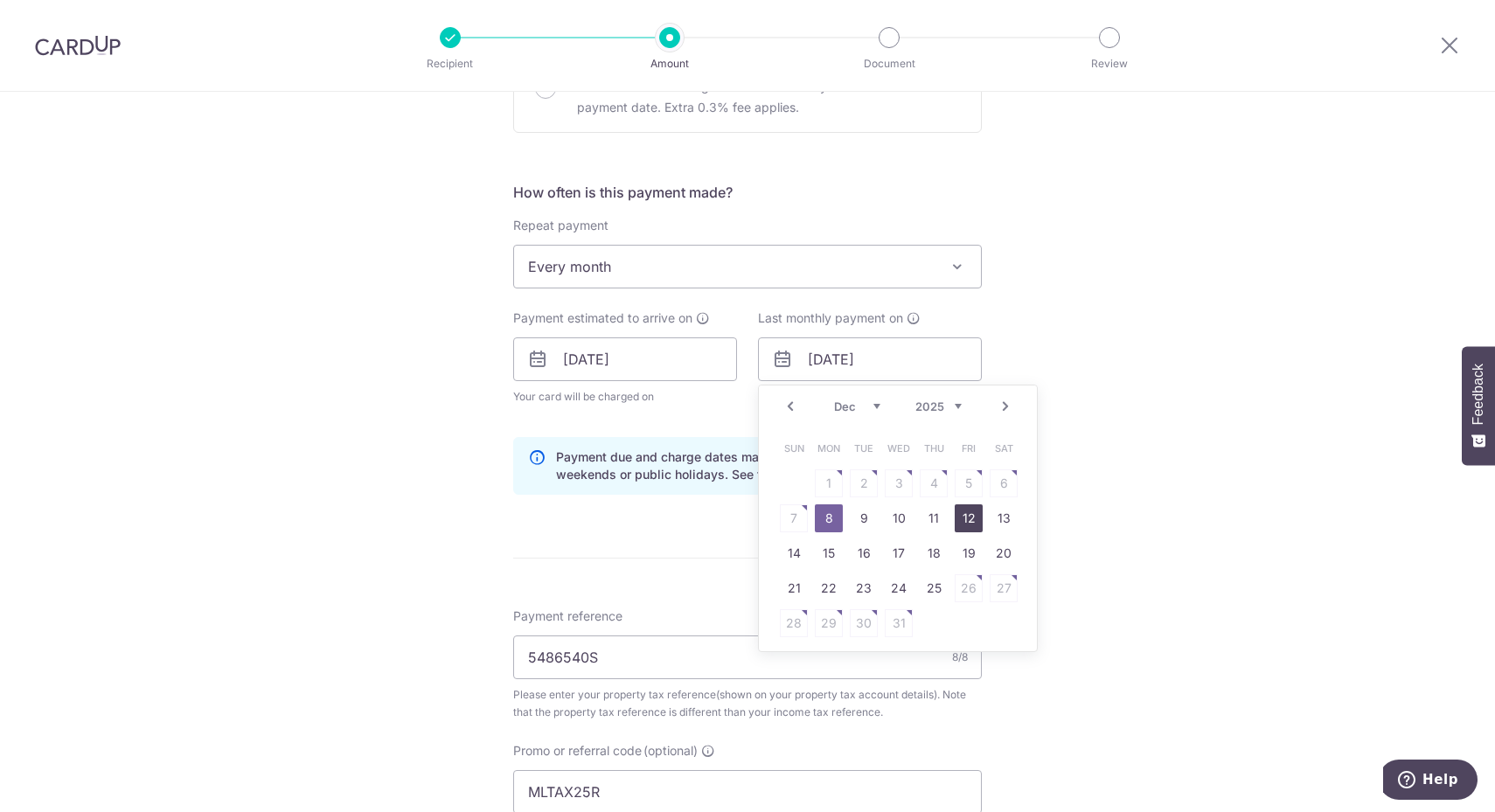
click at [954, 507] on link "12" at bounding box center [968, 518] width 28 height 28
type input "12/12/2025"
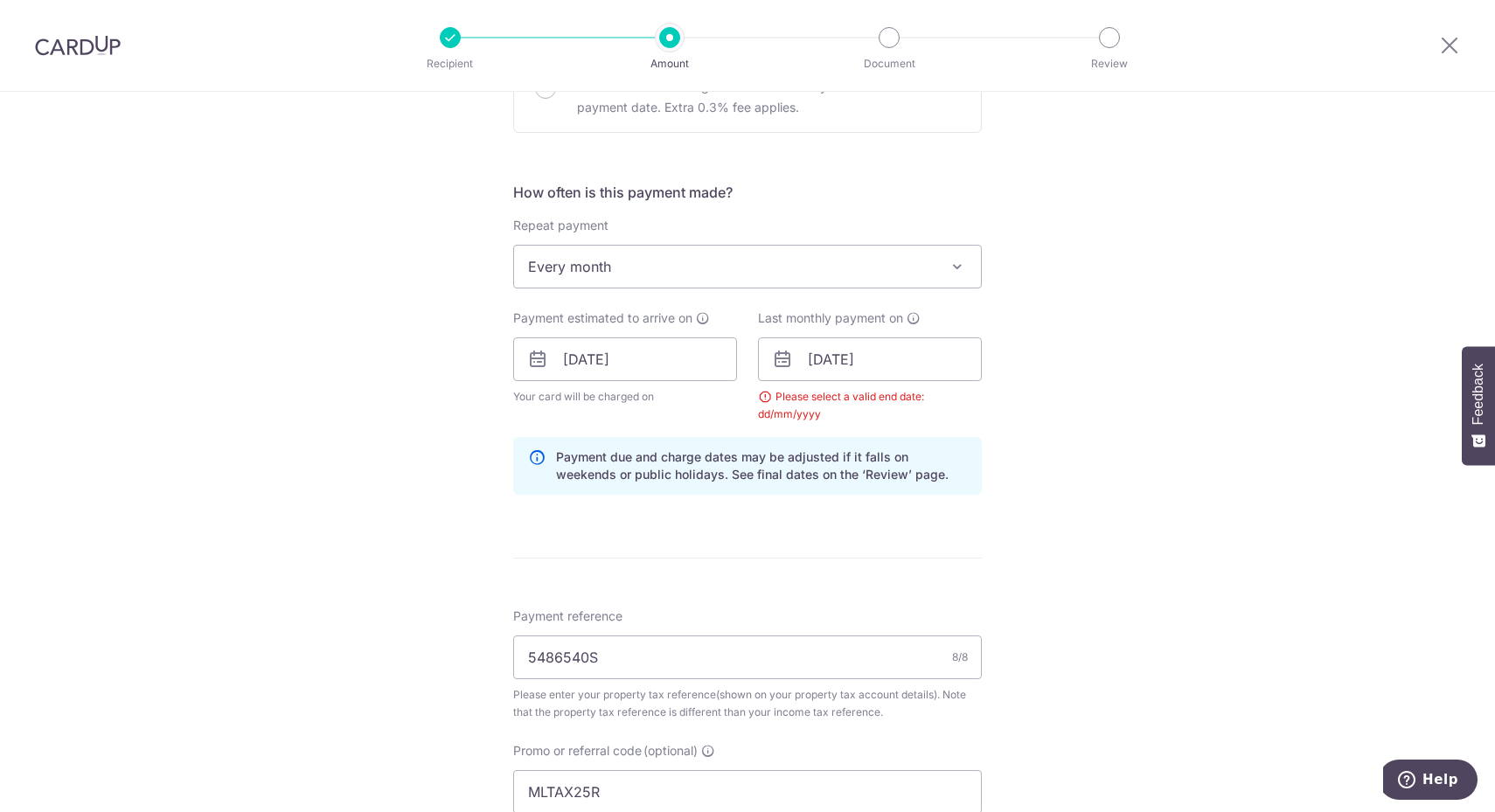
click at [1125, 485] on div "Tell us more about your payment Enter payment amount SGD 14.55 14.55 The total …" at bounding box center [747, 394] width 1495 height 1862
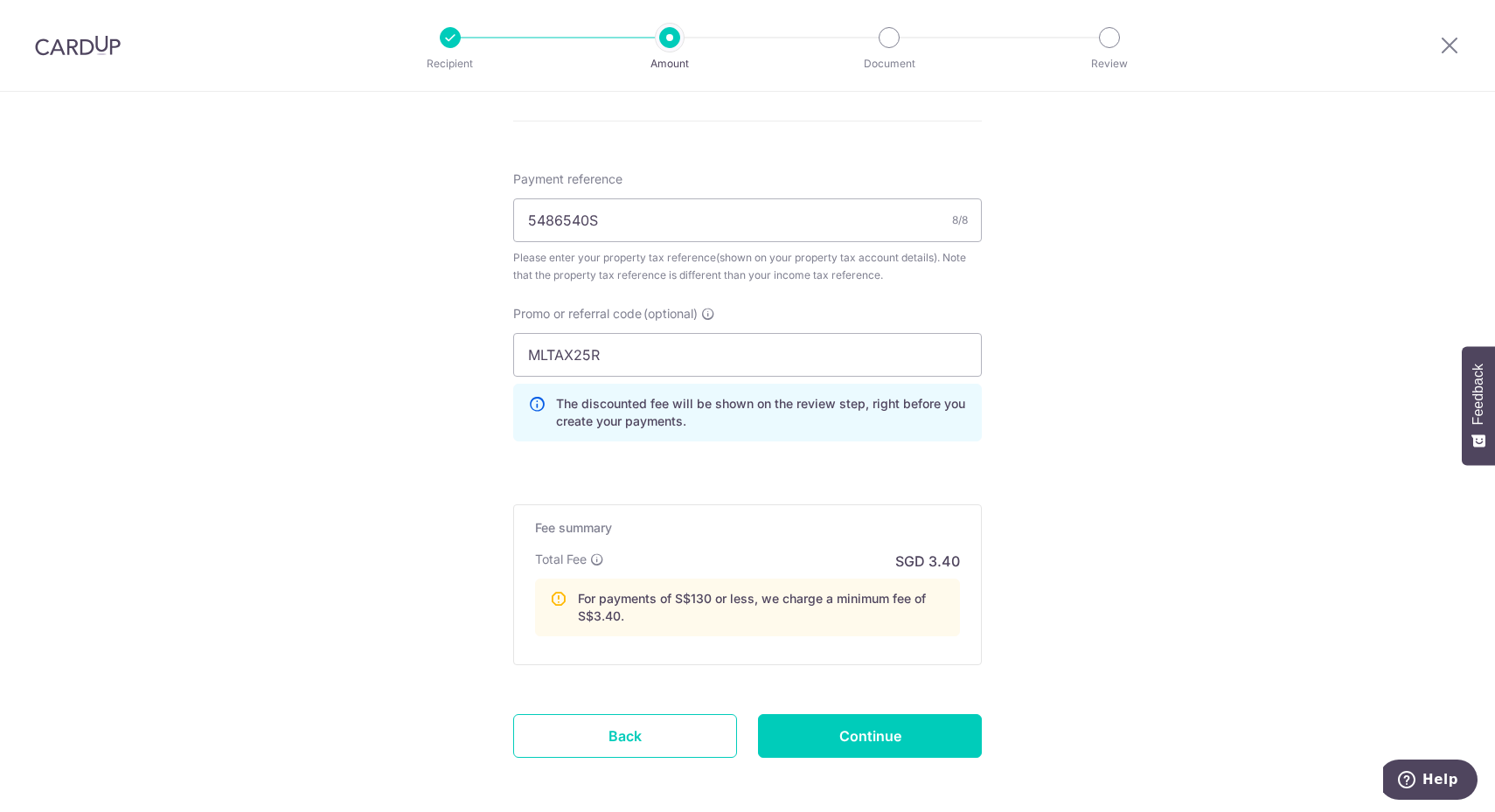
scroll to position [1136, 0]
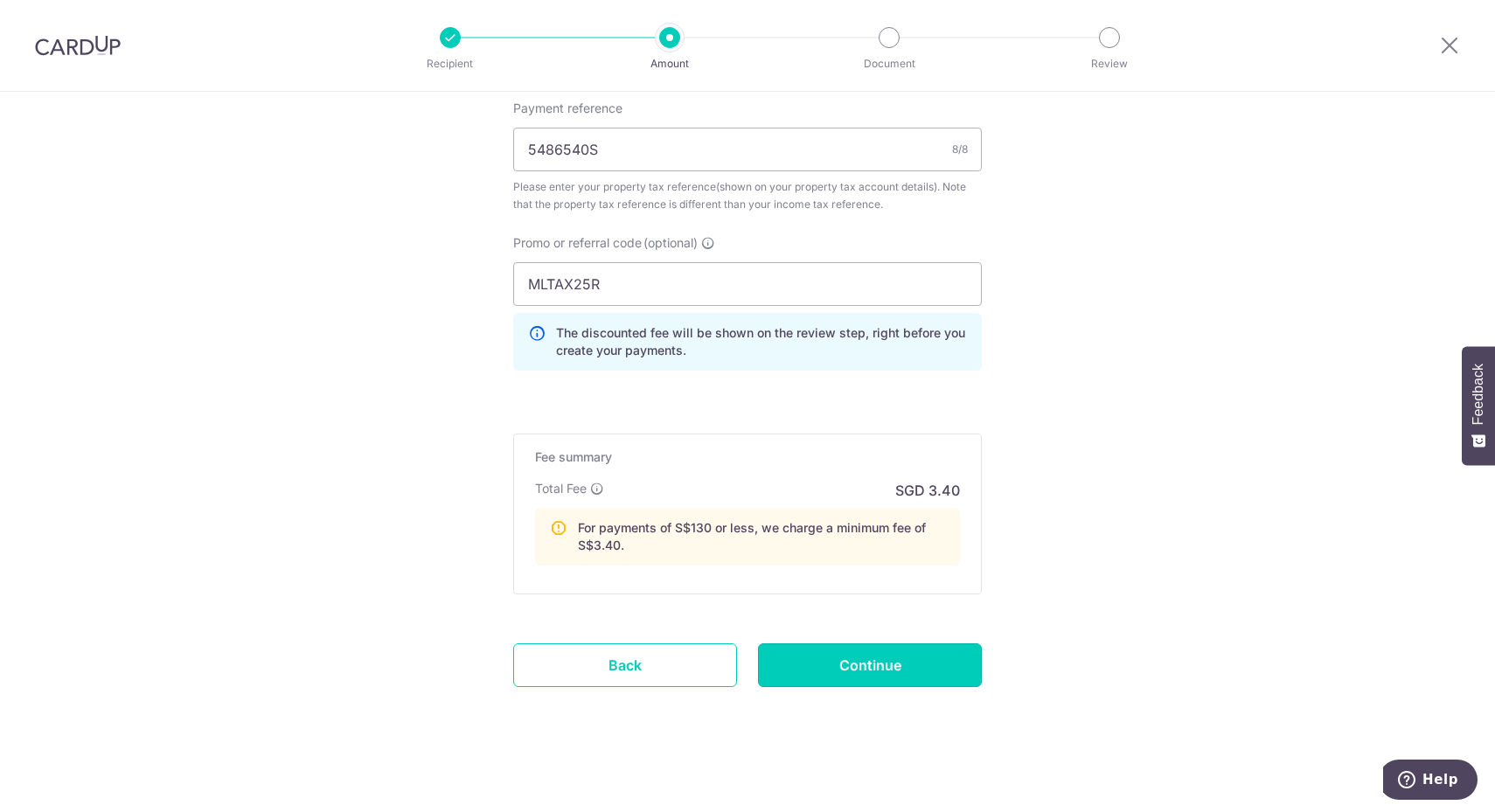
drag, startPoint x: 875, startPoint y: 643, endPoint x: 889, endPoint y: 641, distance: 14.1
click at [875, 643] on input "Continue" at bounding box center [870, 664] width 224 height 44
type input "Create Schedule"
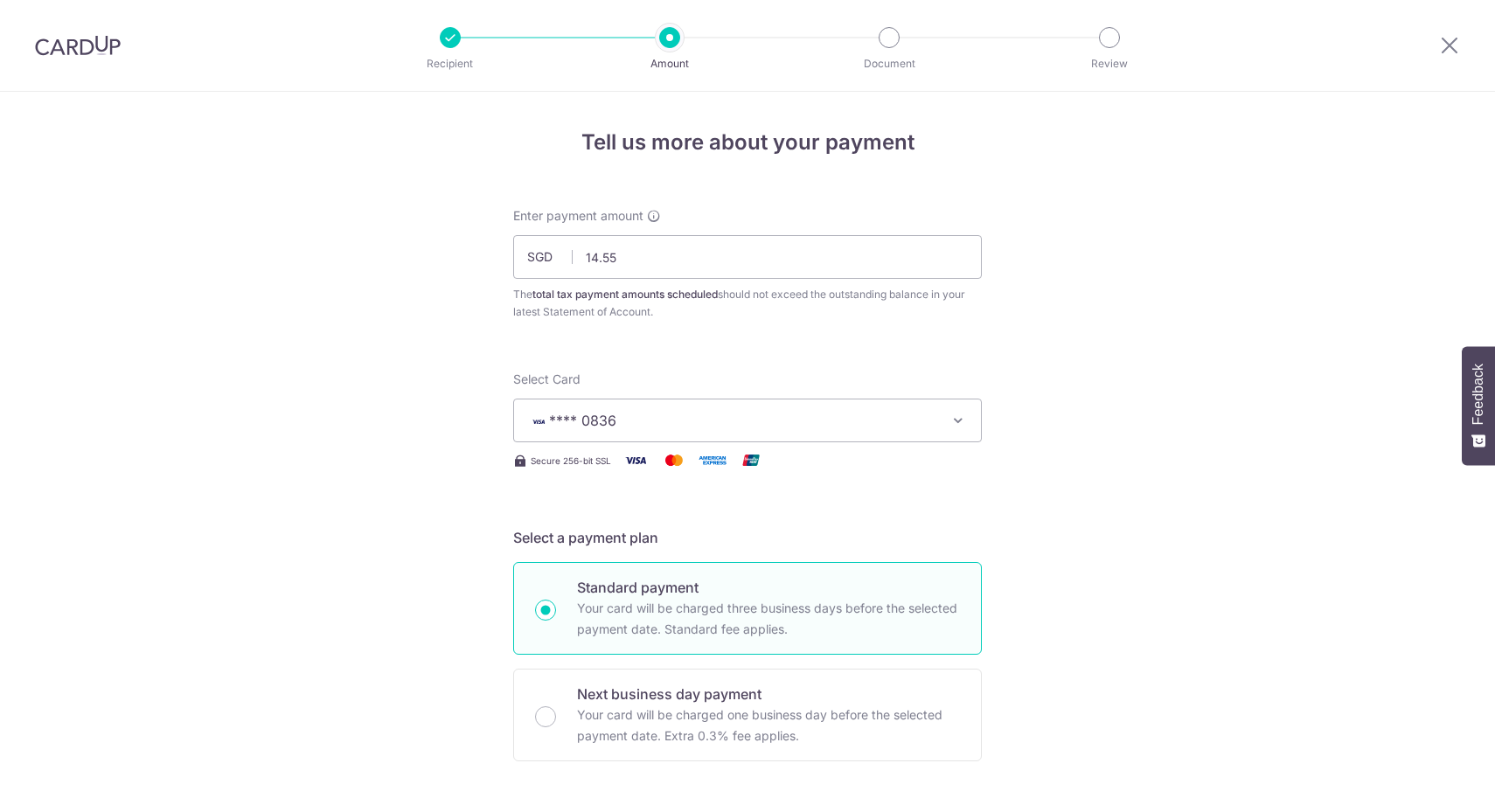
scroll to position [1073, 0]
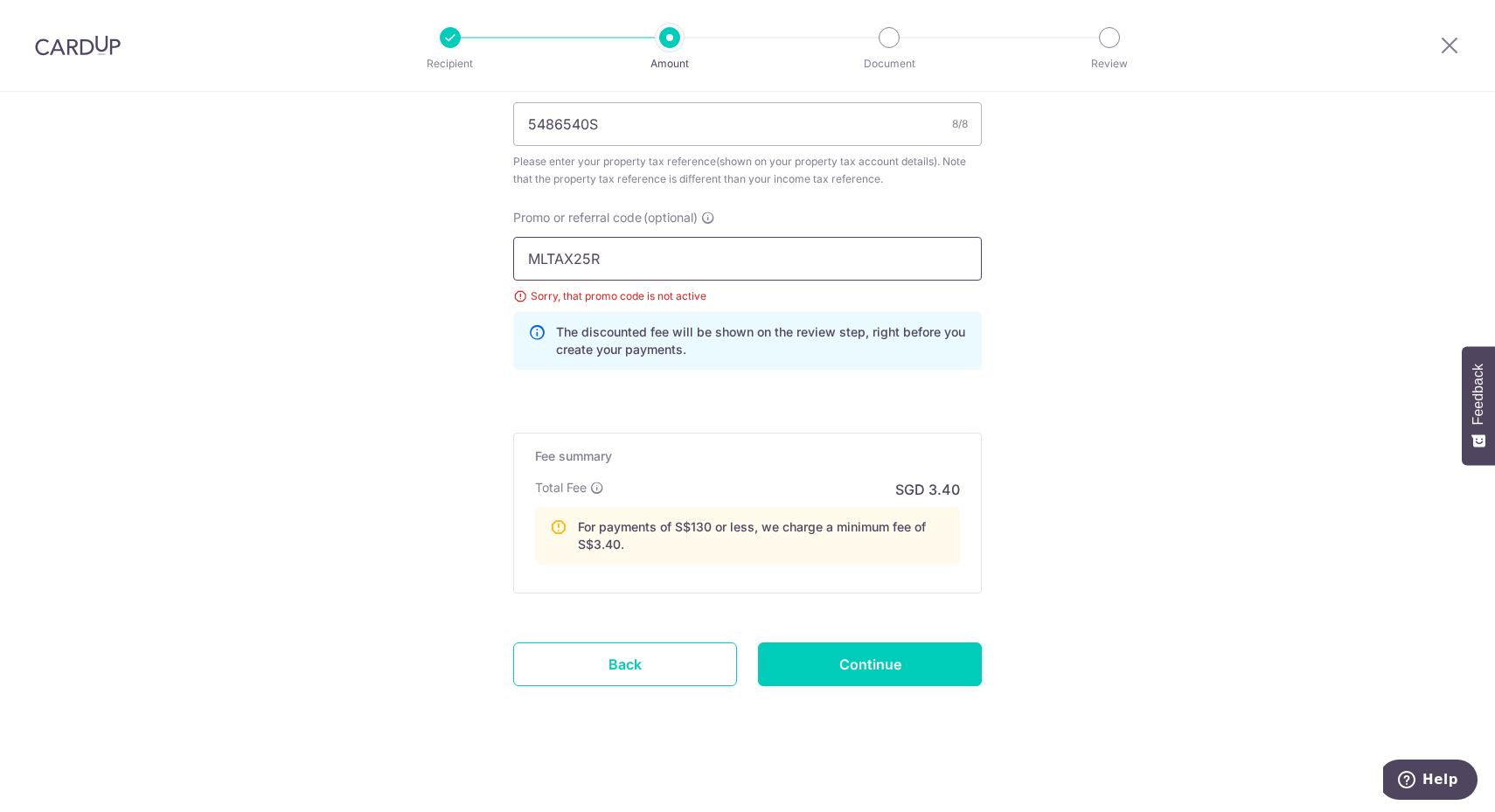
drag, startPoint x: 764, startPoint y: 270, endPoint x: 375, endPoint y: 247, distance: 389.7
paste input "PROP175"
type input "MLPROP175"
click at [927, 660] on input "Continue" at bounding box center [870, 664] width 224 height 44
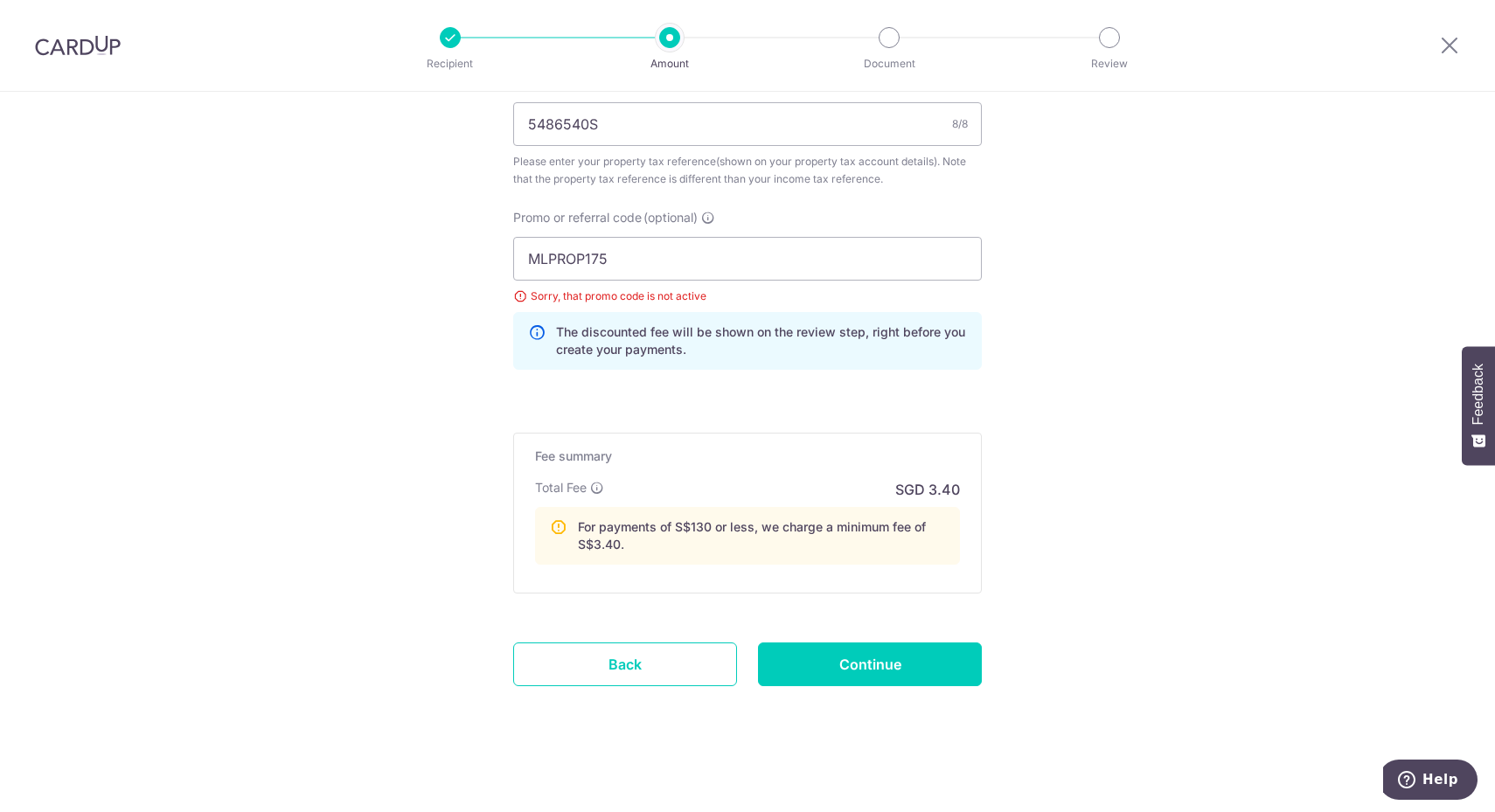
type input "Update Schedule"
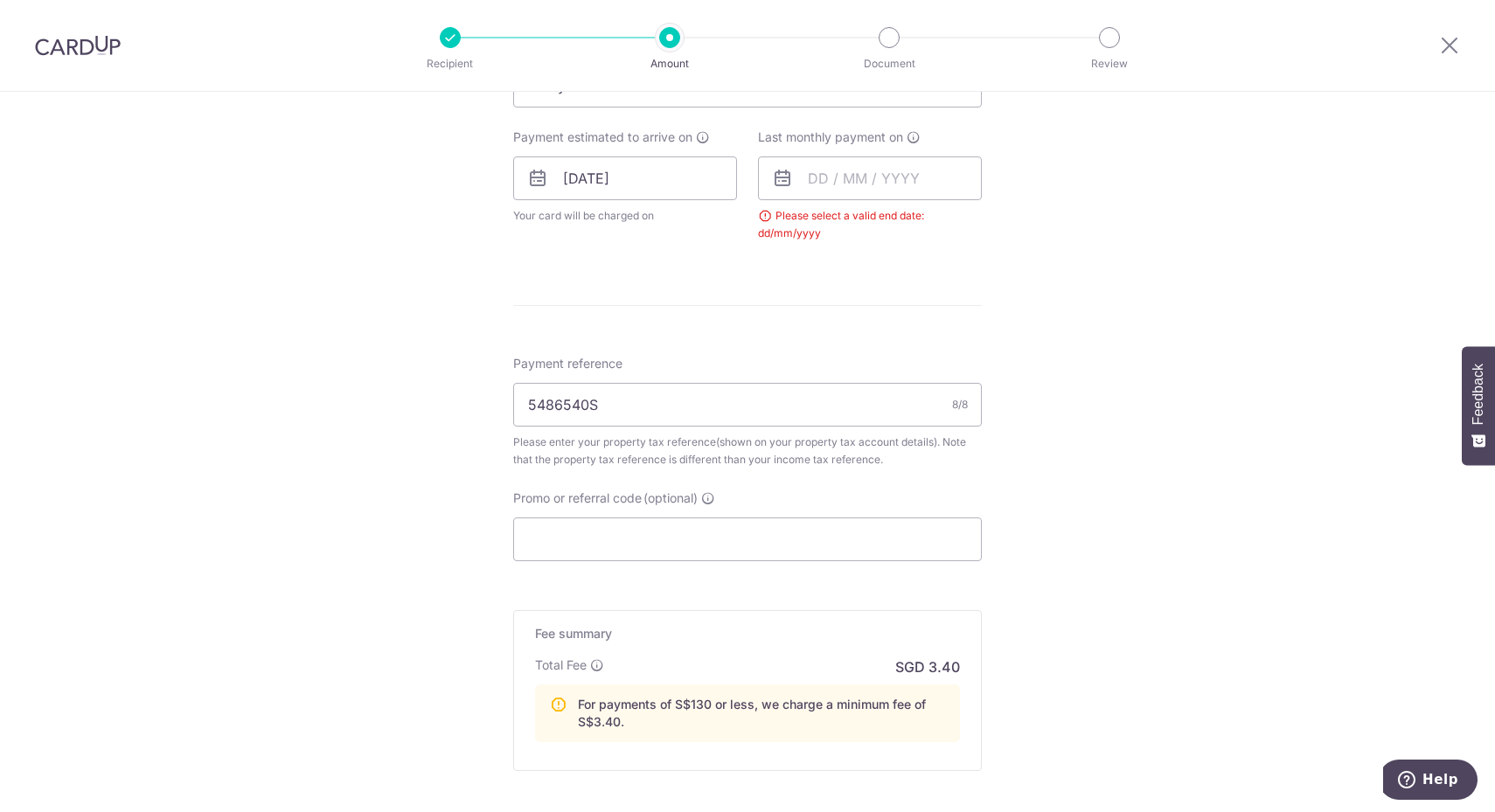
scroll to position [703, 0]
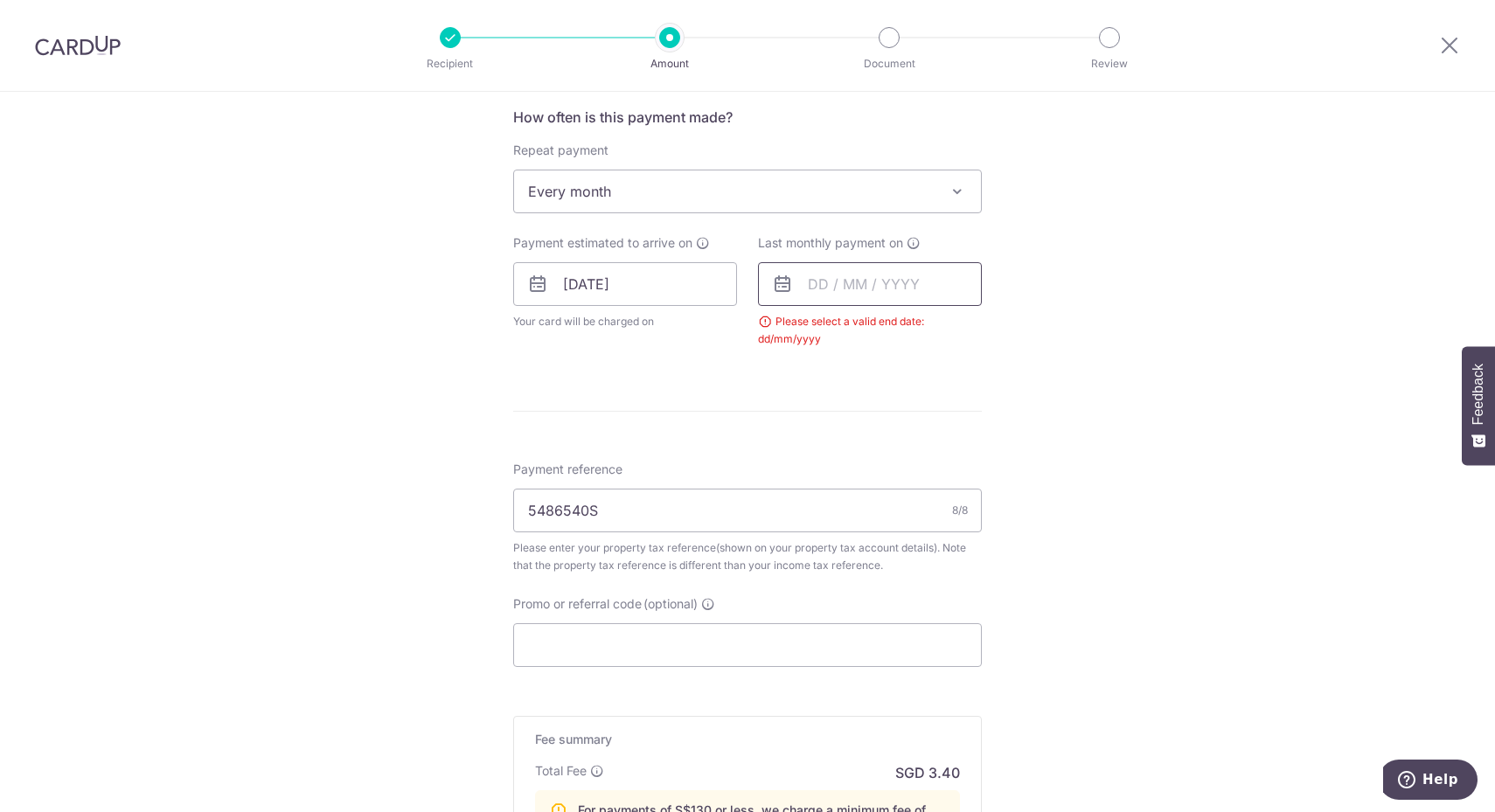
click at [927, 285] on input "text" at bounding box center [870, 284] width 224 height 44
click at [872, 329] on select "Sep Oct Nov Dec" at bounding box center [857, 331] width 47 height 14
click at [929, 329] on select "2025 2026" at bounding box center [939, 331] width 47 height 14
click at [915, 324] on select "2025 2026" at bounding box center [939, 331] width 47 height 14
click at [820, 433] on link "8" at bounding box center [829, 442] width 28 height 28
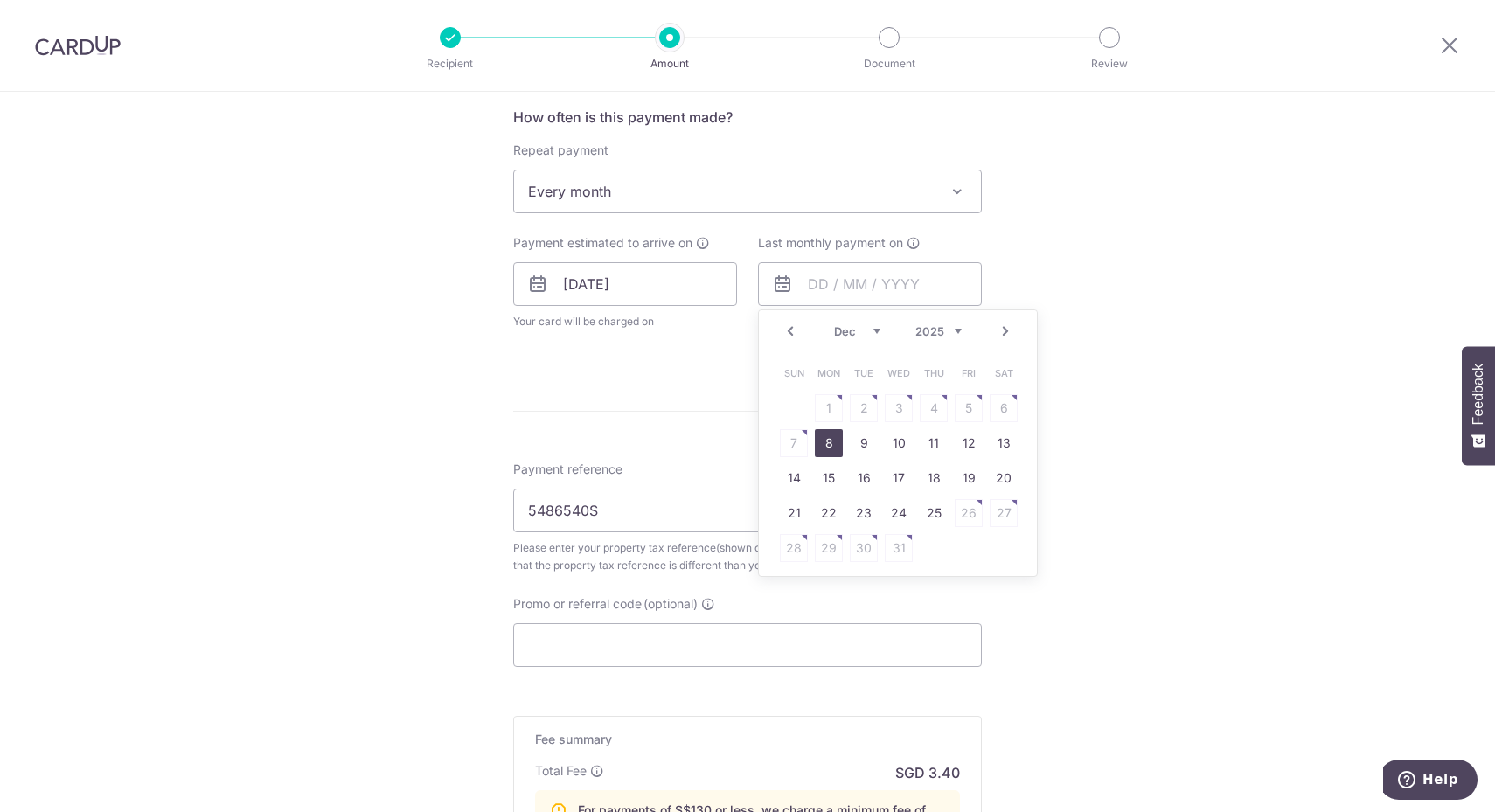
type input "[DATE]"
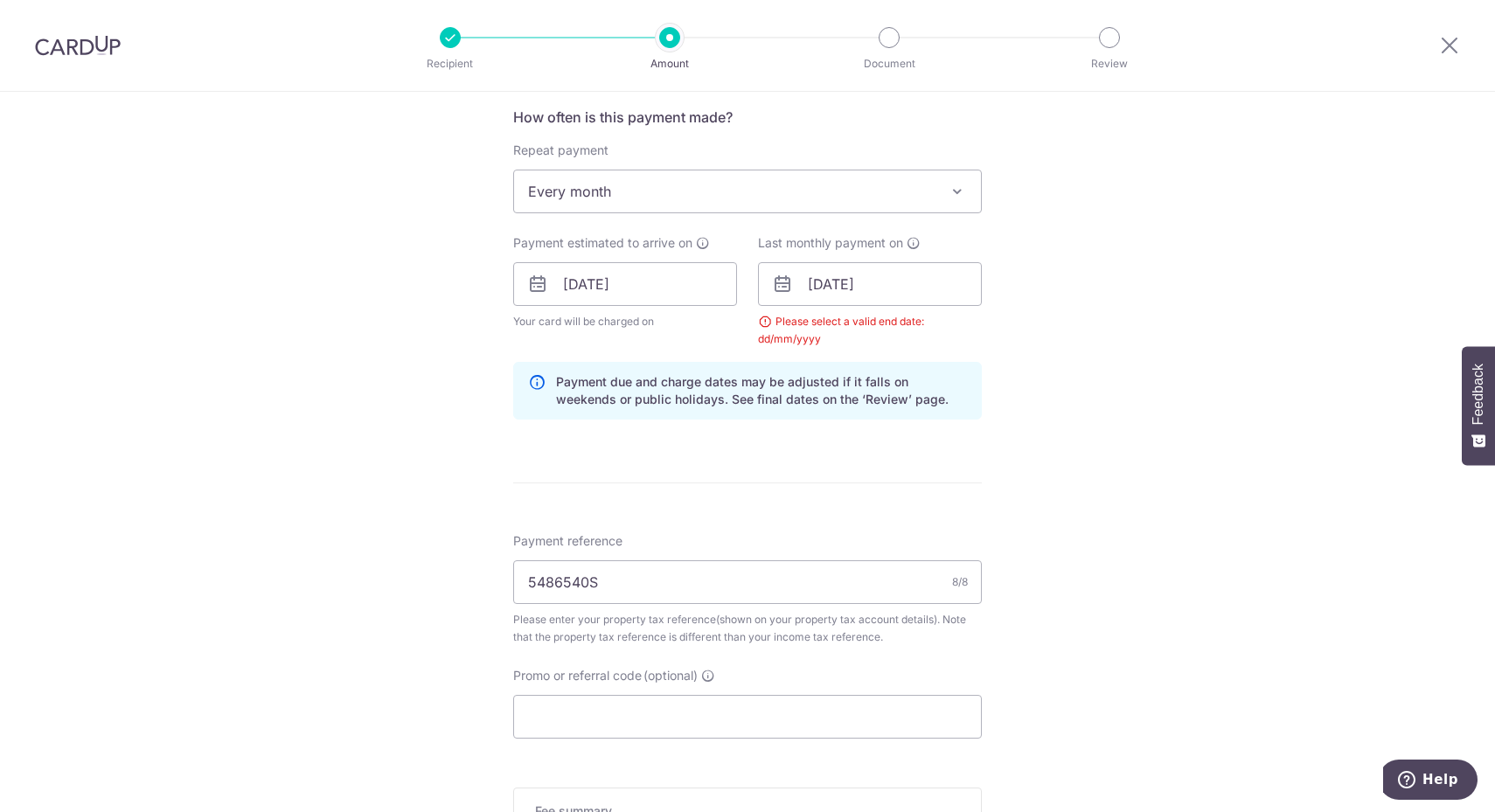
drag, startPoint x: 742, startPoint y: 661, endPoint x: 748, endPoint y: 693, distance: 32.6
click at [745, 671] on div "Payment reference 5486540S 8/8 Please enter your property tax reference(shown o…" at bounding box center [748, 635] width 469 height 206
click at [748, 695] on input "Promo or referral code (optional)" at bounding box center [748, 716] width 469 height 44
paste input "MLPROP175"
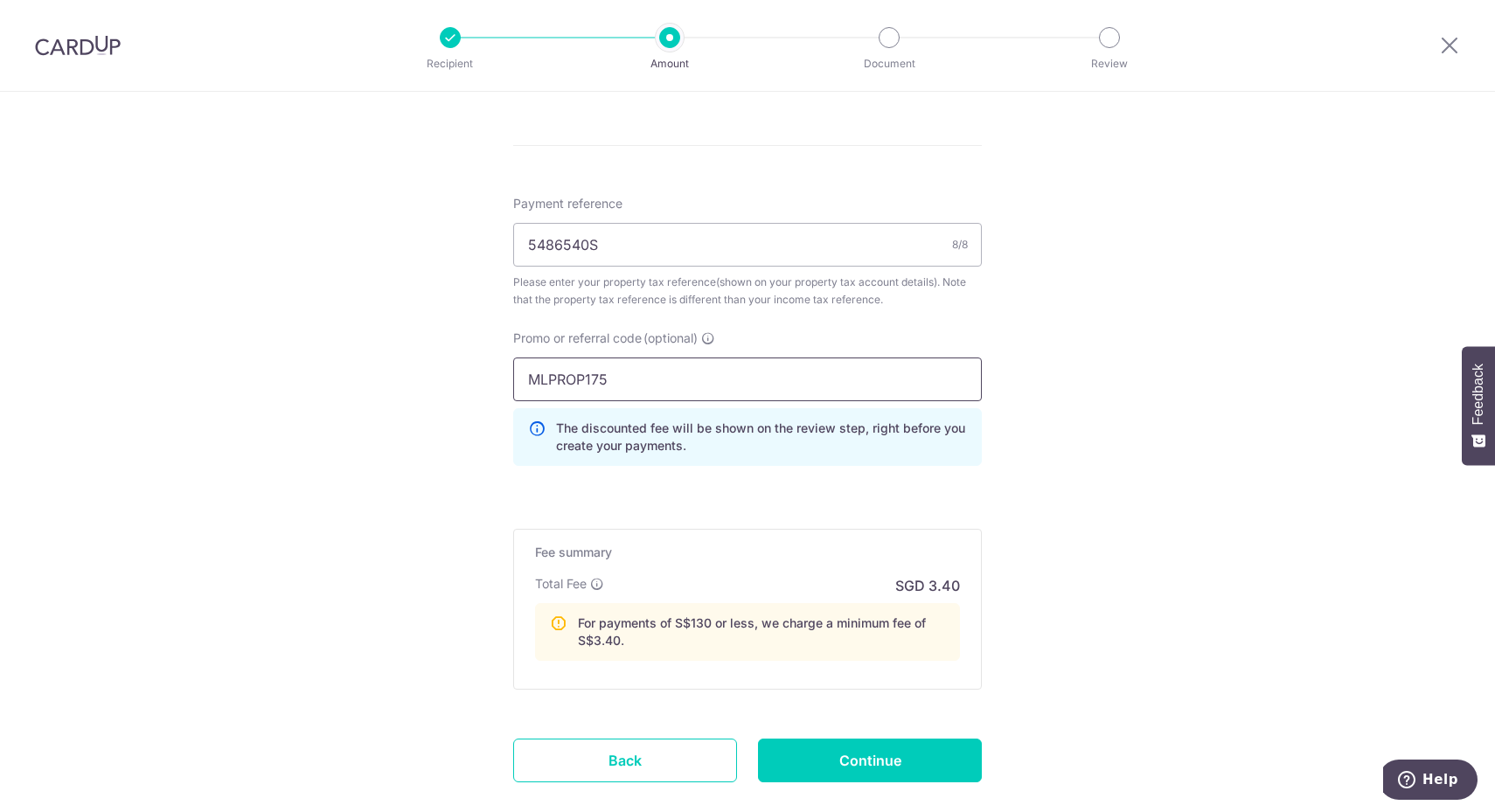
scroll to position [1136, 0]
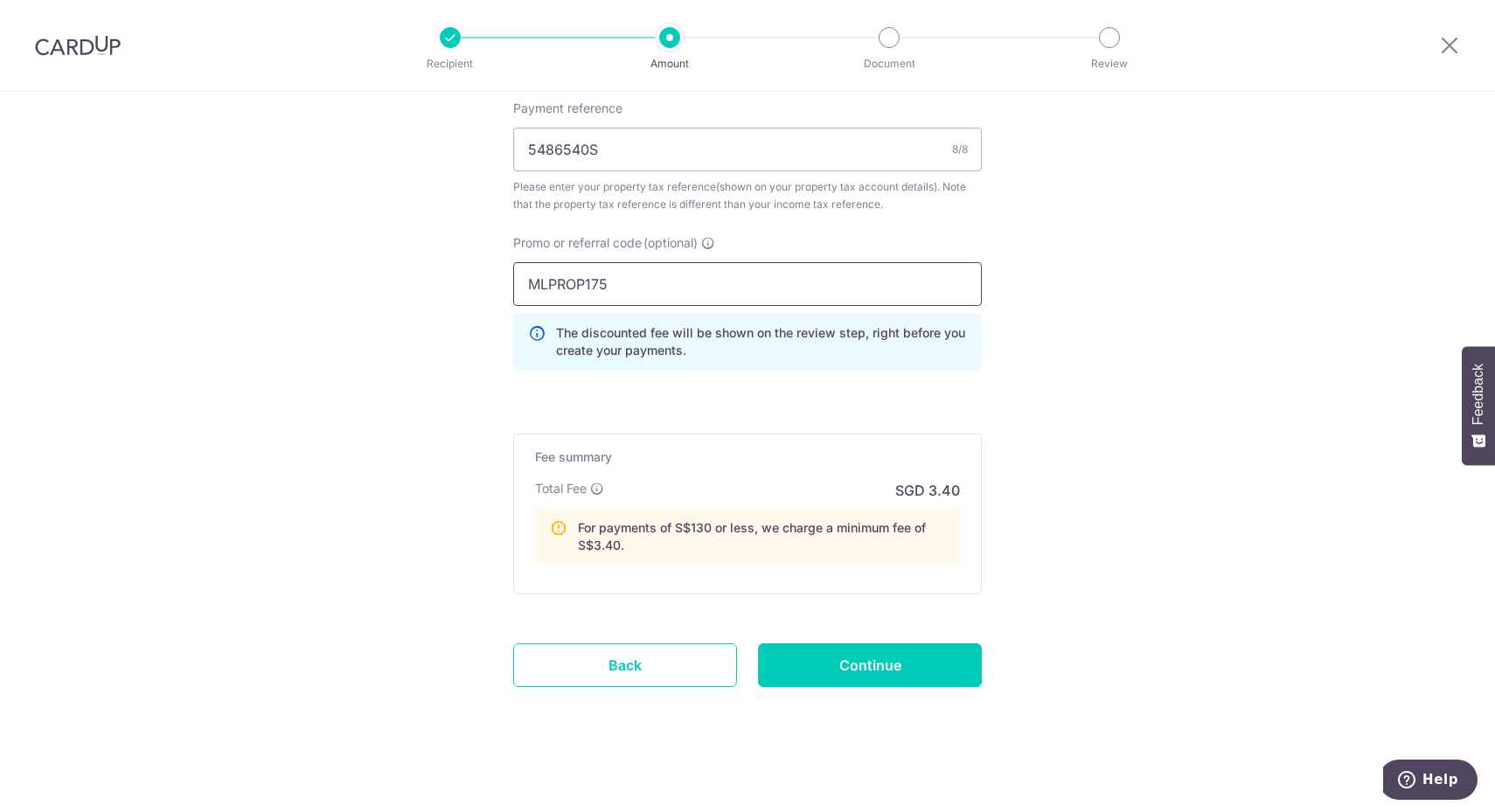
type input "MLPROP175"
click at [866, 656] on input "Continue" at bounding box center [870, 664] width 224 height 44
type input "Update Schedule"
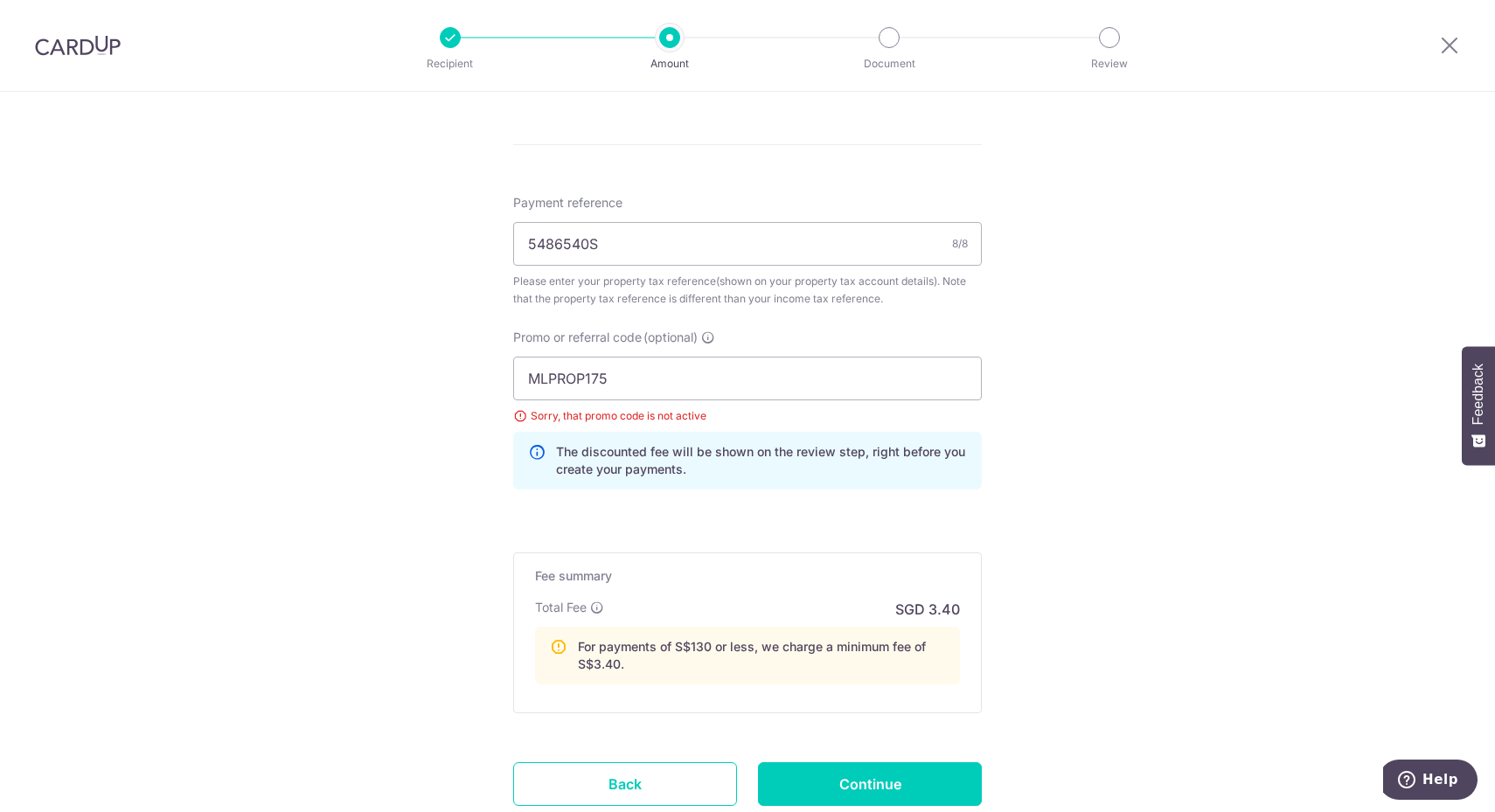
scroll to position [854, 0]
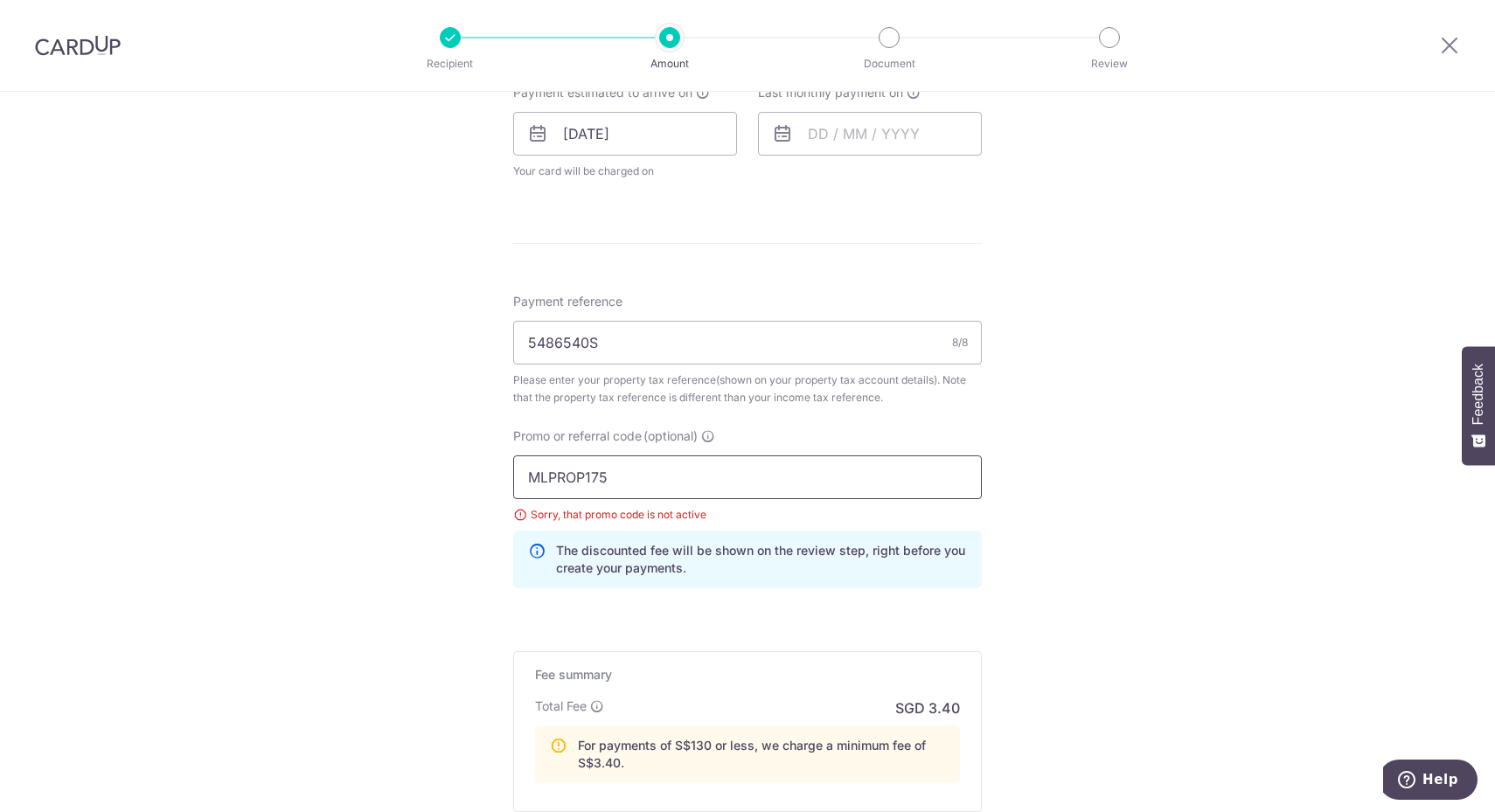
drag, startPoint x: 556, startPoint y: 473, endPoint x: 436, endPoint y: 490, distance: 121.2
click at [436, 490] on div "Tell us more about your payment Enter payment amount SGD 14.55 14.55 The total …" at bounding box center [747, 136] width 1495 height 1798
paste input "SETHTAX25R"
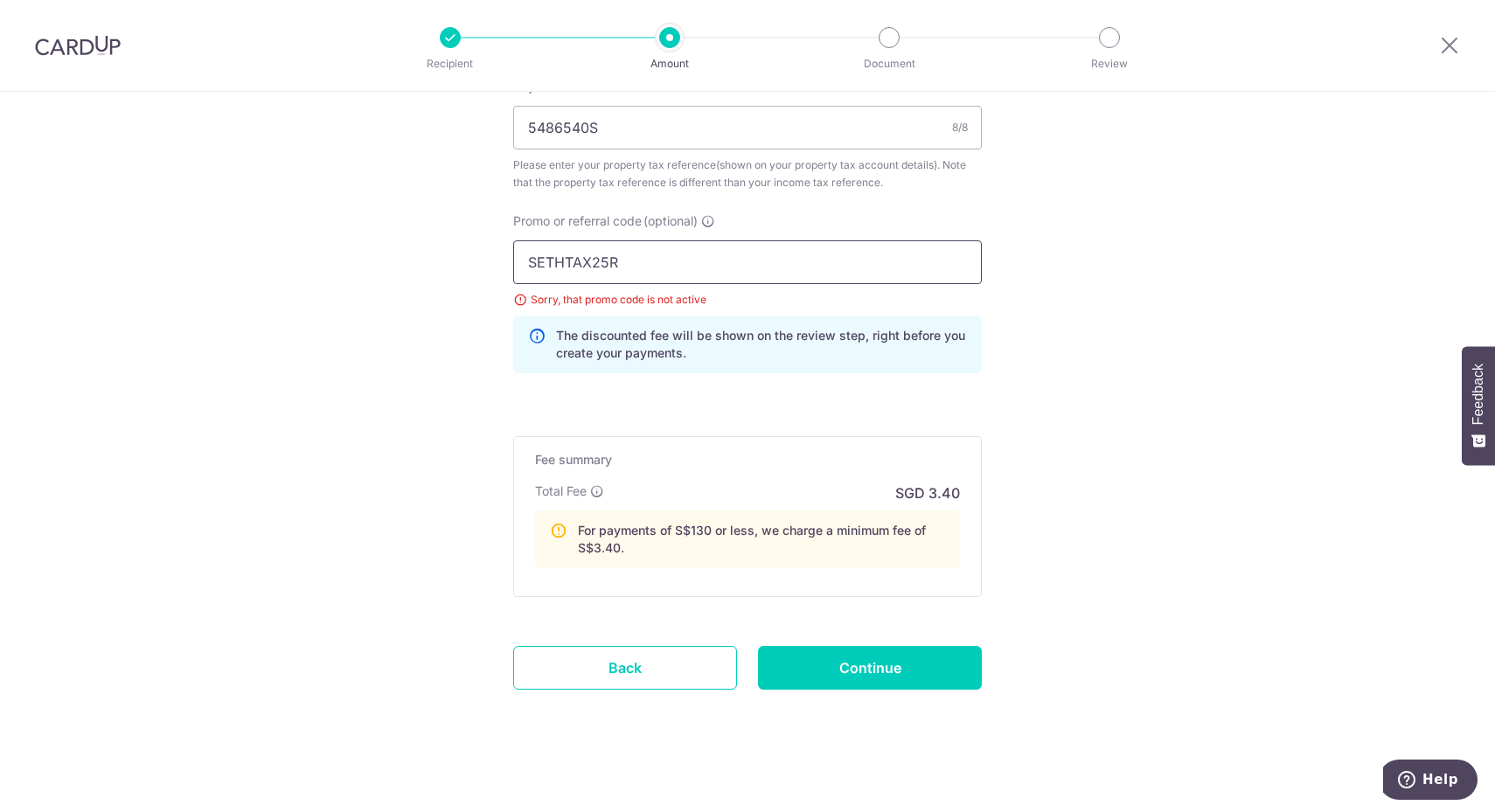
scroll to position [1073, 0]
type input "SETHTAX25R"
click at [847, 652] on input "Continue" at bounding box center [870, 664] width 224 height 44
type input "Update Schedule"
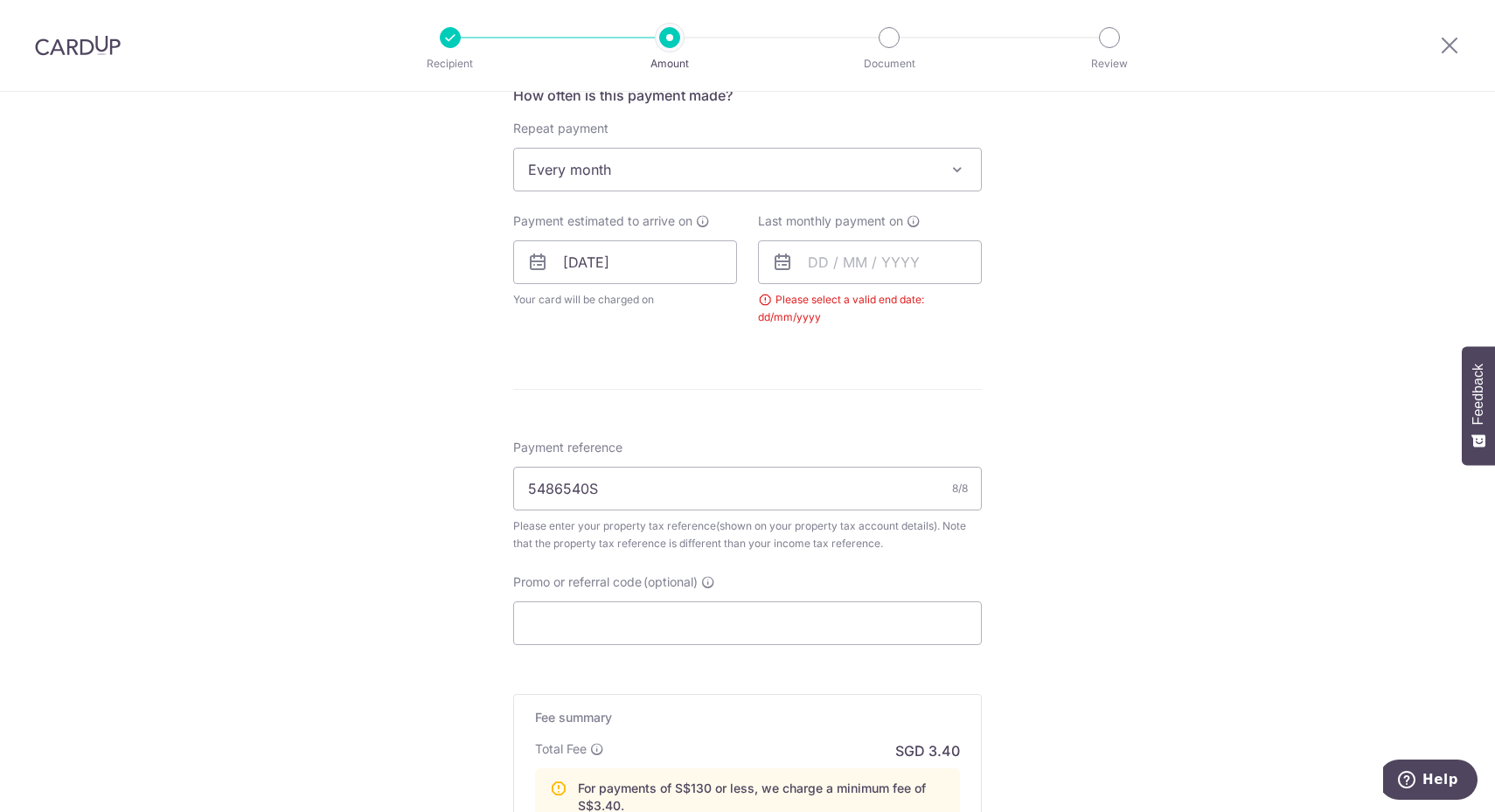
scroll to position [703, 0]
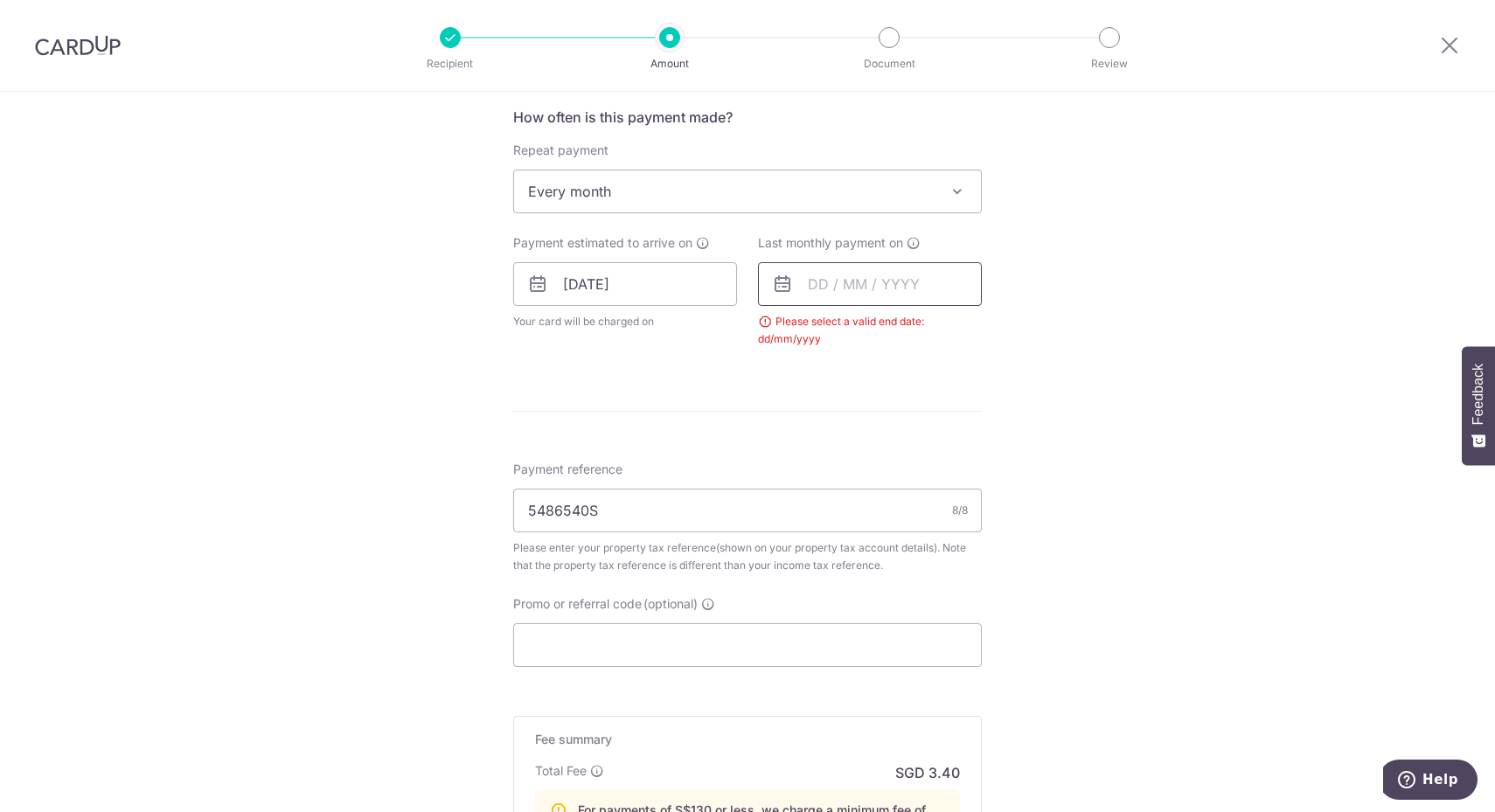
click at [892, 287] on input "text" at bounding box center [870, 284] width 224 height 44
click at [872, 324] on select "Sep Oct Nov Dec" at bounding box center [857, 331] width 47 height 14
click at [818, 441] on link "8" at bounding box center [829, 442] width 28 height 28
type input "[DATE]"
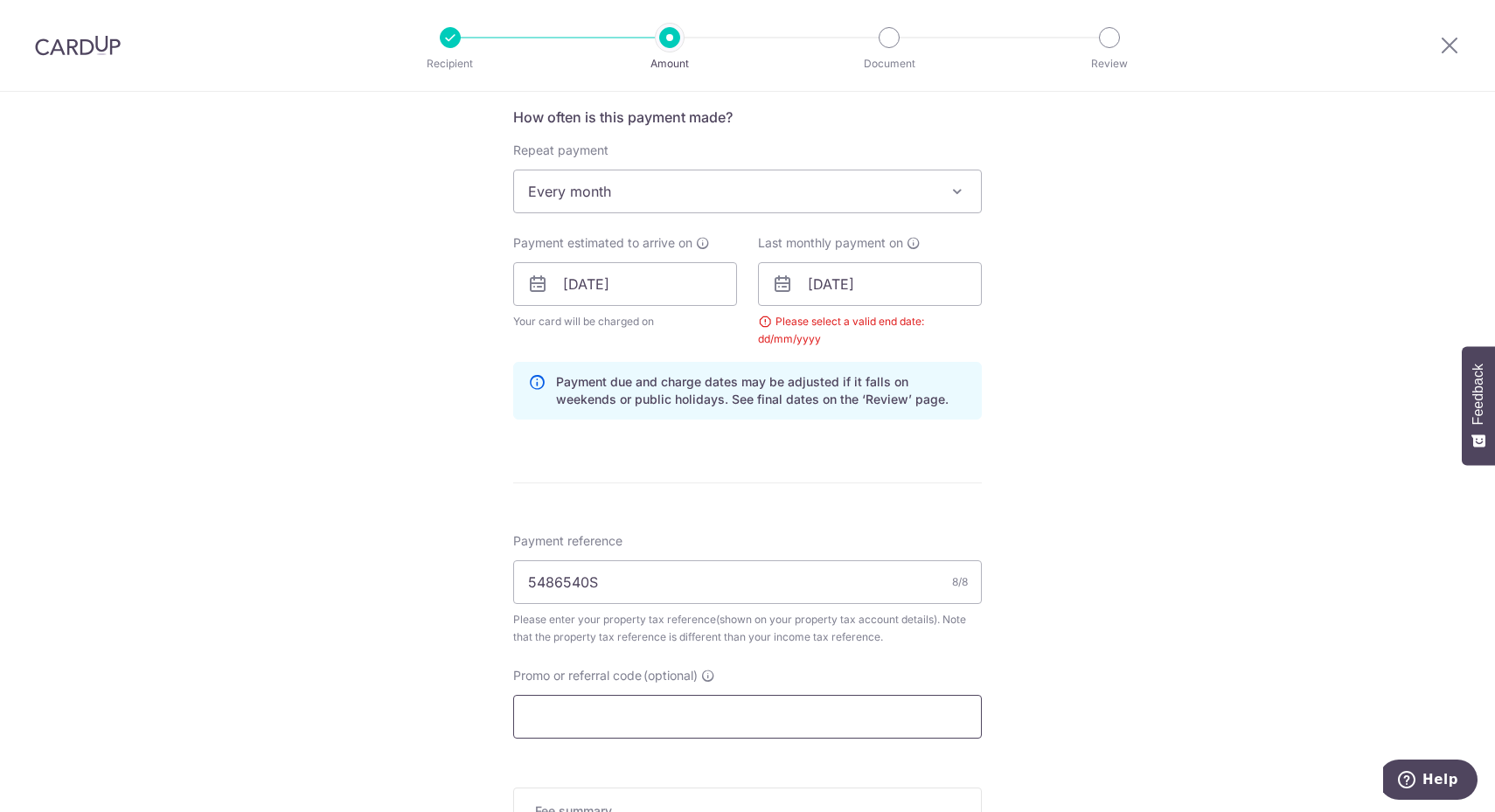
click at [625, 720] on input "Promo or referral code (optional)" at bounding box center [748, 716] width 469 height 44
paste input "SETHTAX25R"
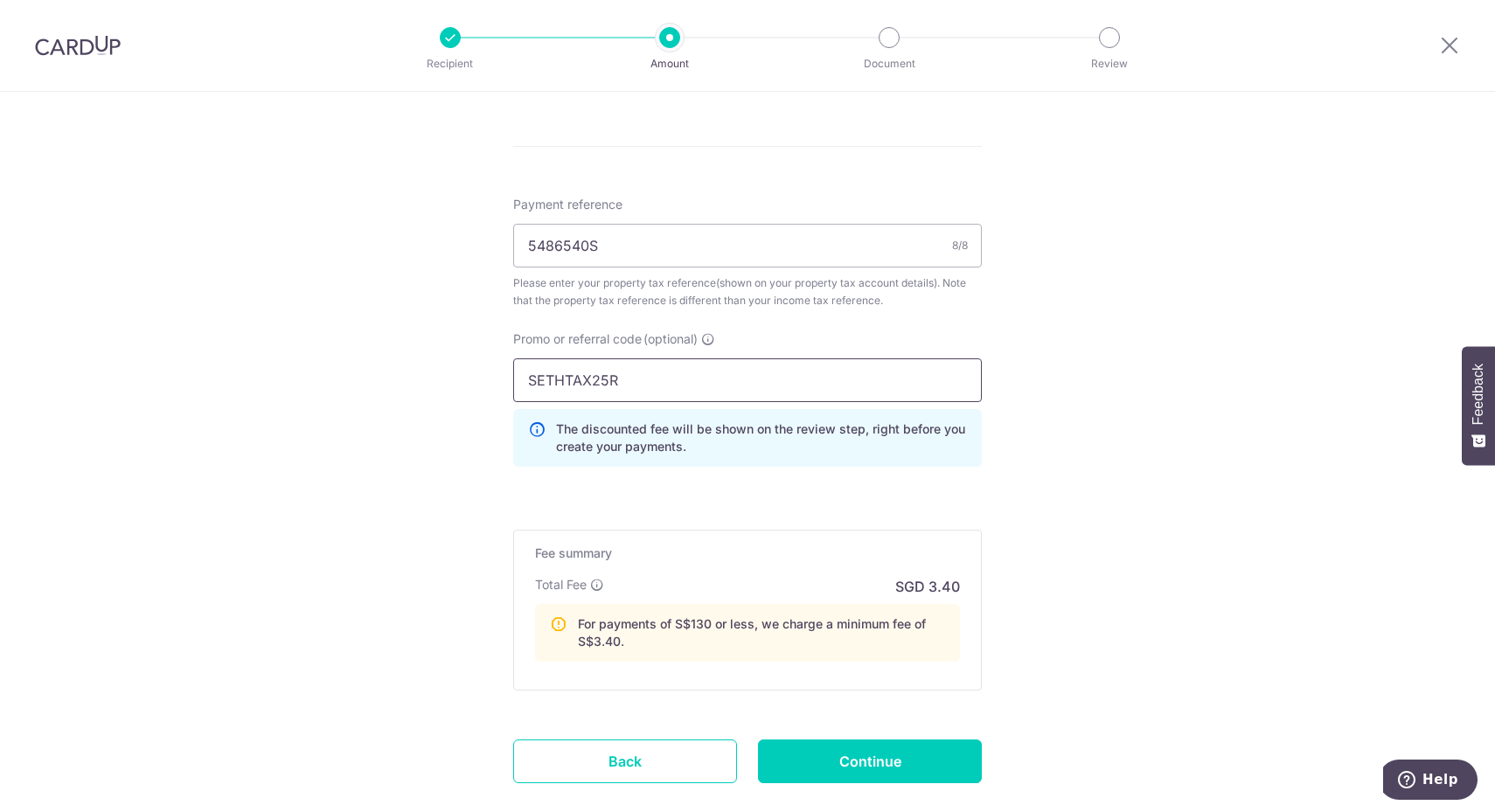
scroll to position [1136, 0]
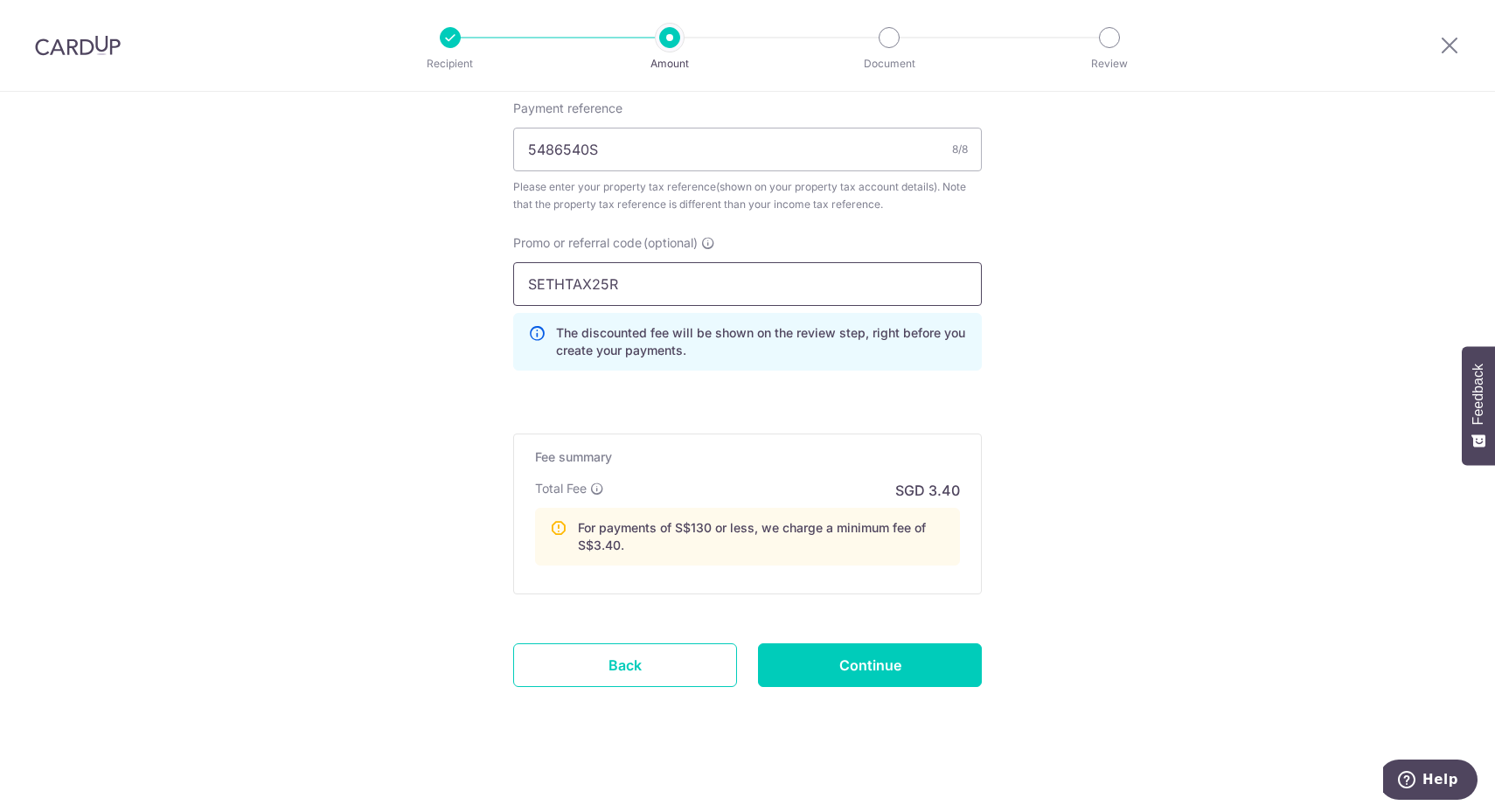
type input "SETHTAX25R"
click at [896, 669] on input "Continue" at bounding box center [870, 664] width 224 height 44
type input "Update Schedule"
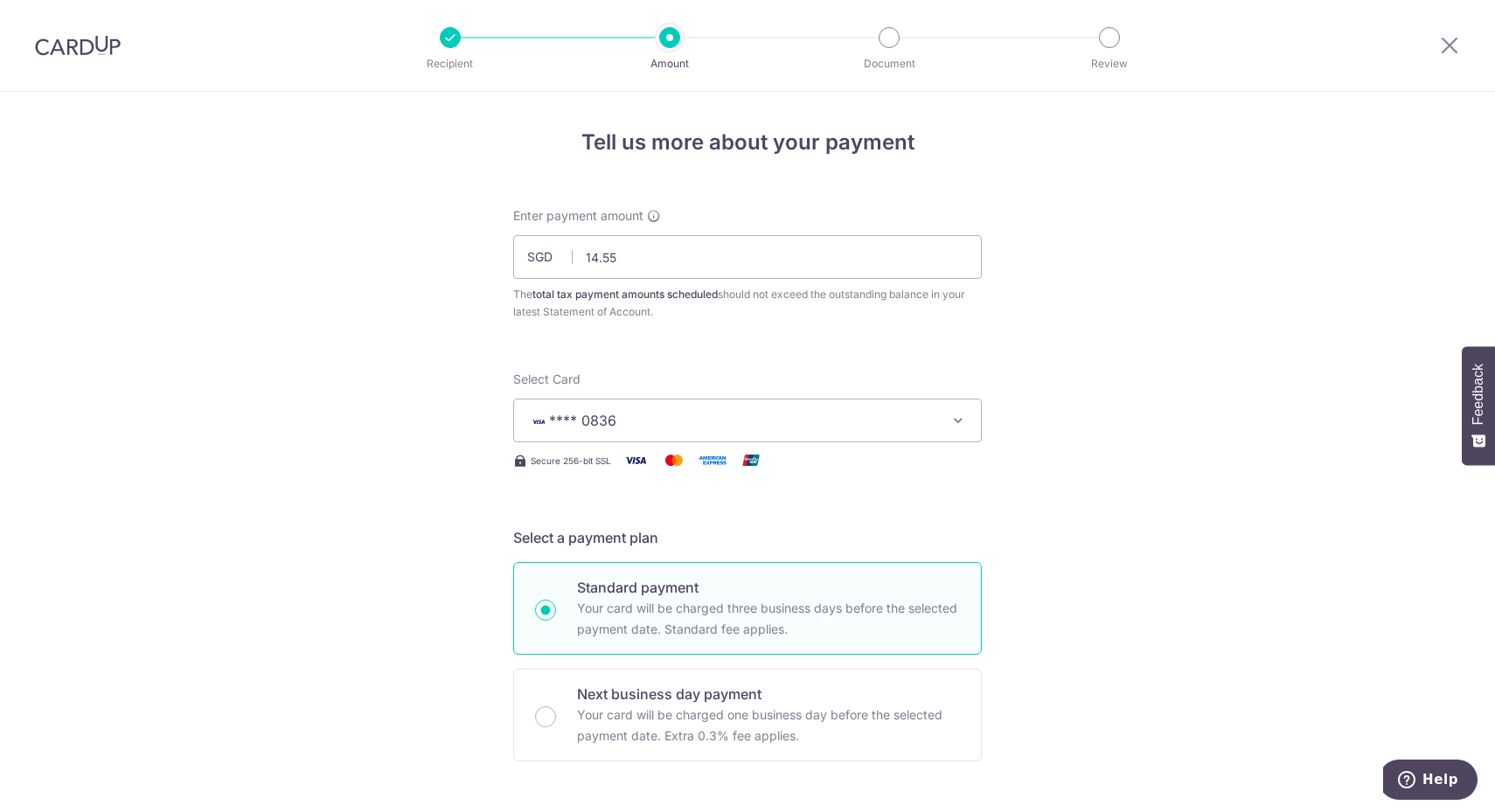
drag, startPoint x: 1461, startPoint y: 27, endPoint x: 1455, endPoint y: 40, distance: 14.3
click at [1461, 27] on div at bounding box center [1448, 45] width 90 height 90
drag, startPoint x: 1454, startPoint y: 42, endPoint x: 870, endPoint y: 93, distance: 586.2
click at [1454, 43] on icon at bounding box center [1449, 45] width 21 height 21
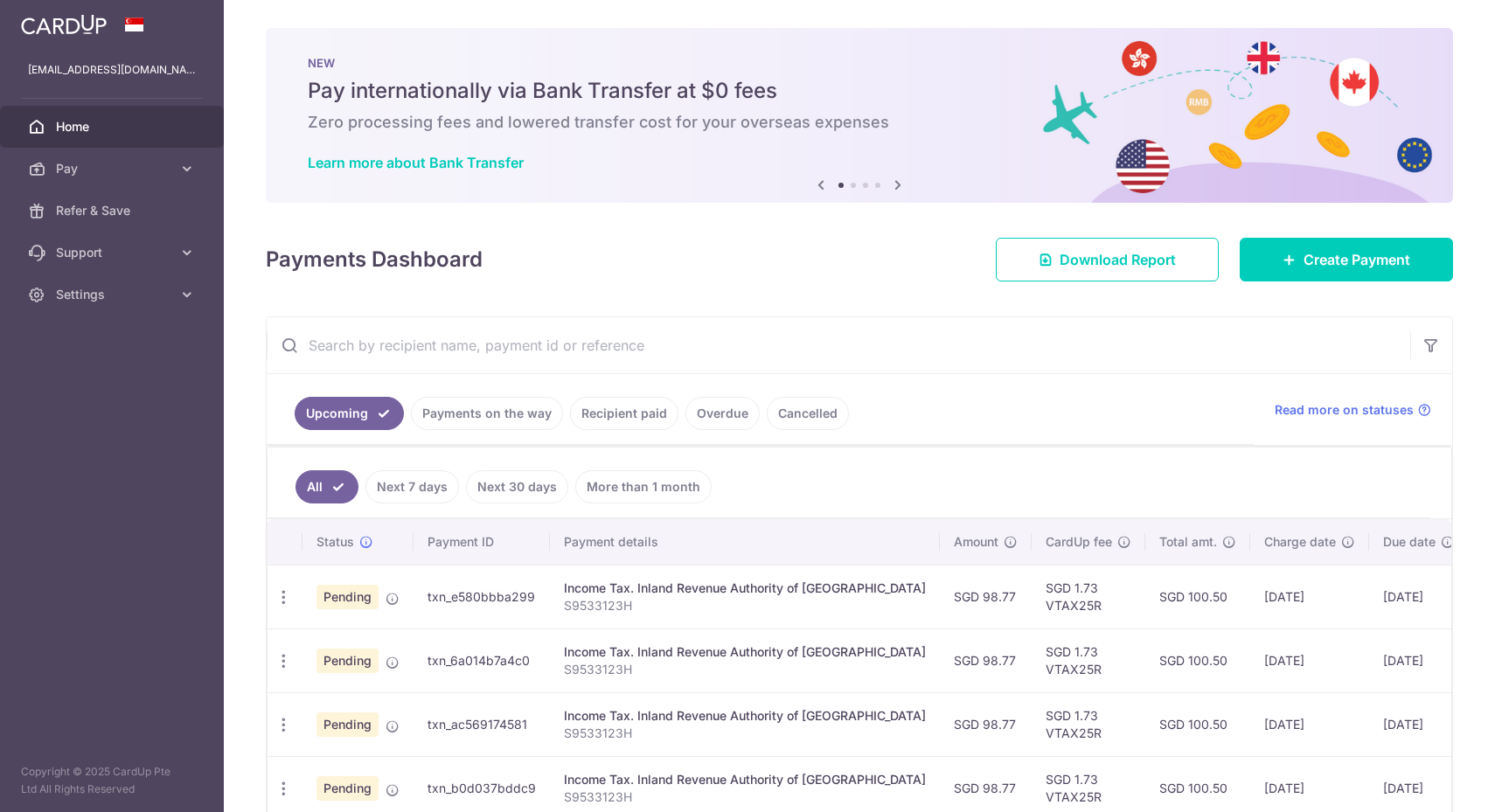
click at [643, 411] on link "Recipient paid" at bounding box center [623, 413] width 108 height 33
